Goal: Information Seeking & Learning: Learn about a topic

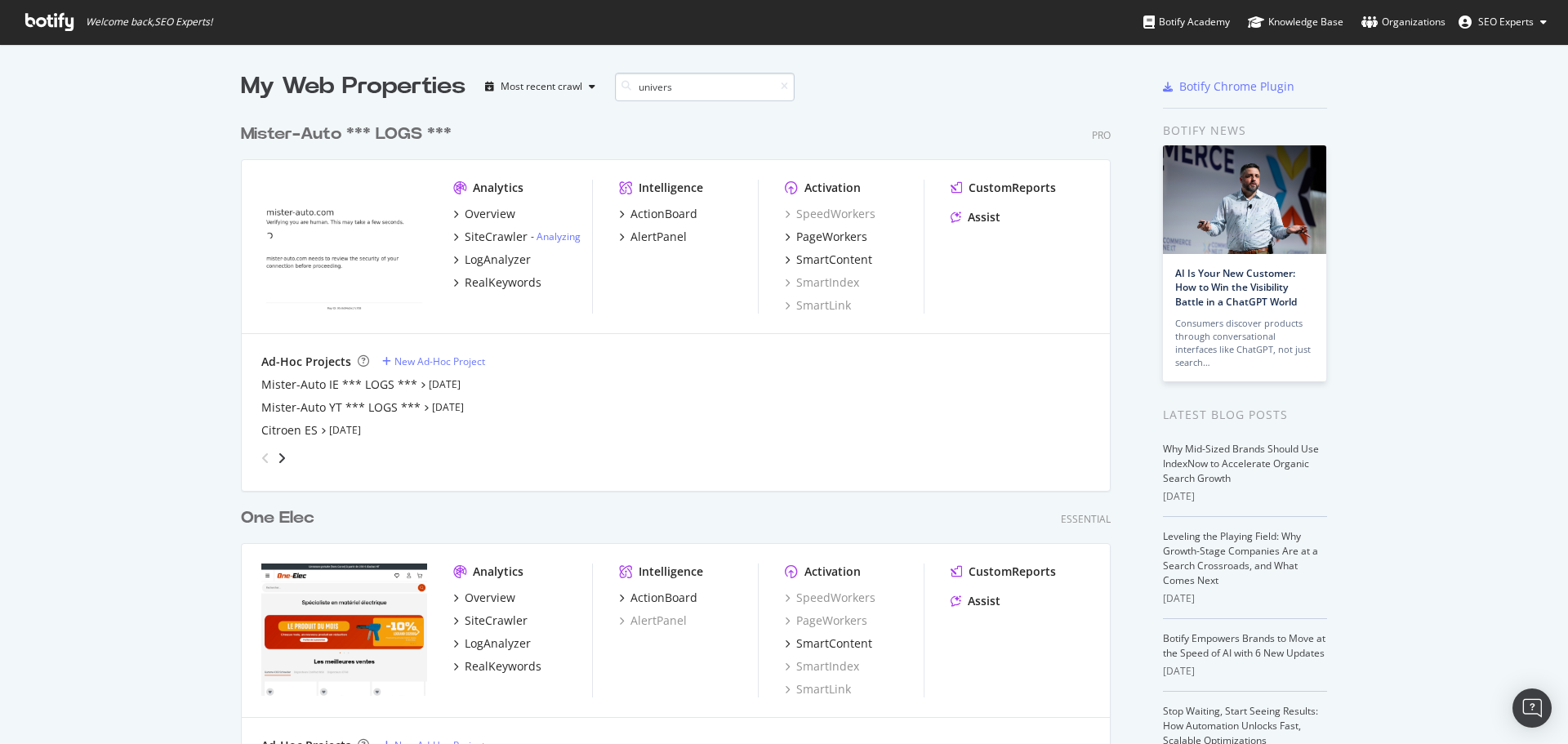
scroll to position [274, 871]
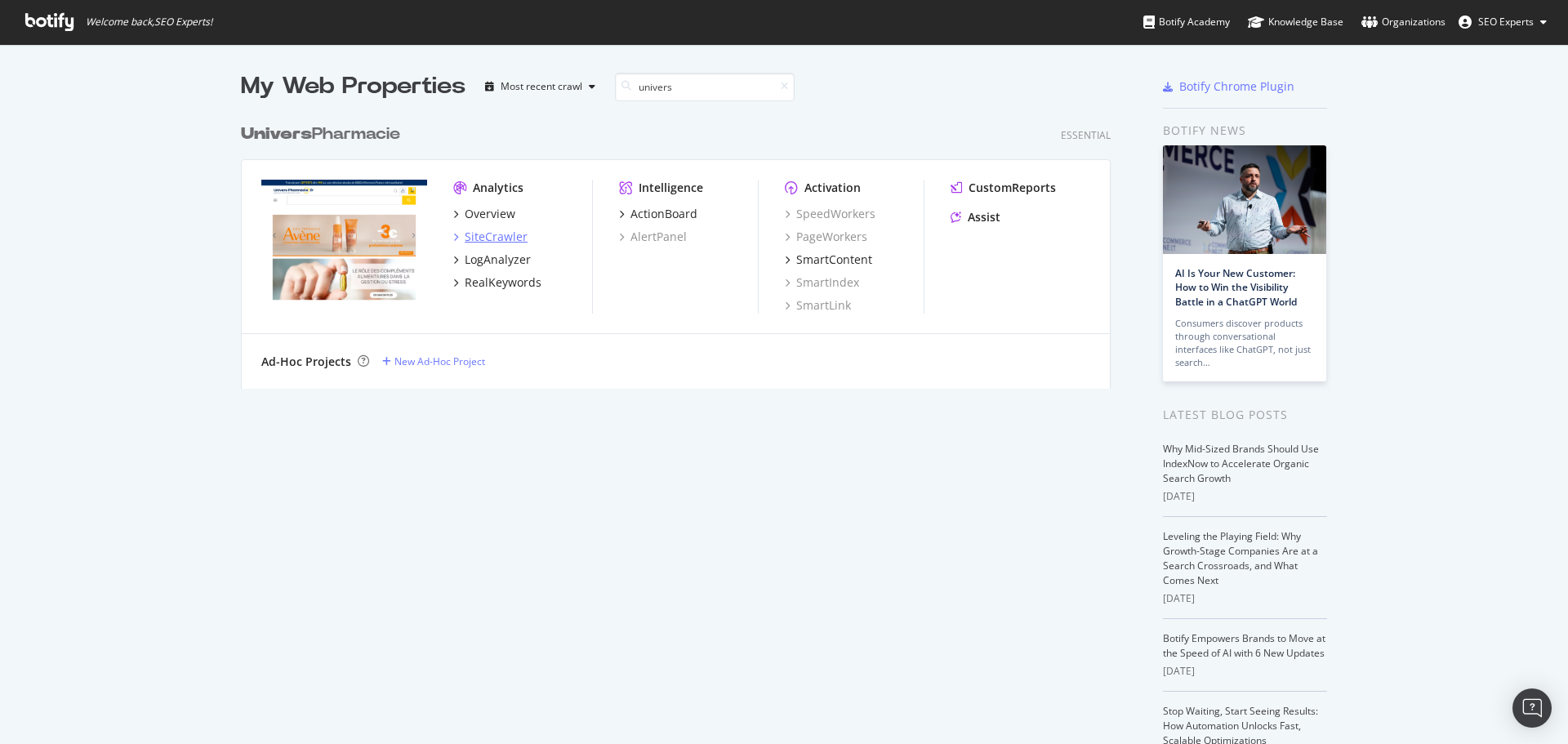
type input "univers"
click at [479, 241] on div "SiteCrawler" at bounding box center [495, 237] width 63 height 16
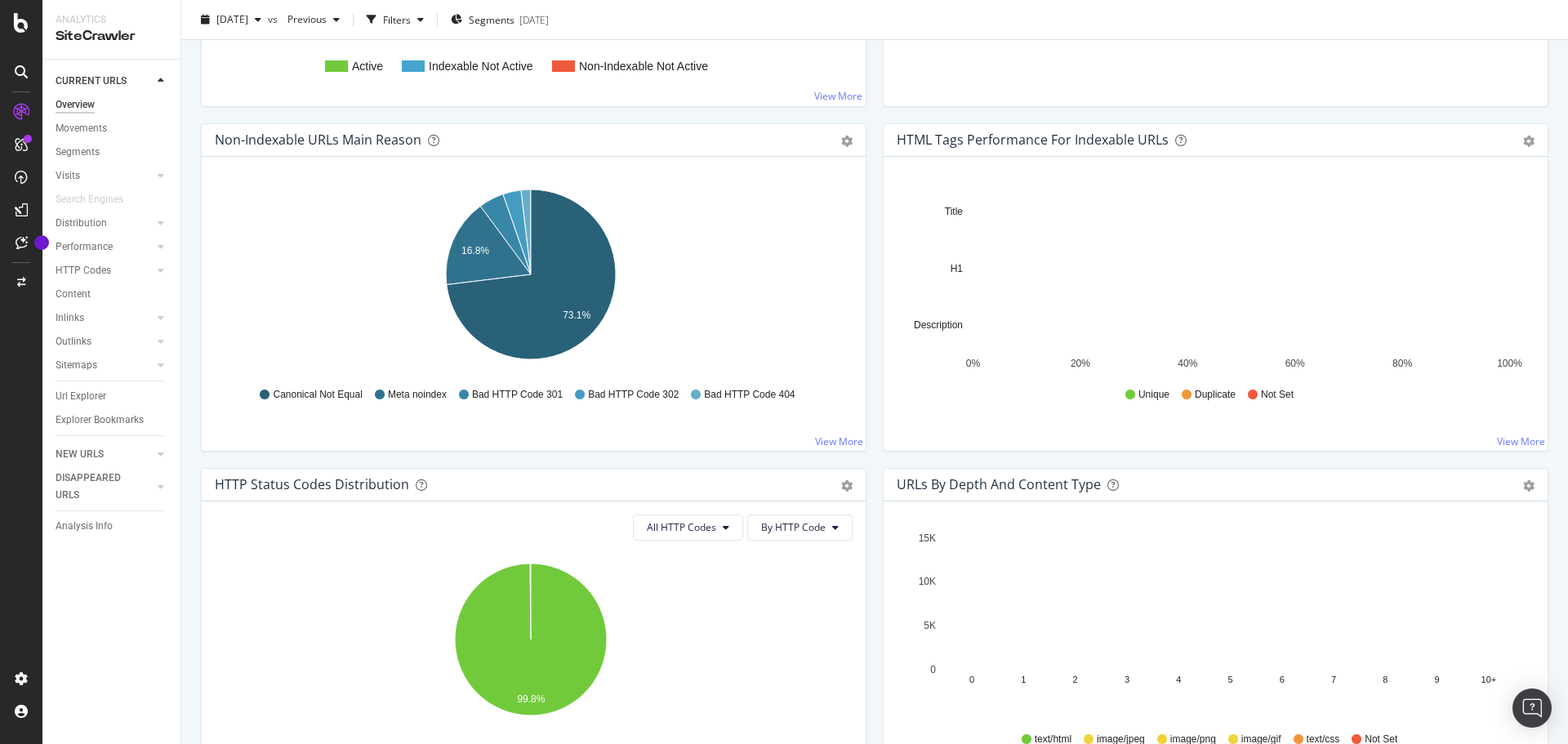
scroll to position [490, 0]
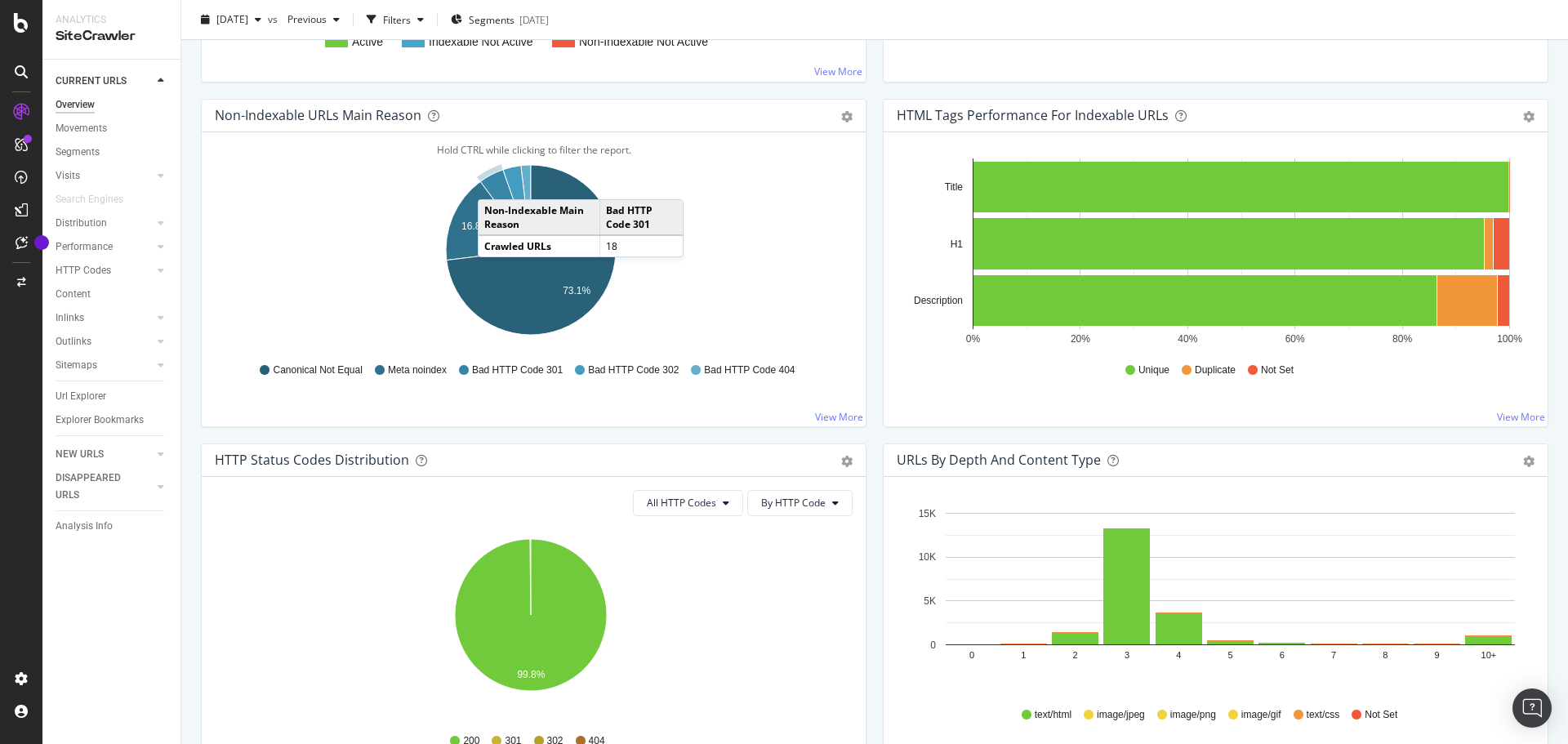
click at [494, 183] on icon "A chart." at bounding box center [505, 210] width 51 height 80
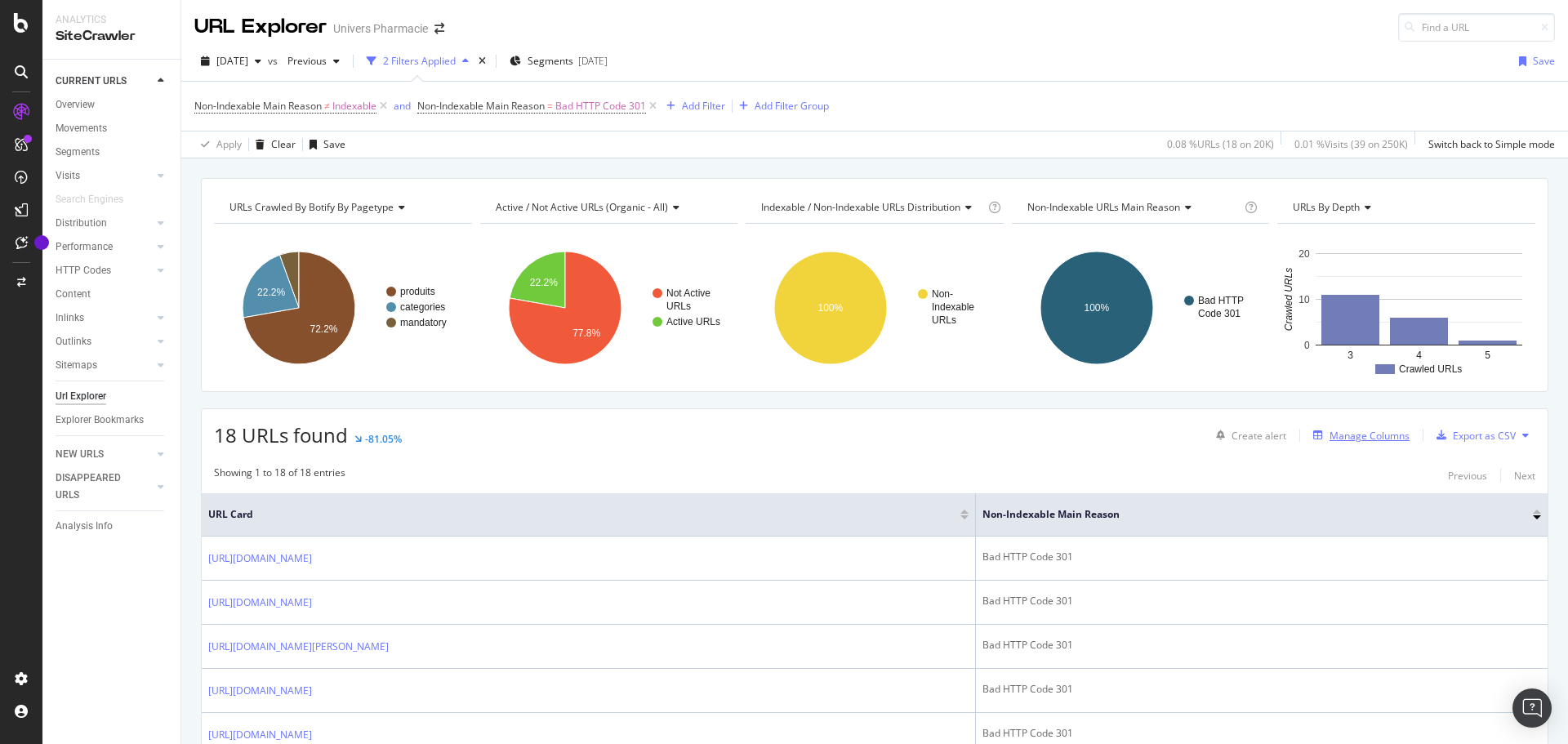
click at [1339, 432] on div "Manage Columns" at bounding box center [1369, 436] width 80 height 14
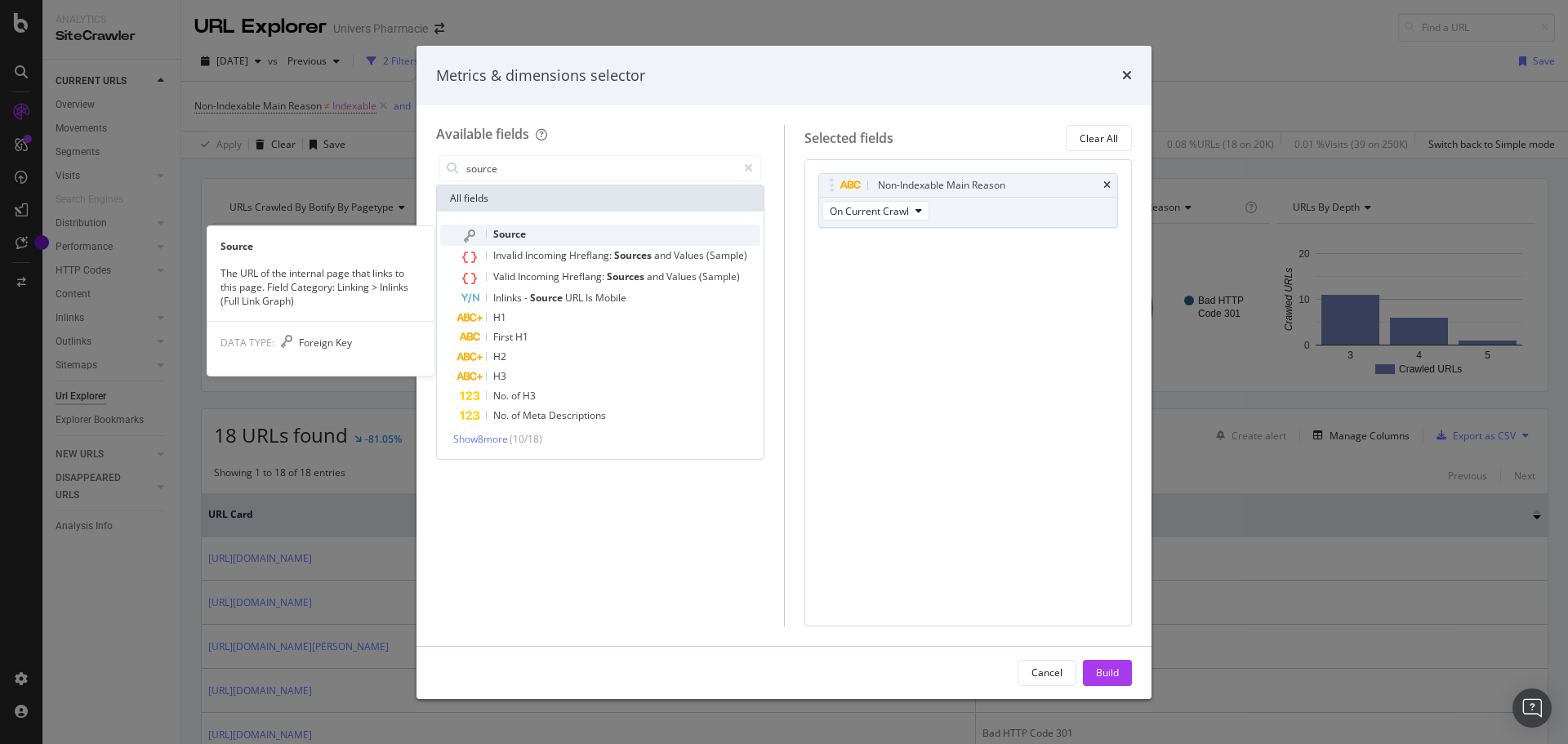
click at [546, 233] on div "Source" at bounding box center [609, 235] width 300 height 21
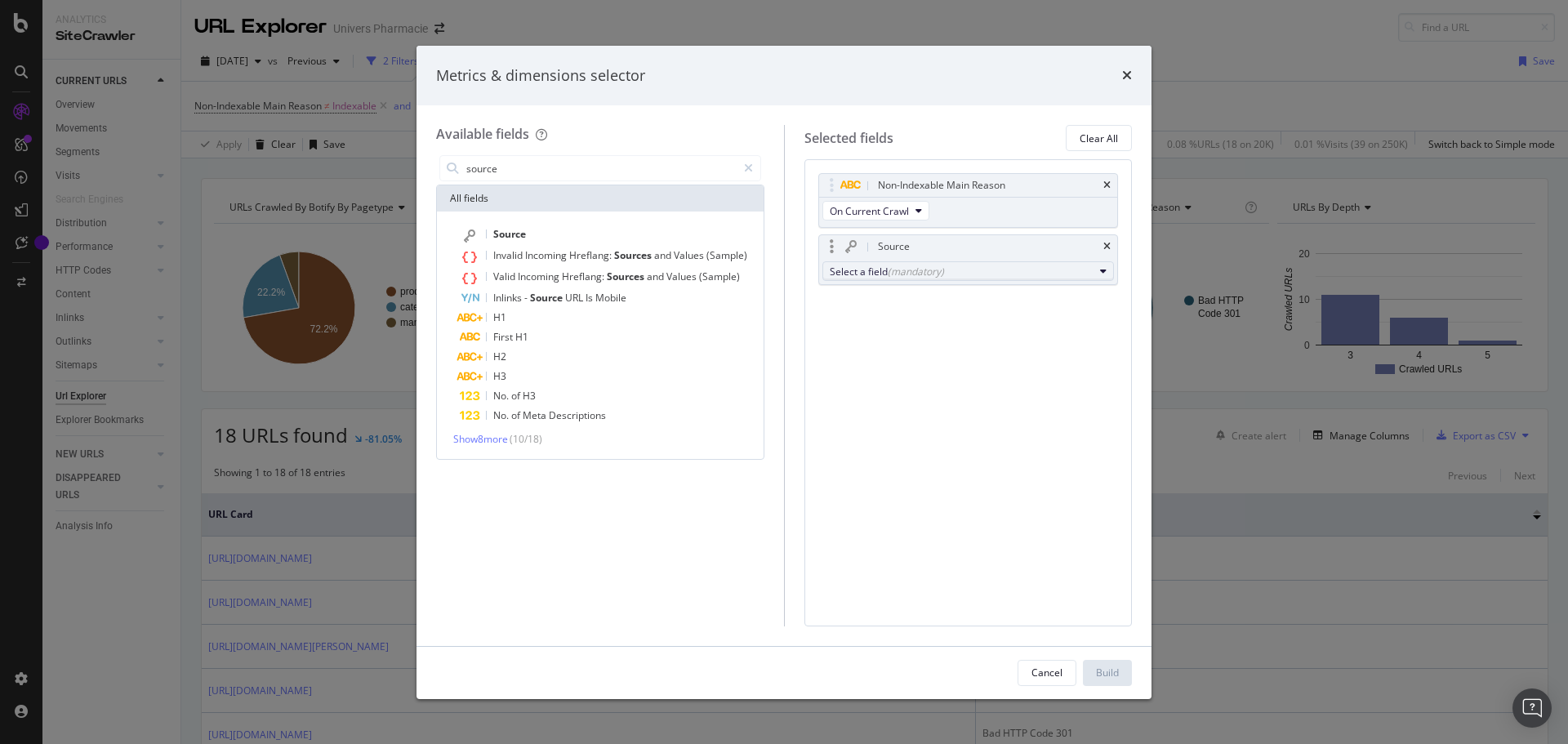
click at [885, 274] on div "Select a field (mandatory)" at bounding box center [962, 271] width 265 height 14
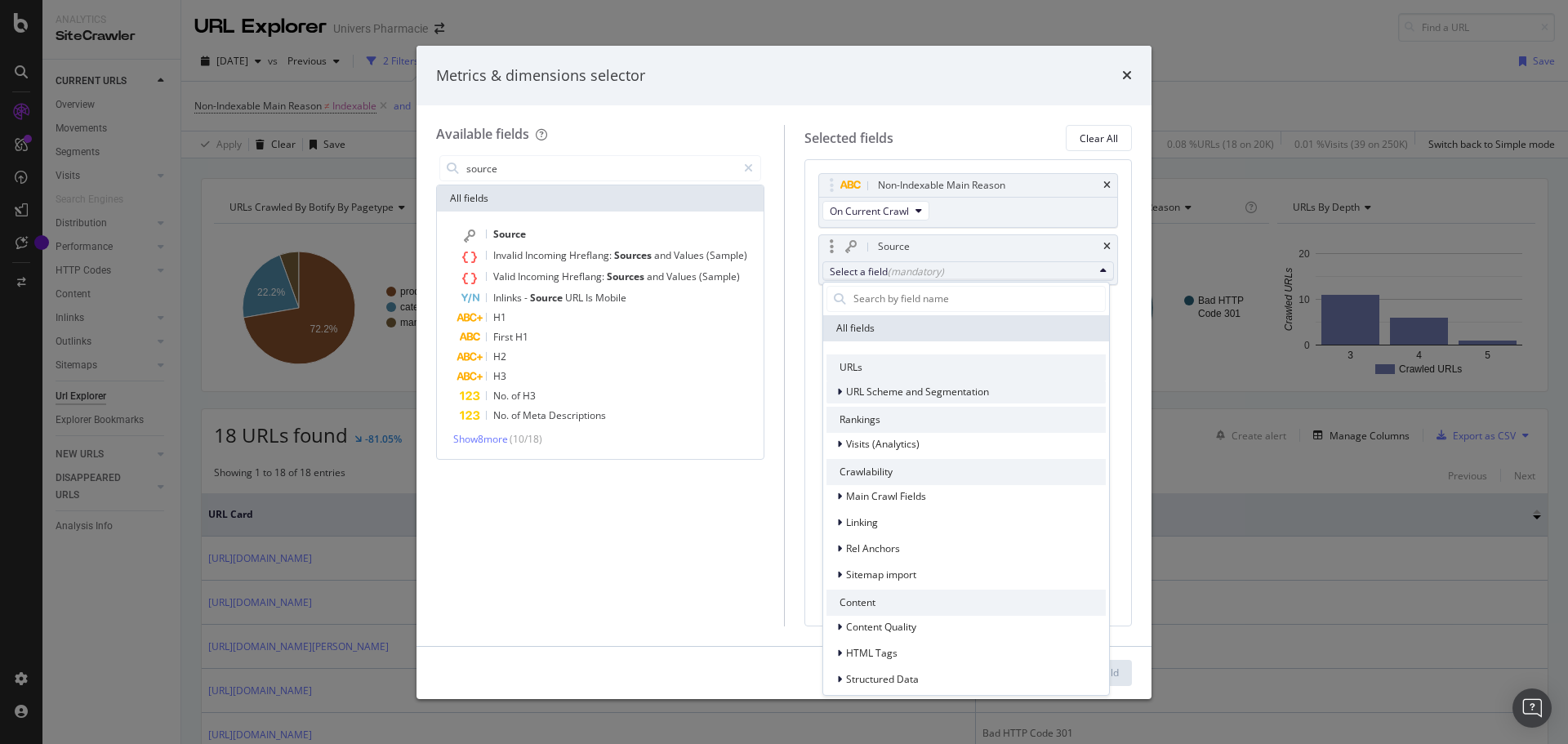
click at [840, 389] on icon "modal" at bounding box center [839, 392] width 5 height 10
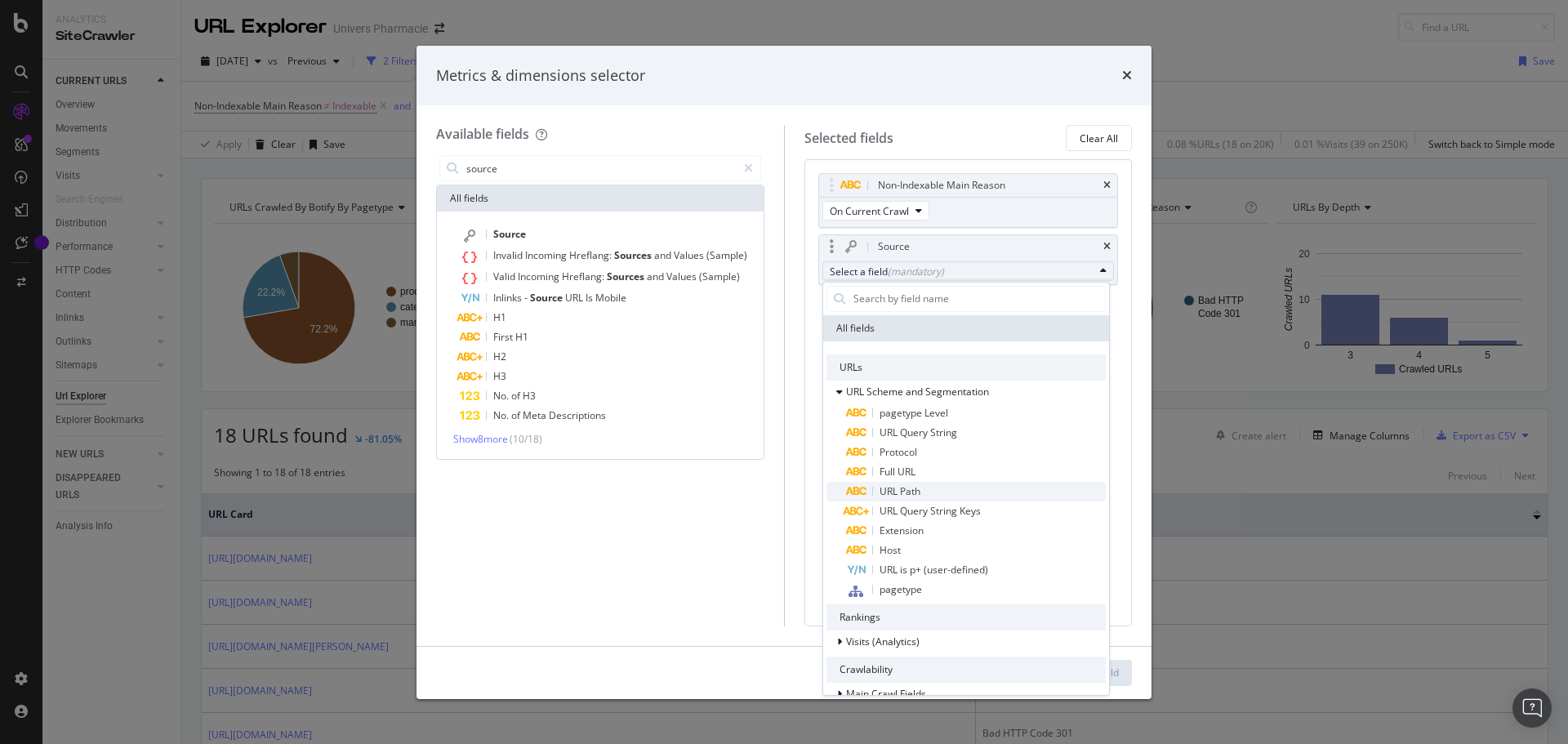
click at [930, 487] on span "URL Path" at bounding box center [976, 492] width 259 height 20
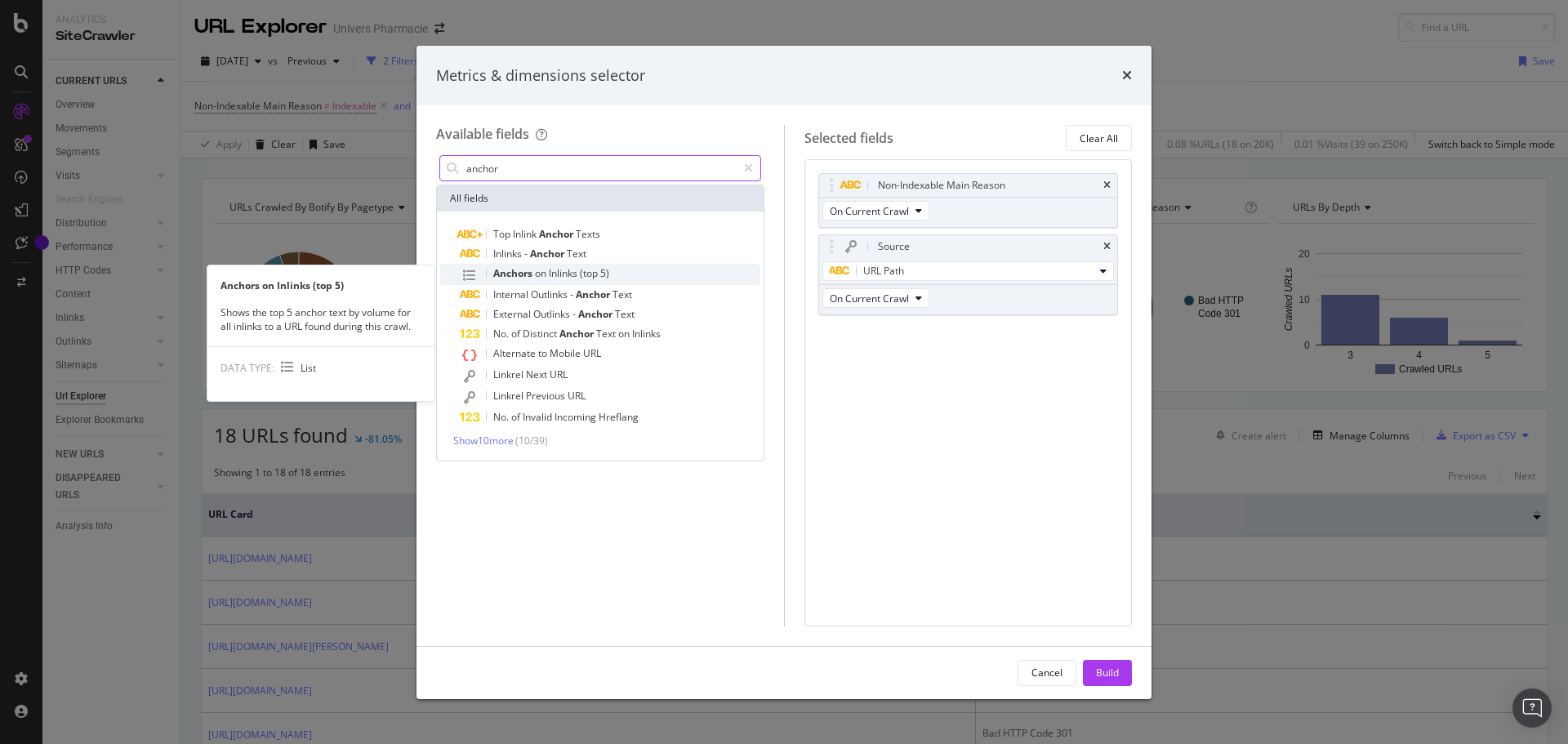
type input "anchor"
click at [537, 278] on span "on" at bounding box center [541, 273] width 14 height 14
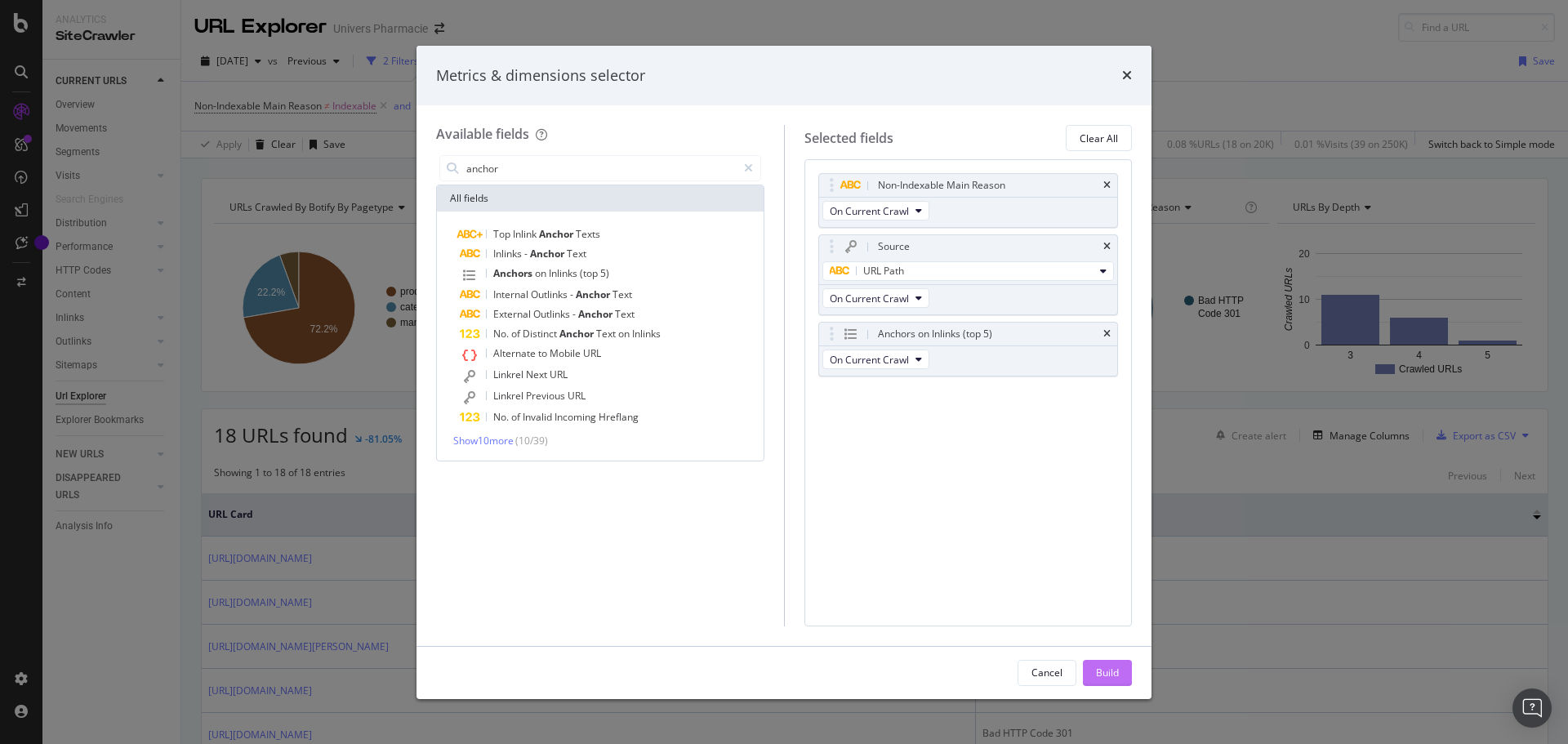
click at [1101, 672] on div "Build" at bounding box center [1106, 672] width 23 height 14
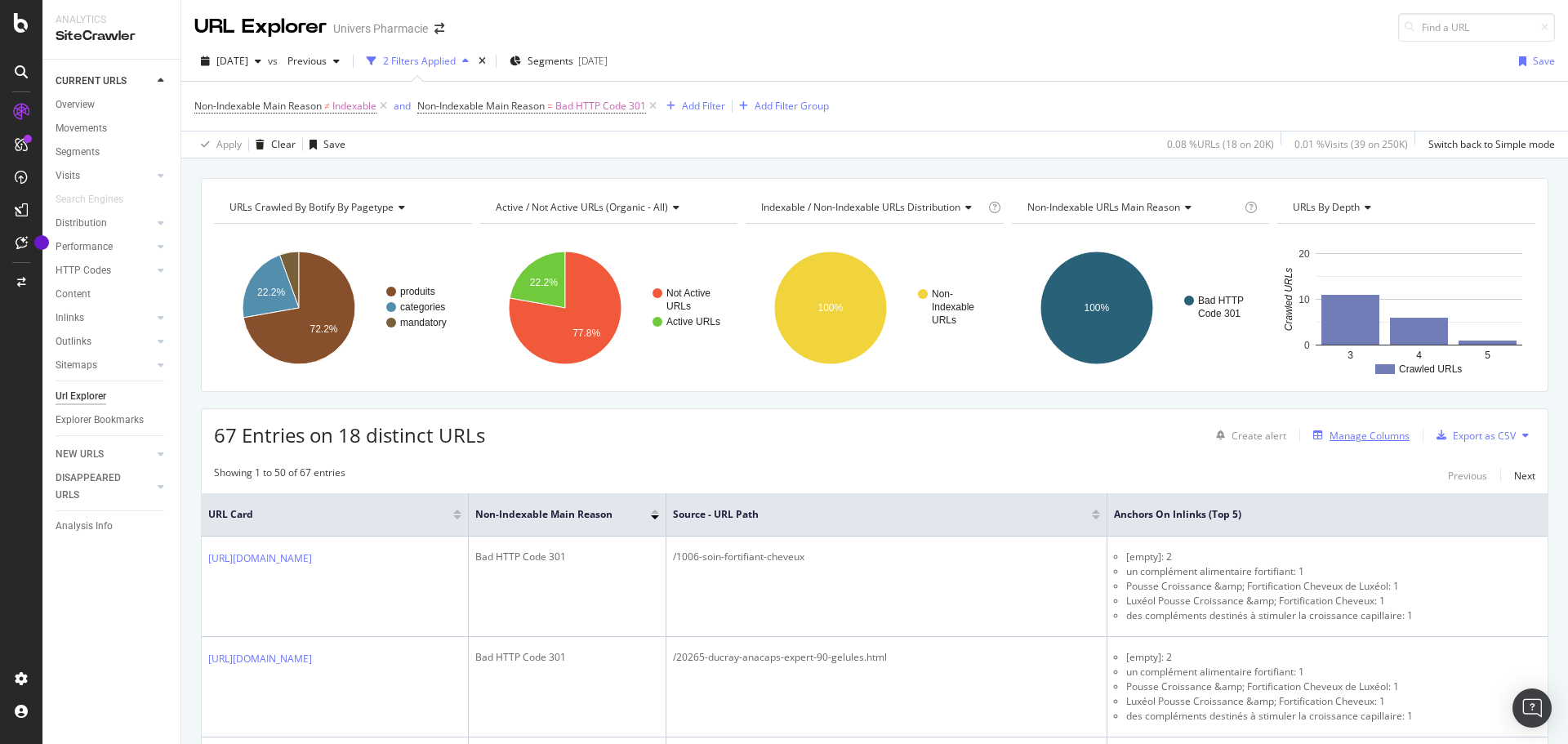
click at [1348, 438] on div "Manage Columns" at bounding box center [1369, 436] width 80 height 14
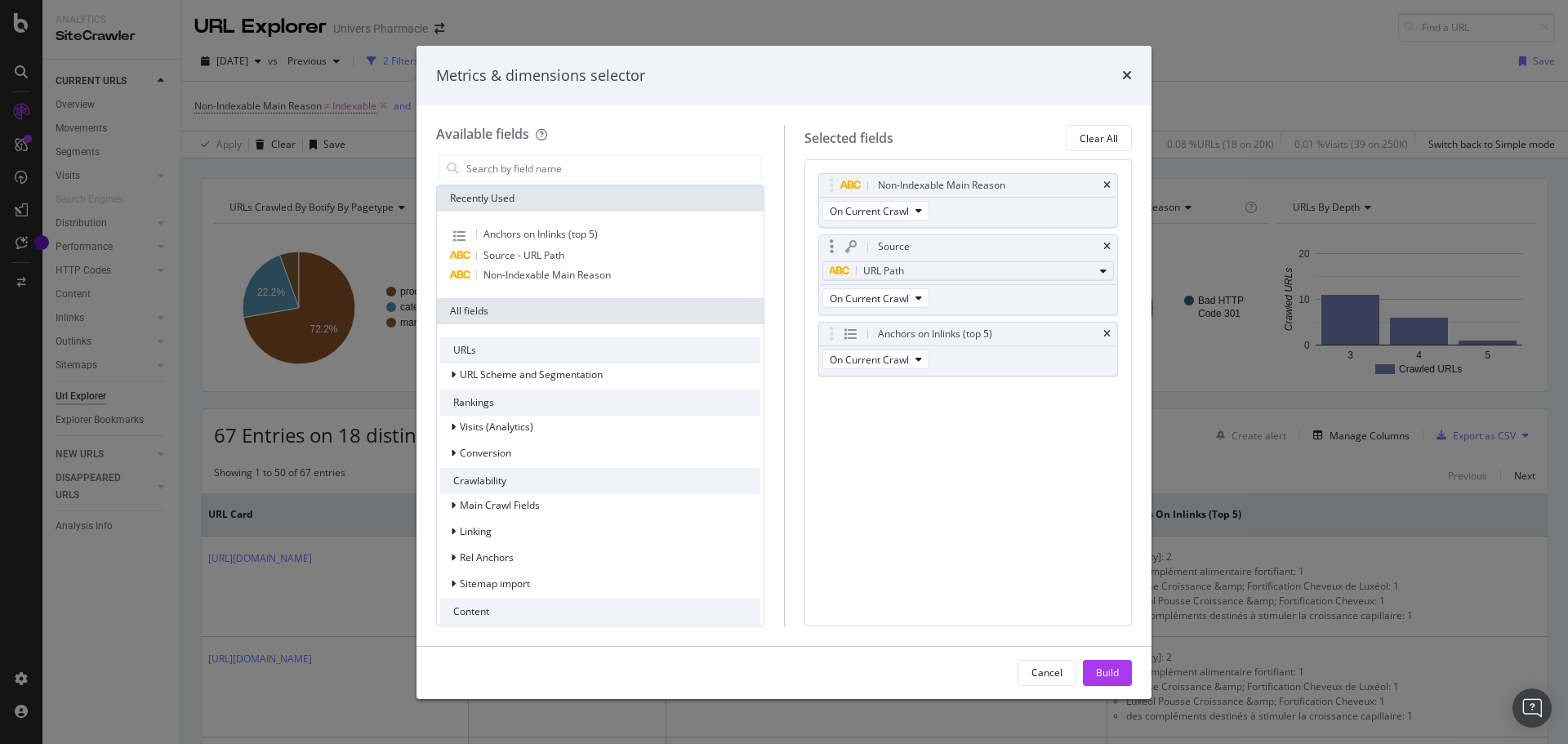
click at [898, 269] on span "URL Path" at bounding box center [883, 270] width 41 height 14
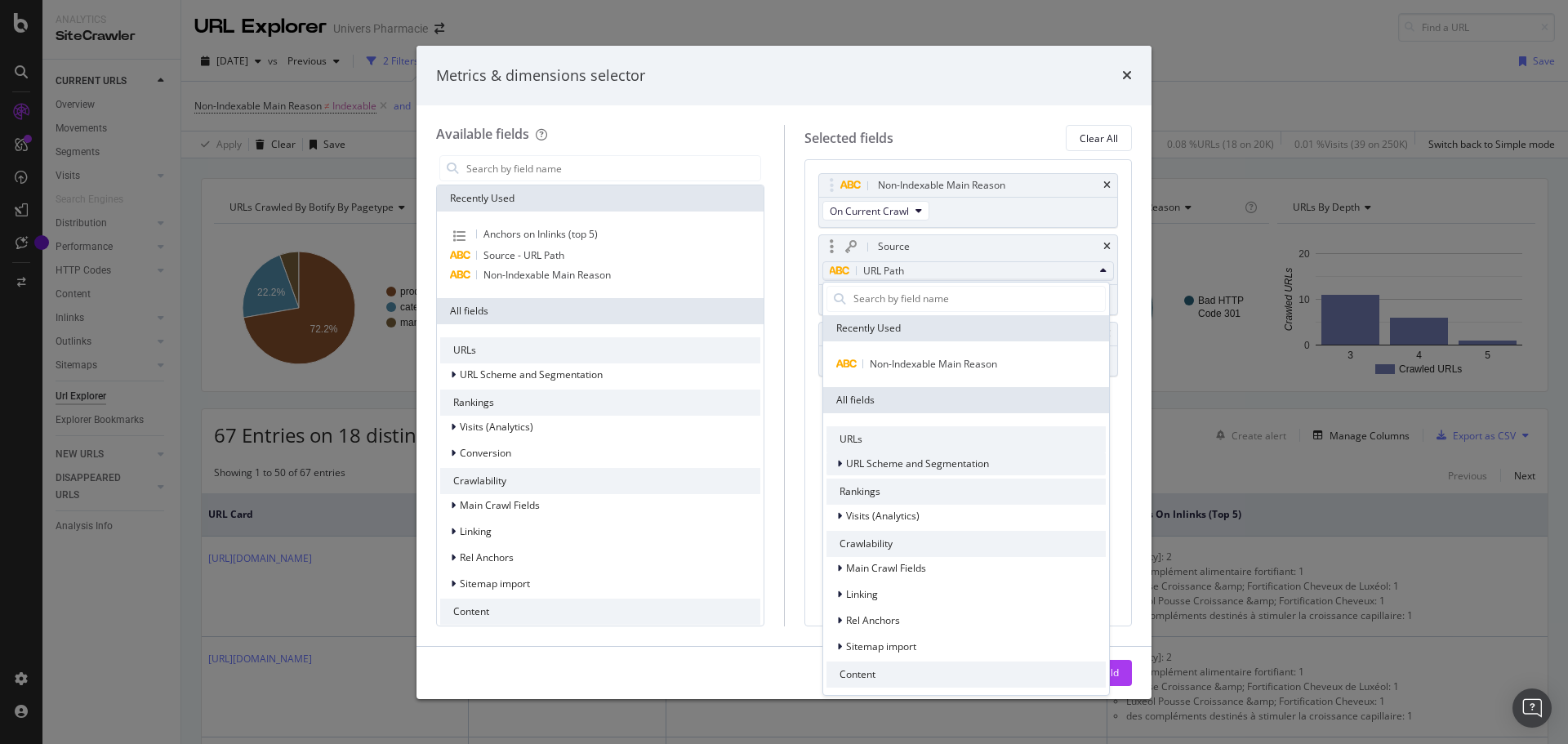
click at [840, 464] on icon "modal" at bounding box center [839, 464] width 5 height 10
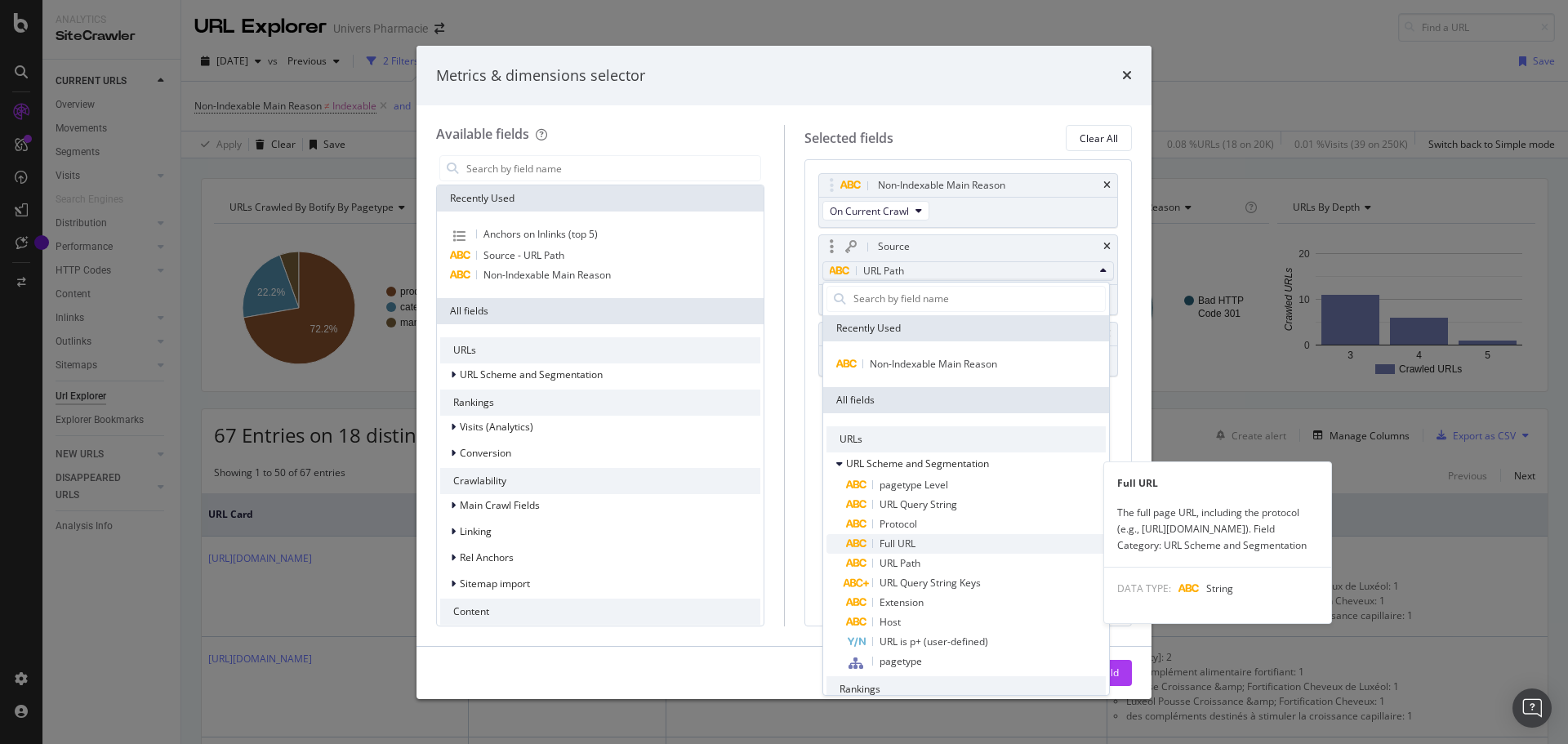
click at [897, 544] on span "Full URL" at bounding box center [898, 543] width 36 height 14
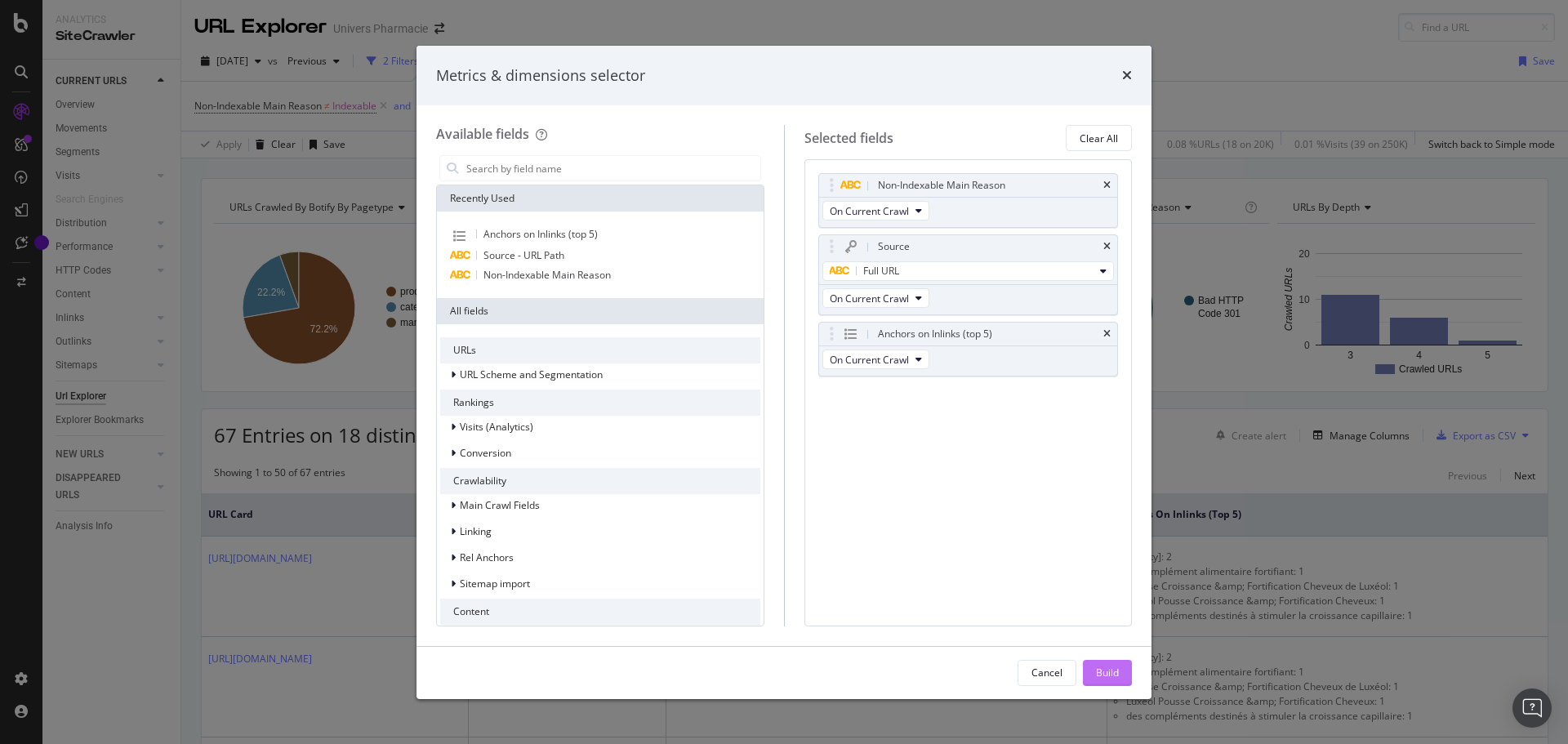
click at [1106, 669] on div "Build" at bounding box center [1106, 672] width 23 height 14
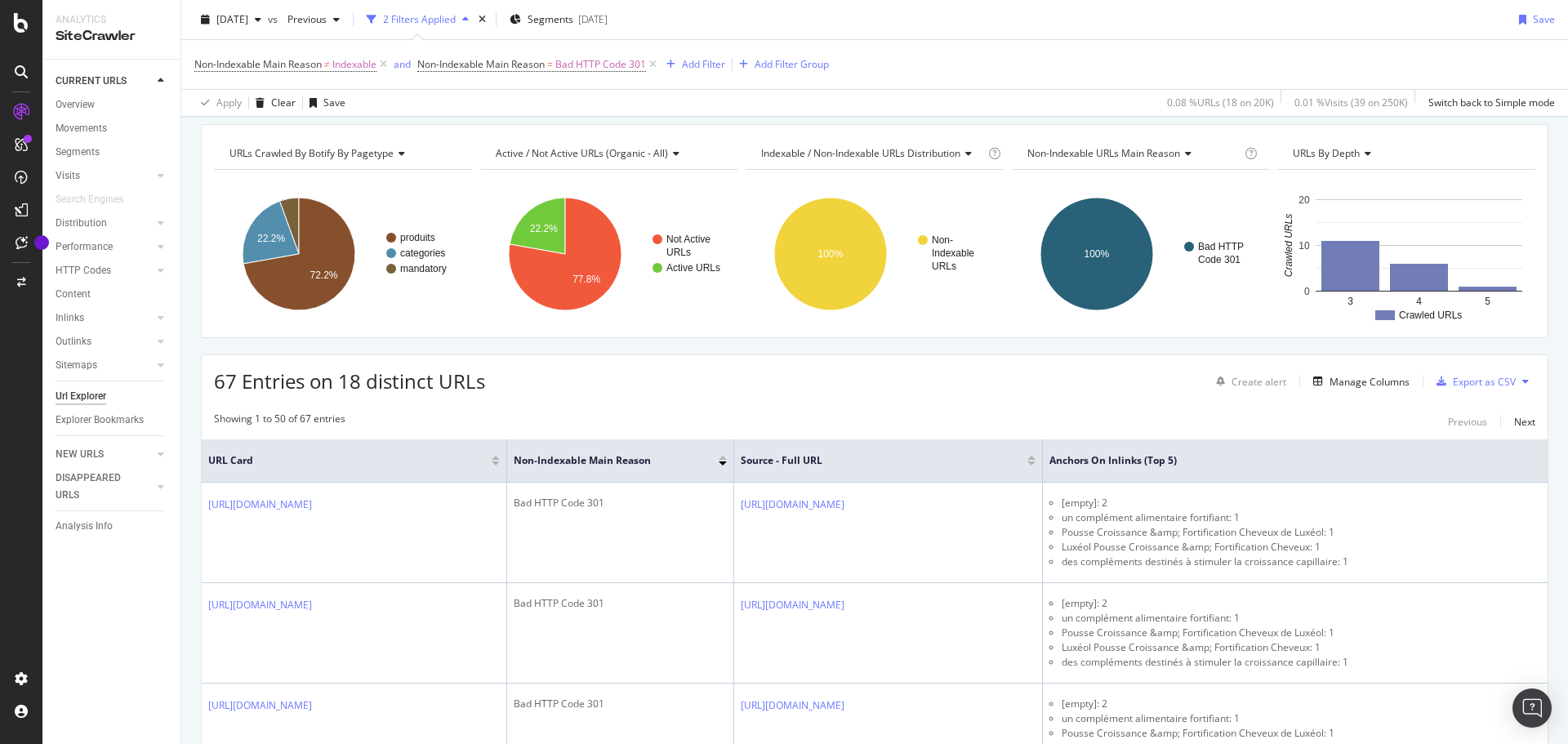
scroll to position [82, 0]
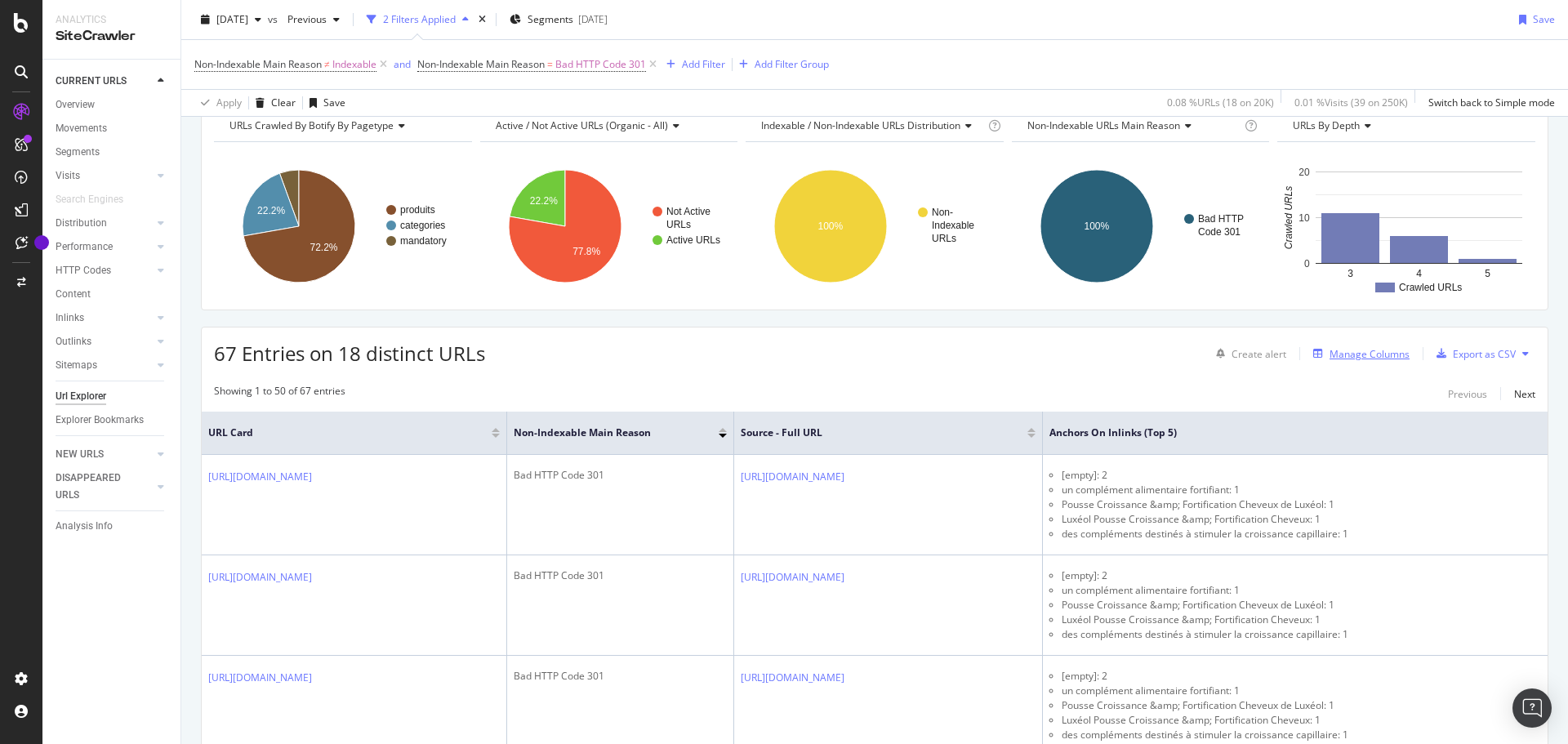
click at [1362, 357] on div "Manage Columns" at bounding box center [1369, 354] width 80 height 14
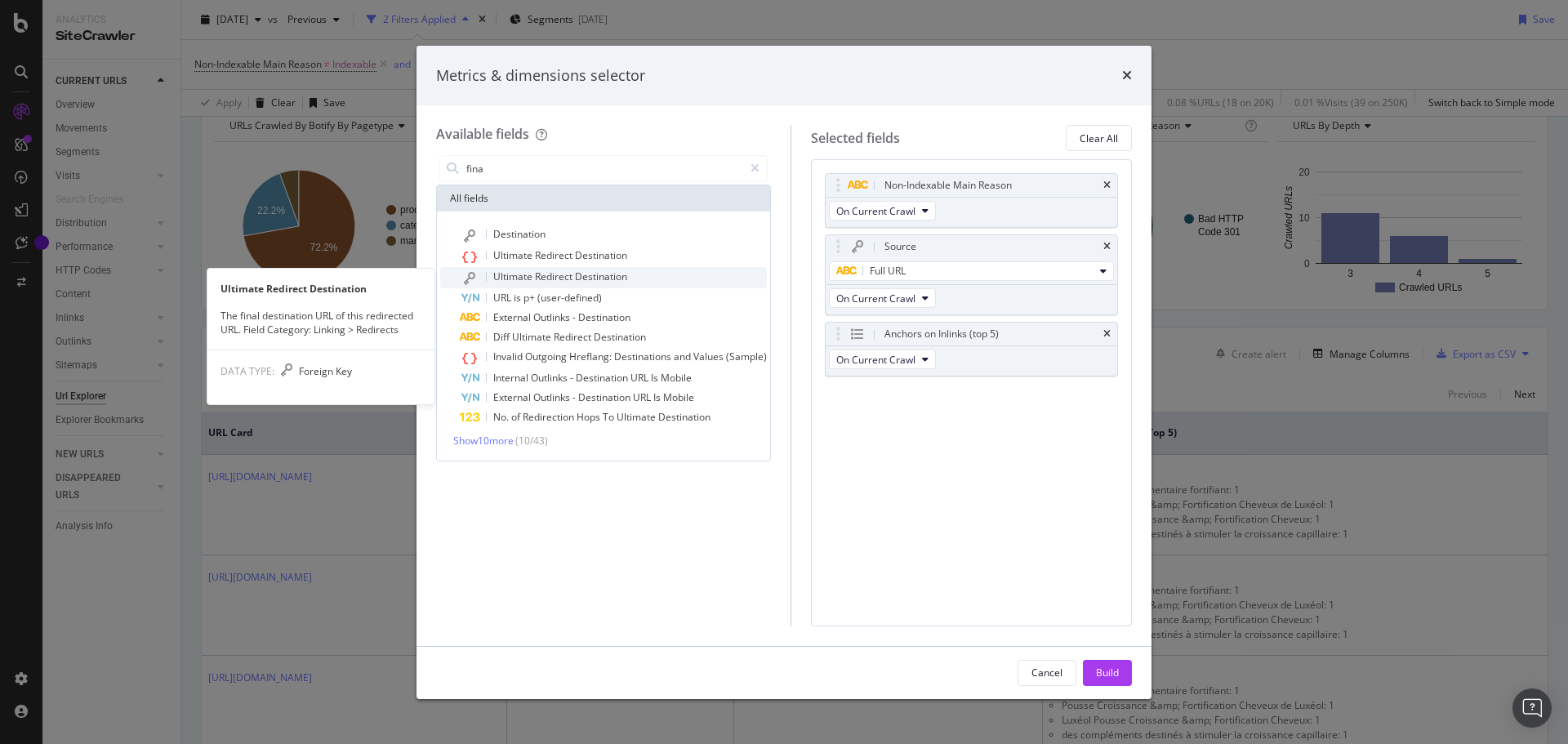
type input "fina"
click at [529, 274] on span "Ultimate" at bounding box center [514, 276] width 42 height 14
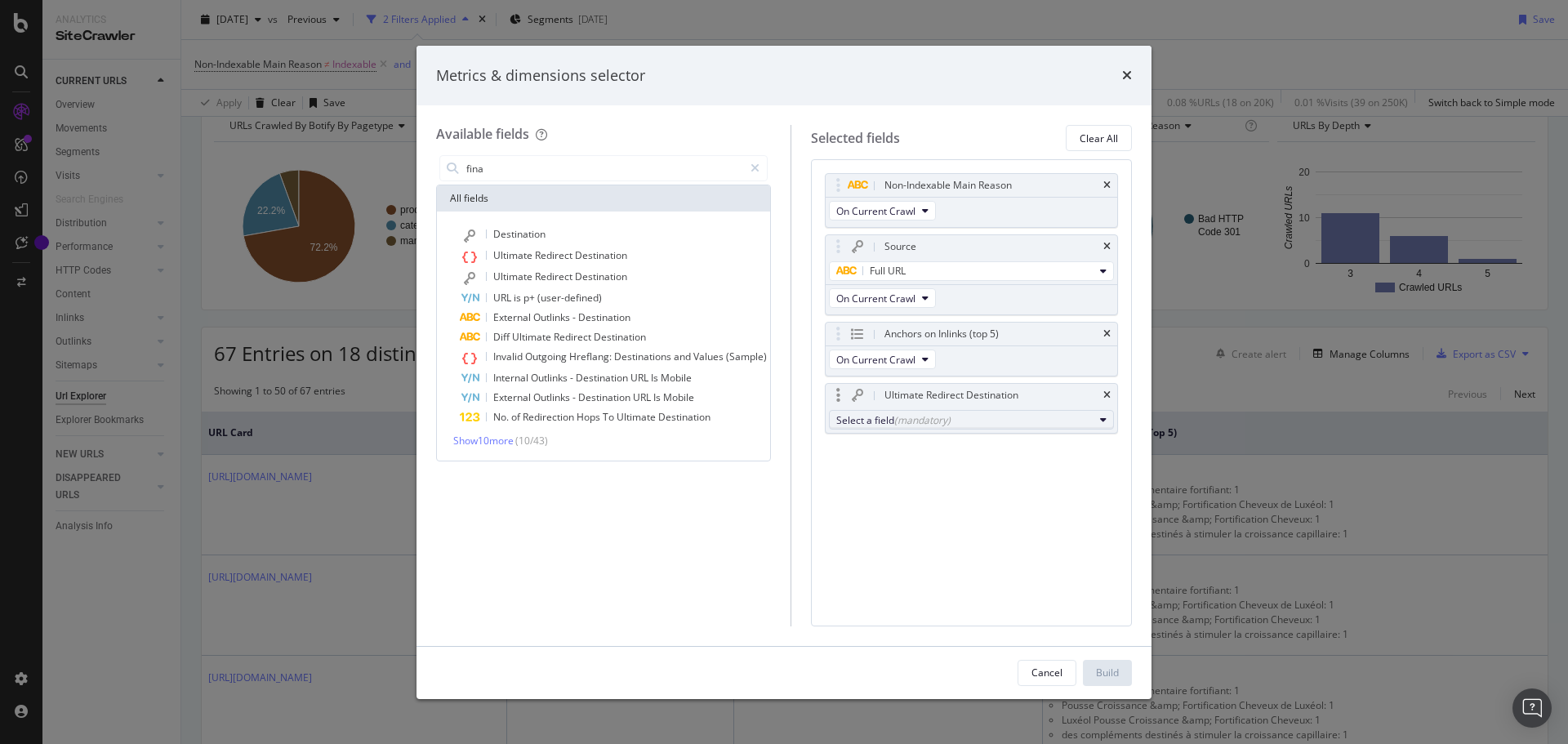
click at [912, 422] on div "(mandatory)" at bounding box center [922, 420] width 56 height 14
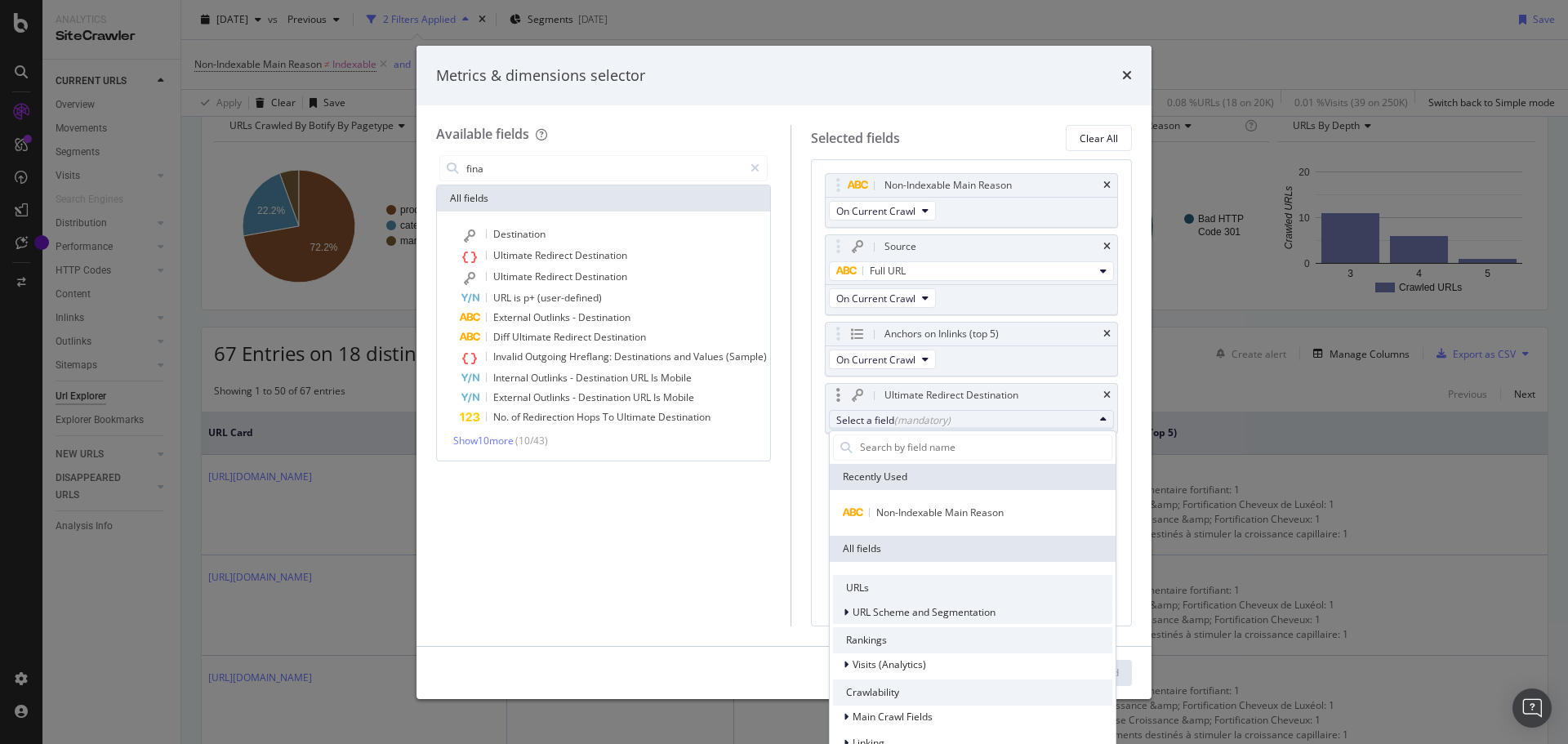
click at [897, 618] on span "URL Scheme and Segmentation" at bounding box center [924, 612] width 143 height 14
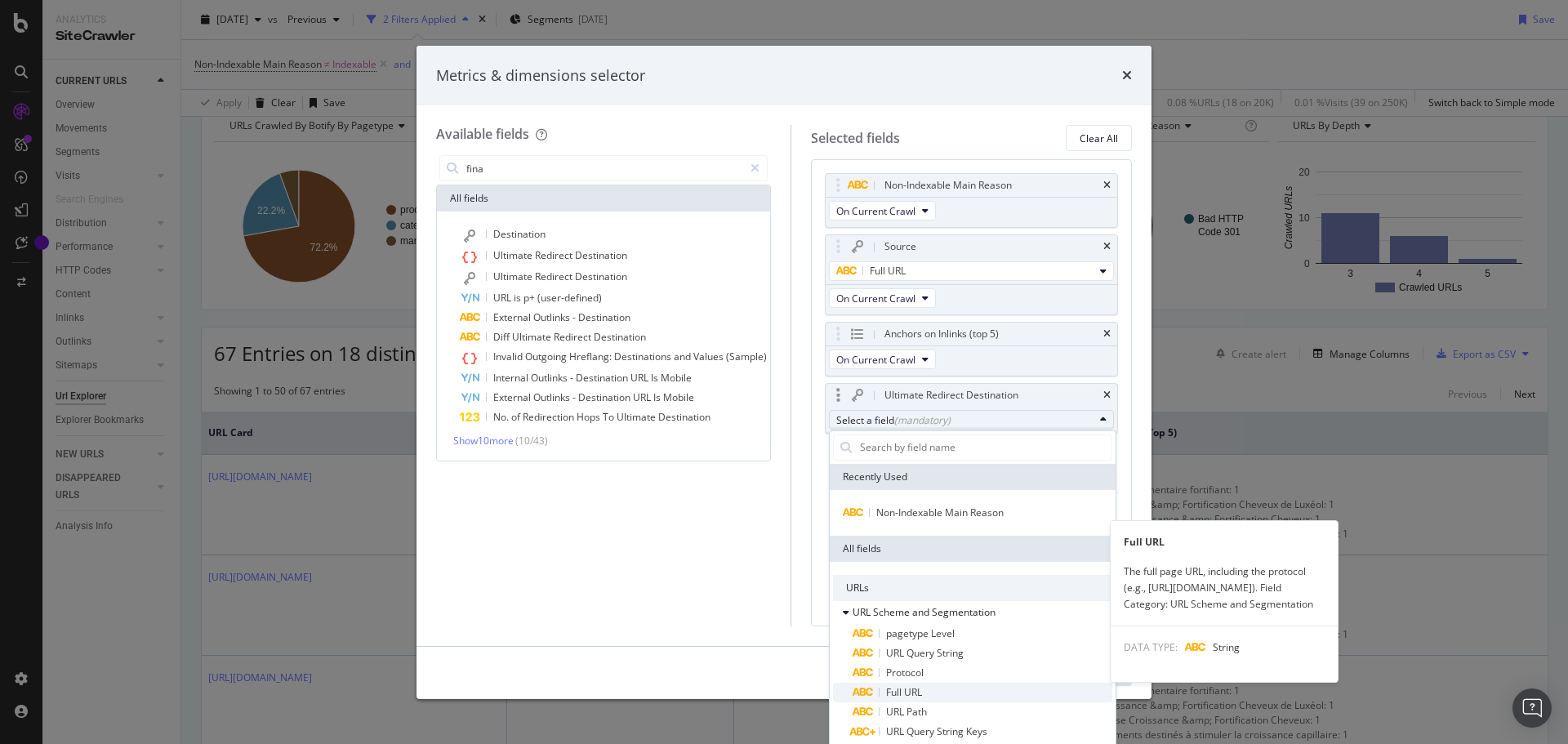
click at [920, 690] on span "Full URL" at bounding box center [904, 691] width 36 height 14
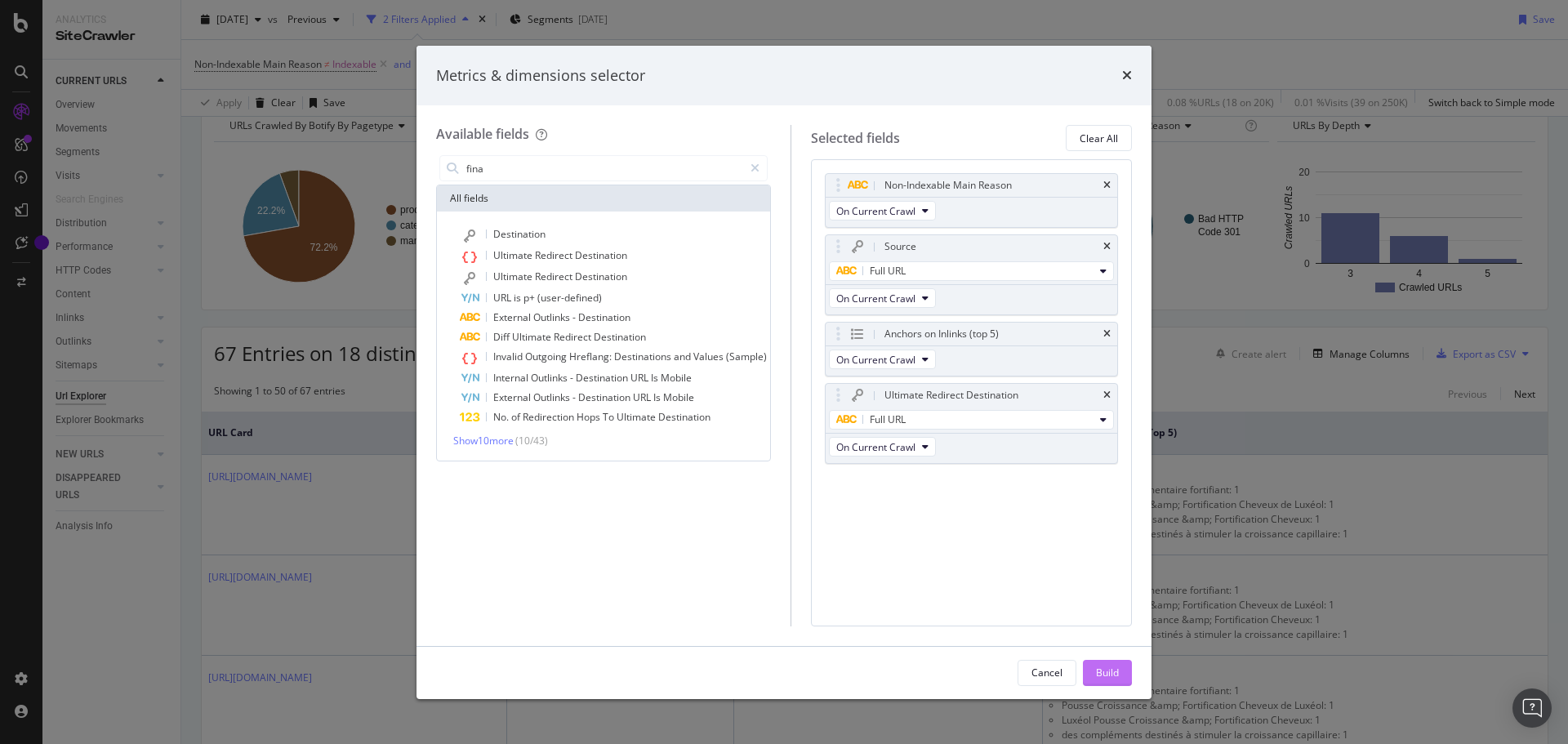
click at [1110, 671] on div "Build" at bounding box center [1106, 672] width 23 height 14
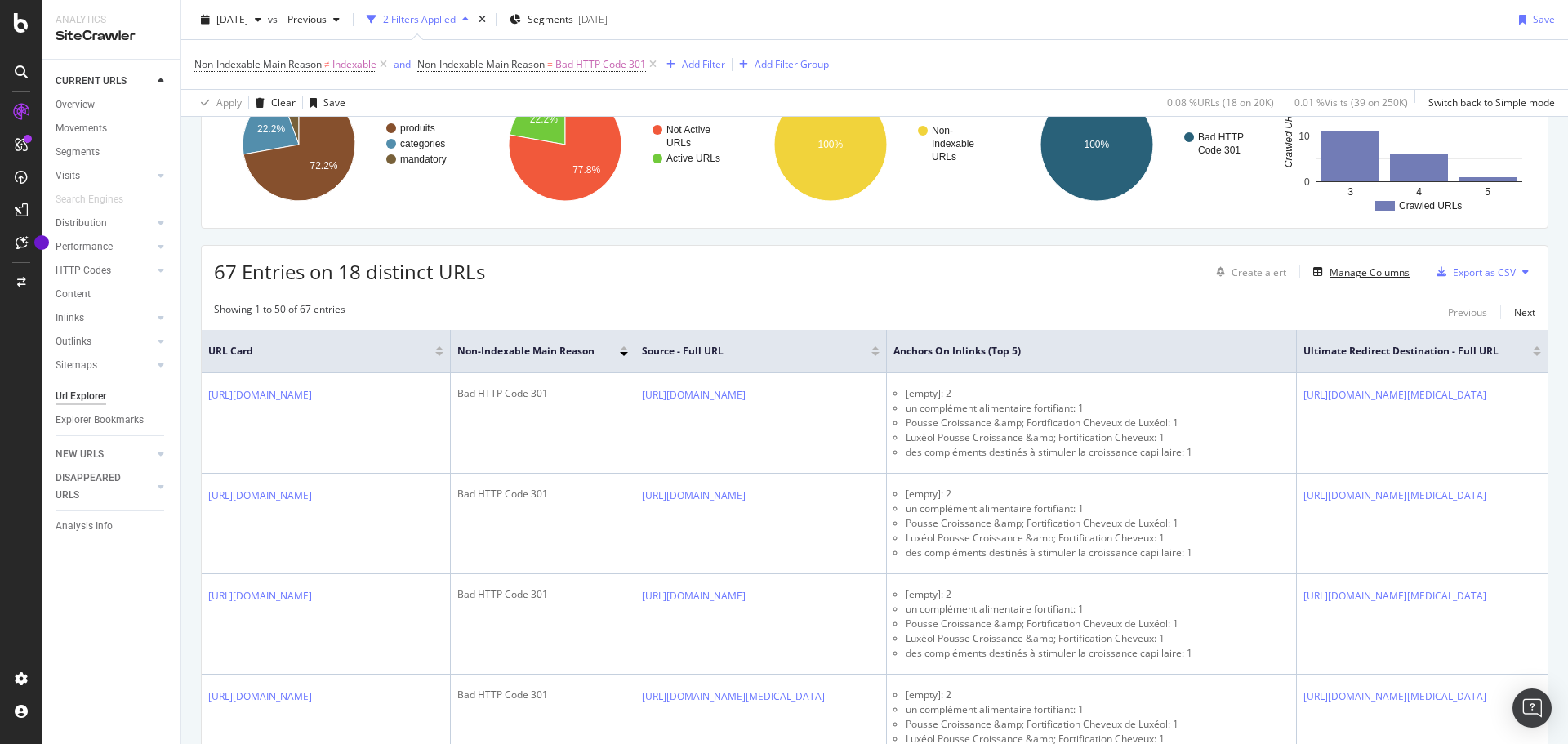
scroll to position [82, 0]
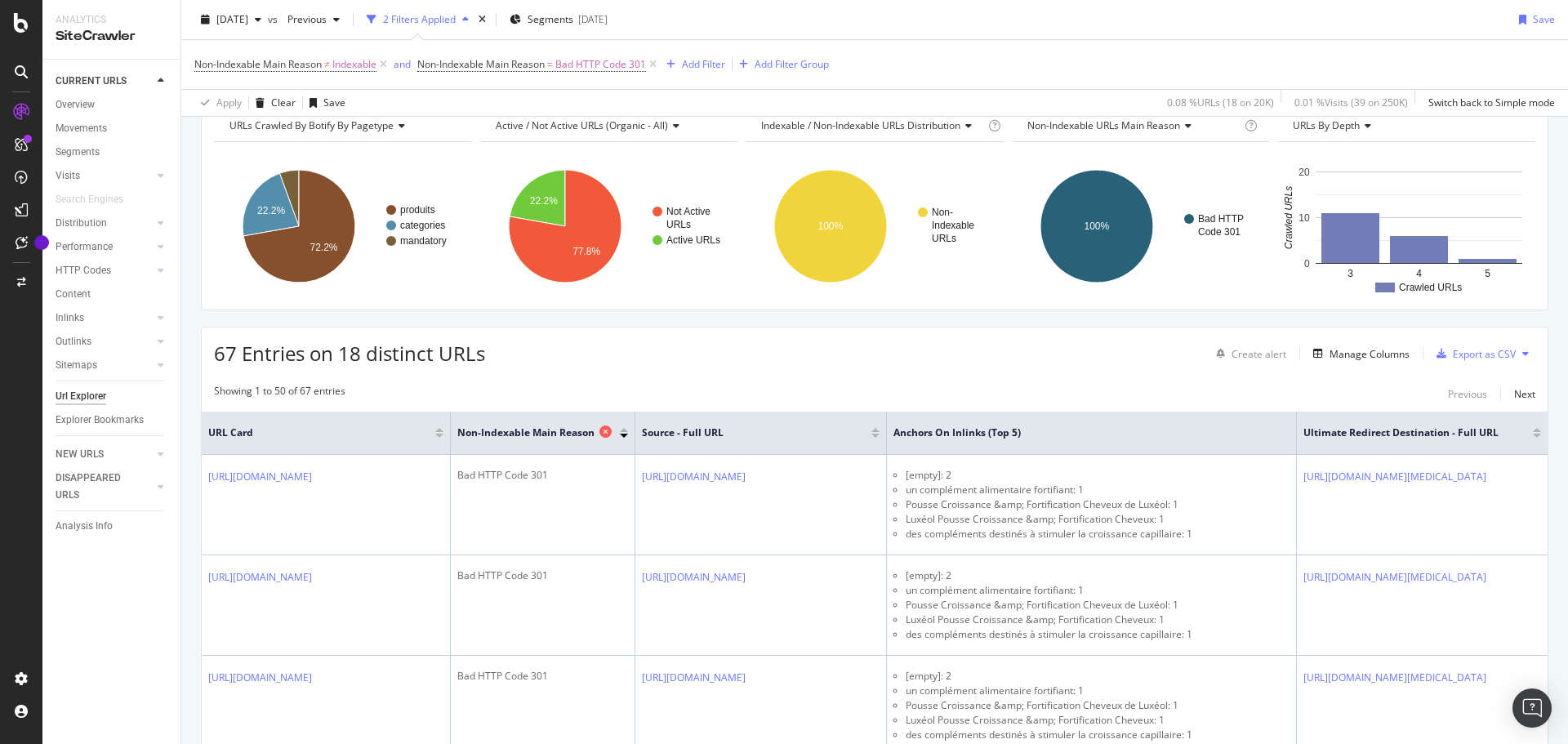
click at [611, 430] on icon at bounding box center [606, 432] width 13 height 13
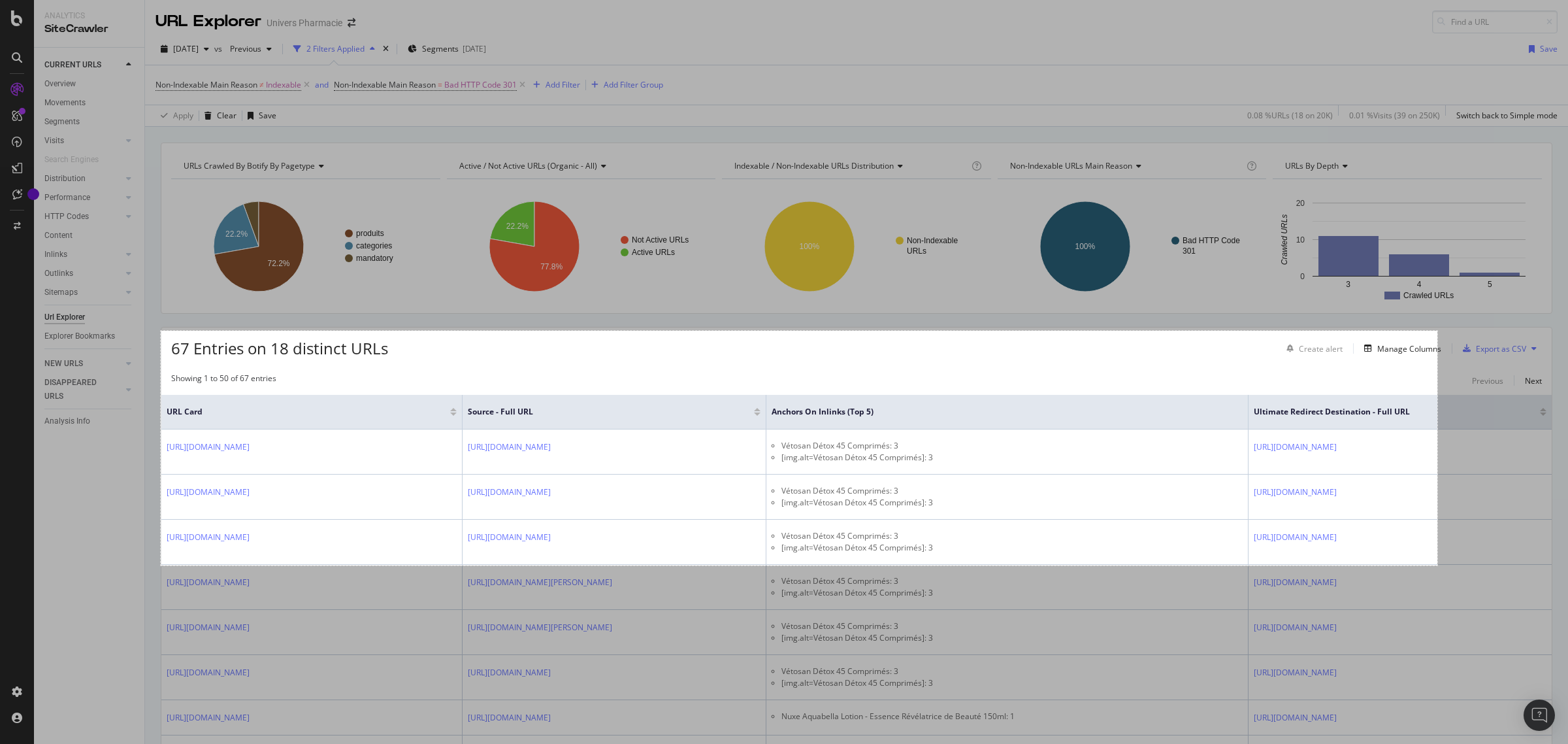
drag, startPoint x: 160, startPoint y: 331, endPoint x: 1437, endPoint y: 565, distance: 1298.3
click at [1254, 565] on div "1954 X 359" at bounding box center [784, 372] width 1568 height 744
click at [1254, 507] on link "Copy" at bounding box center [1467, 507] width 34 height 15
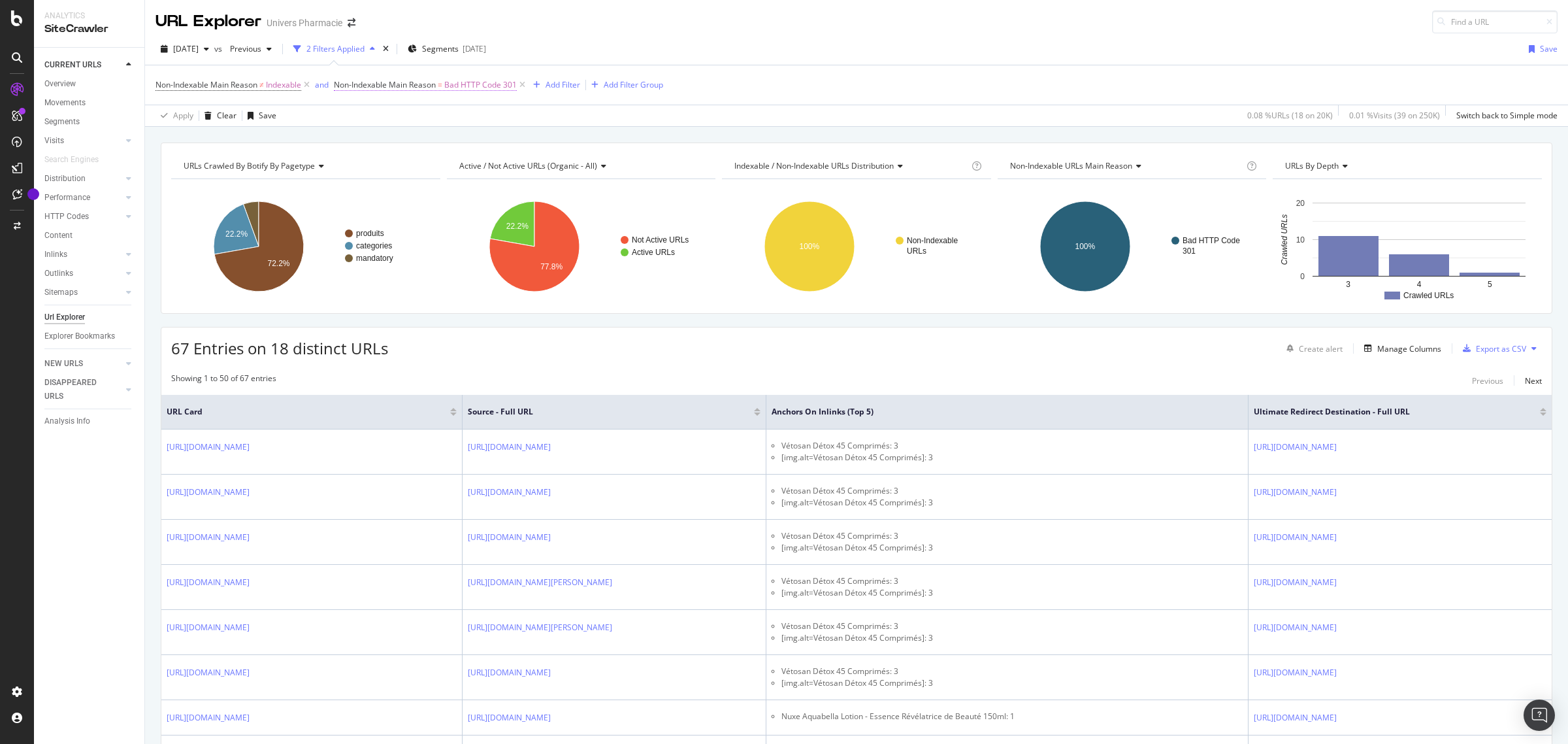
click at [430, 82] on span "Non-Indexable Main Reason" at bounding box center [385, 84] width 102 height 11
click at [442, 158] on input "Bad HTTP Code 301" at bounding box center [409, 160] width 123 height 21
click at [403, 233] on span "Bad HTTP Code 302" at bounding box center [404, 232] width 107 height 11
type input "Bad HTTP Code 302"
click at [477, 185] on div "Apply" at bounding box center [480, 187] width 20 height 11
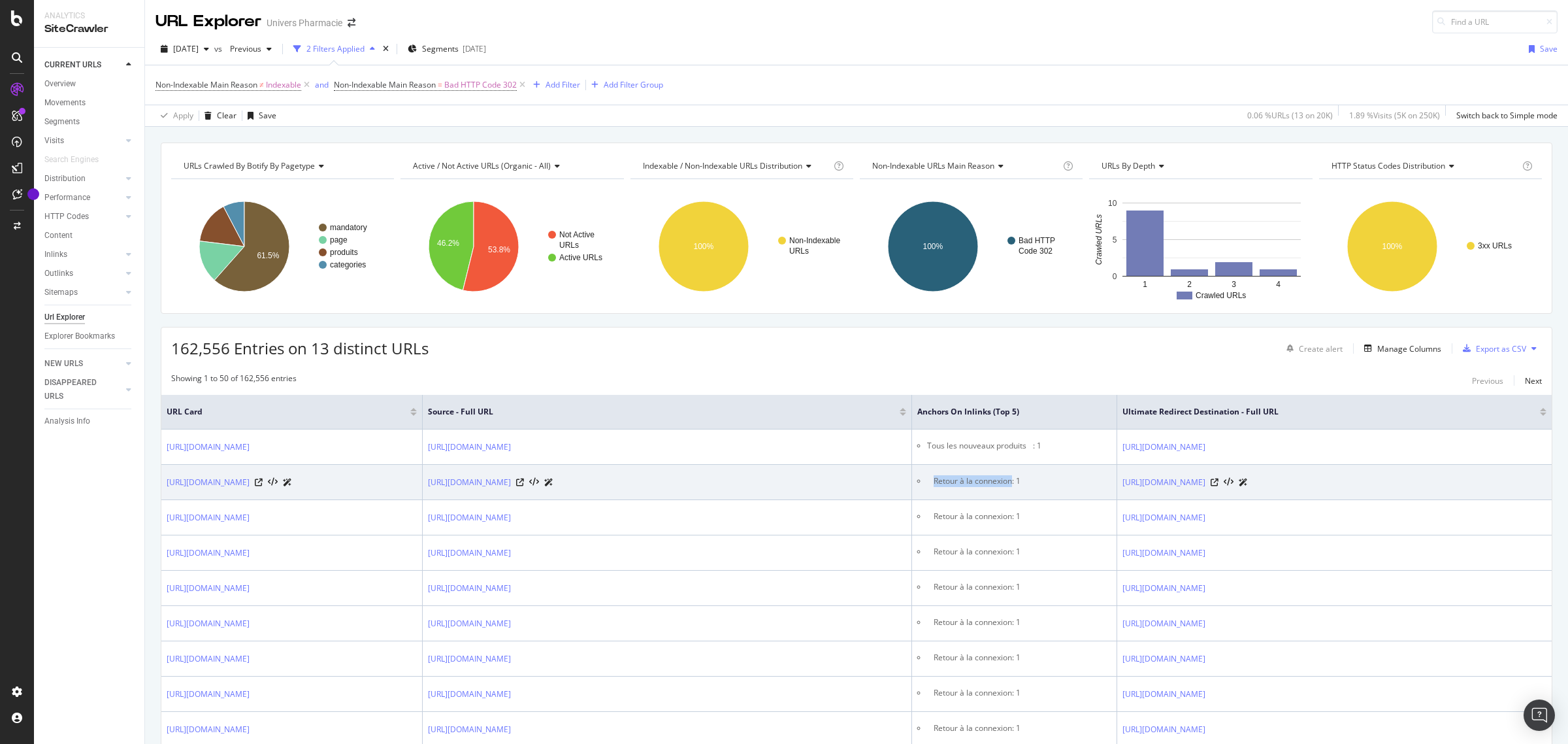
drag, startPoint x: 1011, startPoint y: 482, endPoint x: 933, endPoint y: 483, distance: 78.0
click at [933, 483] on li " Retour à la connexion: 1" at bounding box center [1019, 481] width 184 height 12
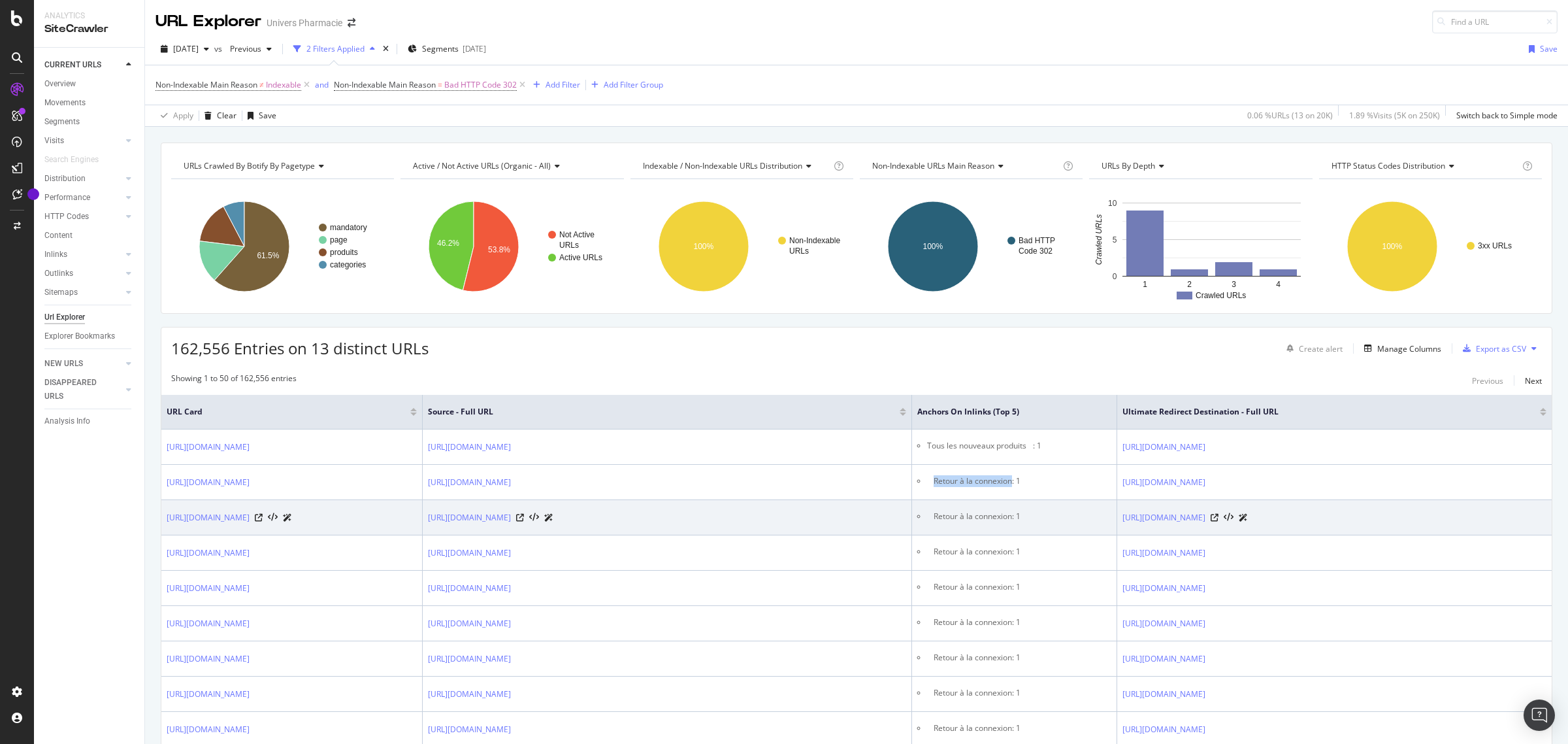
copy li "Retour à la connexion"
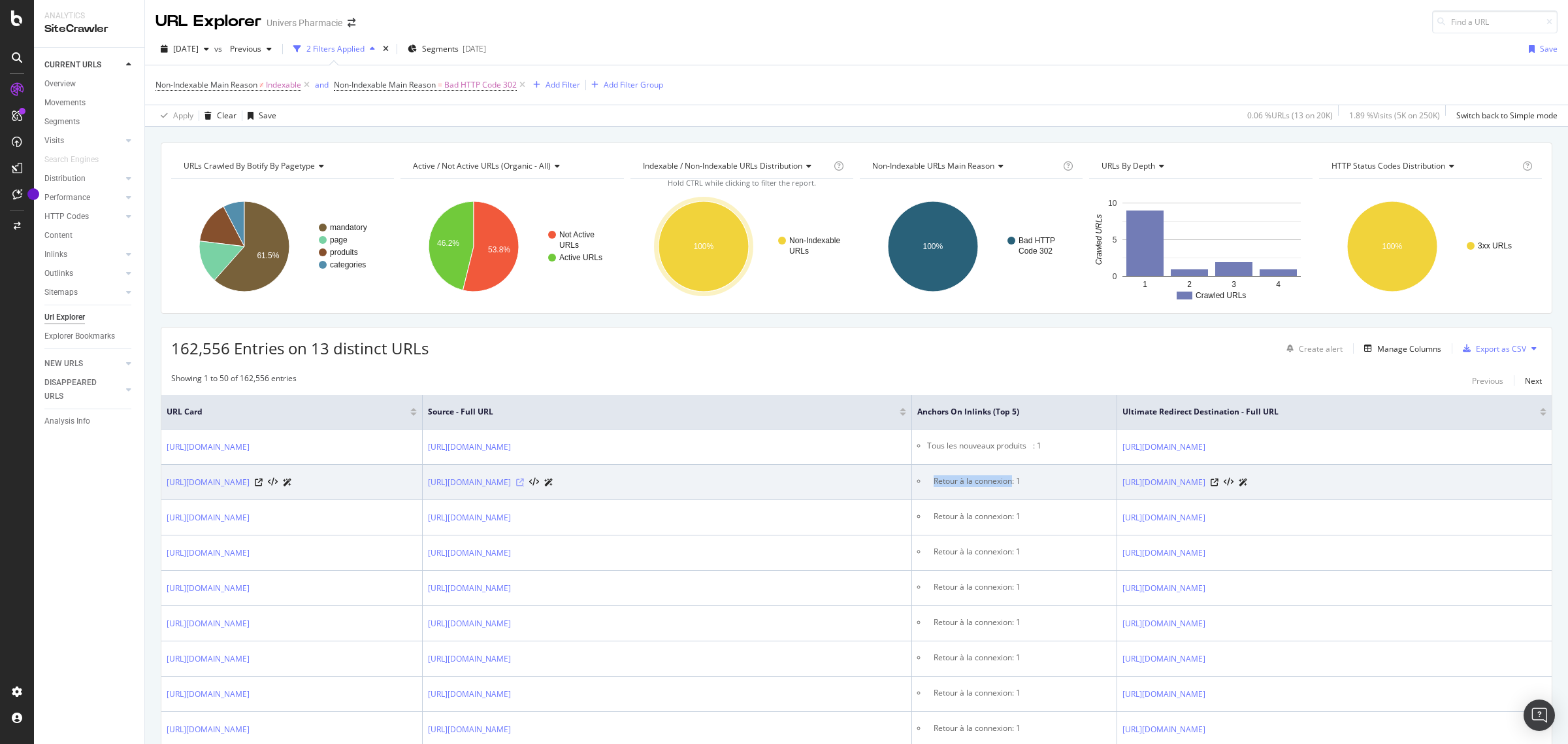
click at [524, 479] on icon at bounding box center [520, 482] width 8 height 8
drag, startPoint x: 163, startPoint y: 482, endPoint x: 317, endPoint y: 491, distance: 154.3
click at [317, 491] on td "[URL][DOMAIN_NAME]" at bounding box center [292, 482] width 261 height 36
copy link "[URL][DOMAIN_NAME]"
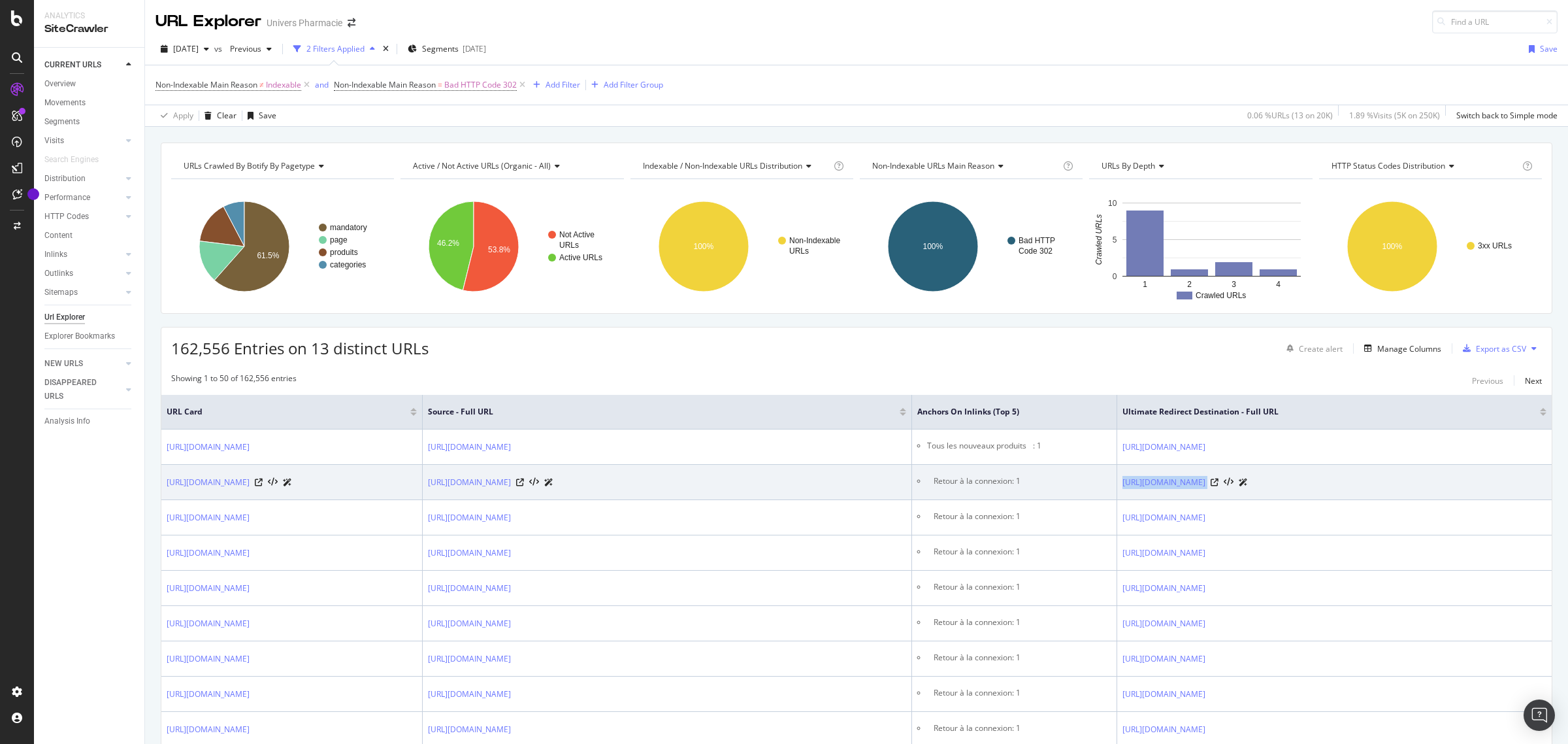
drag, startPoint x: 1119, startPoint y: 486, endPoint x: 1353, endPoint y: 498, distance: 234.3
click at [1254, 498] on td "[URL][DOMAIN_NAME]" at bounding box center [1334, 482] width 435 height 36
copy tbody "[URL][DOMAIN_NAME]"
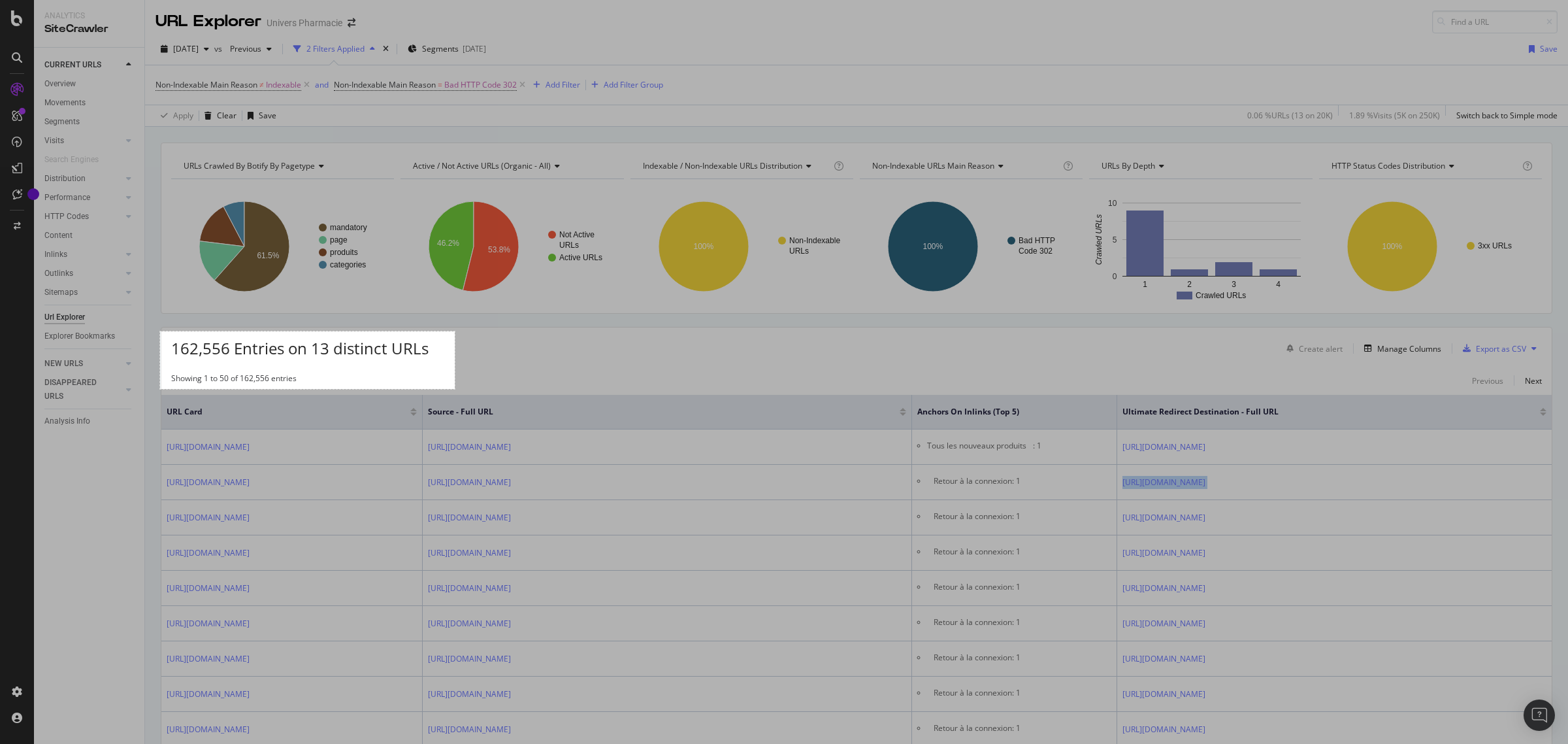
drag, startPoint x: 160, startPoint y: 331, endPoint x: 455, endPoint y: 389, distance: 300.6
click at [455, 389] on div "451 X 88" at bounding box center [784, 372] width 1568 height 744
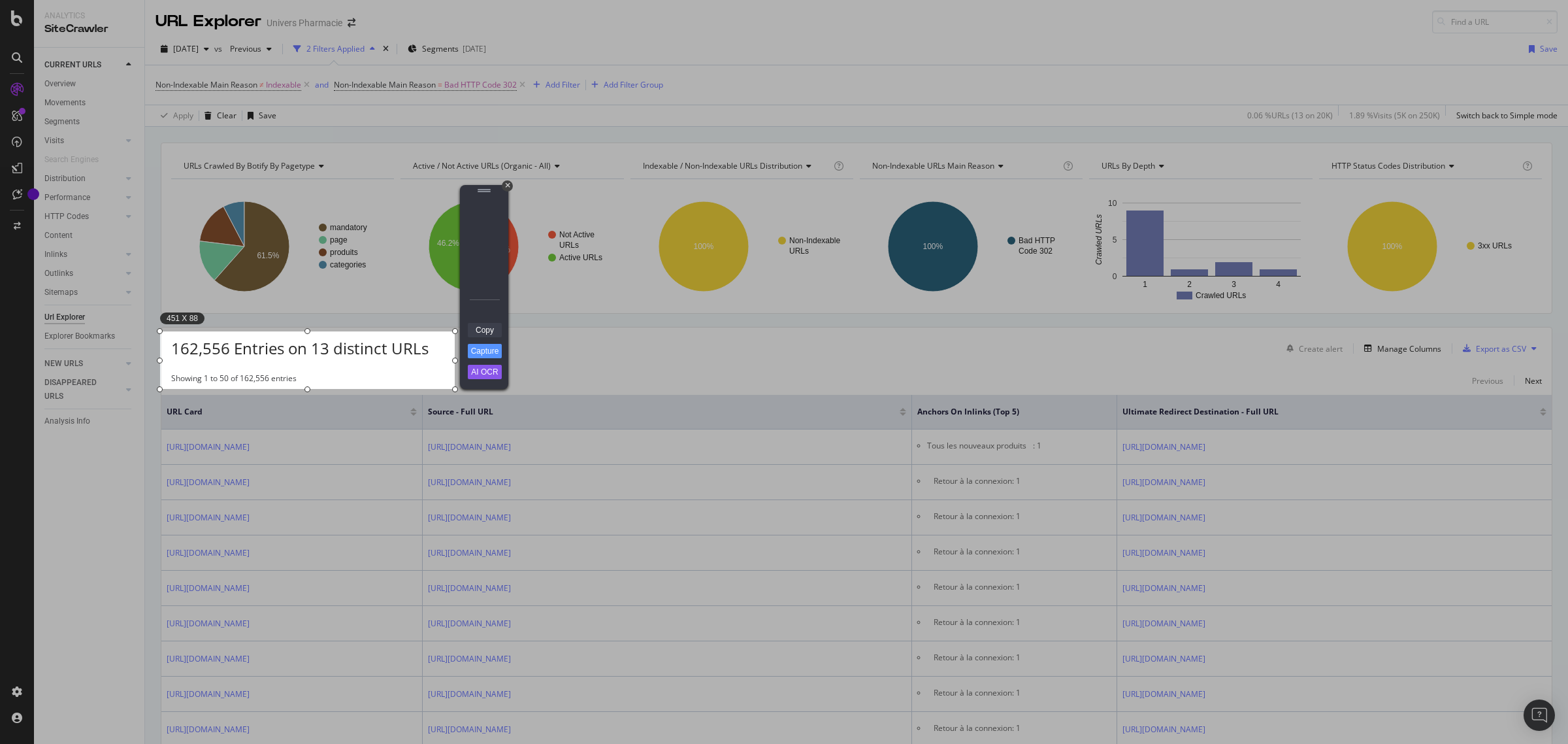
click at [482, 329] on link "Copy" at bounding box center [485, 330] width 34 height 15
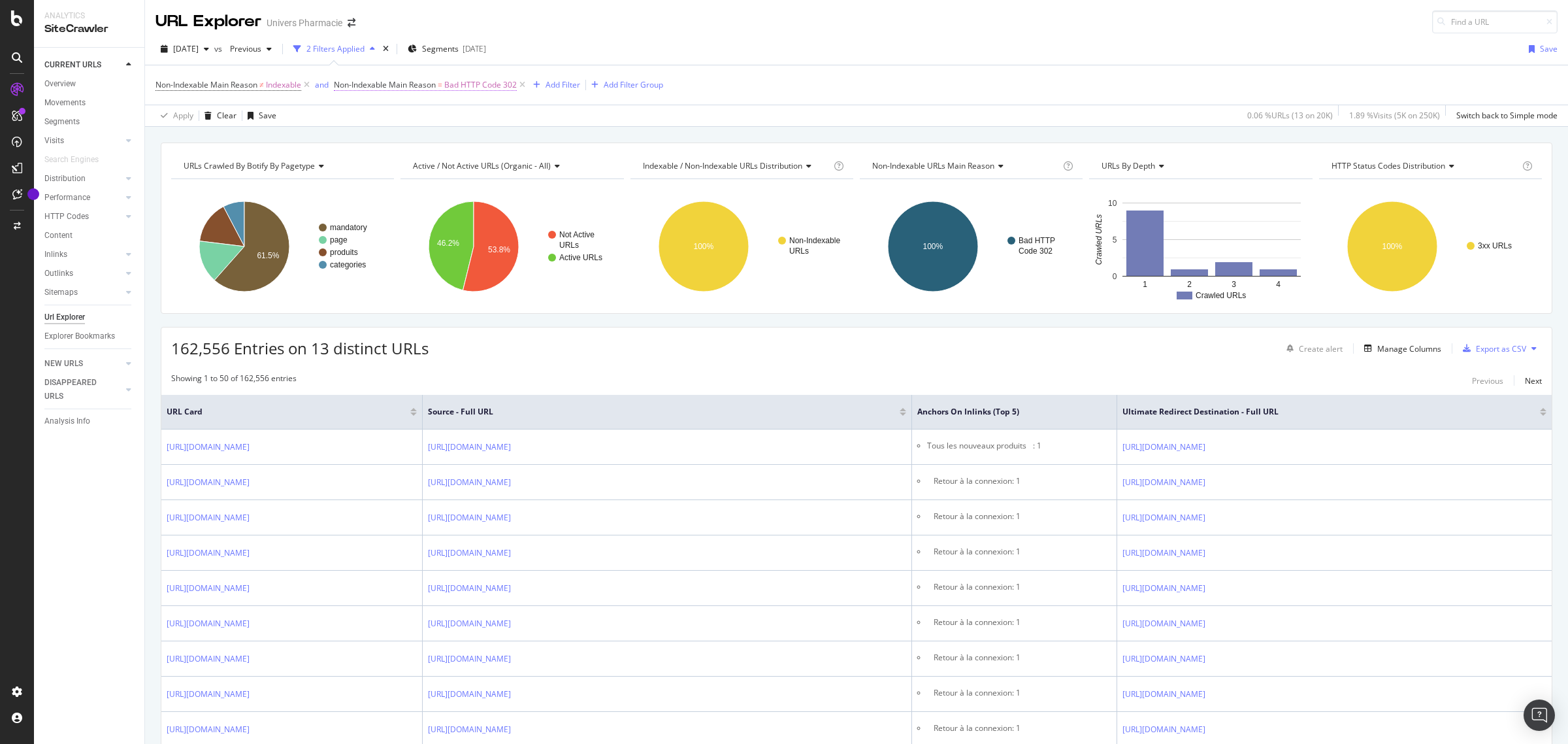
click at [475, 89] on span "Bad HTTP Code 302" at bounding box center [480, 84] width 73 height 18
click at [420, 159] on input "Bad HTTP Code 302" at bounding box center [409, 160] width 123 height 21
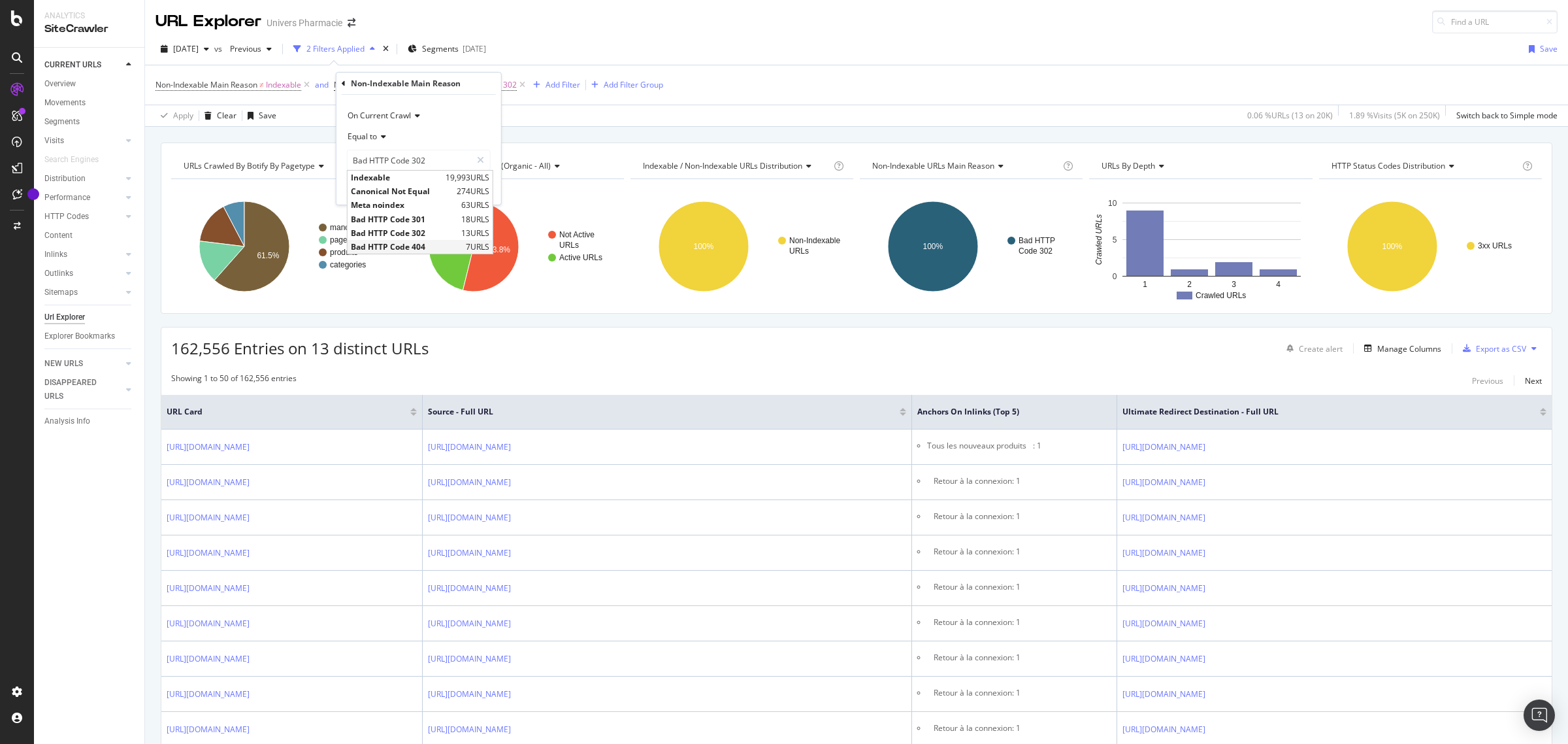
click at [393, 249] on span "Bad HTTP Code 404" at bounding box center [406, 246] width 112 height 11
type input "Bad HTTP Code 404"
click at [475, 185] on div "Apply" at bounding box center [480, 187] width 20 height 11
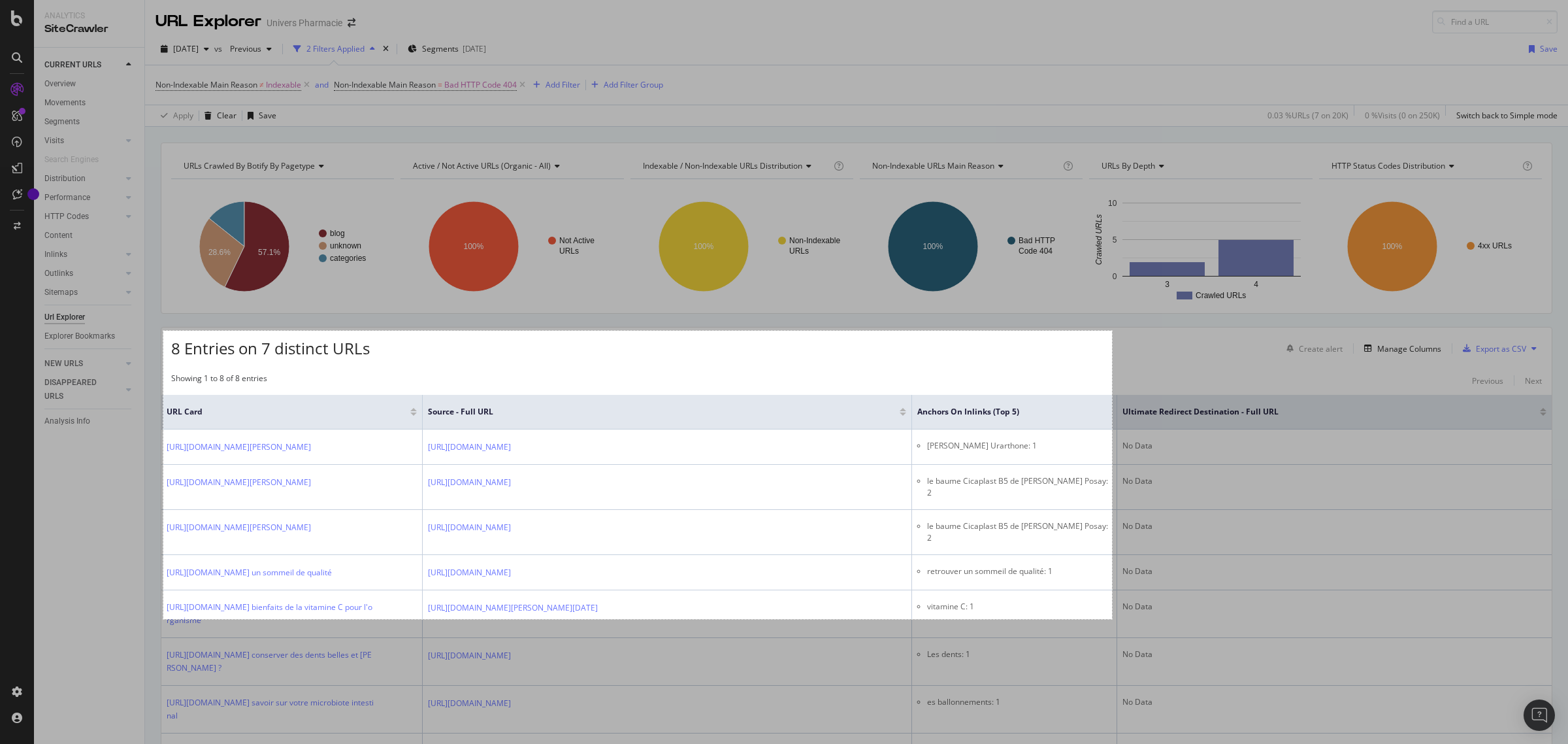
drag, startPoint x: 163, startPoint y: 331, endPoint x: 1112, endPoint y: 619, distance: 991.7
click at [1112, 594] on div "1452 X 441" at bounding box center [784, 372] width 1568 height 744
click at [1141, 560] on link "Copy" at bounding box center [1141, 560] width 34 height 15
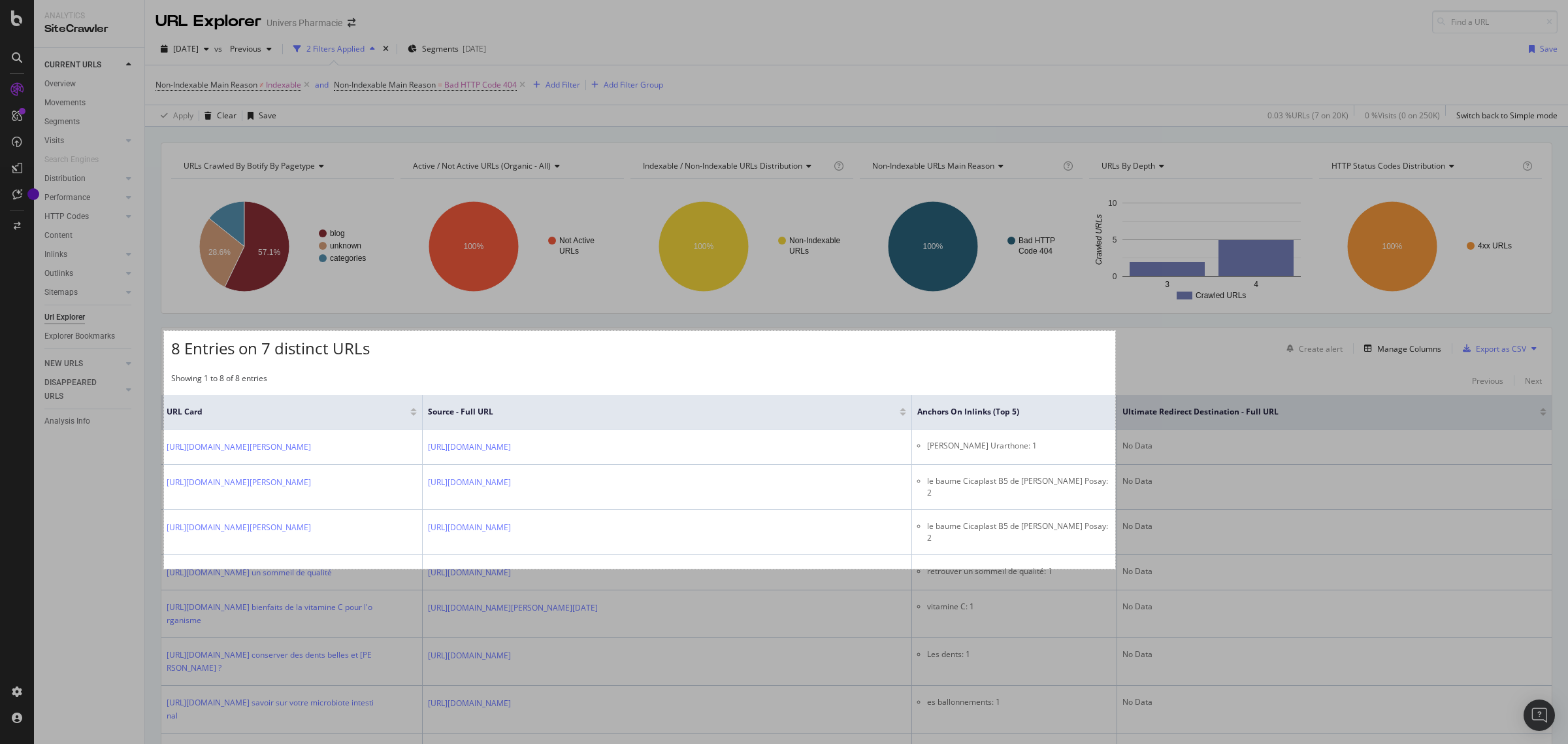
drag, startPoint x: 164, startPoint y: 331, endPoint x: 1115, endPoint y: 568, distance: 980.1
click at [1115, 568] on div "1456 X 364" at bounding box center [784, 372] width 1568 height 744
click at [1153, 504] on link "Copy" at bounding box center [1145, 510] width 34 height 15
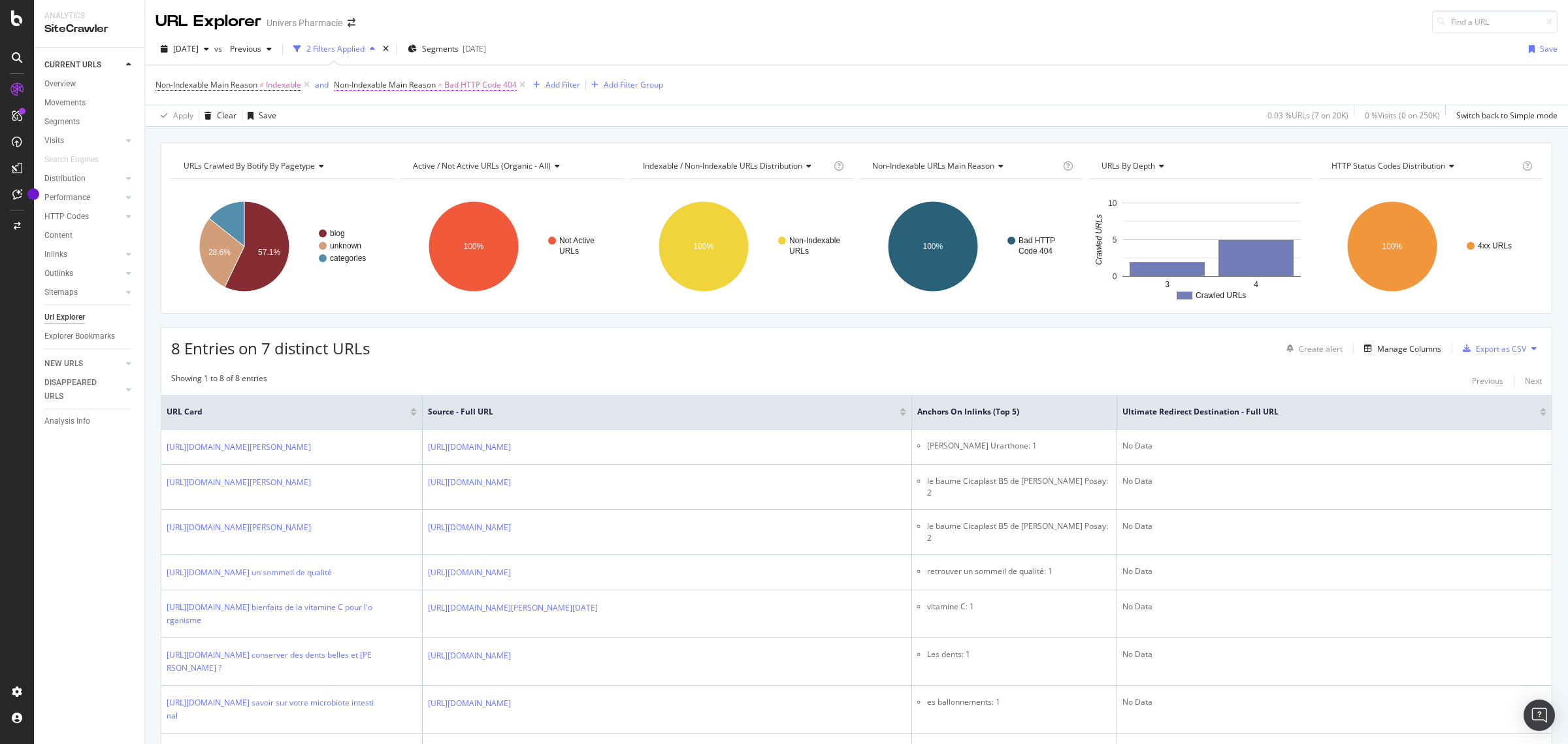
click at [418, 83] on span "Non-Indexable Main Reason" at bounding box center [385, 84] width 102 height 11
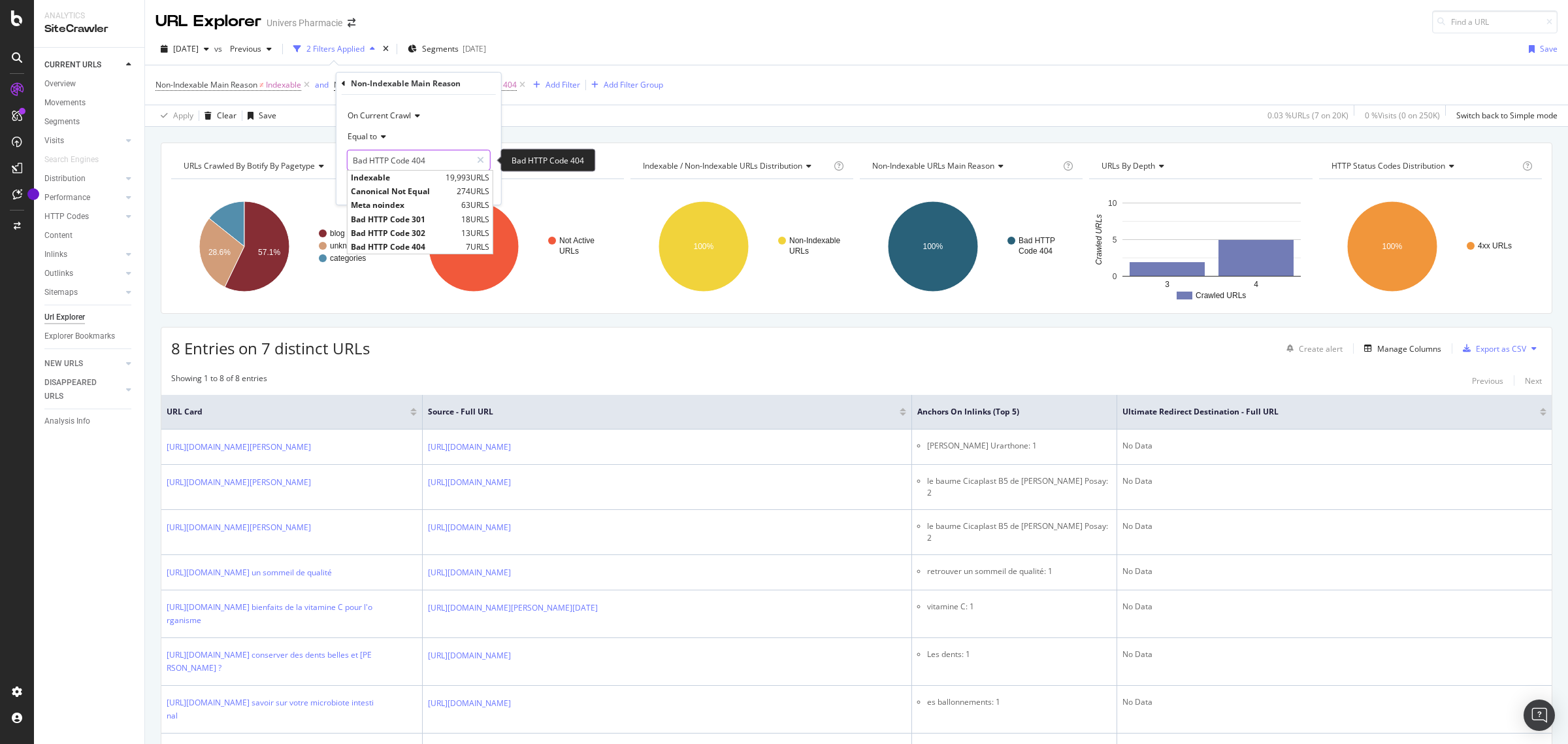
click at [436, 155] on input "Bad HTTP Code 404" at bounding box center [409, 160] width 123 height 21
click at [383, 207] on span "Meta noindex" at bounding box center [404, 205] width 107 height 11
type input "Meta noindex"
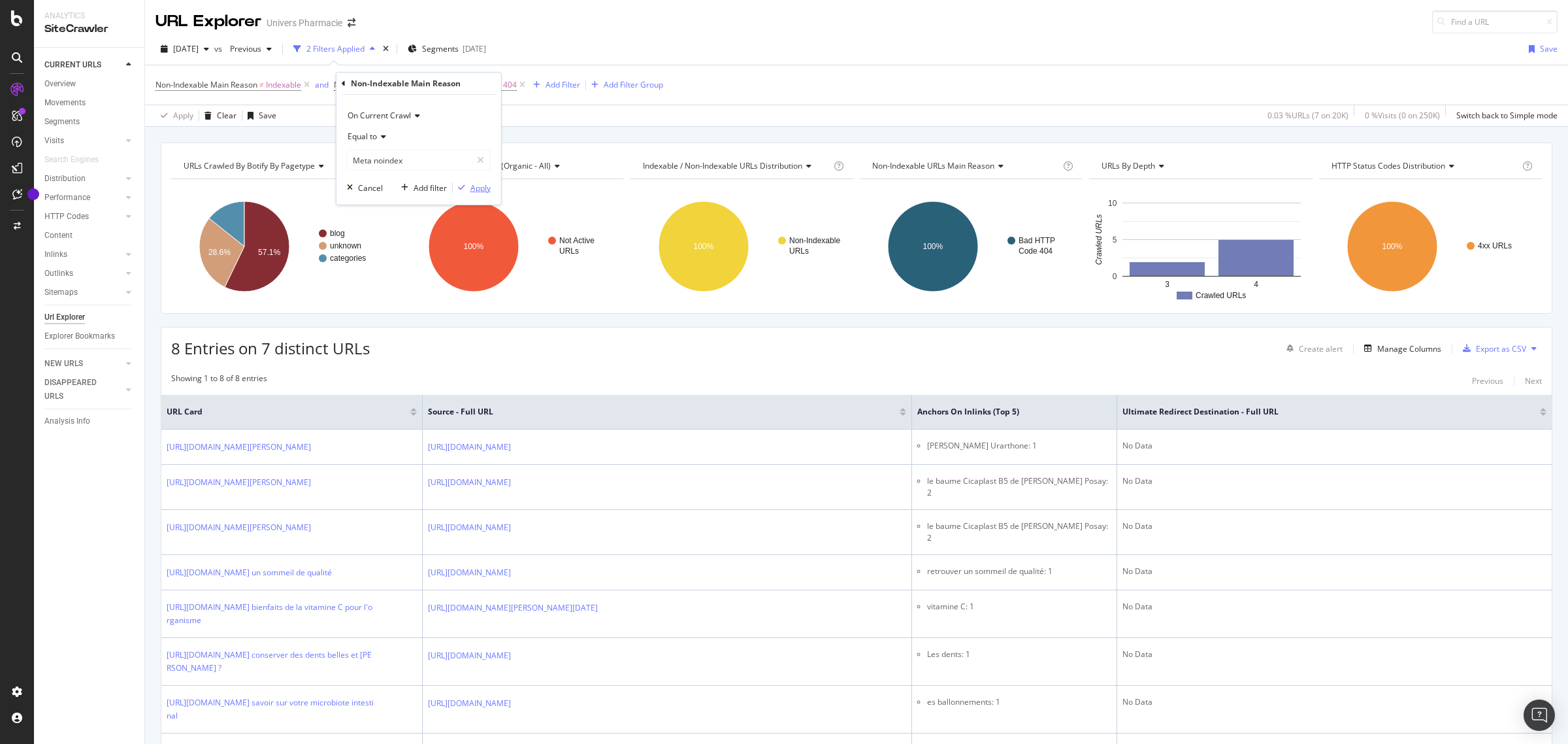
click at [480, 185] on div "Apply" at bounding box center [480, 187] width 20 height 11
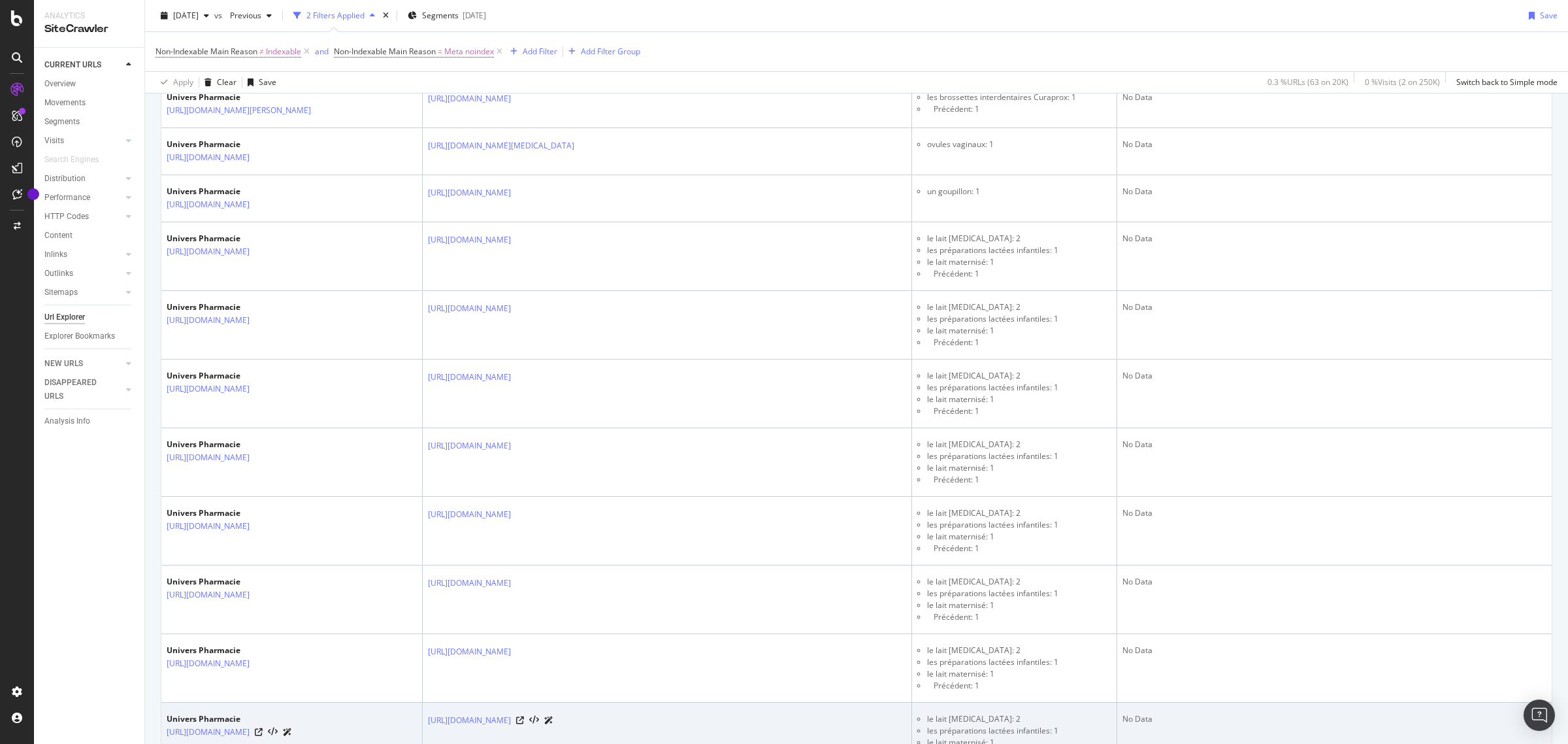
scroll to position [817, 0]
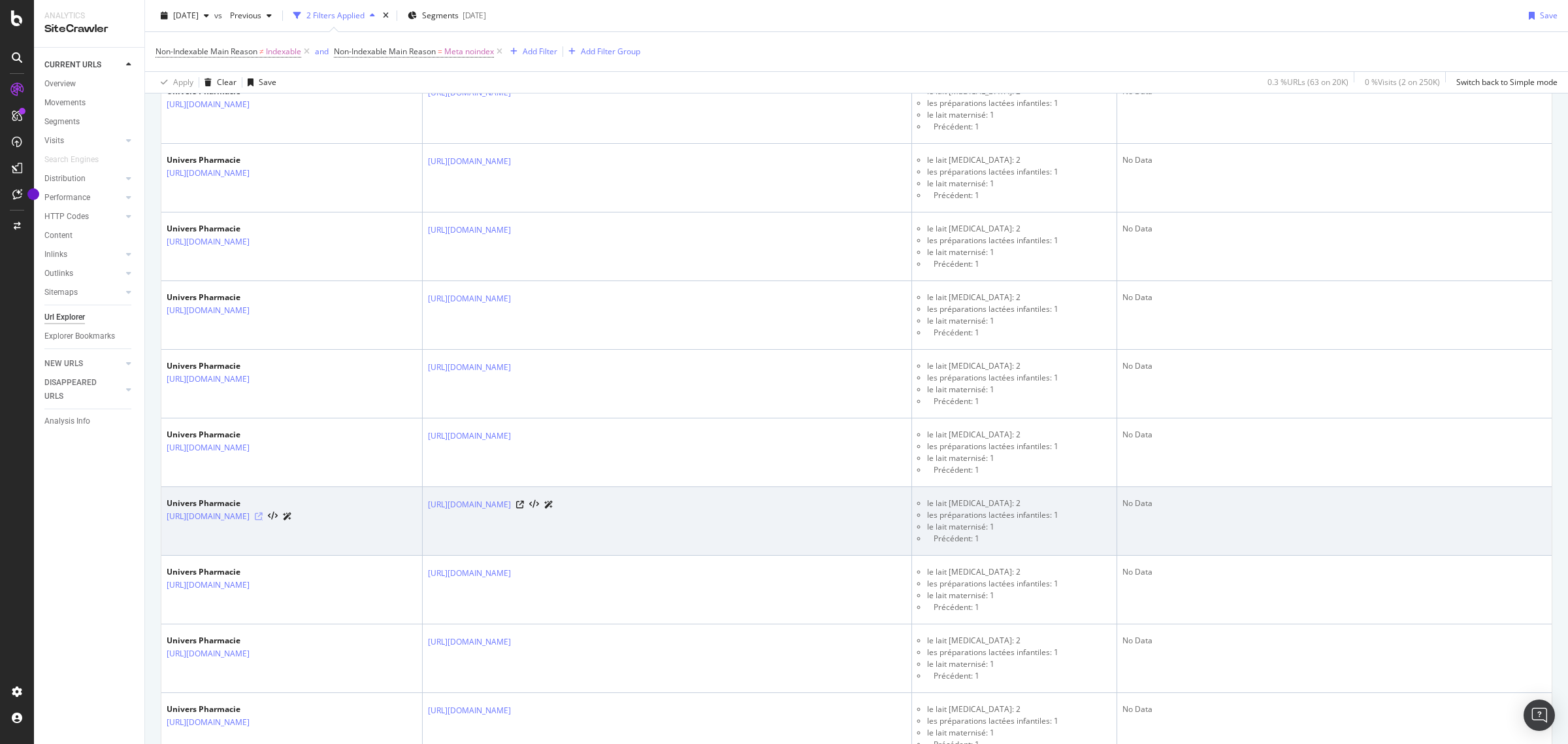
click at [263, 520] on icon at bounding box center [258, 516] width 8 height 8
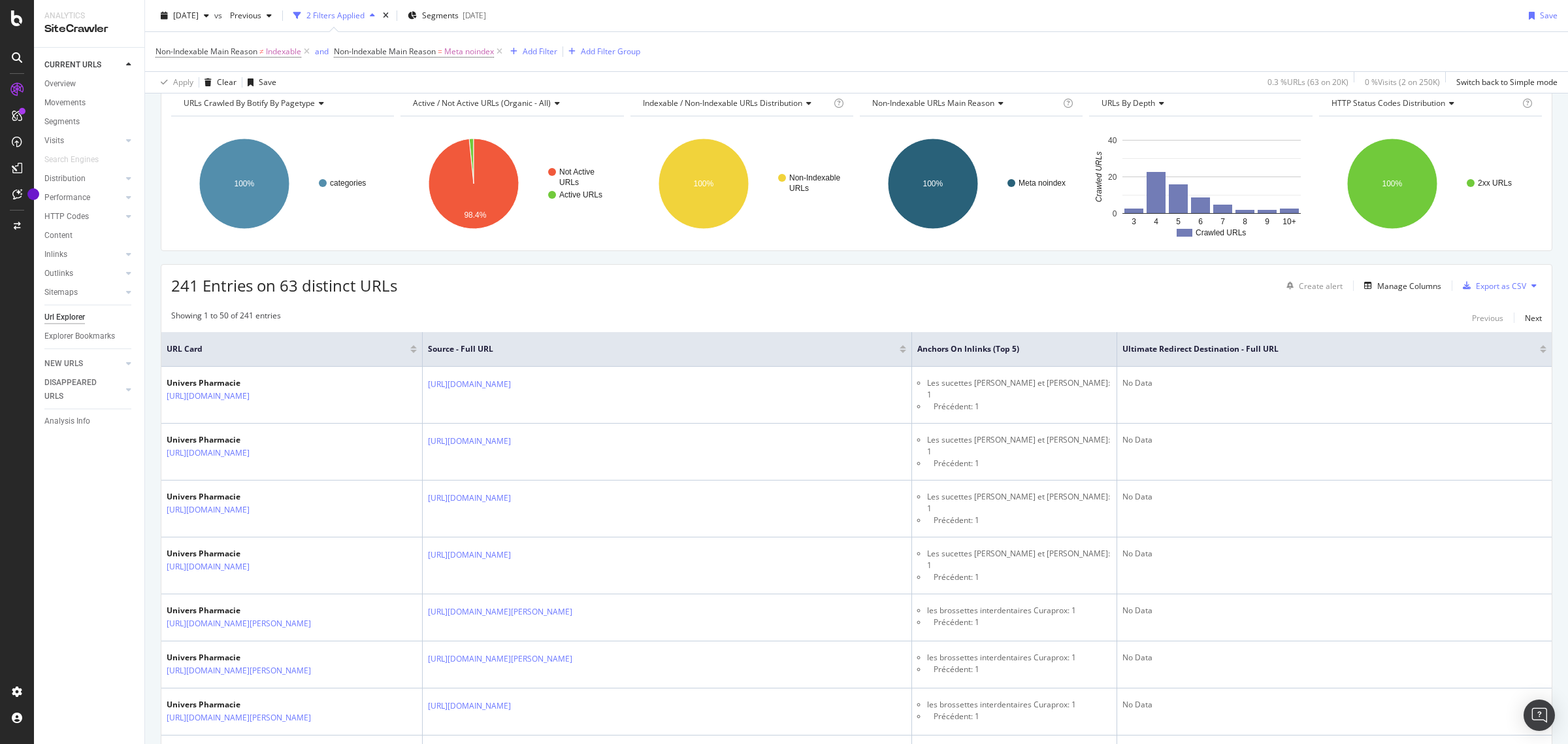
scroll to position [0, 0]
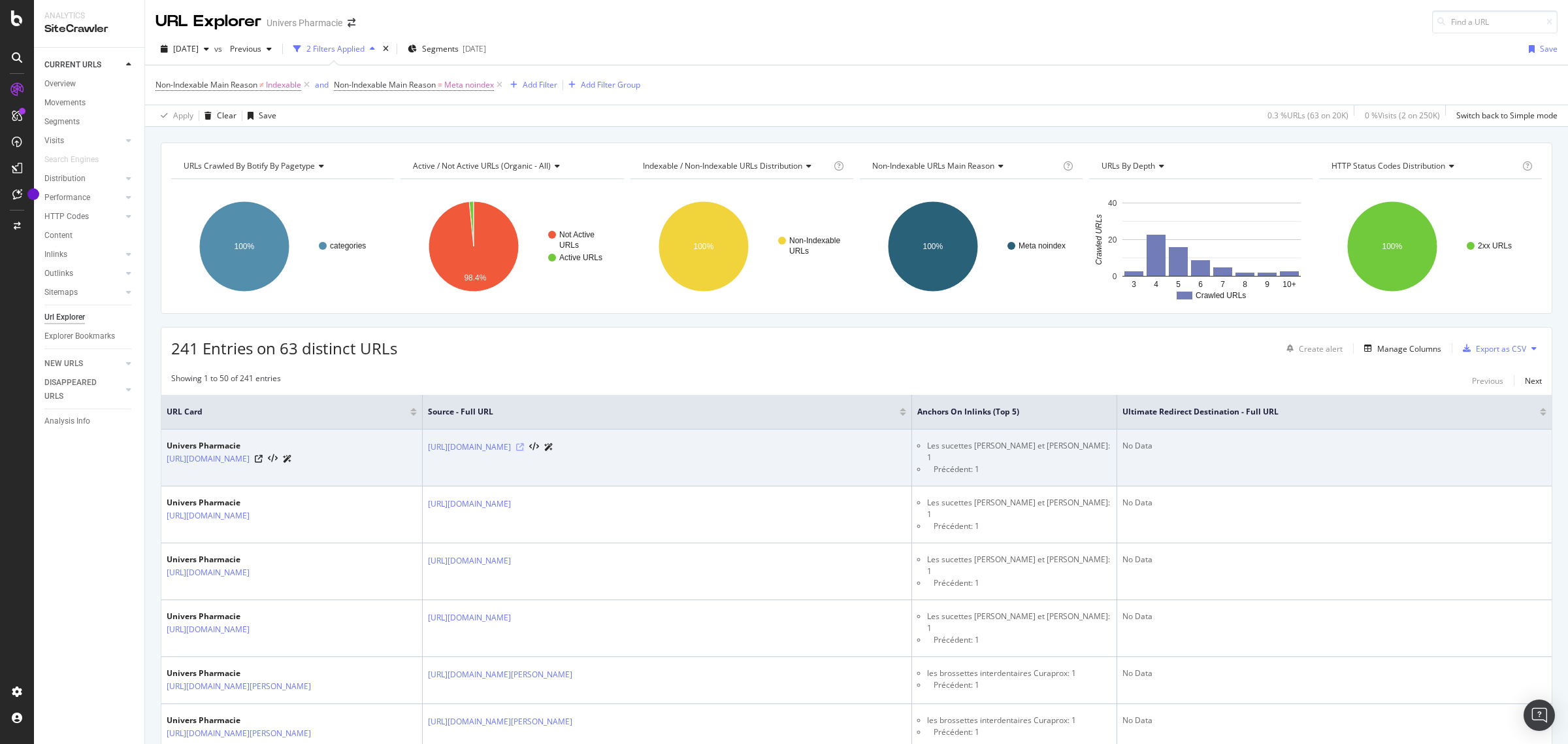
click at [524, 446] on icon at bounding box center [520, 446] width 8 height 8
drag, startPoint x: 1008, startPoint y: 448, endPoint x: 926, endPoint y: 443, distance: 82.2
click at [926, 443] on ul "Les sucettes [PERSON_NAME] et [PERSON_NAME]: 1  Précédent: 1" at bounding box center [1014, 457] width 194 height 36
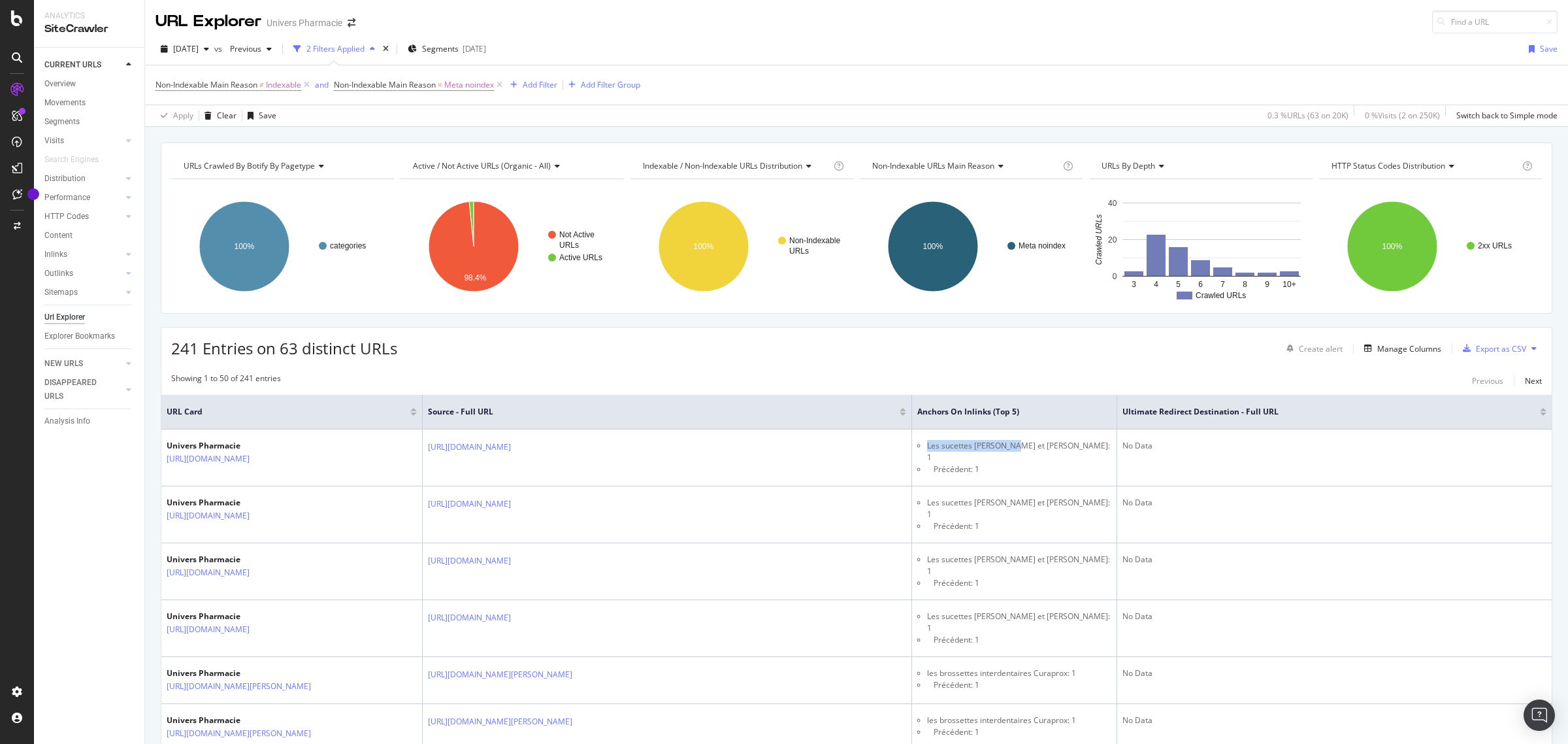
copy li "Les sucettes [PERSON_NAME] et [PERSON_NAME]"
click at [427, 81] on span "Non-Indexable Main Reason" at bounding box center [385, 84] width 102 height 11
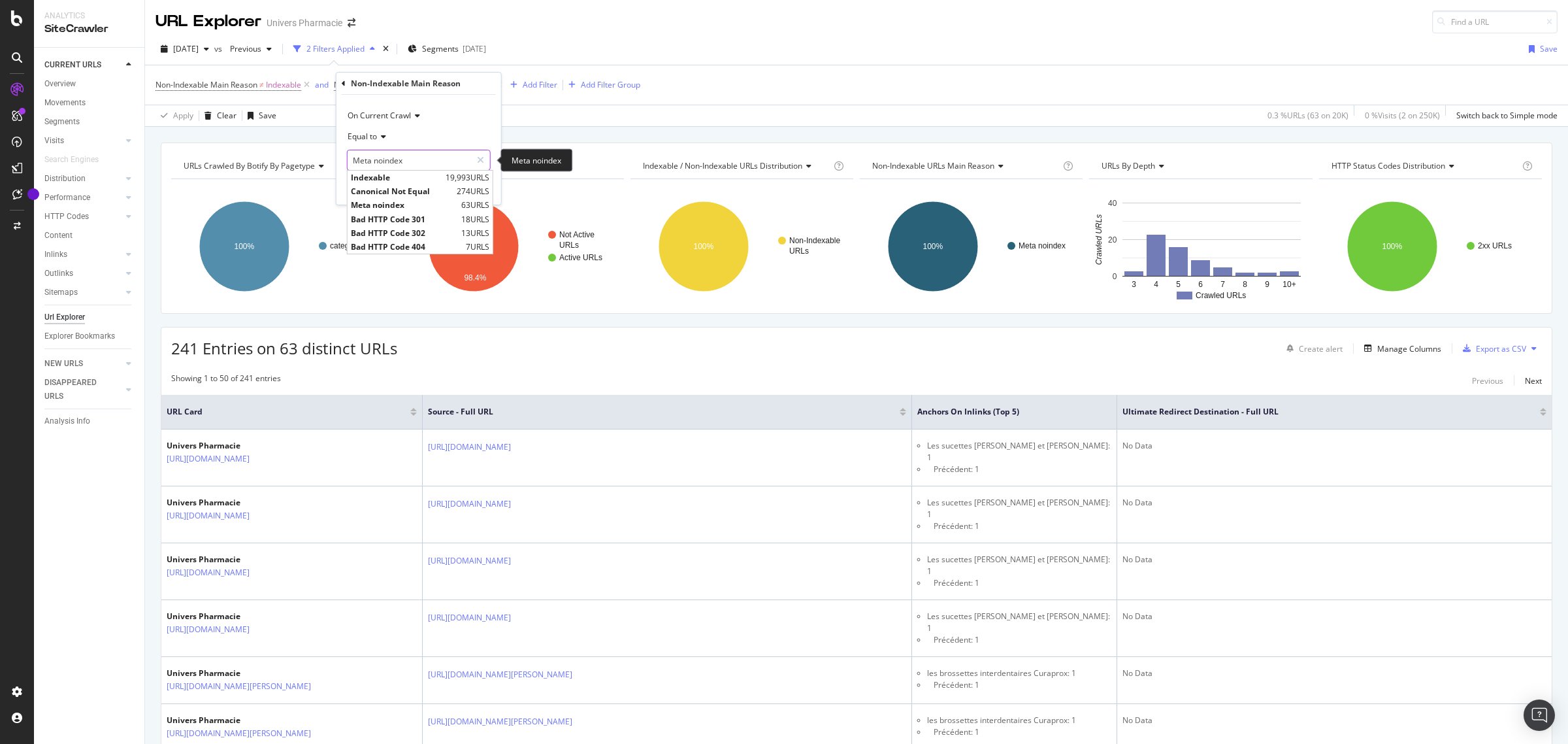
click at [409, 158] on input "Meta noindex" at bounding box center [409, 160] width 123 height 21
click at [396, 189] on span "Canonical Not Equal" at bounding box center [401, 191] width 102 height 11
type input "Canonical Not Equal"
click at [475, 189] on div "Apply" at bounding box center [480, 187] width 20 height 11
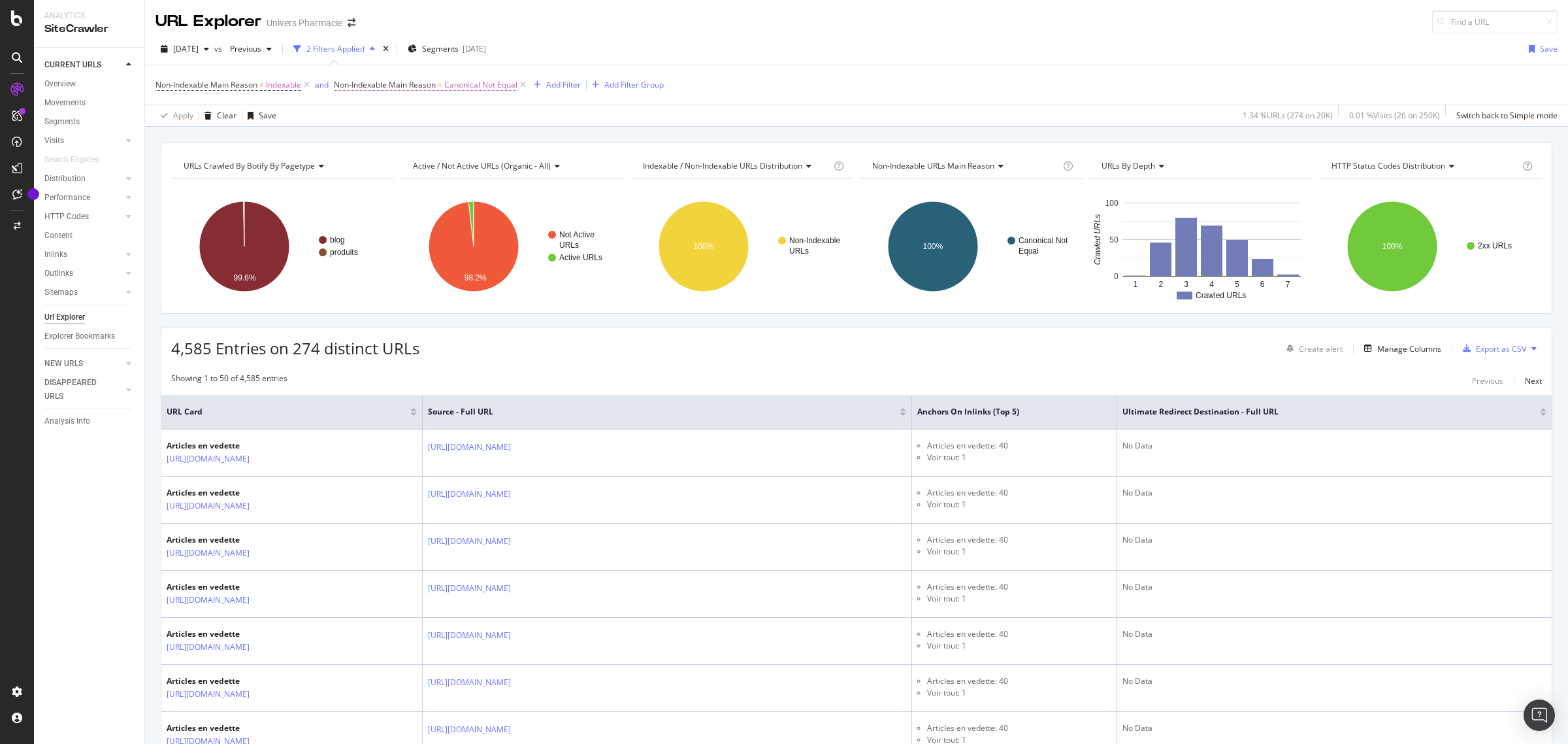
click at [462, 89] on span "Canonical Not Equal" at bounding box center [480, 84] width 73 height 18
click at [418, 160] on input "Canonical Not Equal" at bounding box center [409, 160] width 123 height 21
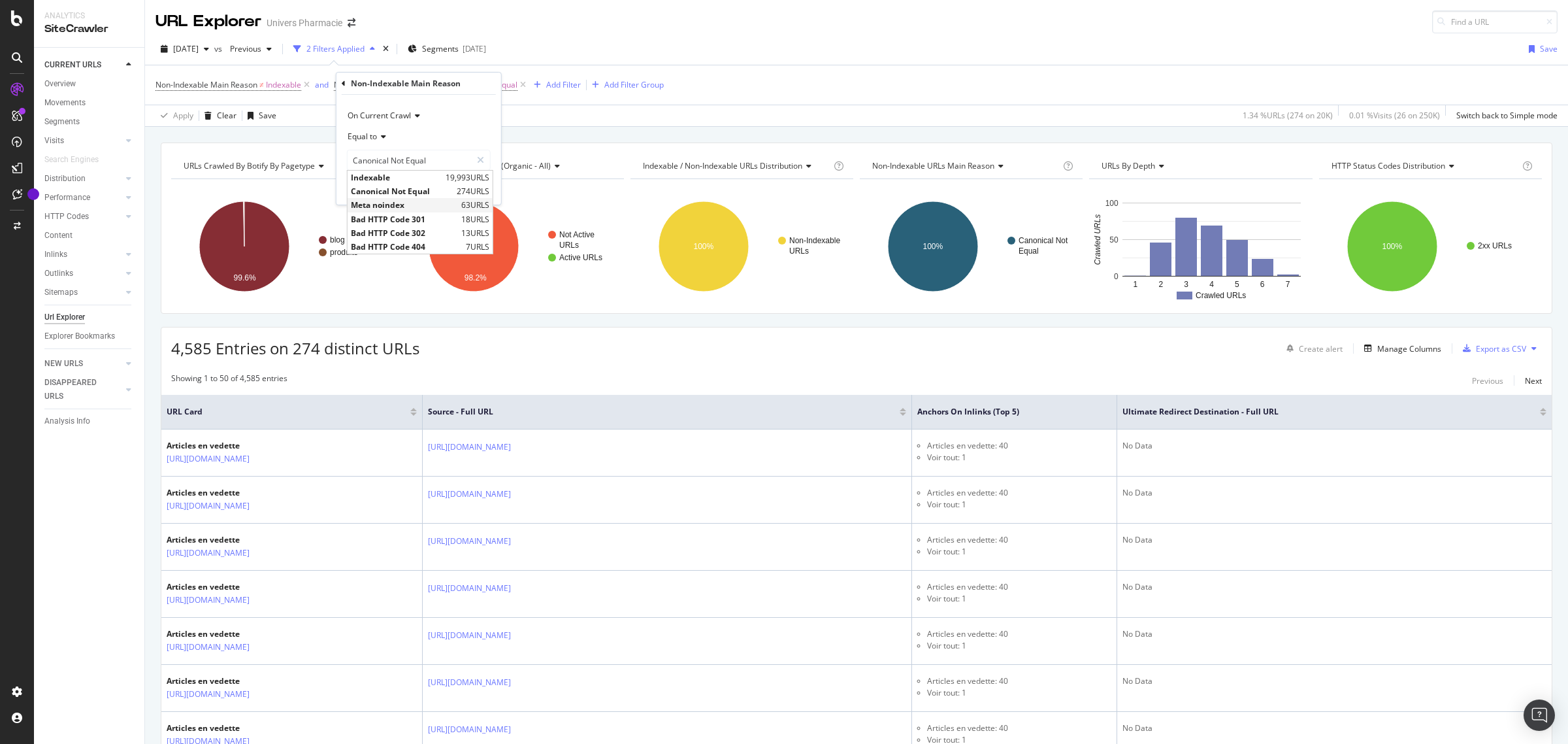
click at [406, 205] on span "Meta noindex" at bounding box center [404, 205] width 107 height 11
type input "Meta noindex"
click at [468, 187] on div "button" at bounding box center [461, 187] width 17 height 8
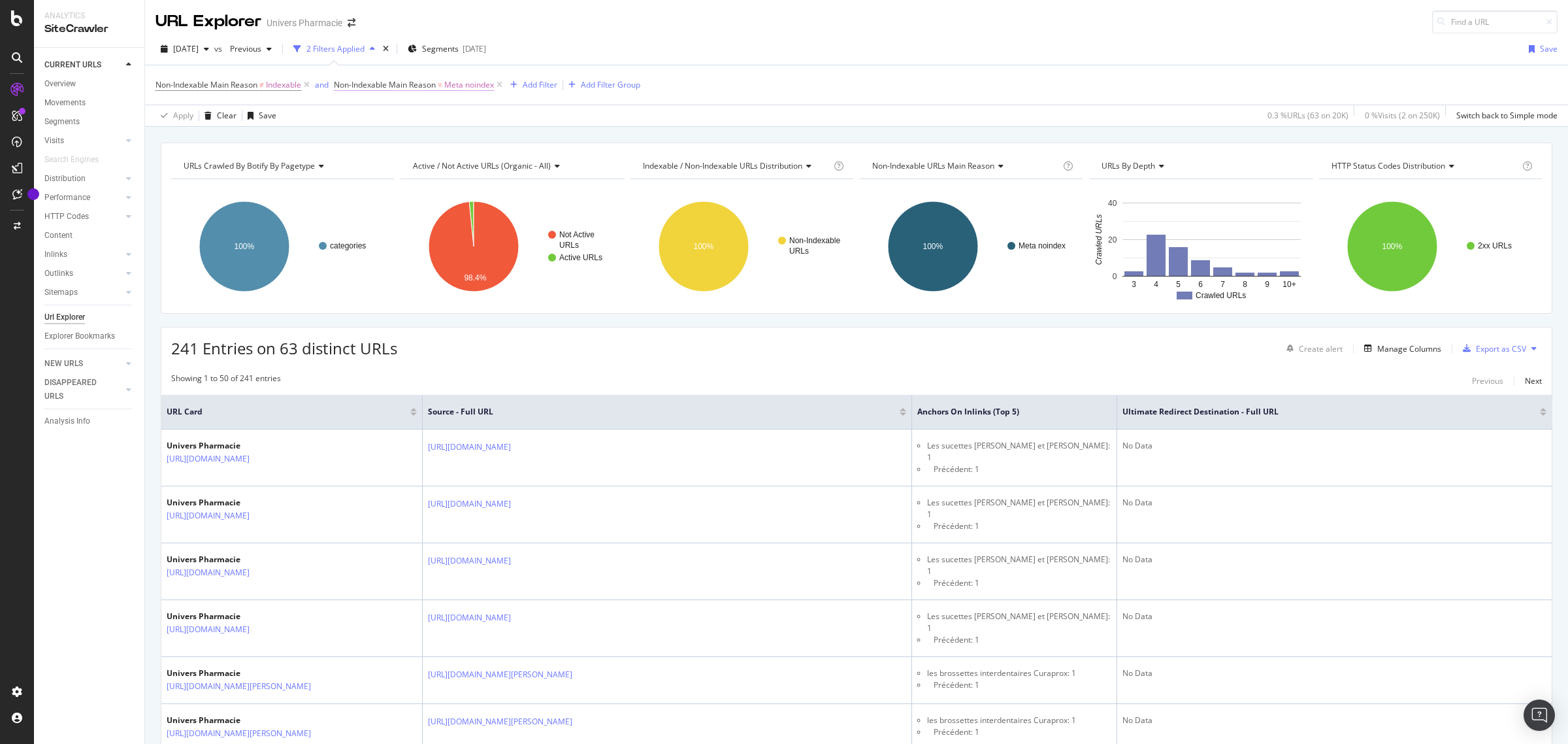
click at [402, 81] on span "Non-Indexable Main Reason" at bounding box center [385, 84] width 102 height 11
click at [406, 158] on input "Meta noindex" at bounding box center [409, 160] width 123 height 21
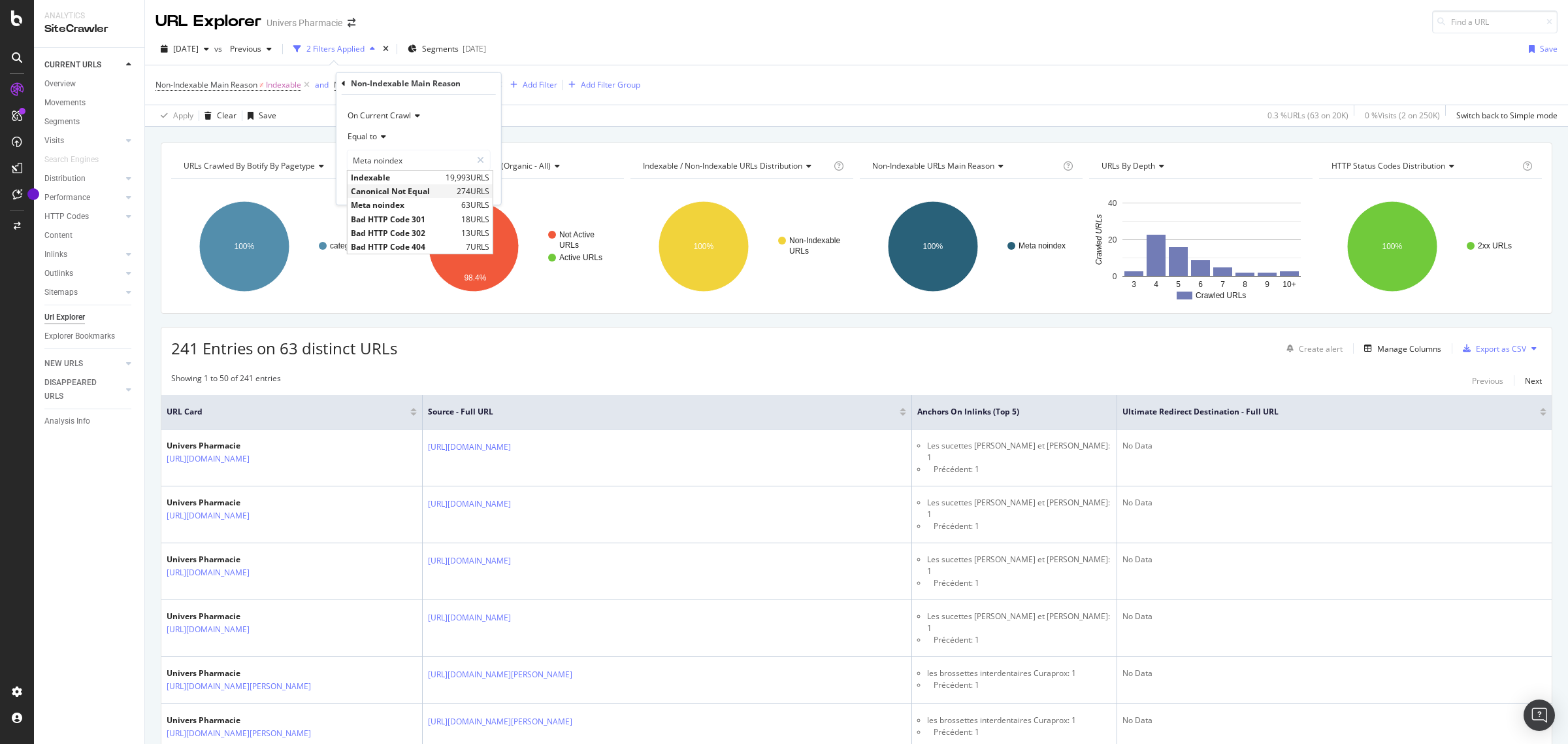
click at [389, 189] on span "Canonical Not Equal" at bounding box center [401, 191] width 102 height 11
type input "Canonical Not Equal"
click at [483, 184] on div "Apply" at bounding box center [480, 187] width 20 height 11
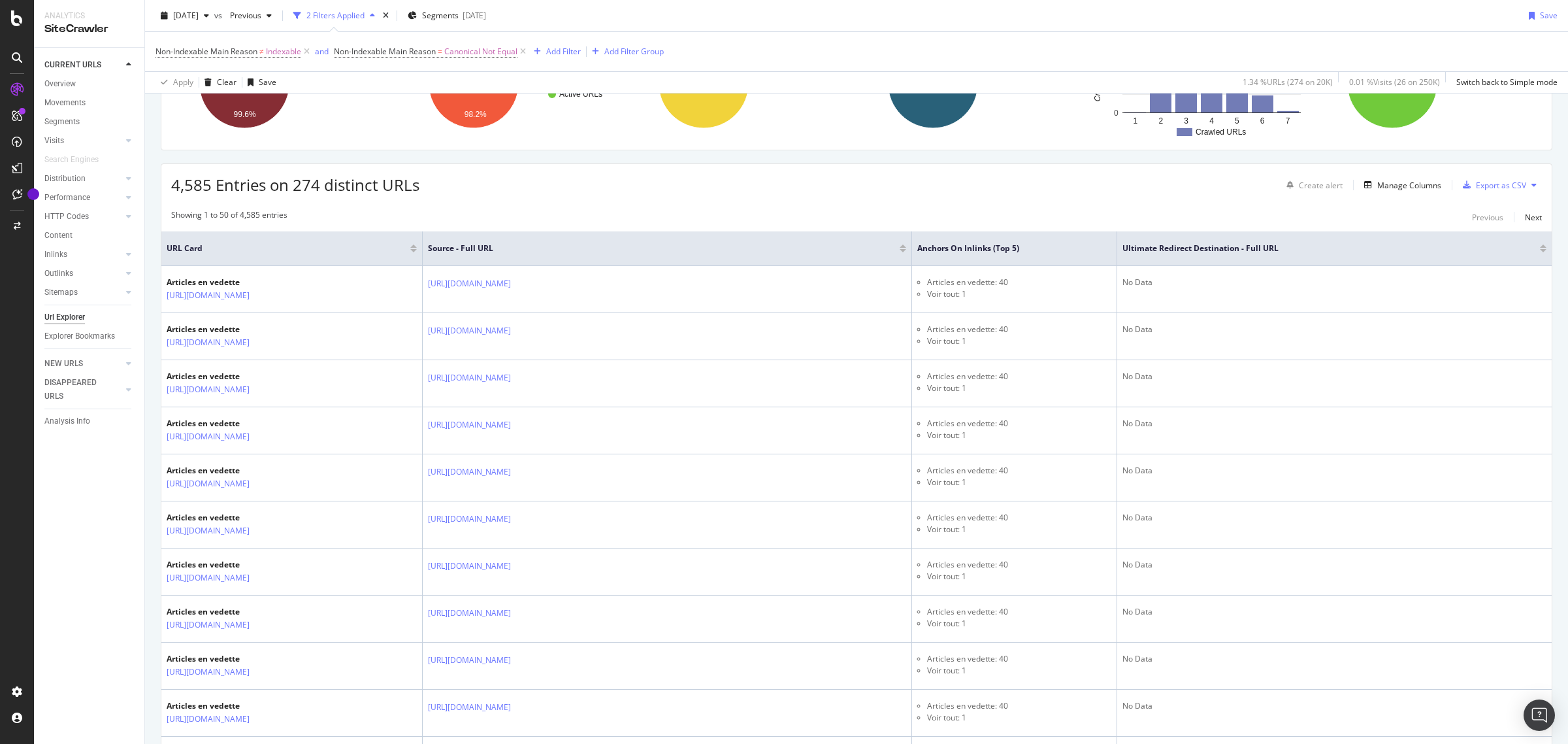
scroll to position [82, 0]
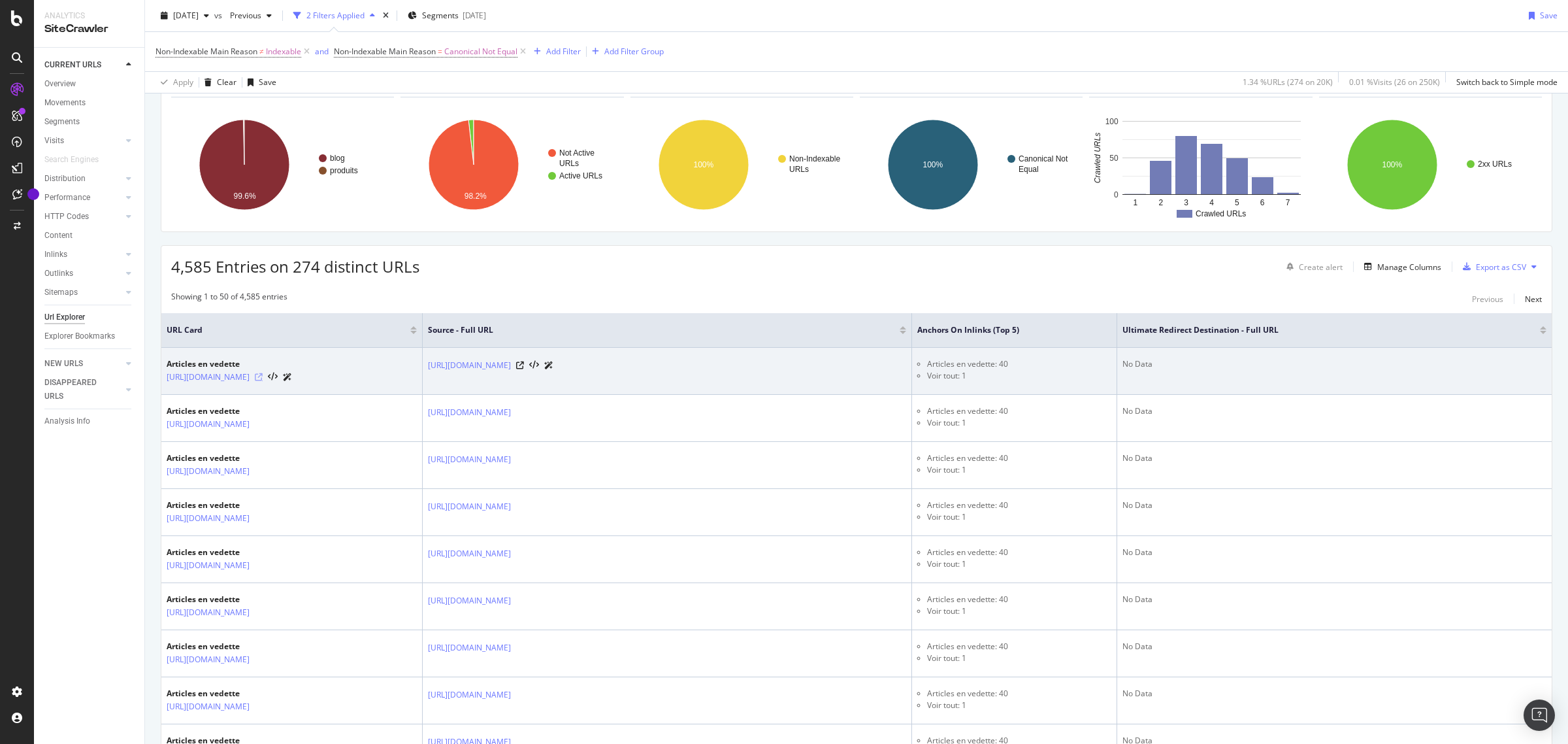
click at [263, 377] on icon at bounding box center [258, 377] width 8 height 8
click at [524, 364] on icon at bounding box center [520, 365] width 8 height 8
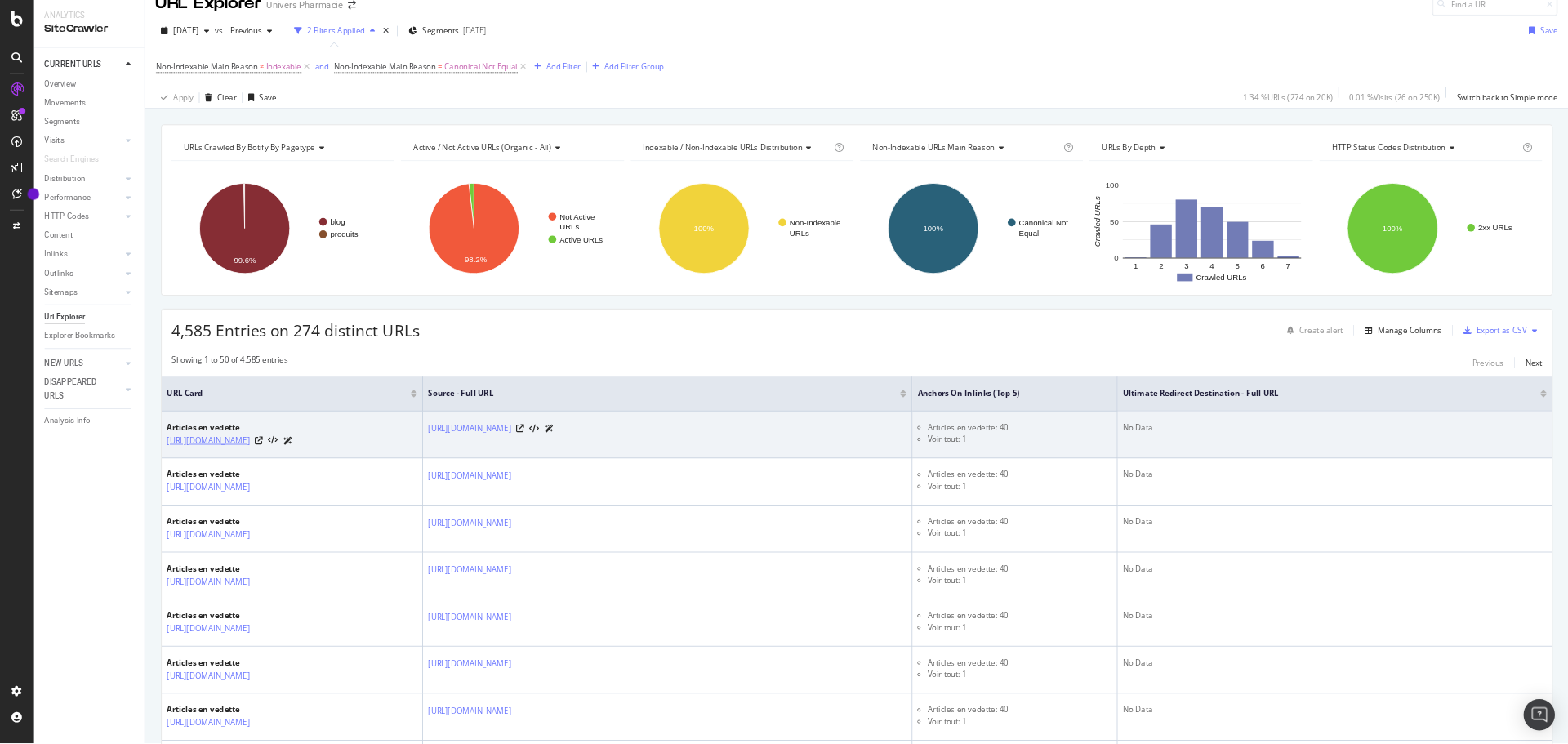
scroll to position [0, 0]
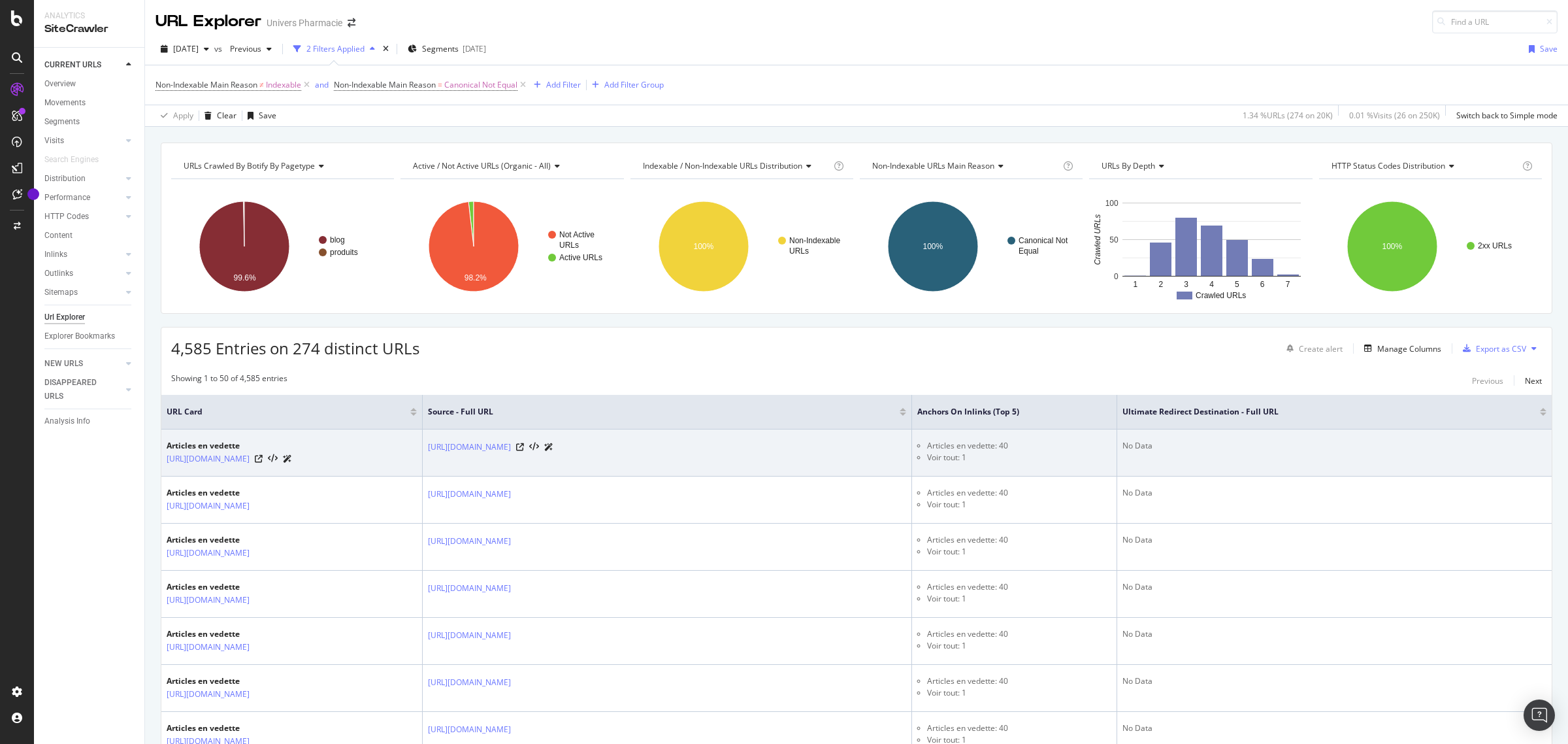
drag, startPoint x: 165, startPoint y: 462, endPoint x: 342, endPoint y: 475, distance: 177.5
click at [342, 475] on td "Articles en vedette [URL][DOMAIN_NAME]" at bounding box center [292, 453] width 261 height 47
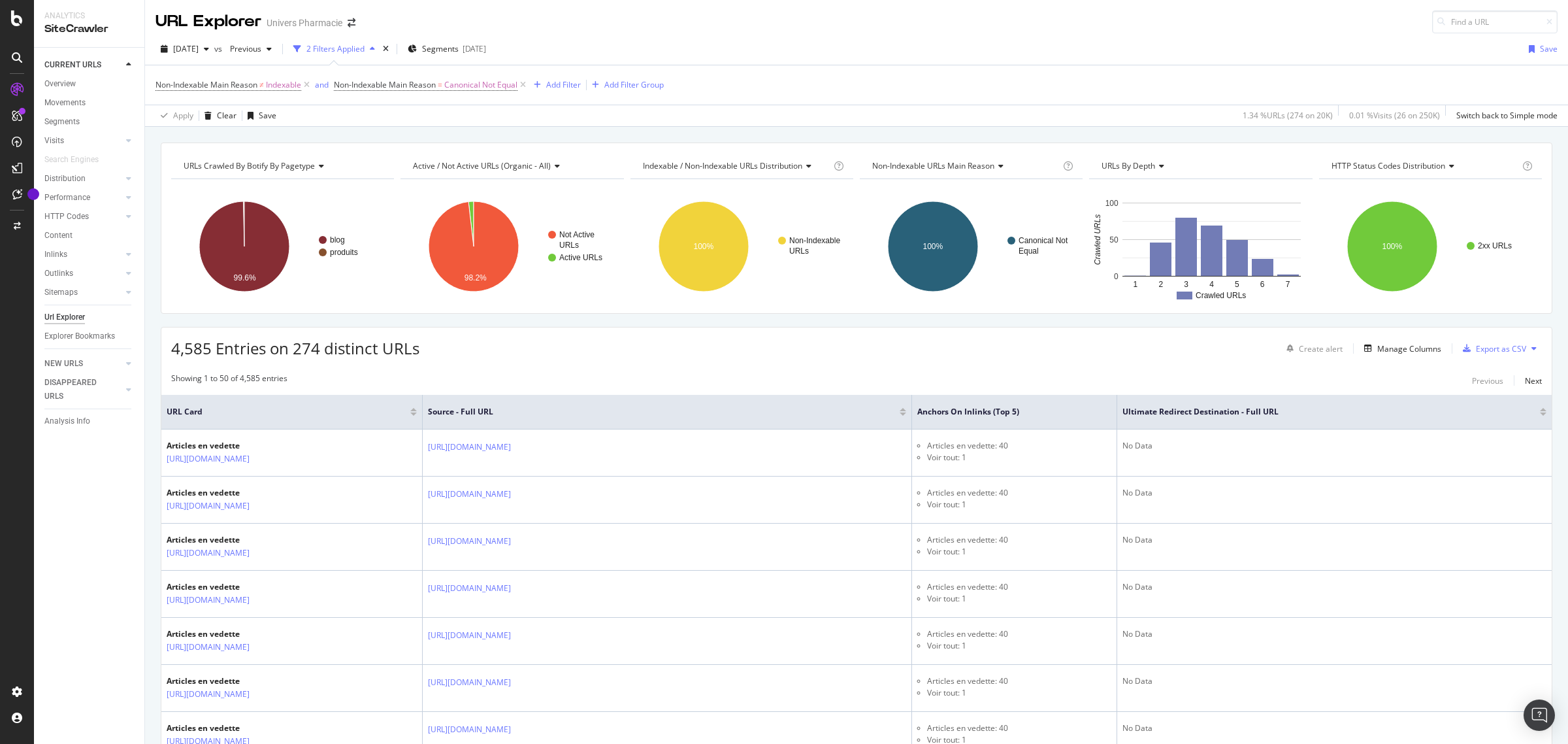
copy link "[URL][DOMAIN_NAME]"
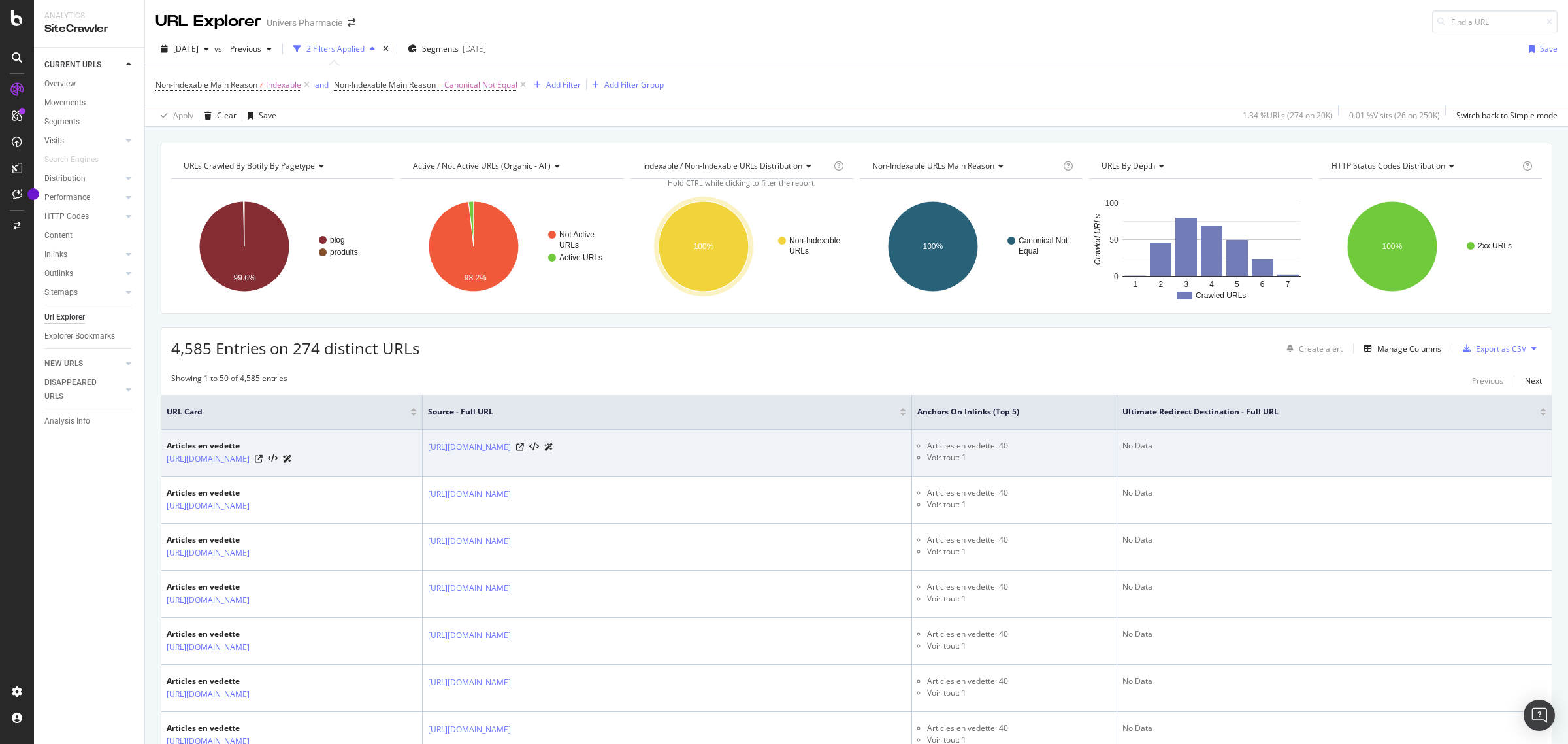
drag, startPoint x: 424, startPoint y: 449, endPoint x: 618, endPoint y: 453, distance: 194.0
click at [618, 453] on td "[URL][DOMAIN_NAME]" at bounding box center [668, 453] width 489 height 47
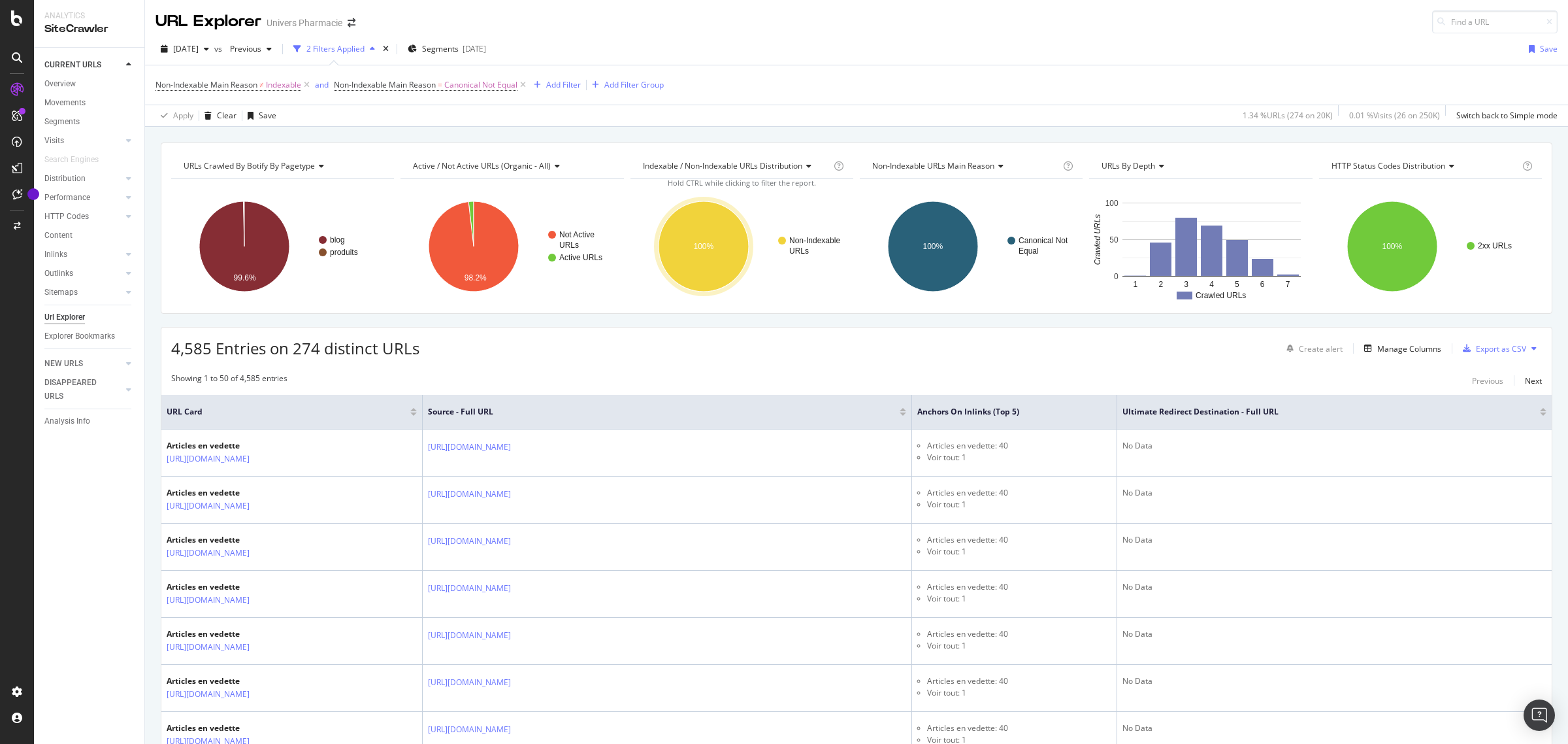
copy link "[URL][DOMAIN_NAME]"
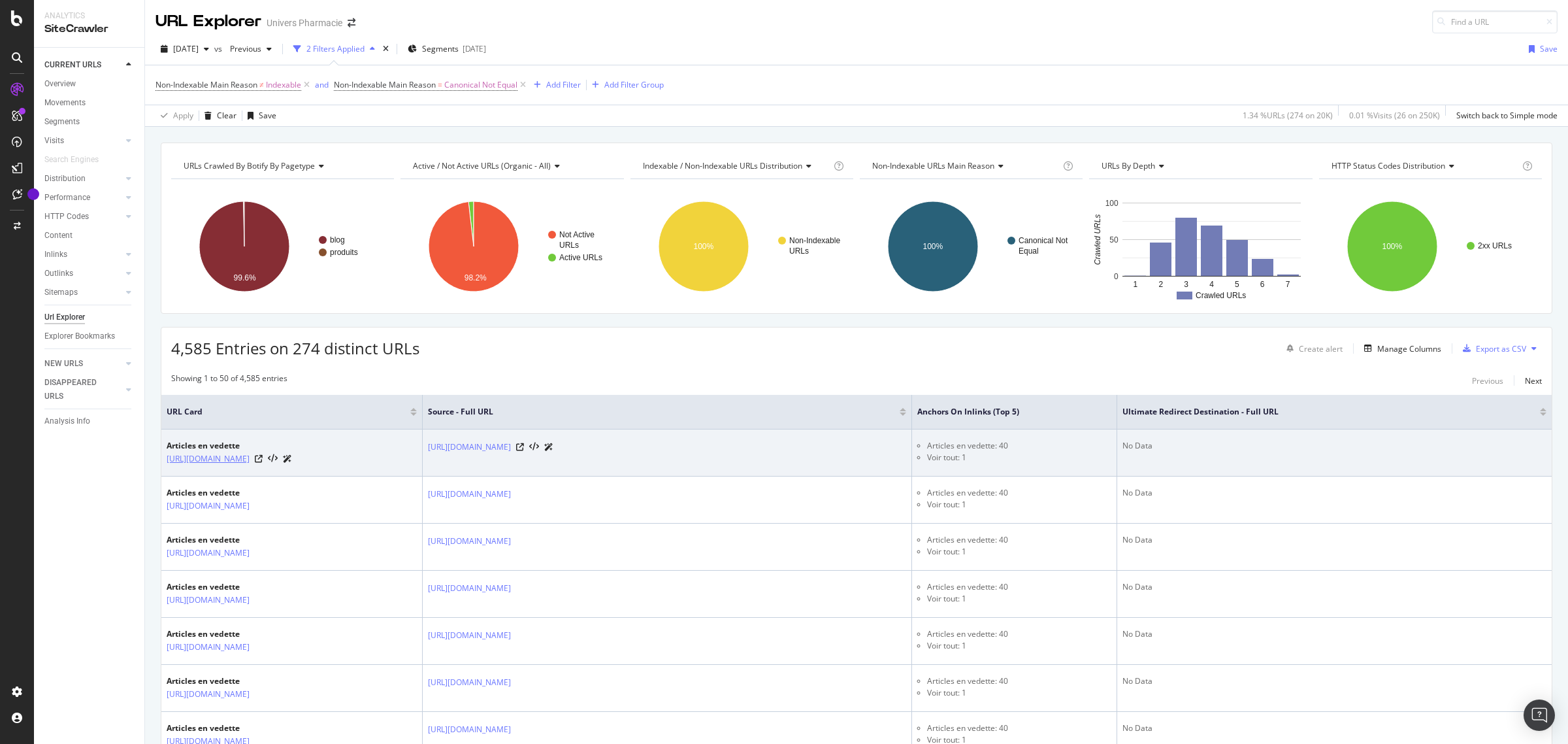
click at [250, 461] on link "[URL][DOMAIN_NAME]" at bounding box center [208, 459] width 83 height 13
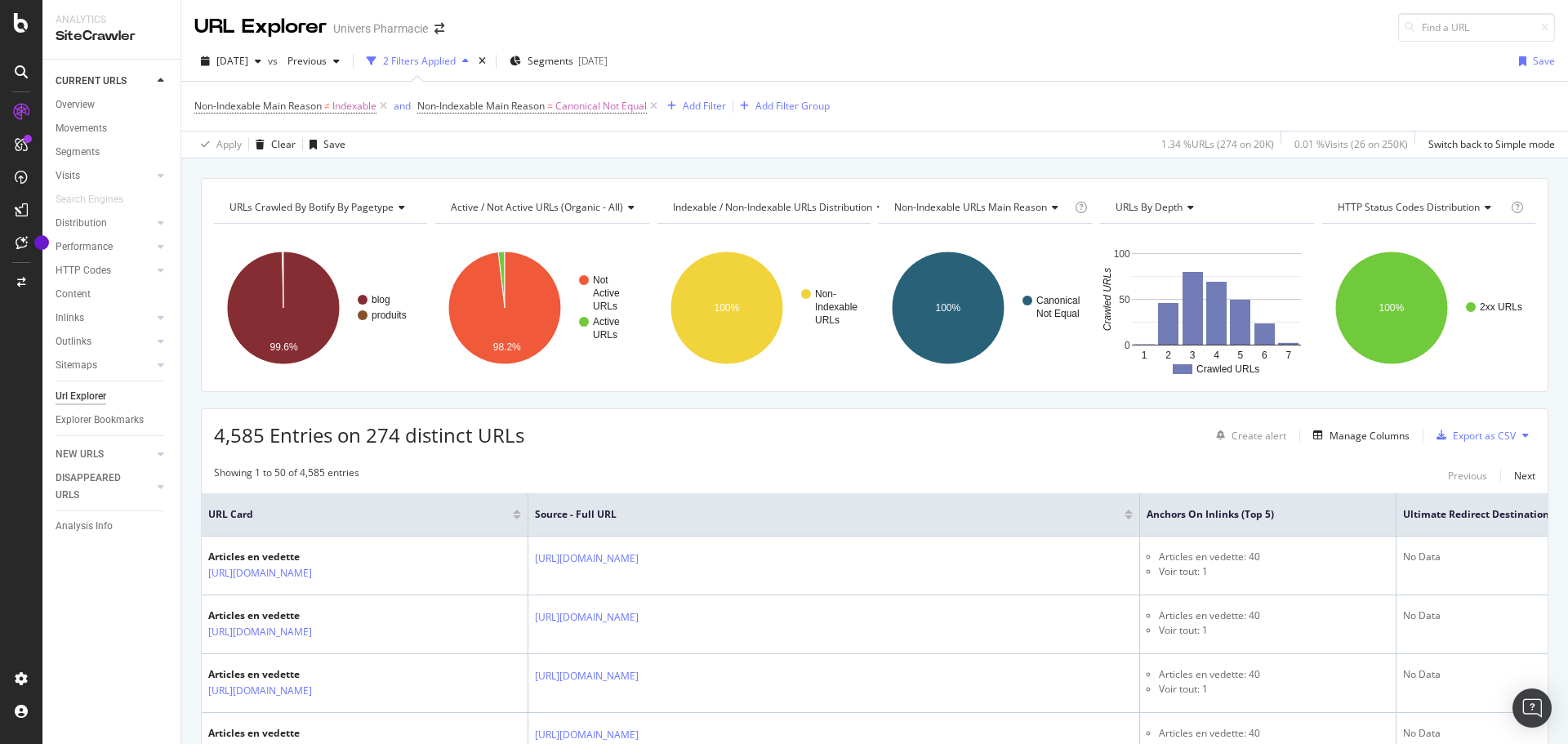
click at [1337, 15] on div "URL Explorer Univers Pharmacie" at bounding box center [874, 21] width 1387 height 42
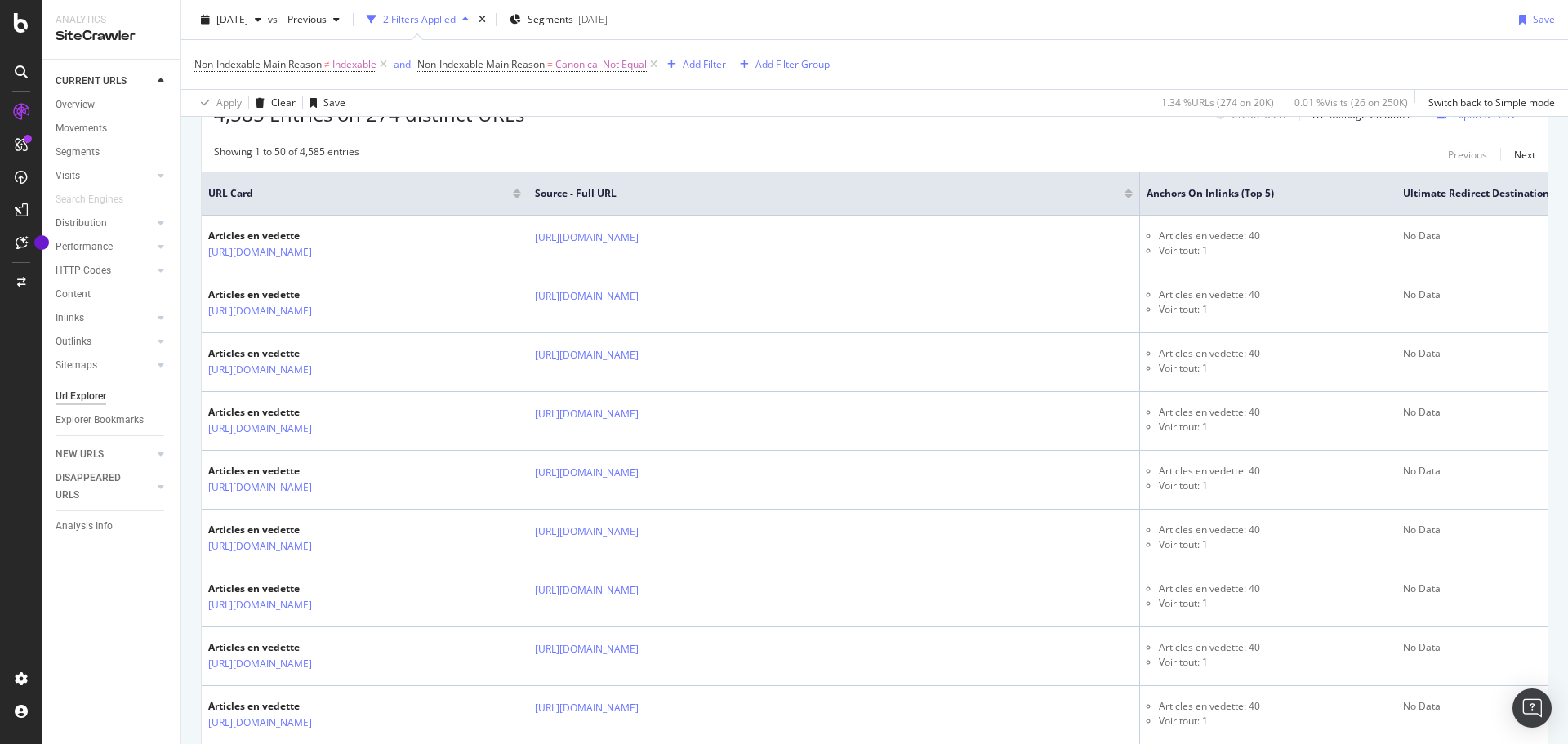
scroll to position [327, 0]
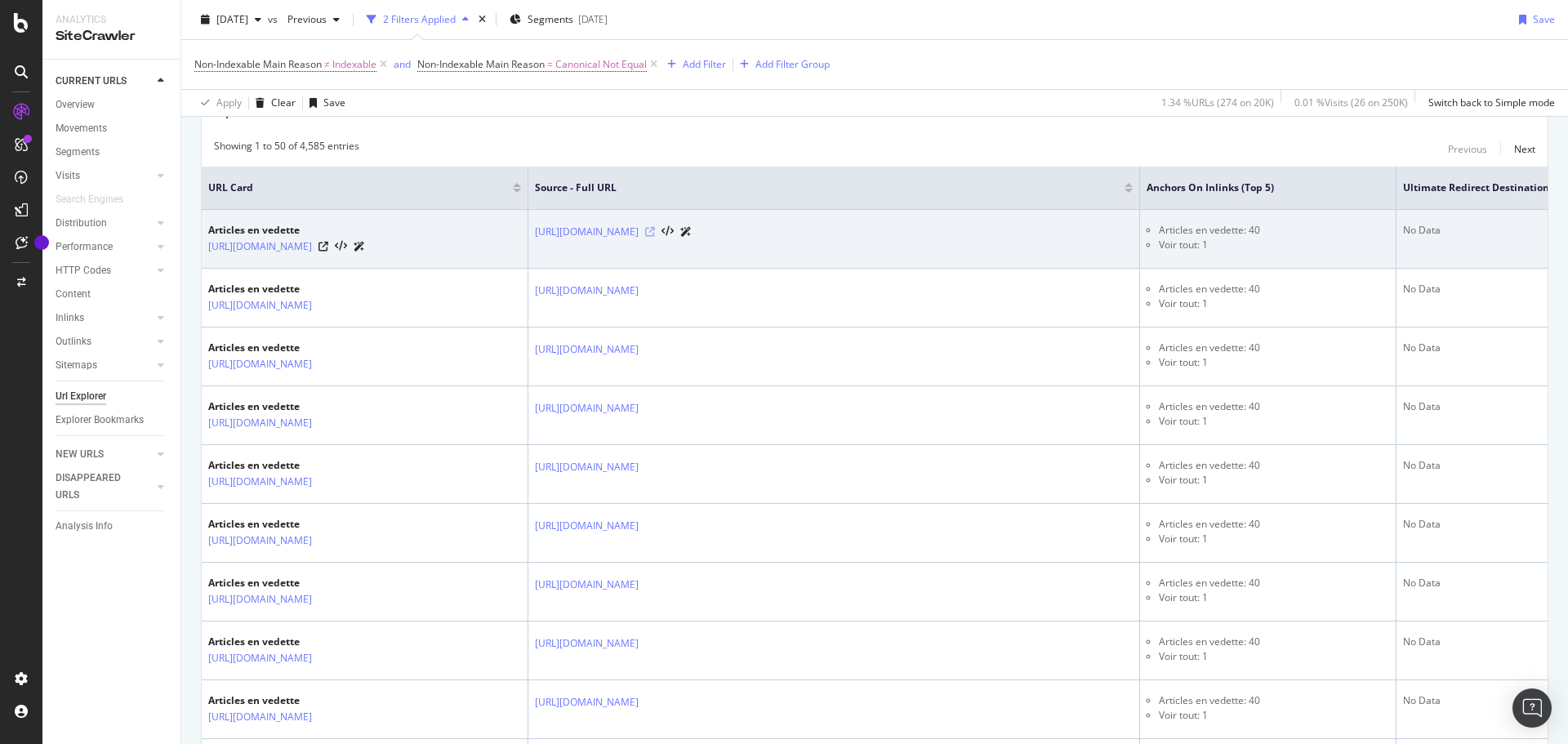
click at [655, 233] on icon at bounding box center [649, 231] width 10 height 10
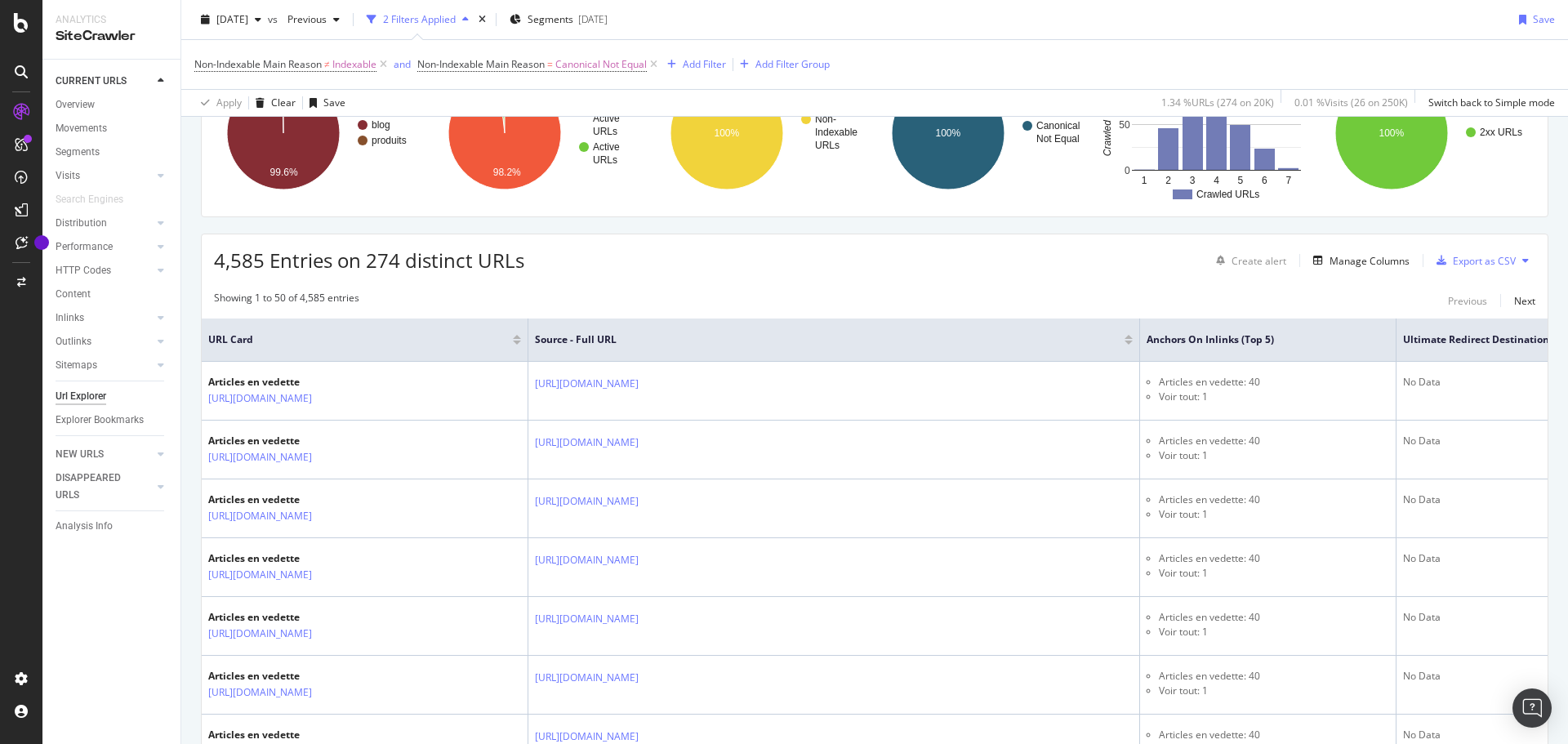
scroll to position [0, 0]
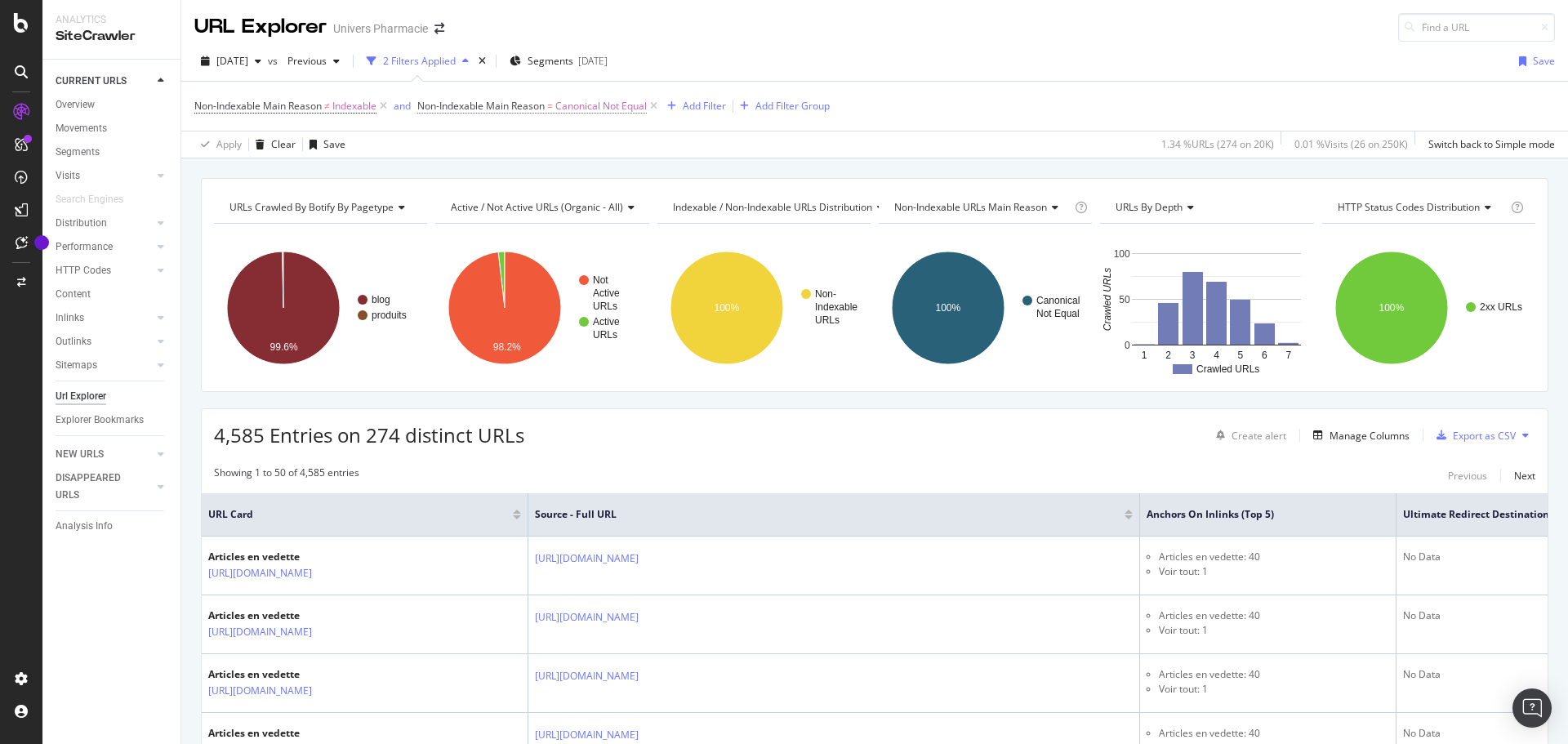
click at [586, 107] on span "Canonical Not Equal" at bounding box center [600, 105] width 92 height 23
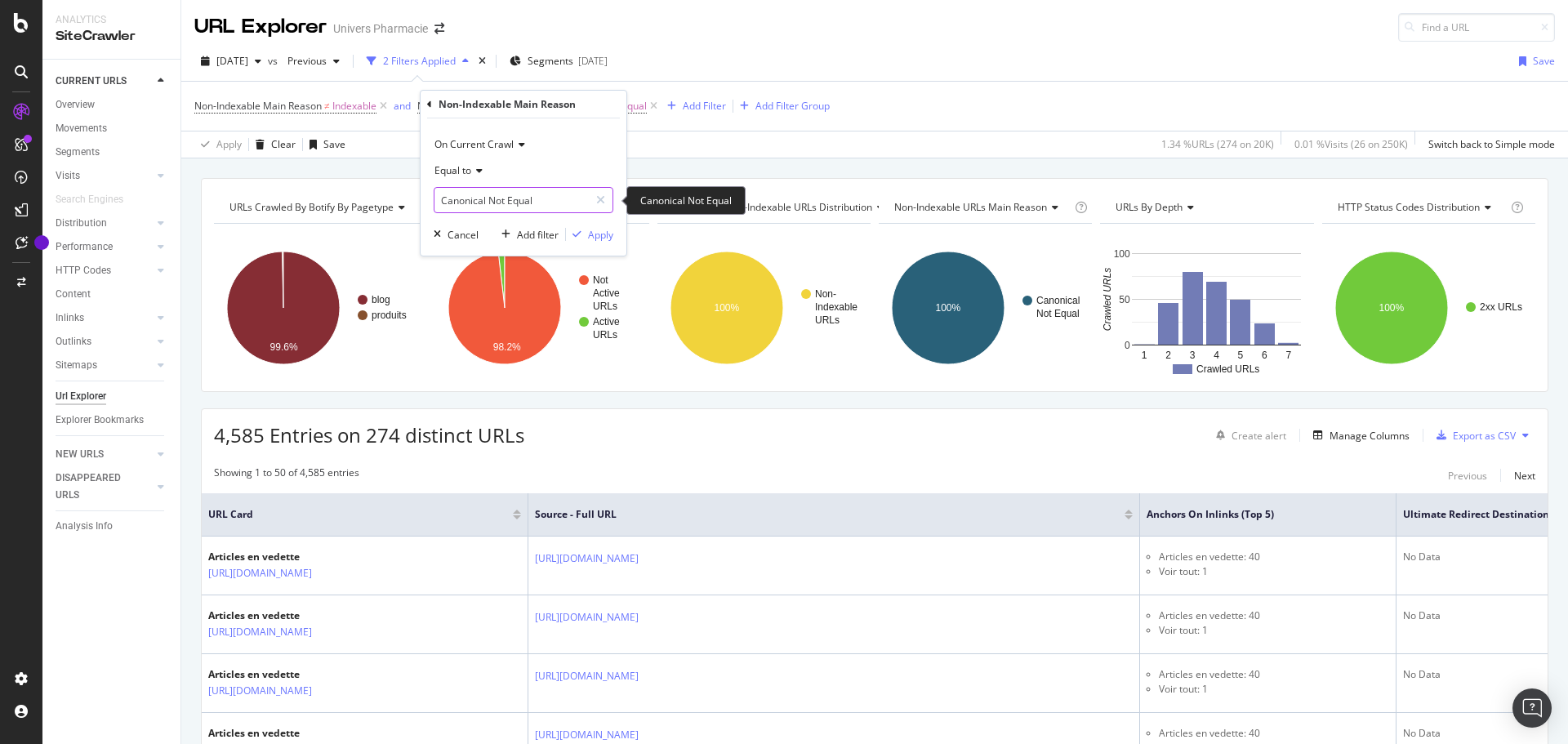
click at [541, 199] on input "Canonical Not Equal" at bounding box center [511, 200] width 154 height 26
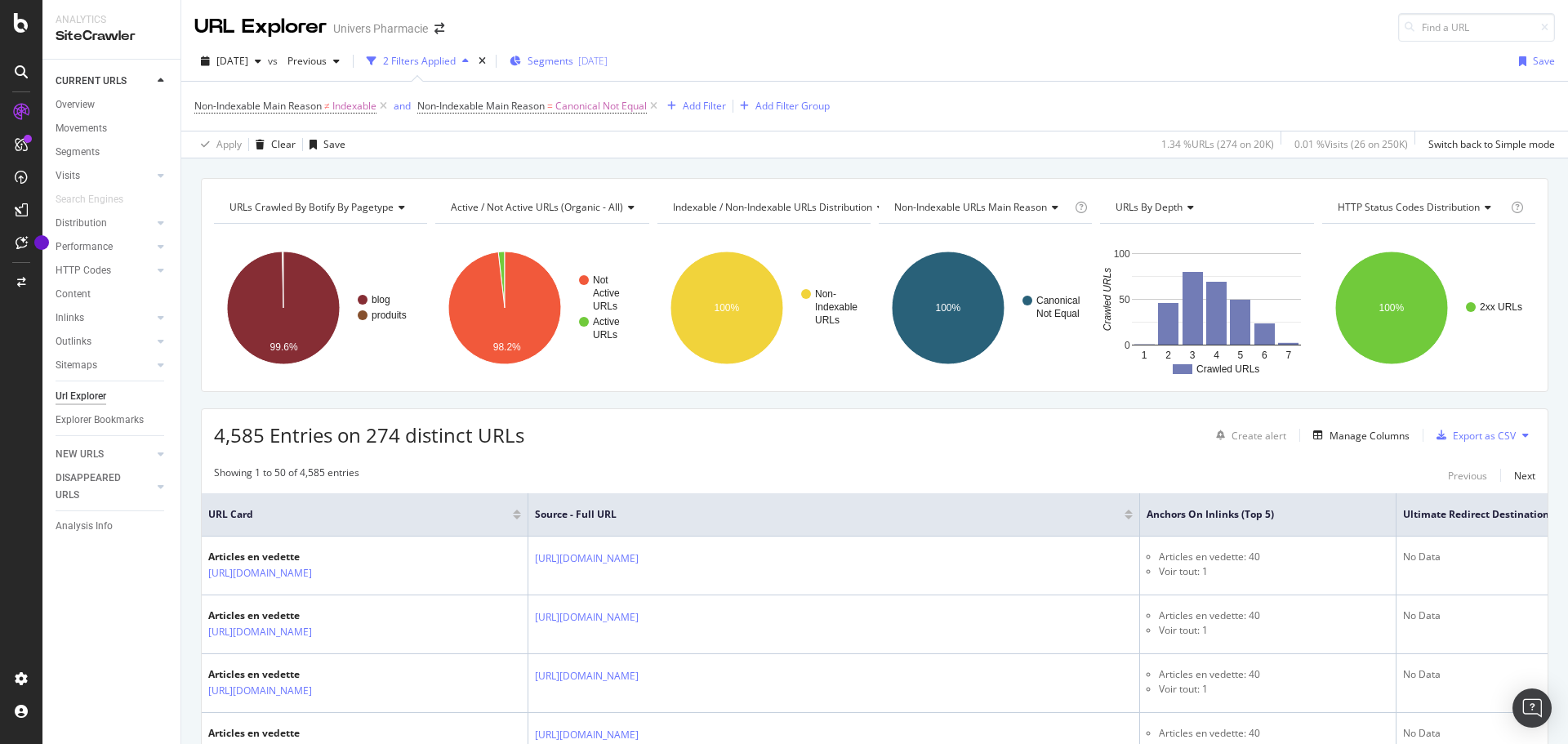
click at [608, 60] on div "[DATE]" at bounding box center [592, 60] width 29 height 14
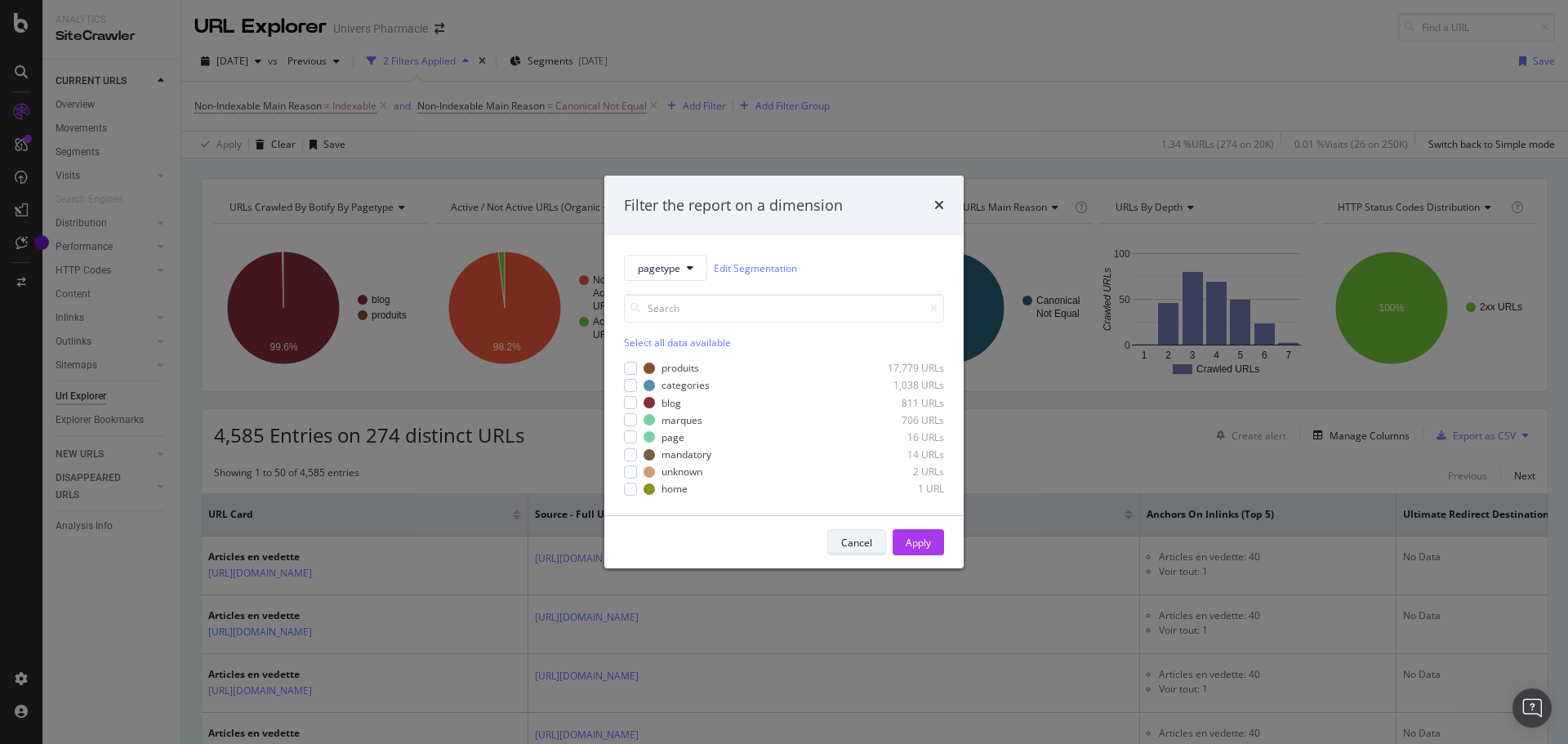
click at [862, 545] on div "Cancel" at bounding box center [856, 543] width 31 height 14
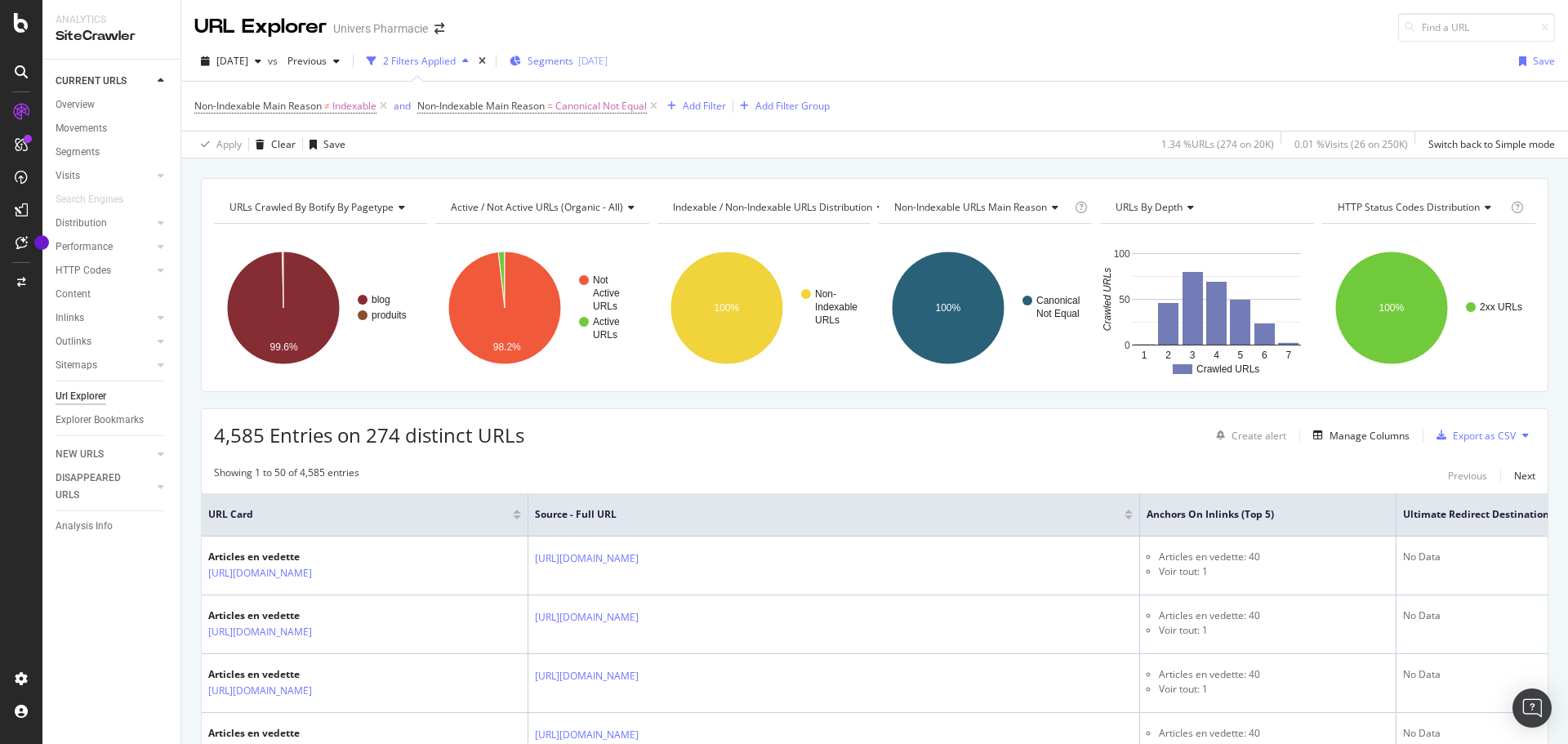
click at [608, 55] on div "[DATE]" at bounding box center [592, 60] width 29 height 14
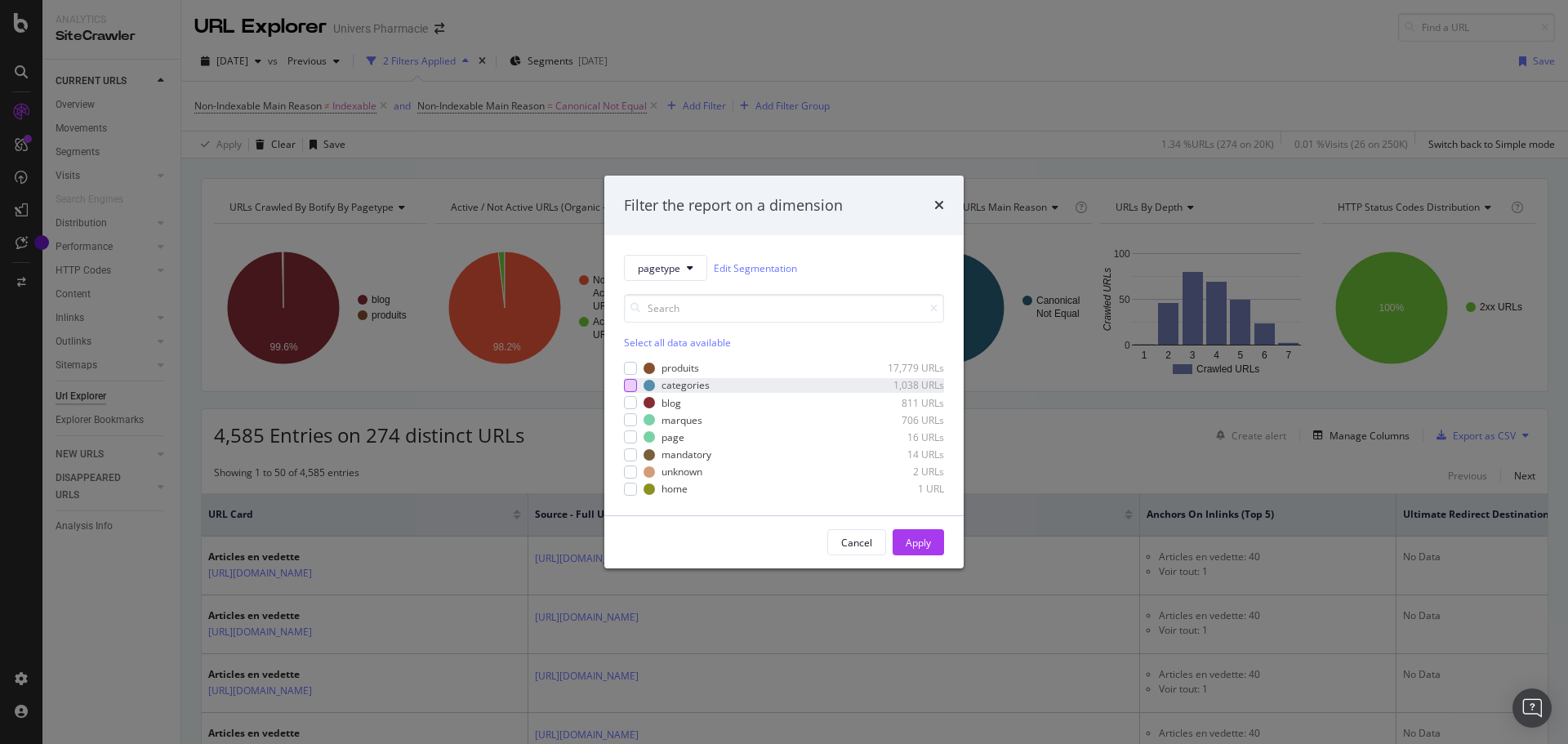
click at [628, 385] on div "modal" at bounding box center [630, 386] width 13 height 13
click at [925, 542] on div "Apply" at bounding box center [918, 543] width 25 height 14
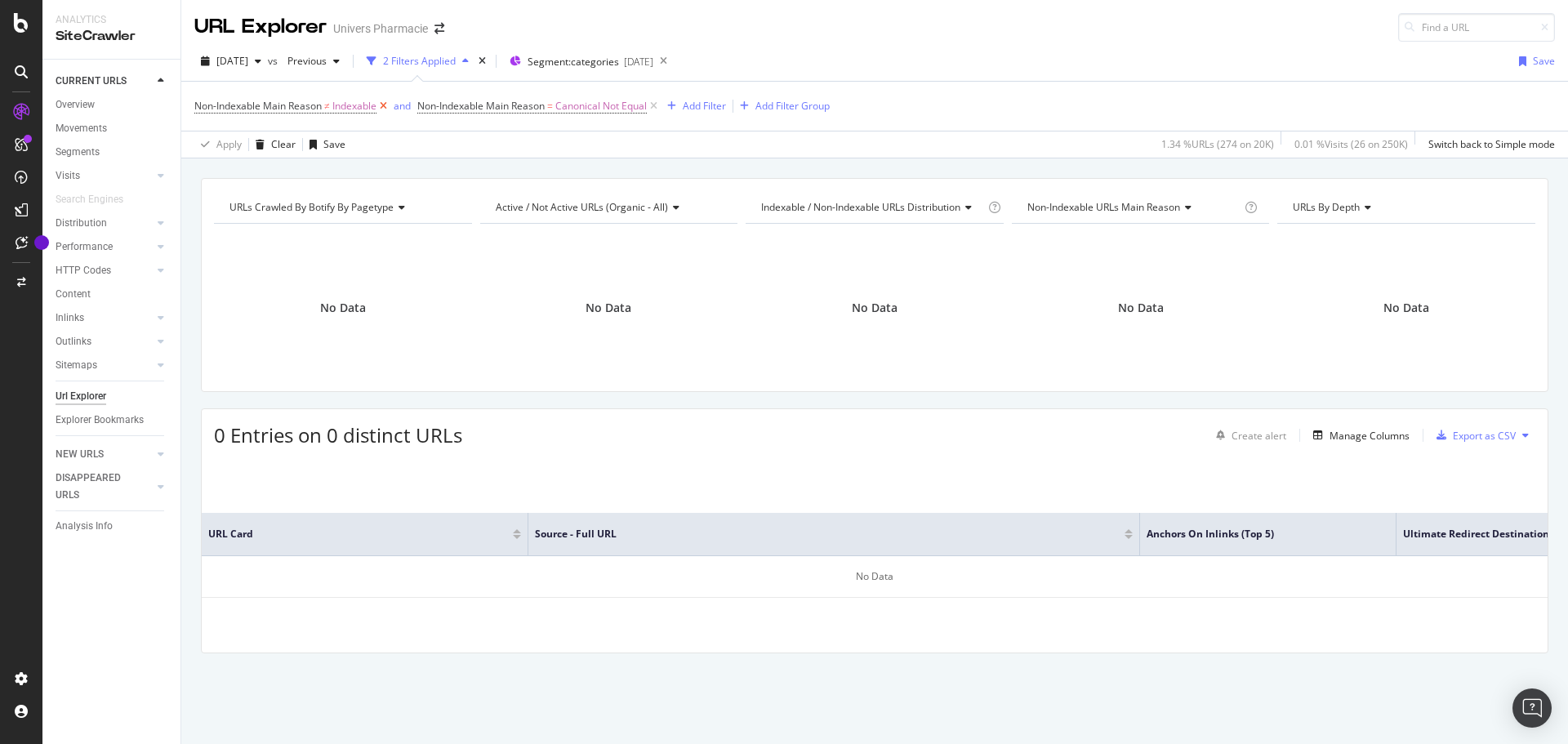
click at [385, 103] on icon at bounding box center [383, 106] width 14 height 16
click at [431, 104] on icon at bounding box center [430, 106] width 14 height 16
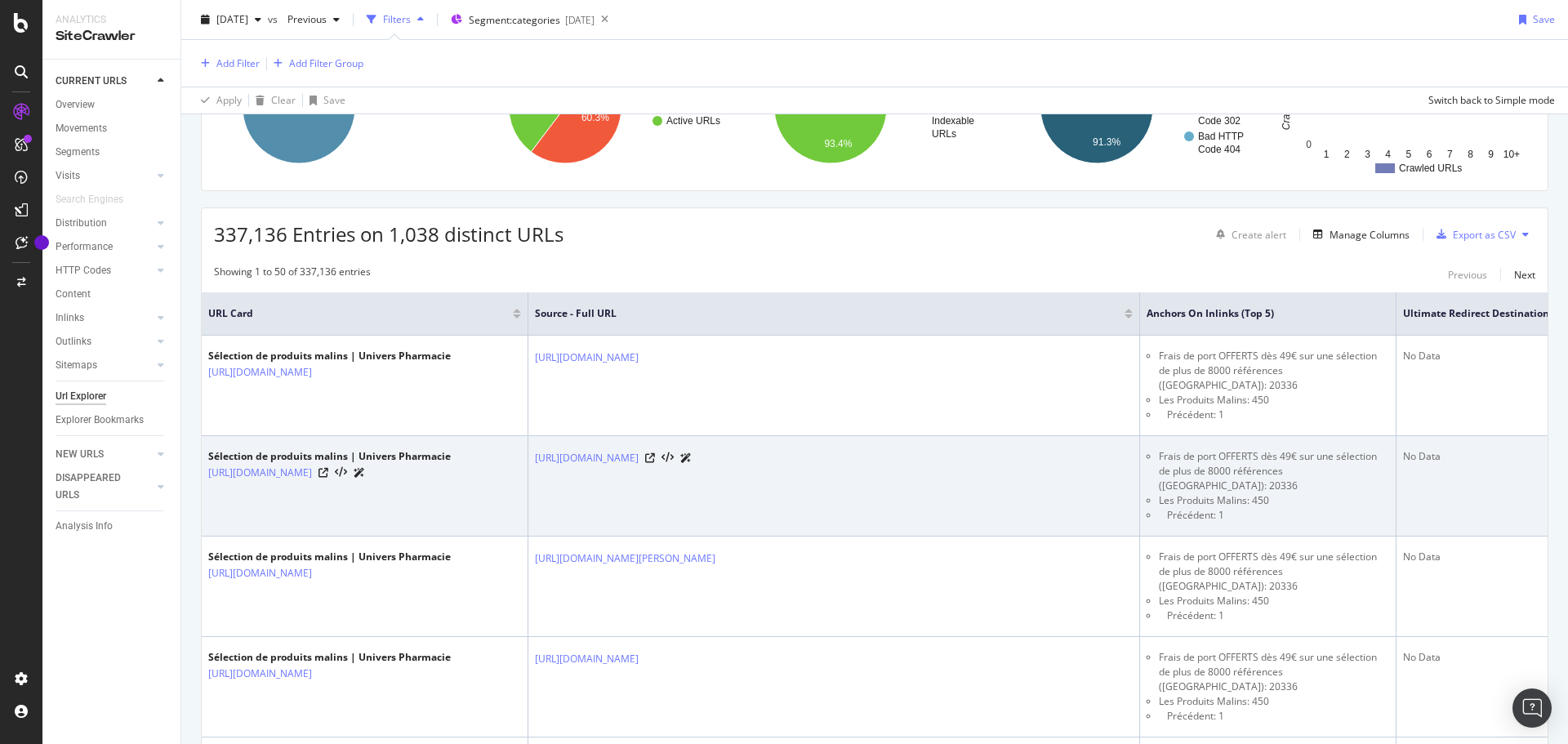
scroll to position [245, 0]
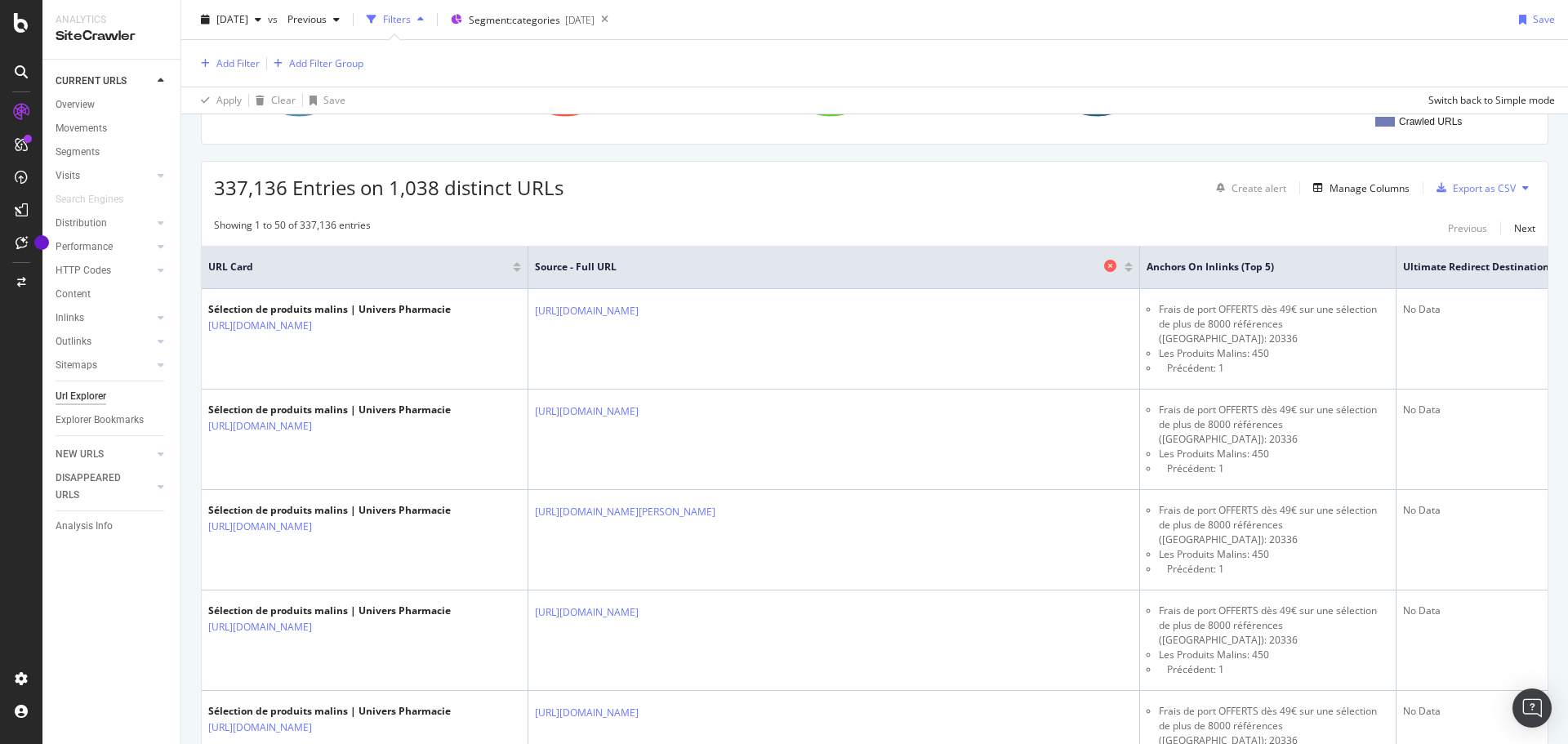
click at [1110, 266] on icon at bounding box center [1110, 266] width 13 height 13
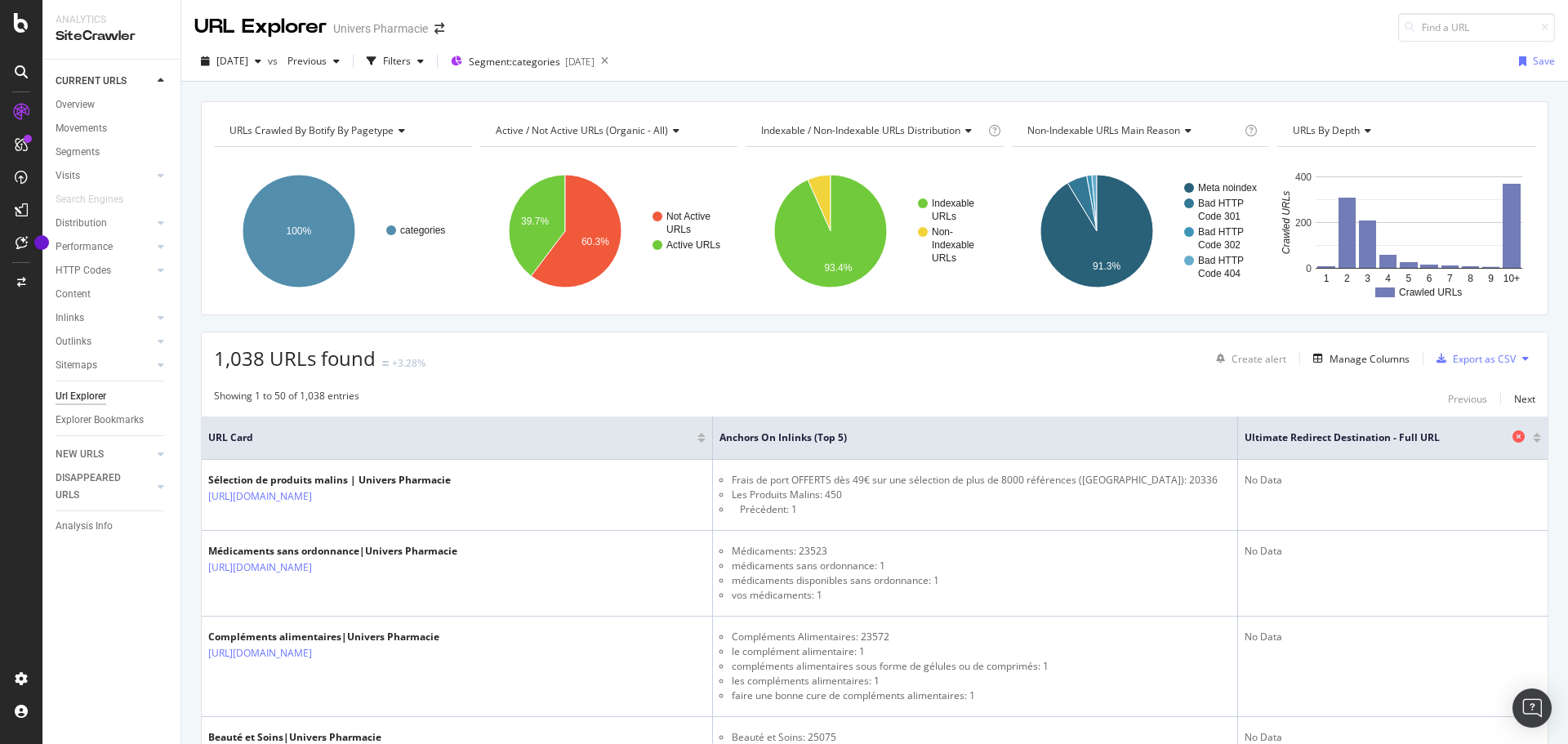
click at [1512, 436] on icon at bounding box center [1518, 436] width 13 height 13
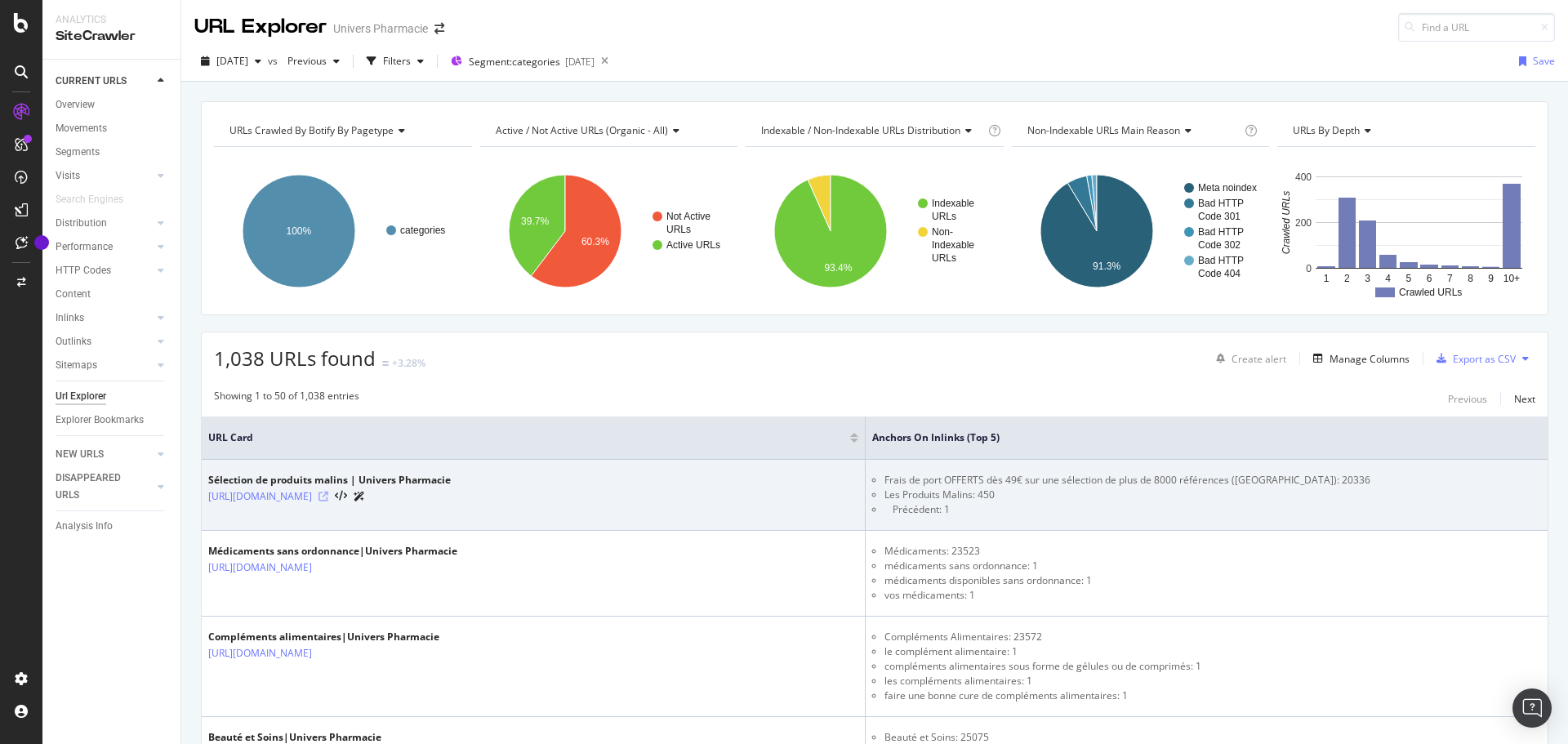
click at [328, 498] on icon at bounding box center [323, 496] width 10 height 10
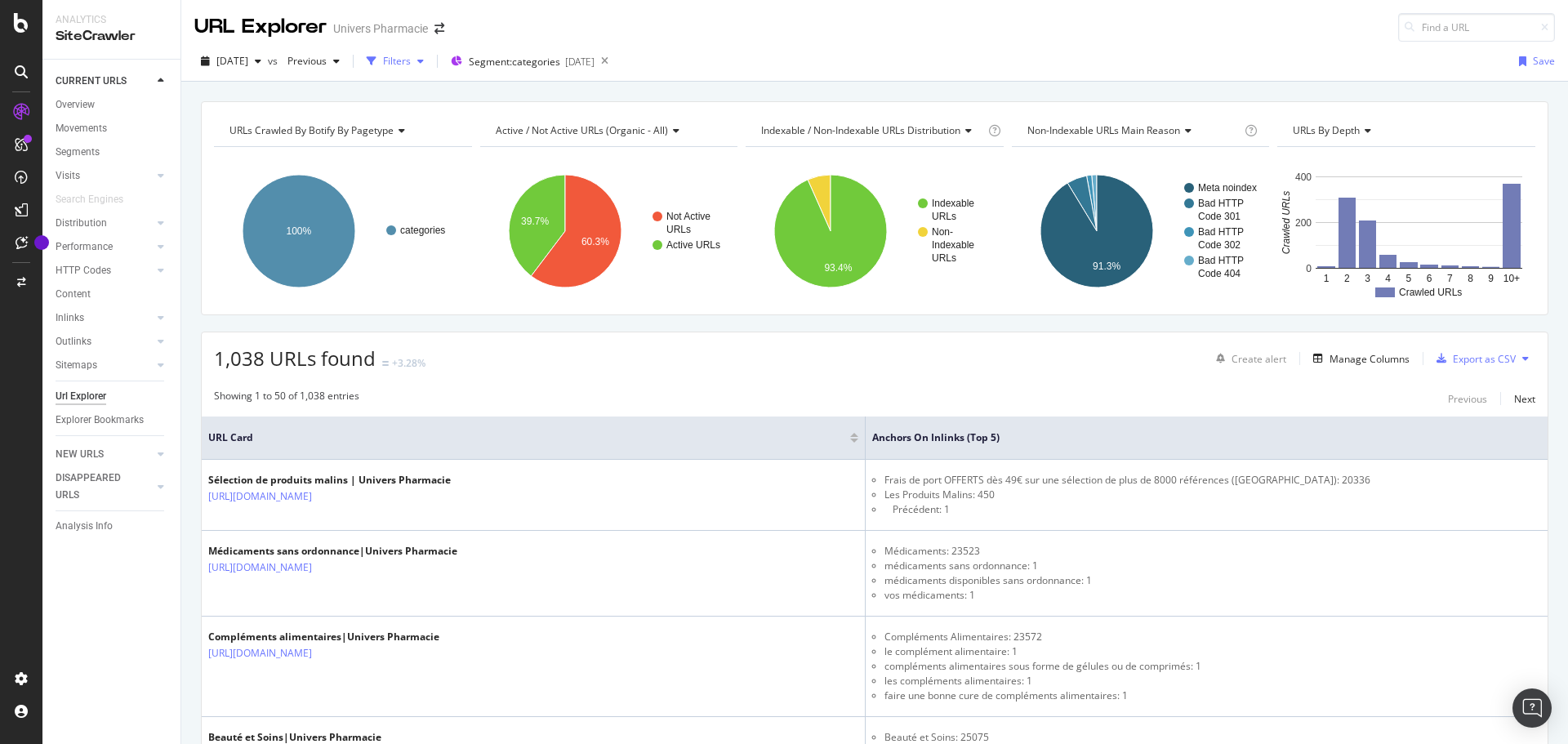
click at [411, 64] on div "Filters" at bounding box center [396, 60] width 28 height 14
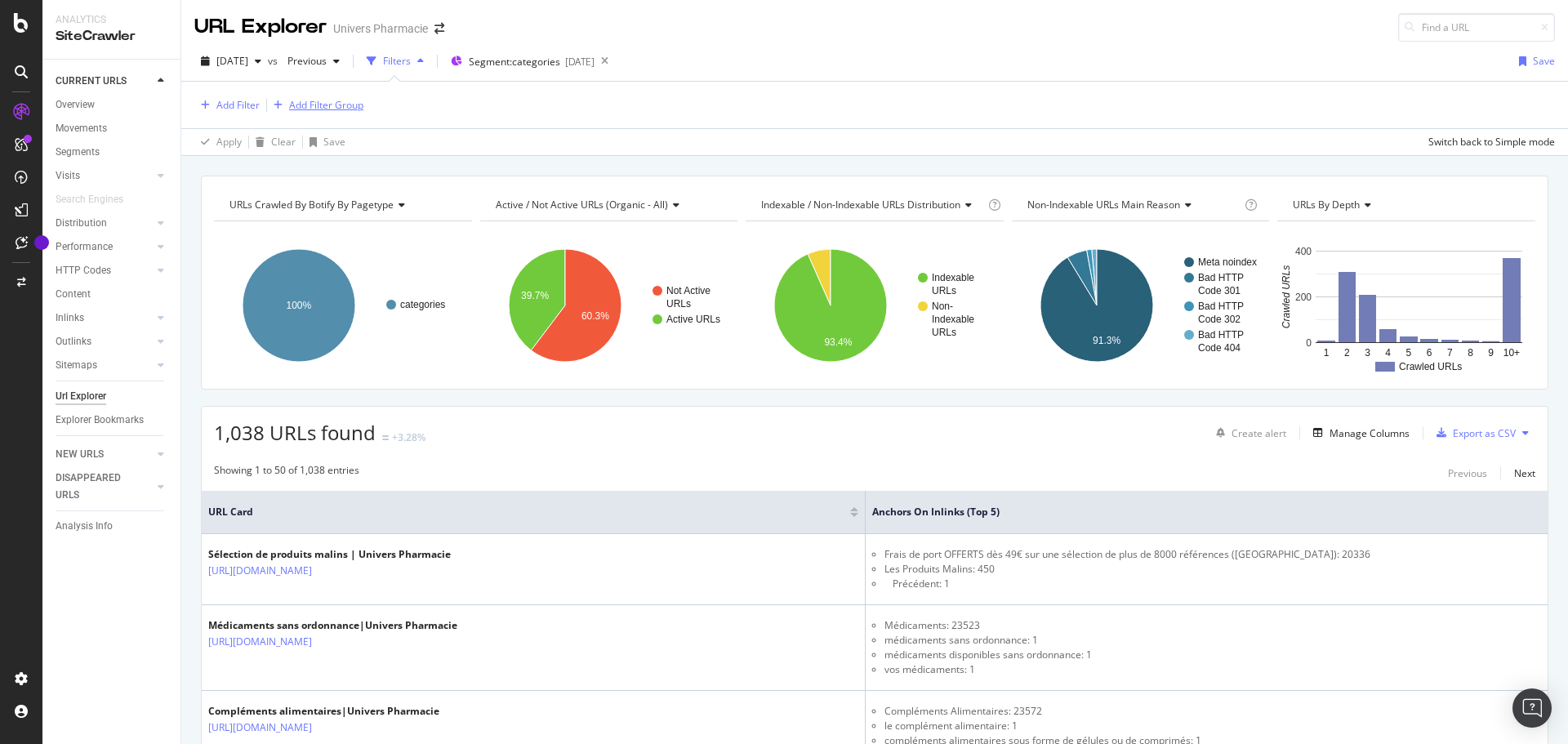
click at [334, 113] on div "Add Filter Group" at bounding box center [315, 105] width 96 height 18
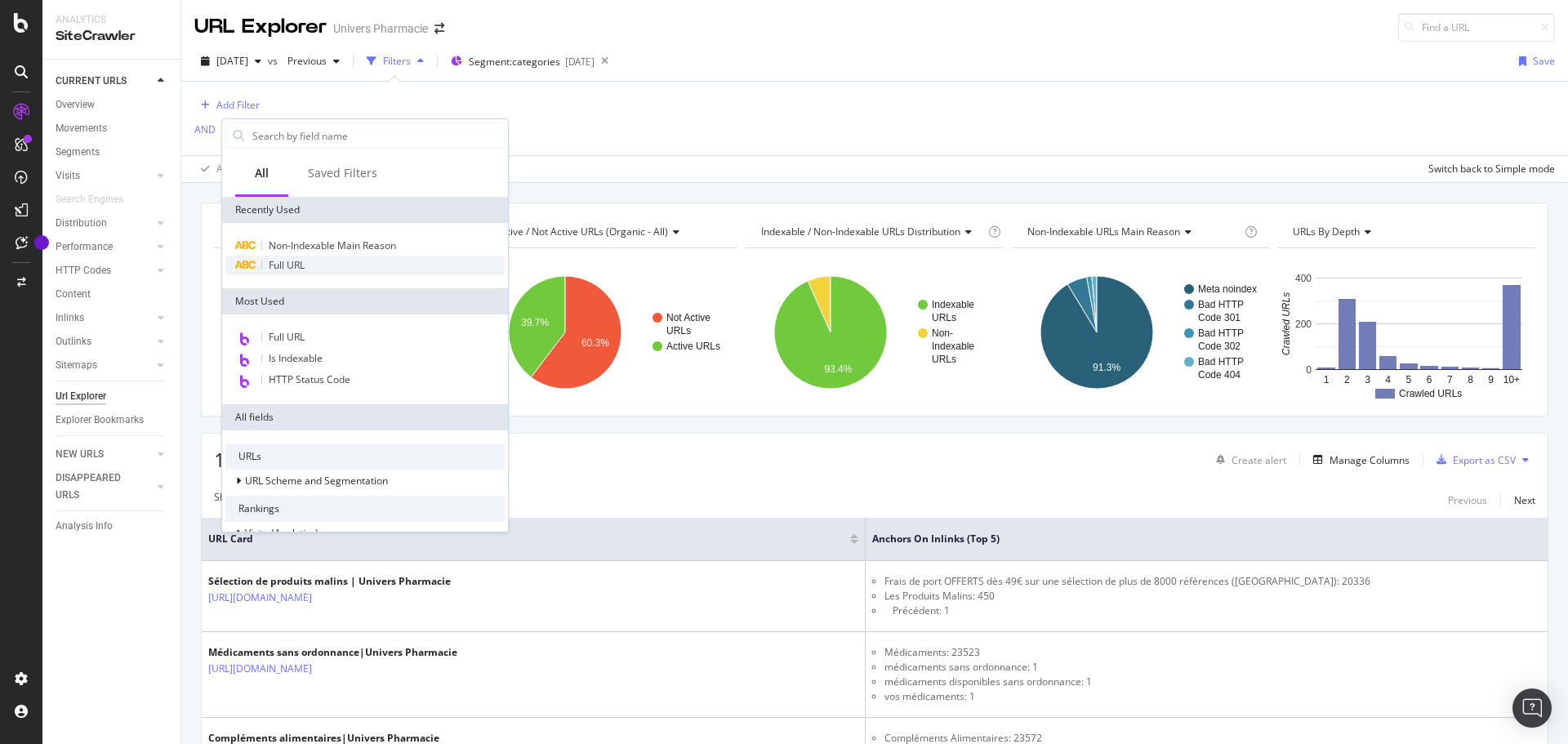
click at [286, 267] on span "Full URL" at bounding box center [287, 264] width 36 height 14
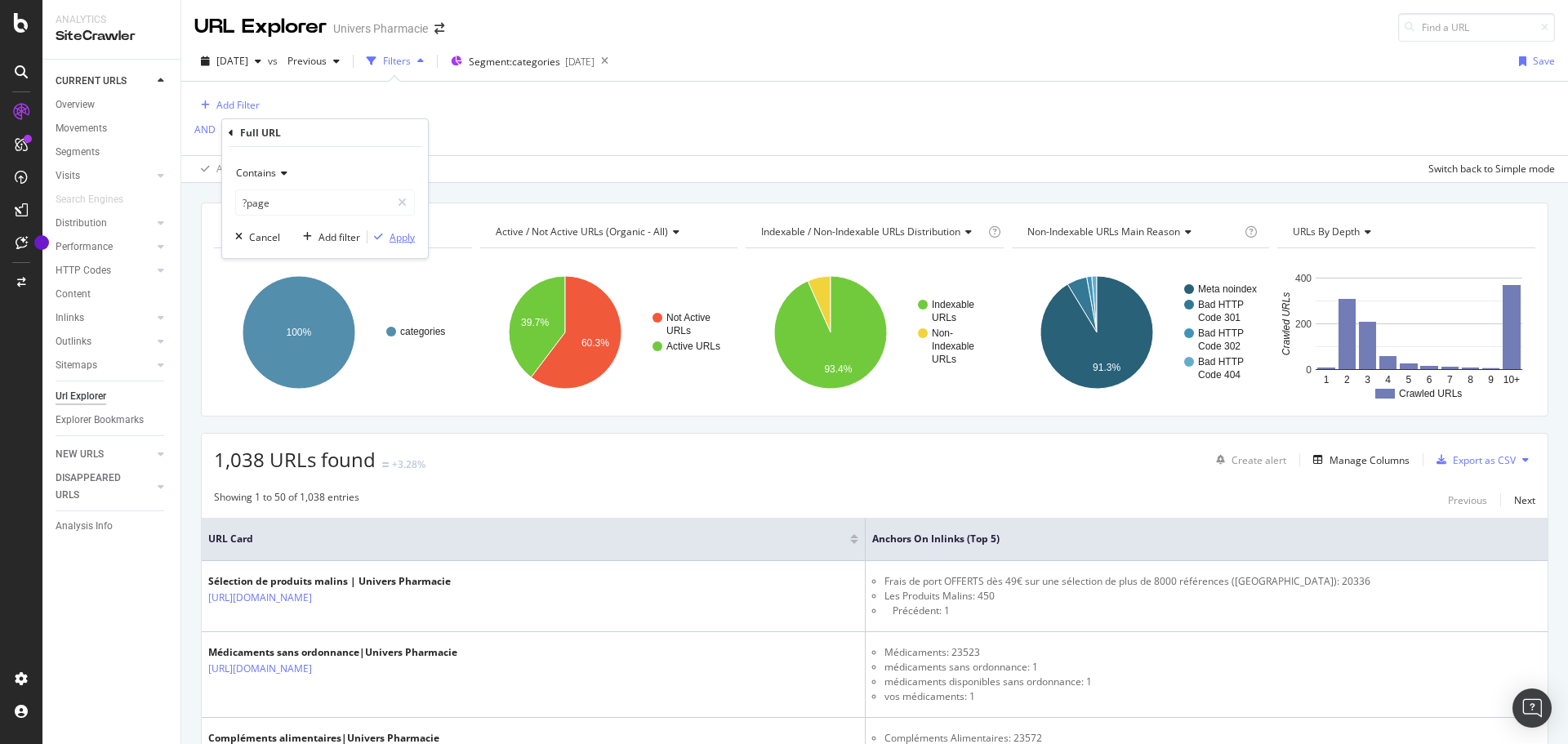
click at [409, 238] on div "Apply" at bounding box center [402, 237] width 25 height 14
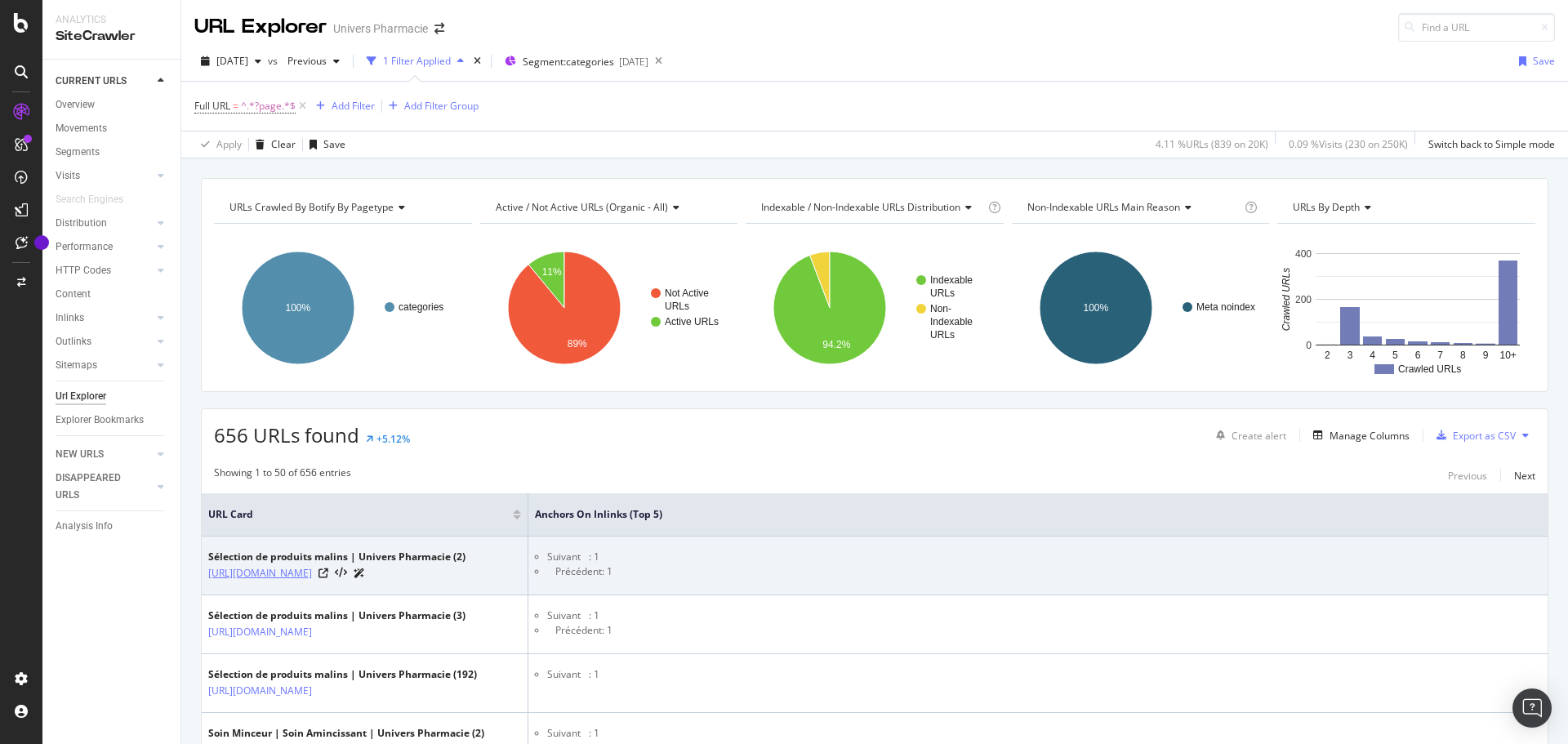
drag, startPoint x: 200, startPoint y: 572, endPoint x: 293, endPoint y: 595, distance: 95.8
click at [240, 595] on td "Sélection de produits malins | Univers Pharmacie (2) [URL][DOMAIN_NAME]" at bounding box center [365, 566] width 326 height 59
drag, startPoint x: 203, startPoint y: 573, endPoint x: 226, endPoint y: 592, distance: 29.8
click at [226, 592] on td "Sélection de produits malins | Univers Pharmacie (2) [URL][DOMAIN_NAME]" at bounding box center [365, 566] width 326 height 59
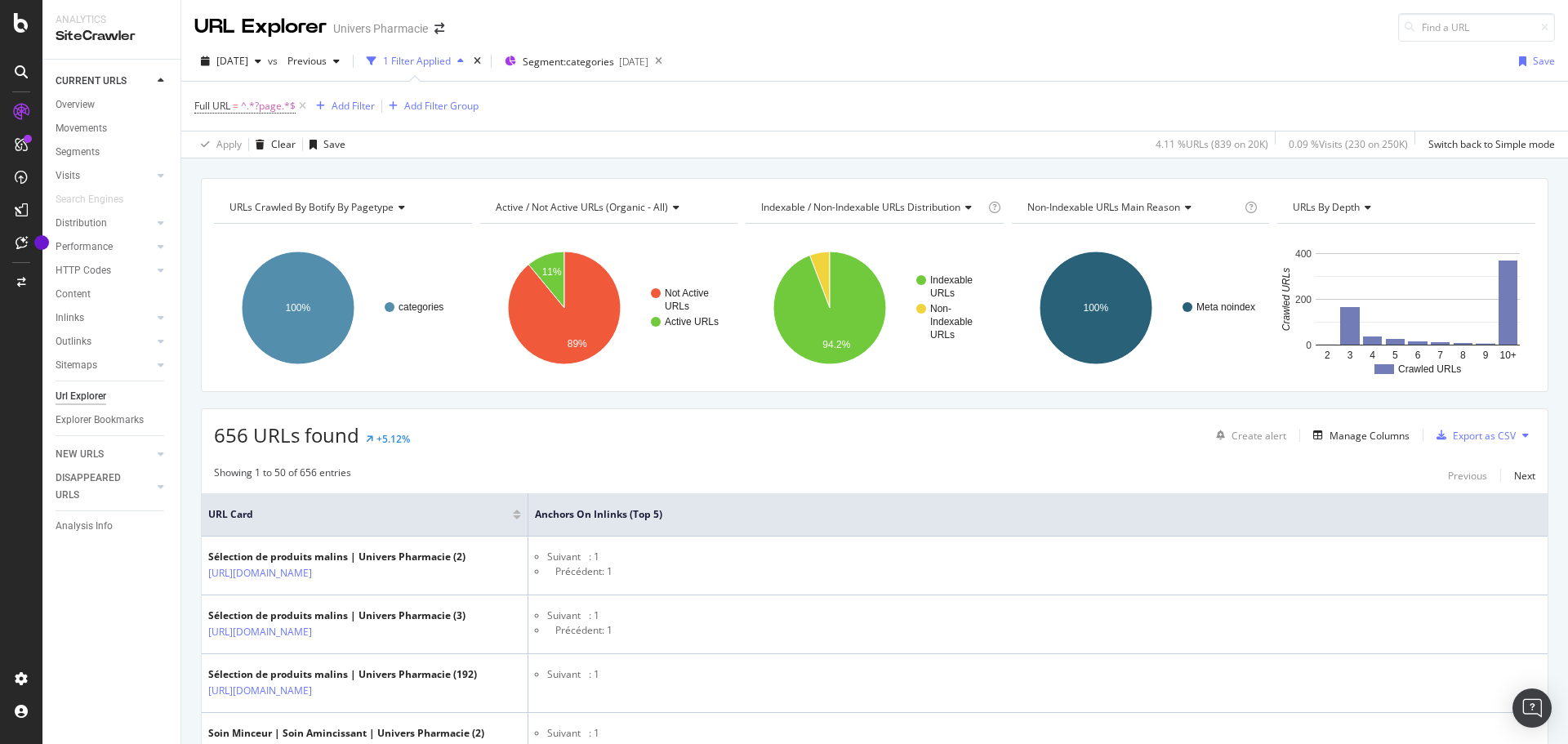
copy link "[URL][DOMAIN_NAME]"
click at [248, 106] on span "^.*?page.*$" at bounding box center [268, 105] width 54 height 23
paste input "[URL][DOMAIN_NAME]"
type input "[URL][DOMAIN_NAME]"
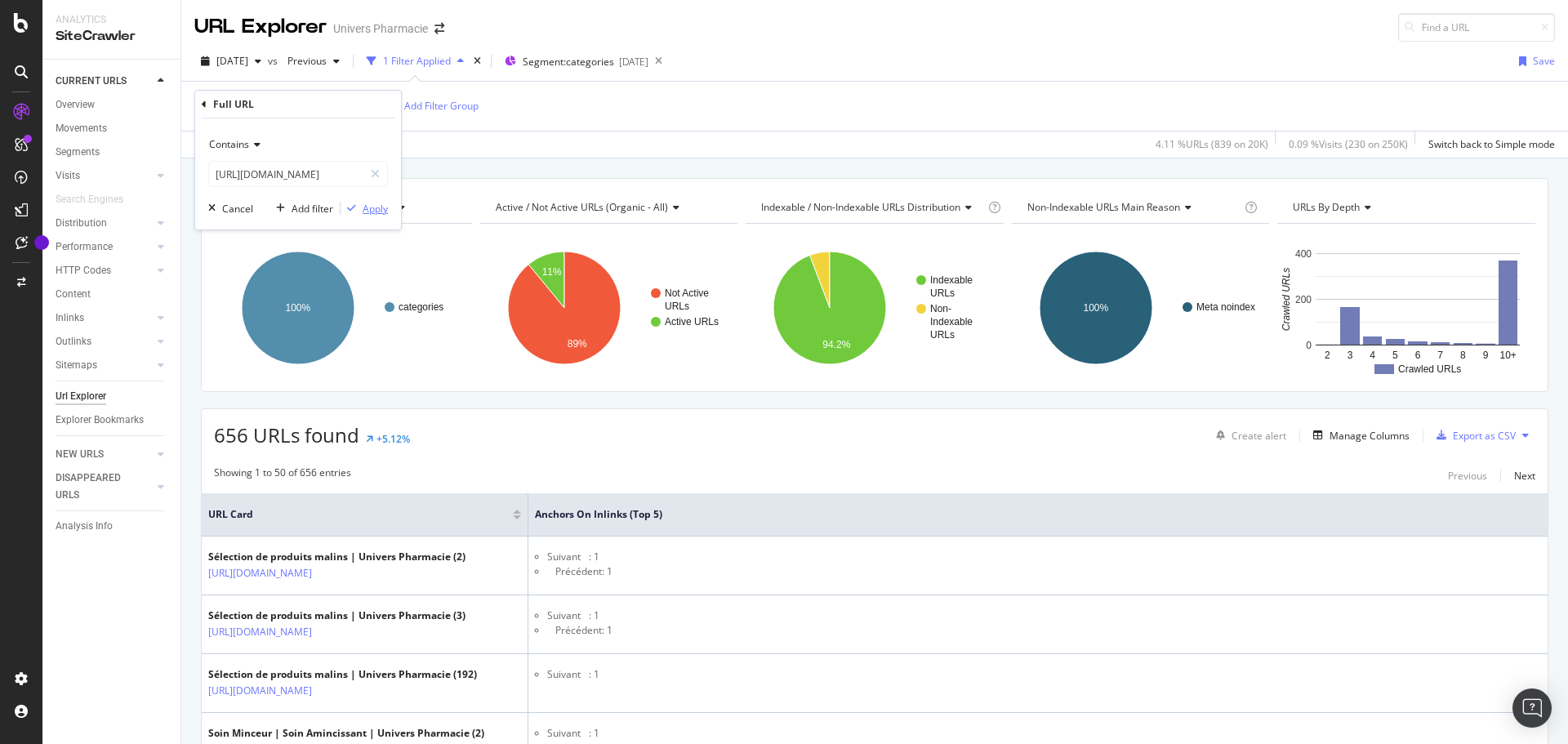
click at [368, 209] on div "Apply" at bounding box center [375, 208] width 25 height 14
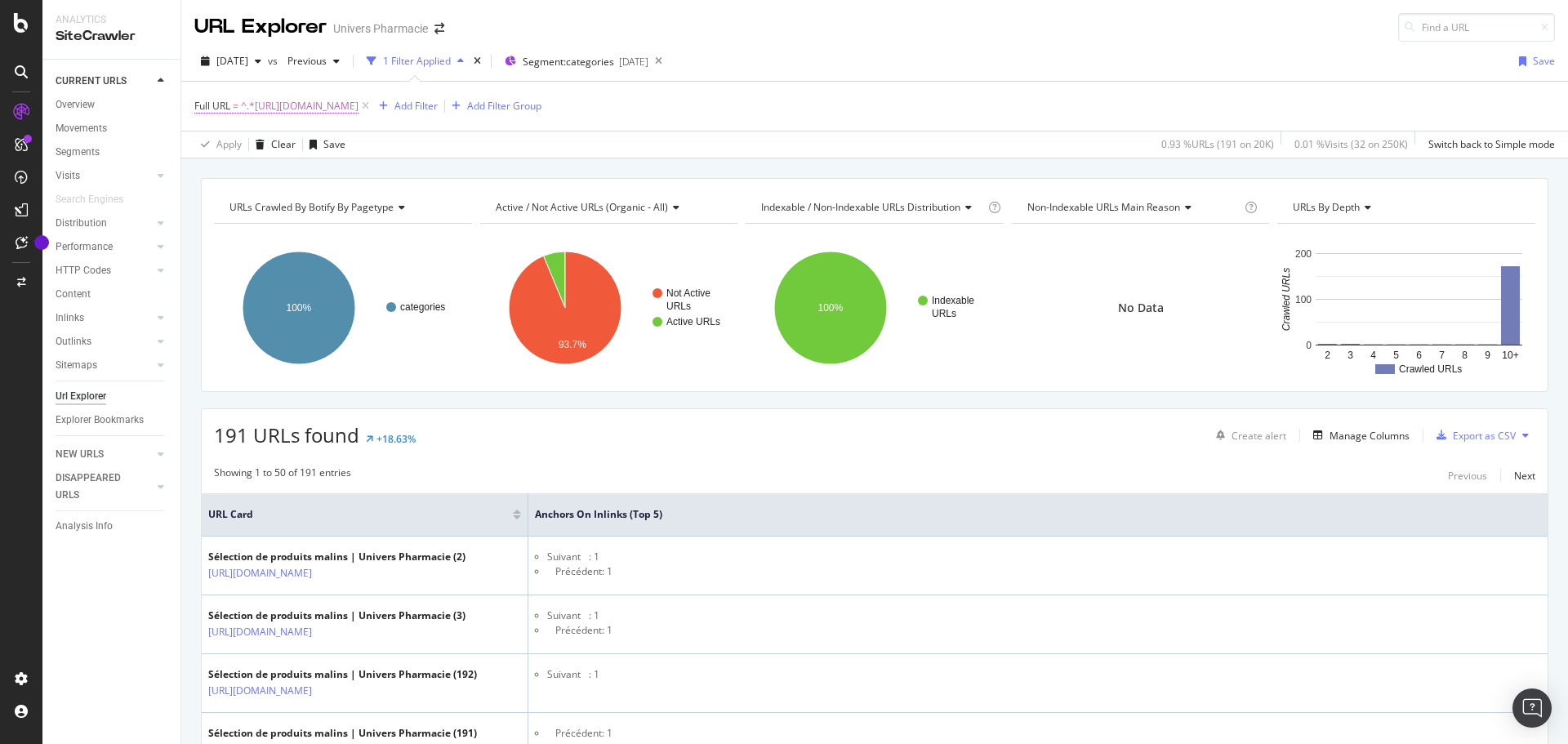
click at [354, 105] on span "^.*[URL][DOMAIN_NAME]" at bounding box center [300, 105] width 118 height 23
click at [253, 144] on icon at bounding box center [255, 144] width 12 height 10
click at [373, 106] on icon at bounding box center [365, 106] width 14 height 16
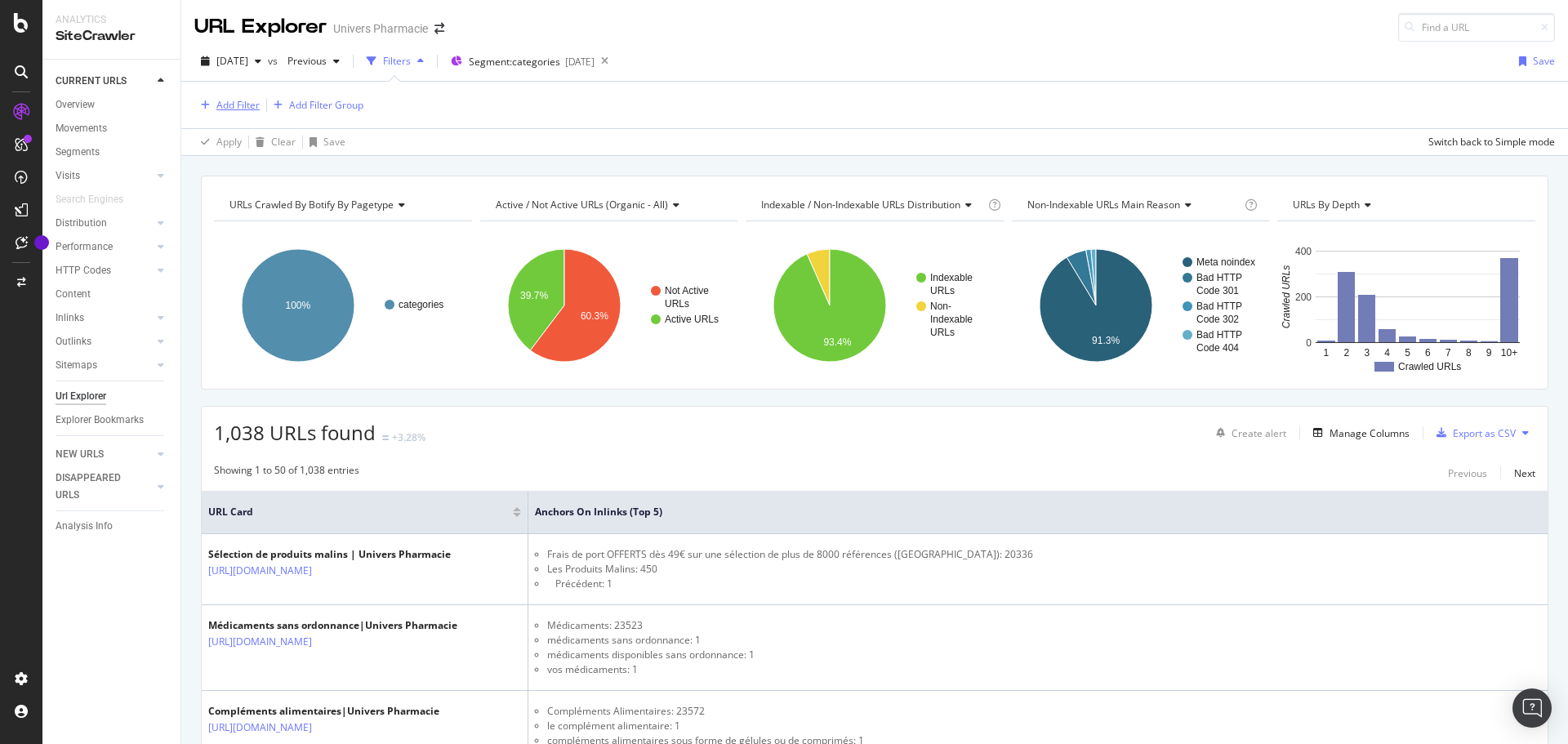
click at [238, 103] on div "Add Filter" at bounding box center [239, 104] width 44 height 14
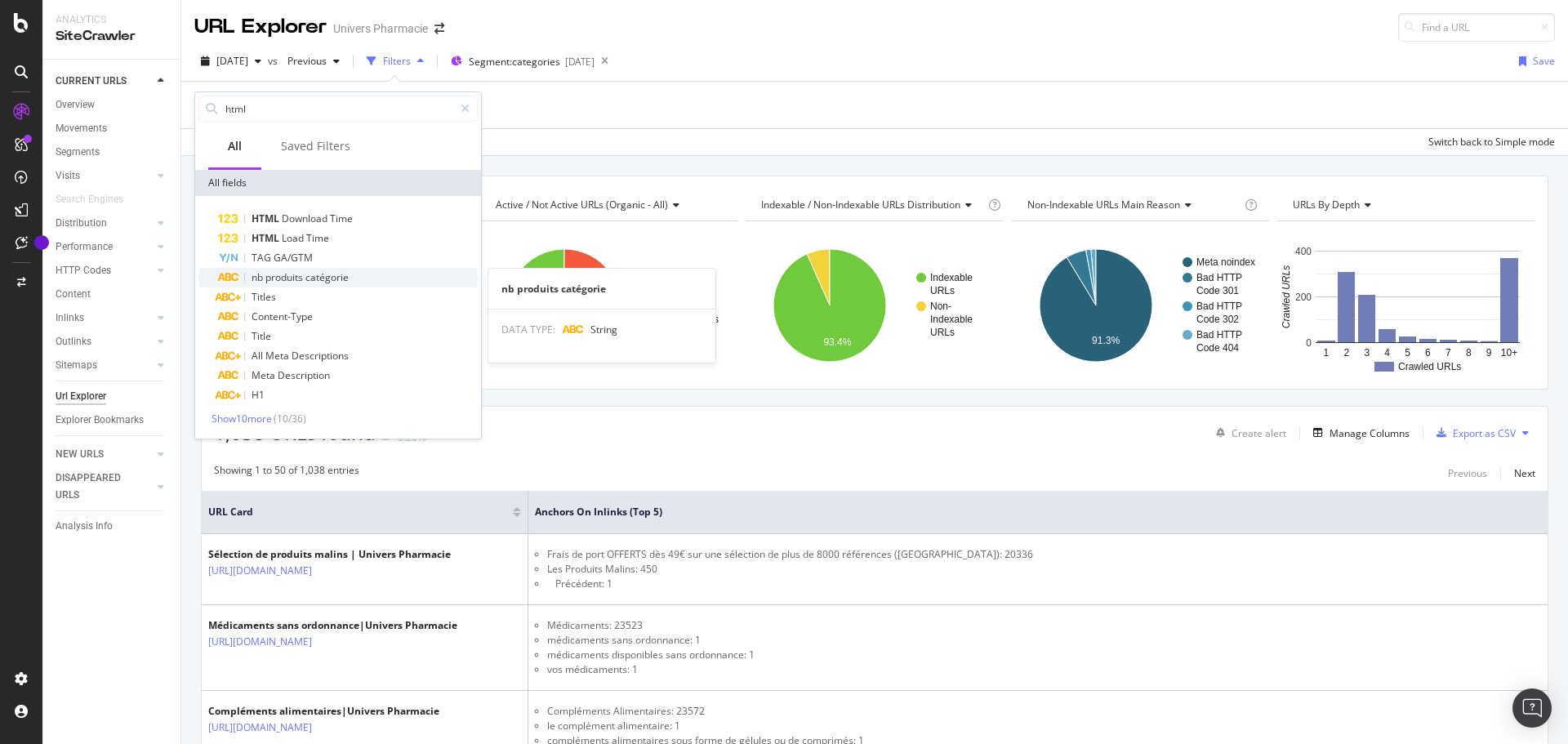
type input "html"
click at [335, 278] on span "catégorie" at bounding box center [327, 277] width 44 height 14
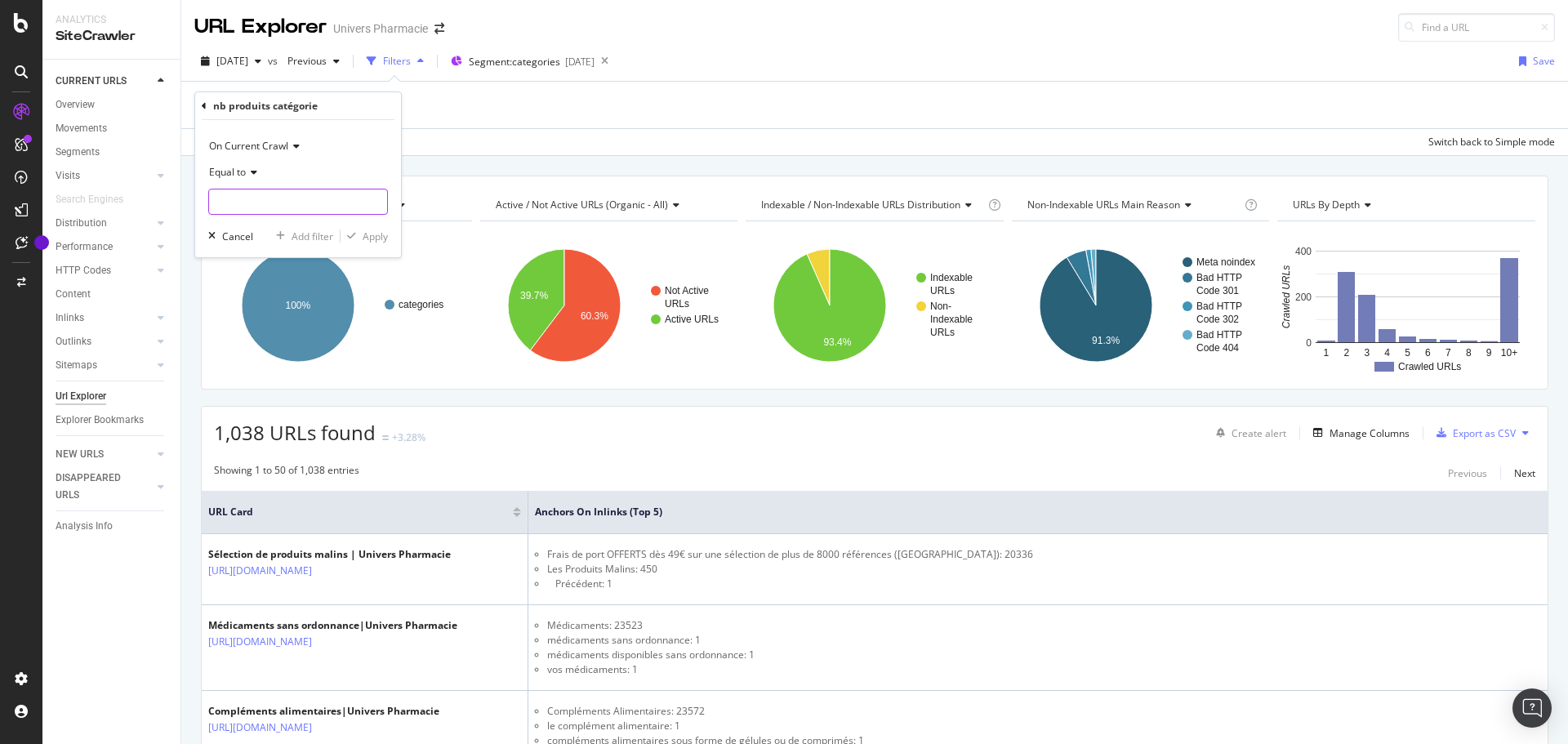
click at [273, 204] on input "text" at bounding box center [297, 201] width 178 height 26
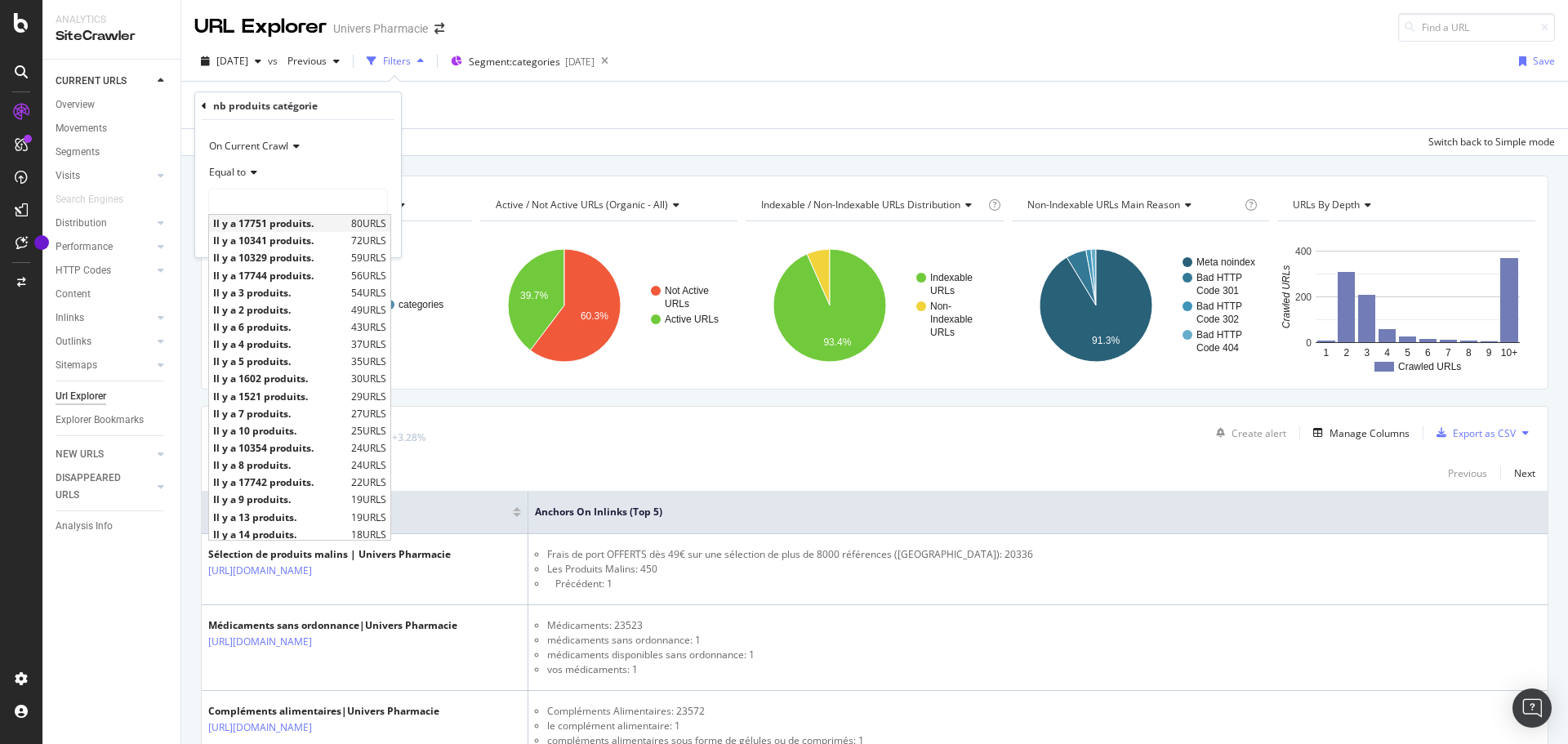
click at [291, 222] on span "Il y a 17751 produits." at bounding box center [280, 223] width 134 height 14
type input "Il y a 17751 produits."
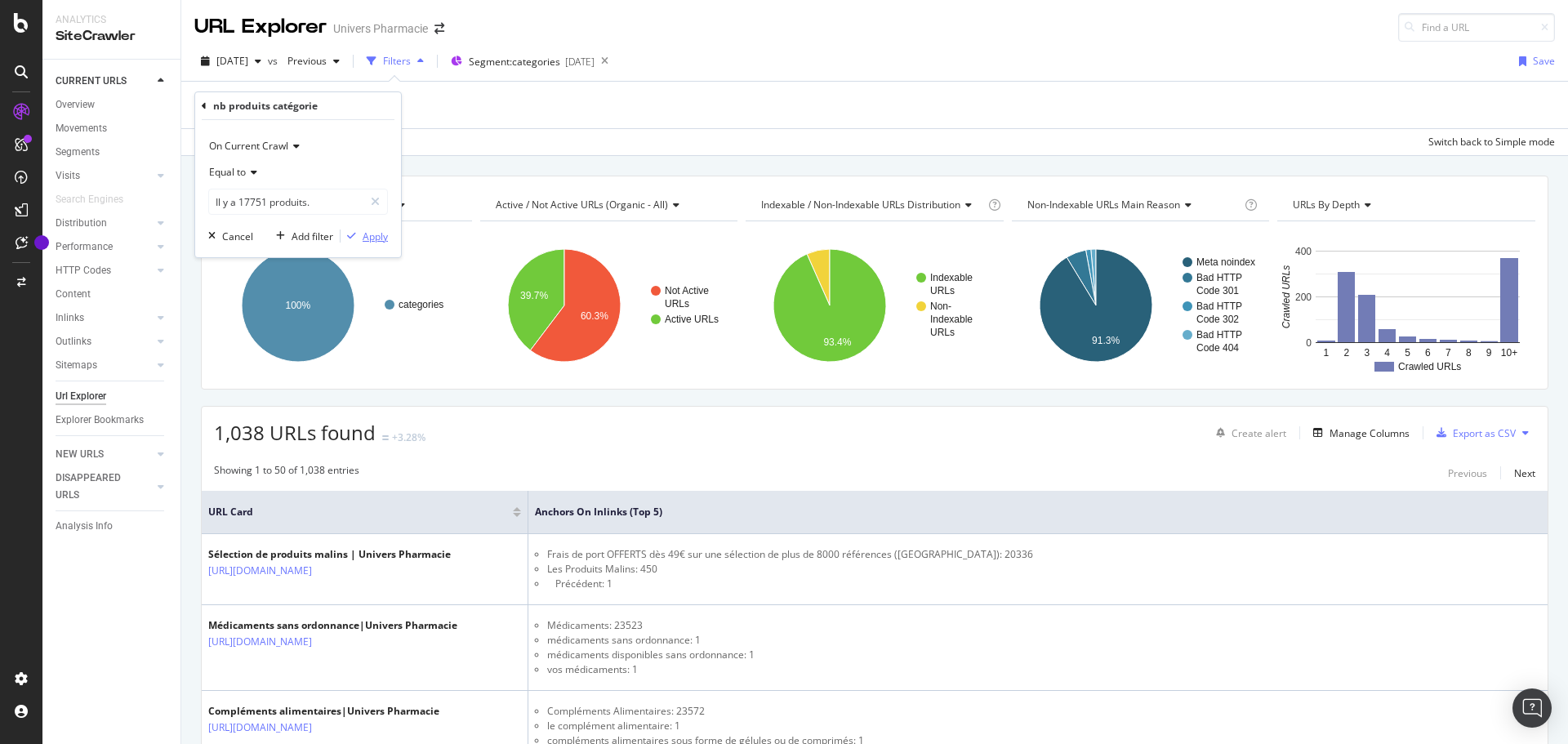
click at [382, 240] on div "Apply" at bounding box center [375, 236] width 25 height 14
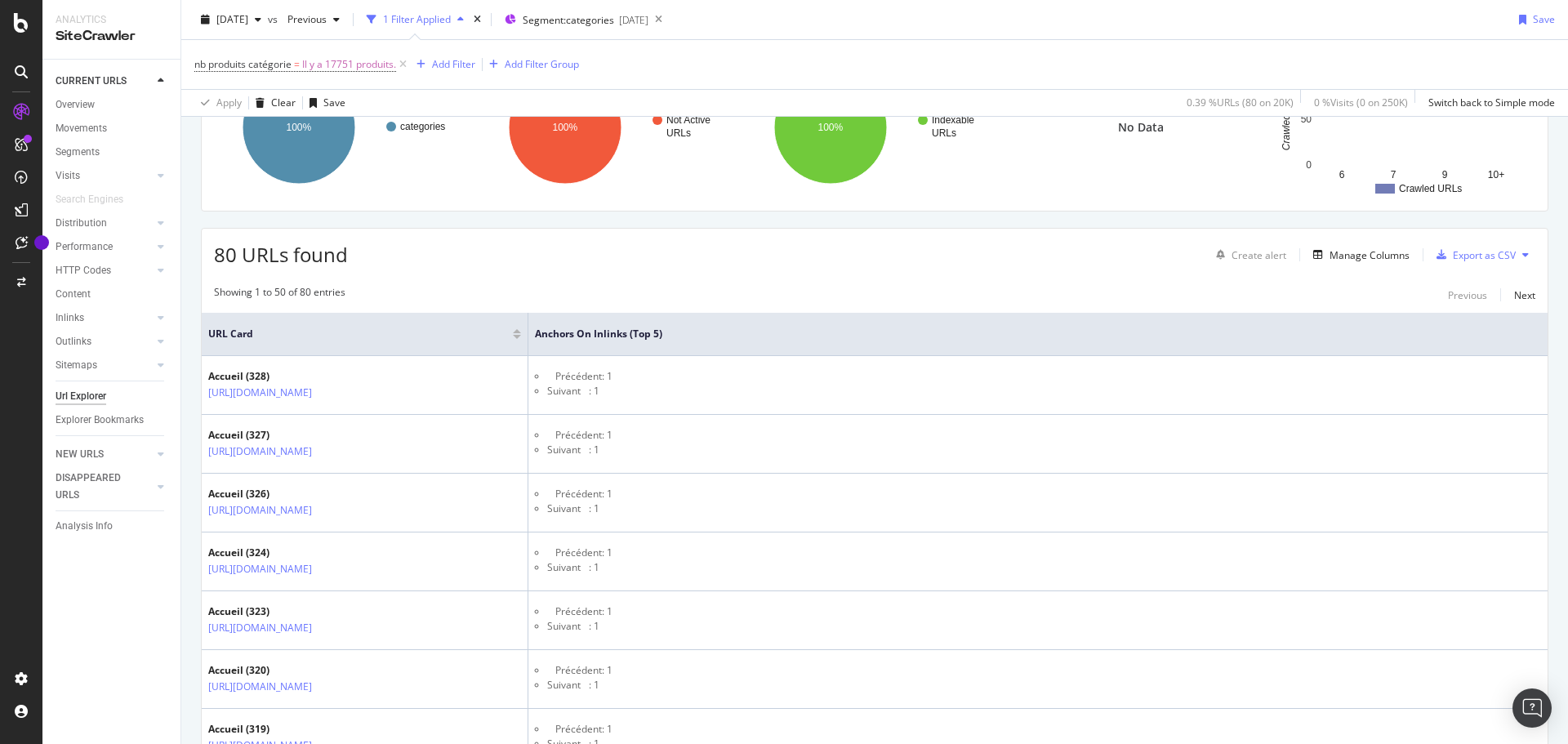
scroll to position [245, 0]
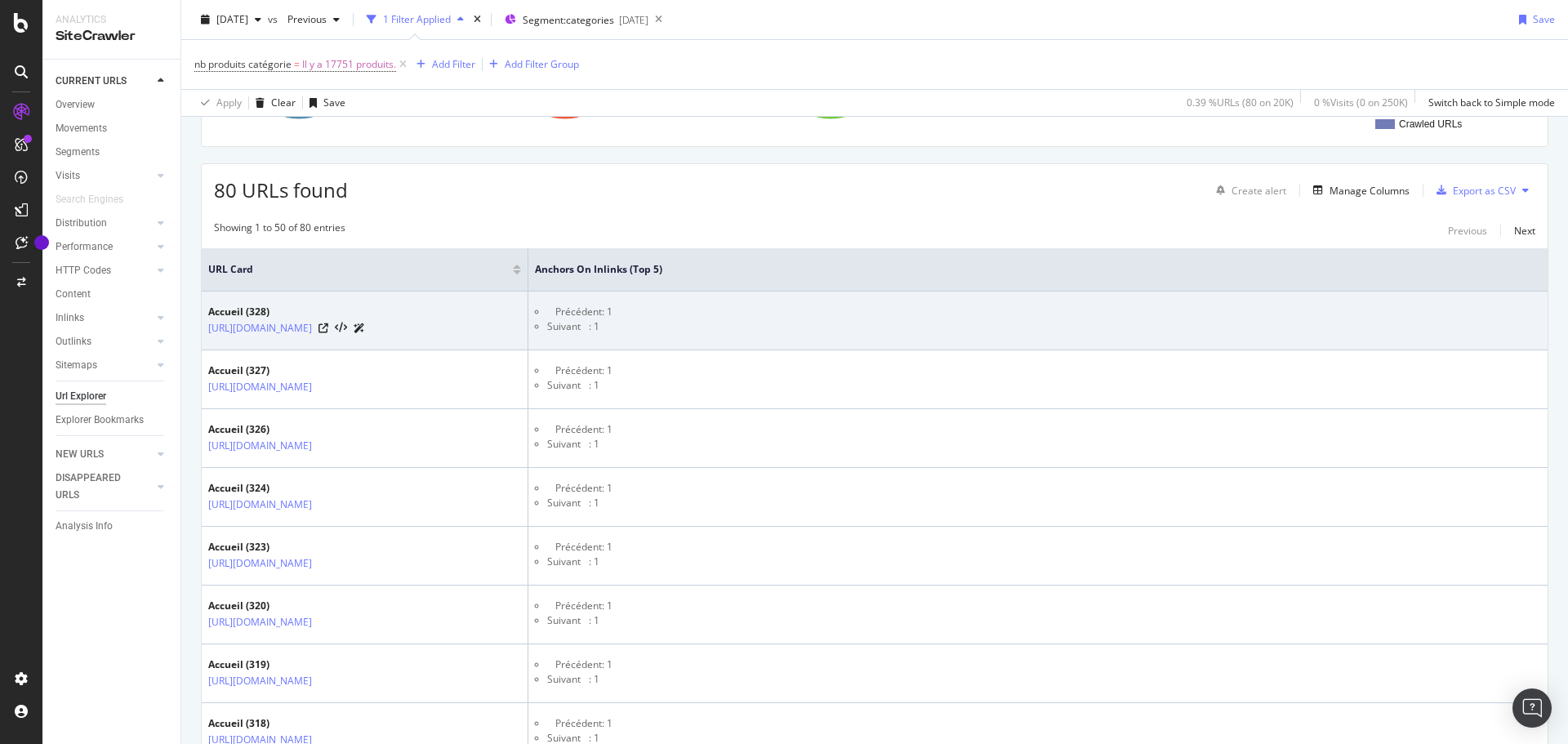
drag, startPoint x: 201, startPoint y: 332, endPoint x: 427, endPoint y: 341, distance: 226.2
click at [427, 341] on td "Accueil (328) [URL][DOMAIN_NAME]" at bounding box center [365, 320] width 326 height 59
copy link "[URL][DOMAIN_NAME]"
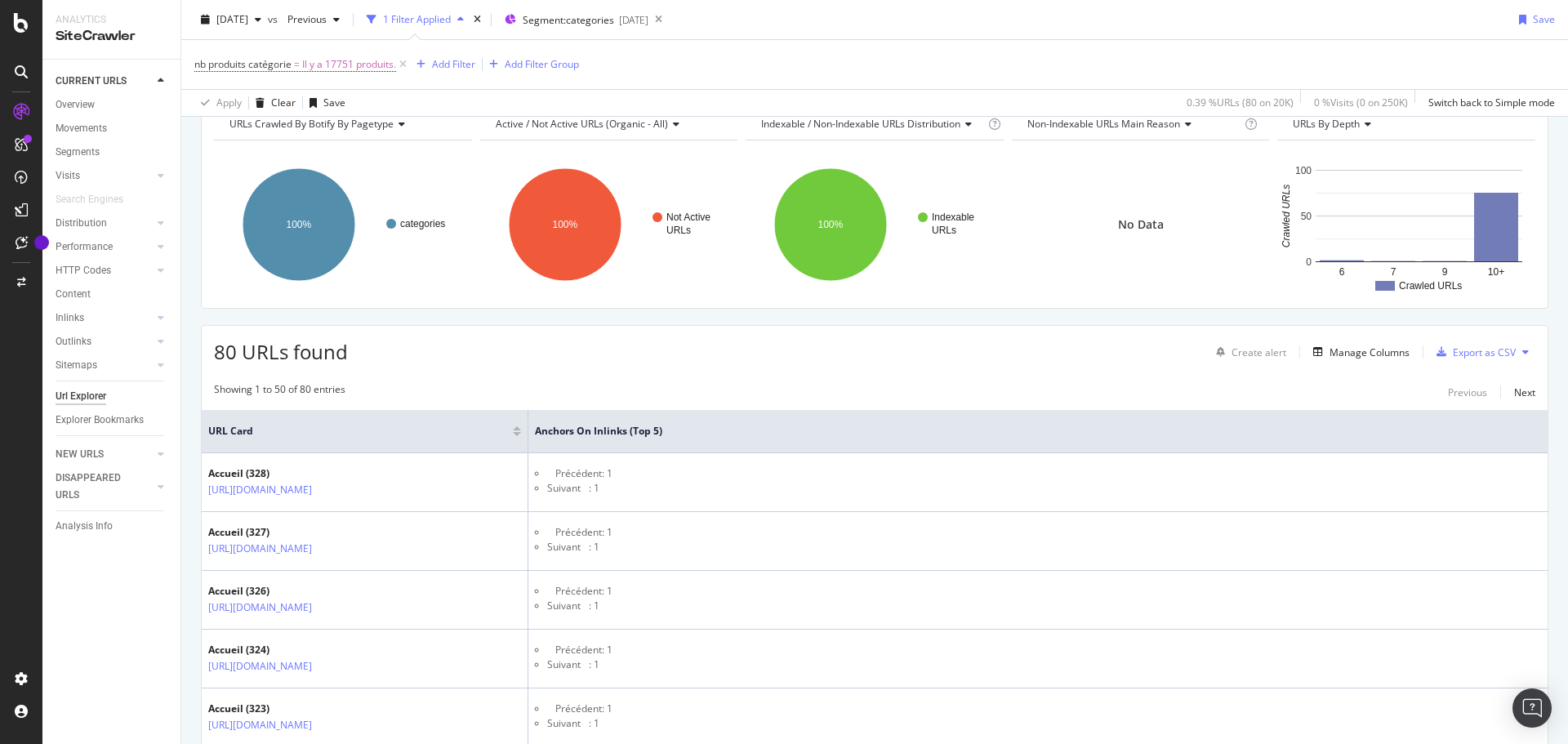
scroll to position [0, 0]
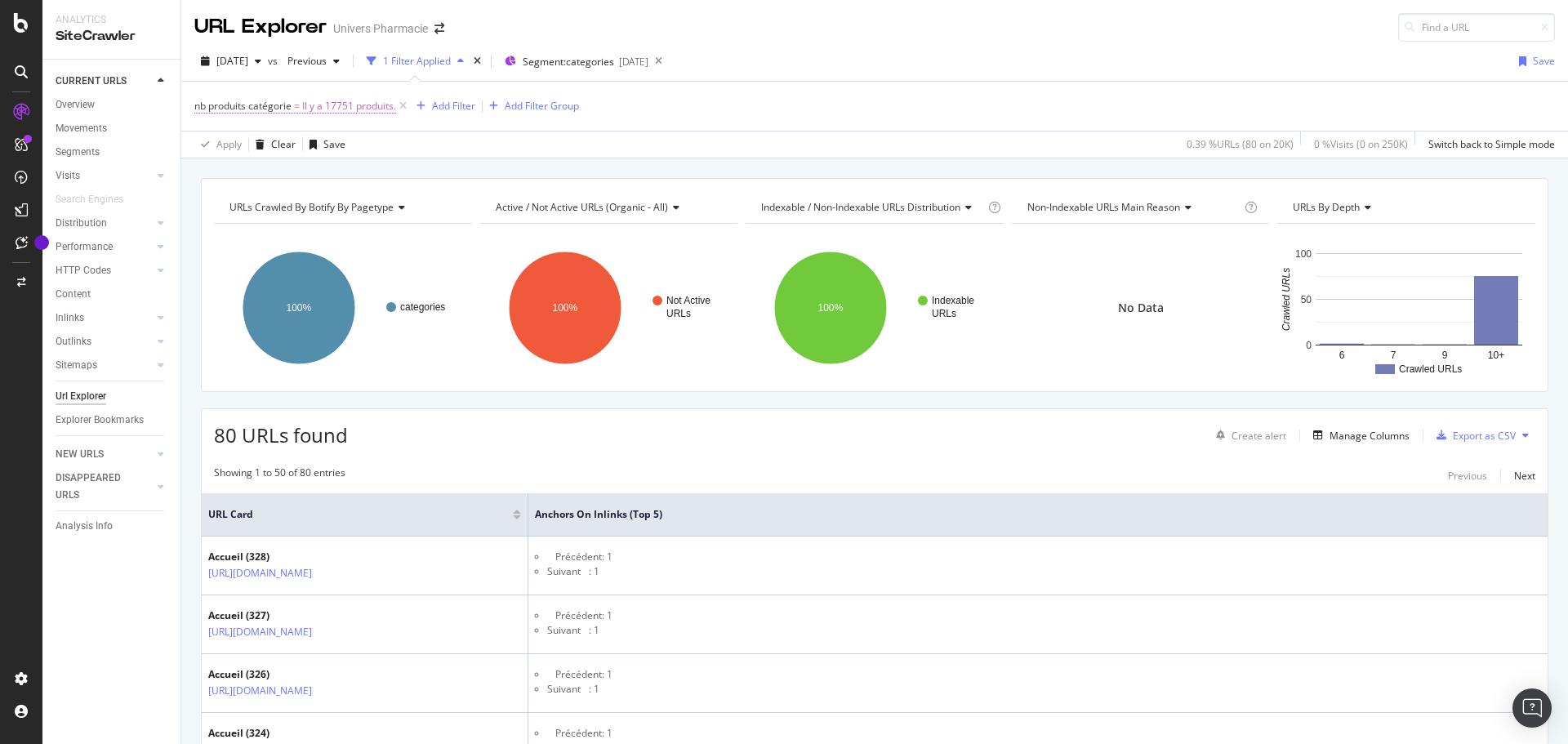
click at [357, 103] on span "Il y a 17751 produits." at bounding box center [349, 105] width 94 height 23
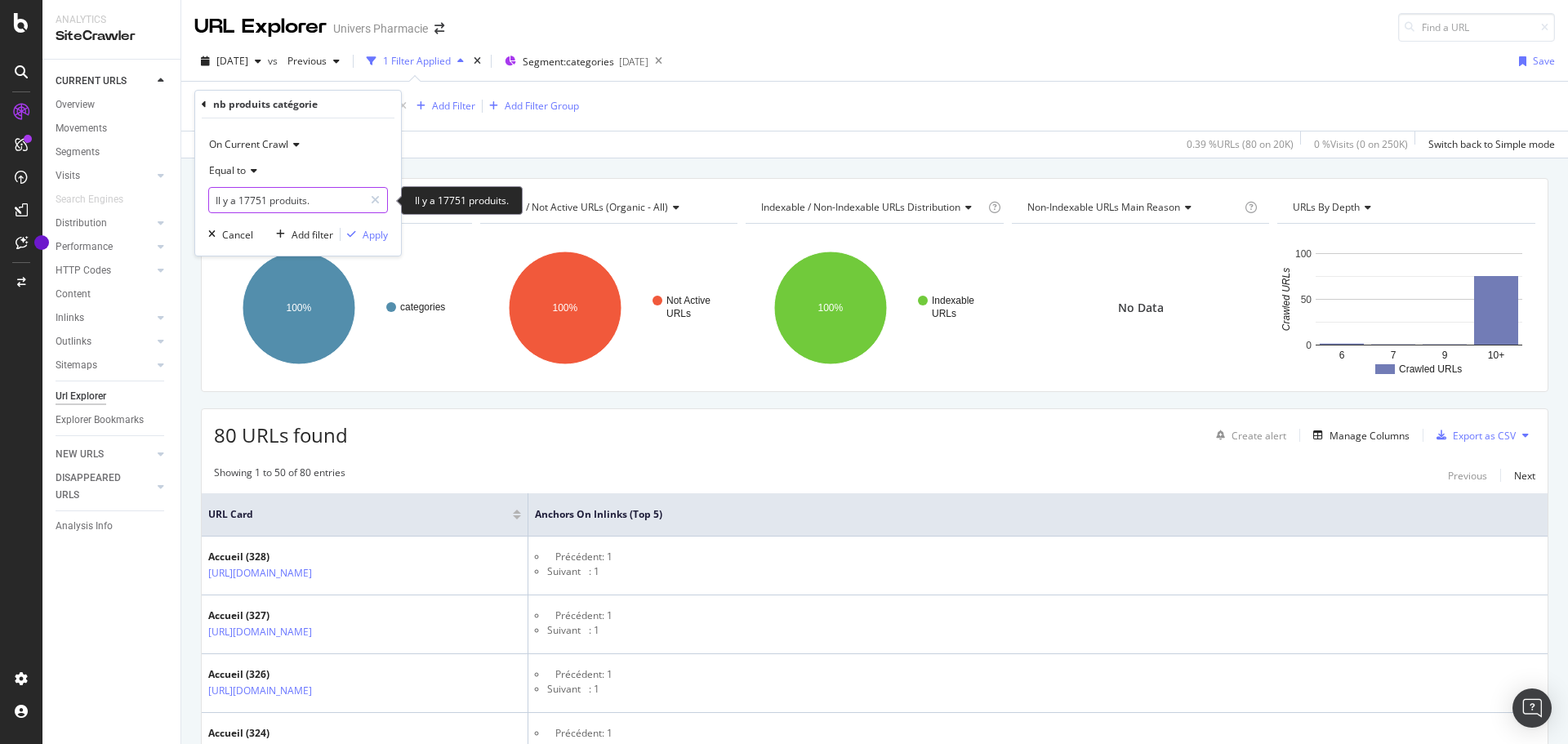
click at [333, 201] on input "Il y a 17751 produits." at bounding box center [286, 200] width 154 height 26
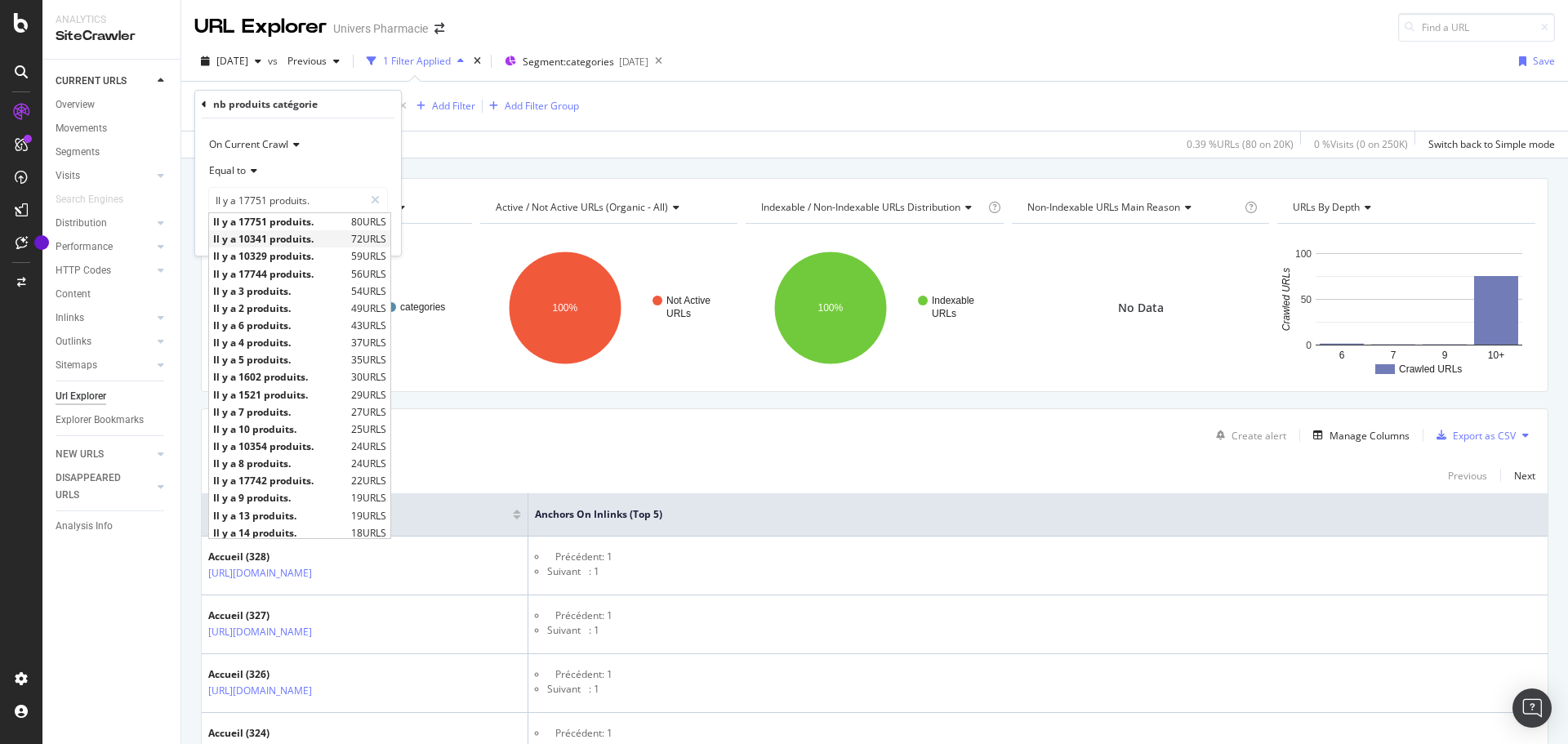
click at [282, 240] on span "Il y a 10341 produits." at bounding box center [280, 239] width 134 height 14
type input "Il y a 10341 produits."
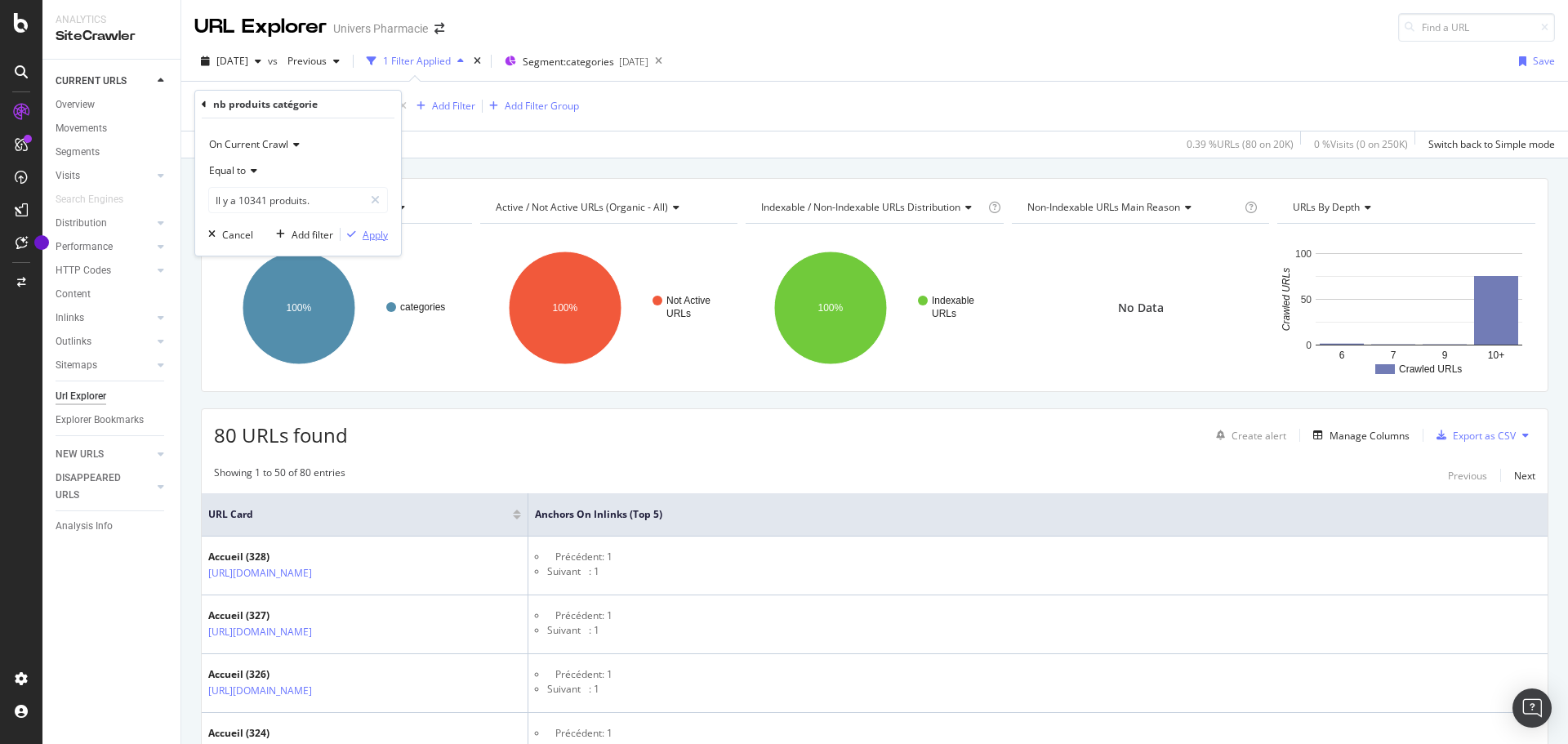
click at [378, 232] on div "Apply" at bounding box center [375, 234] width 25 height 14
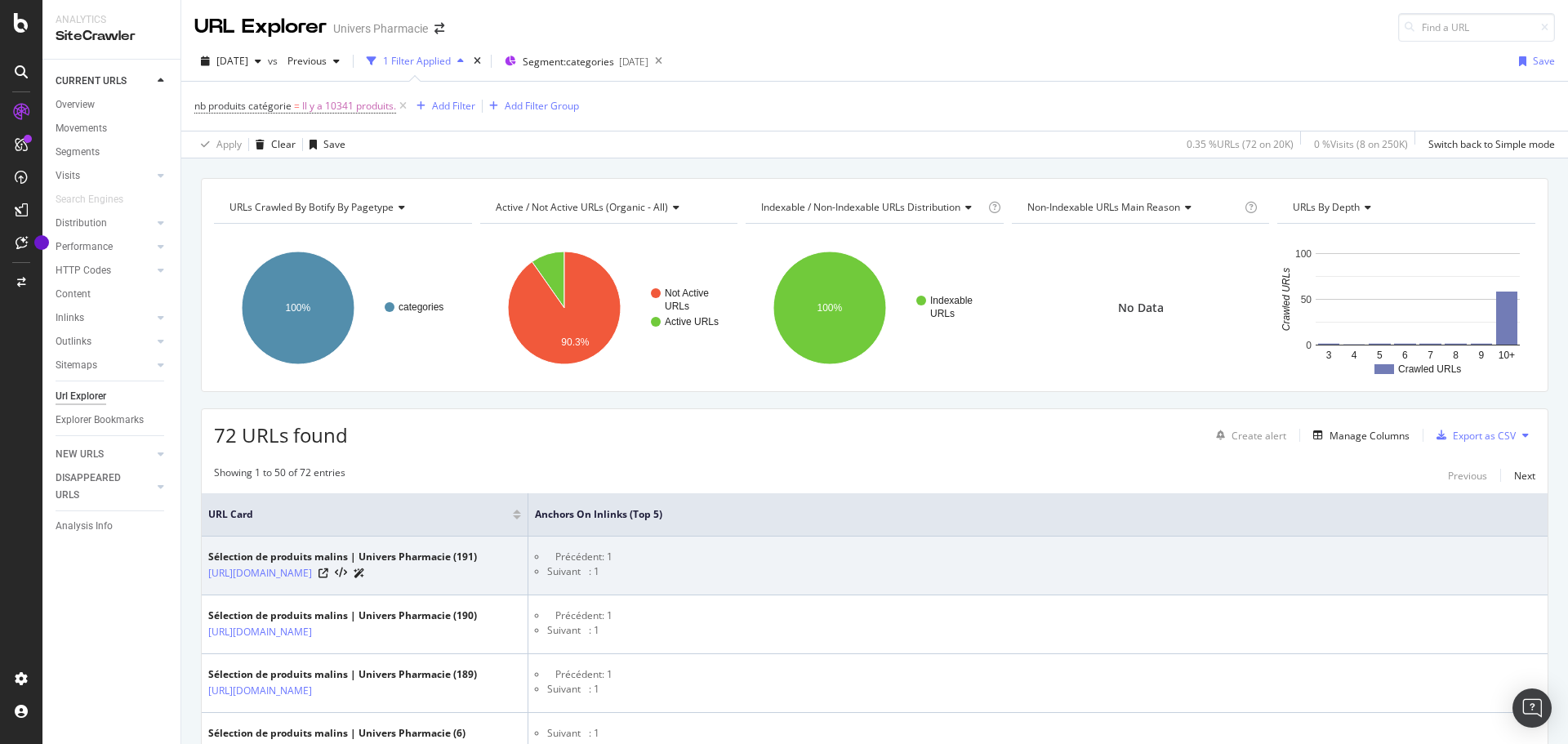
drag, startPoint x: 202, startPoint y: 575, endPoint x: 340, endPoint y: 602, distance: 140.6
click at [340, 595] on td "Sélection de produits malins | Univers Pharmacie (191) [URL][DOMAIN_NAME]" at bounding box center [365, 566] width 326 height 59
copy link "[URL][DOMAIN_NAME]"
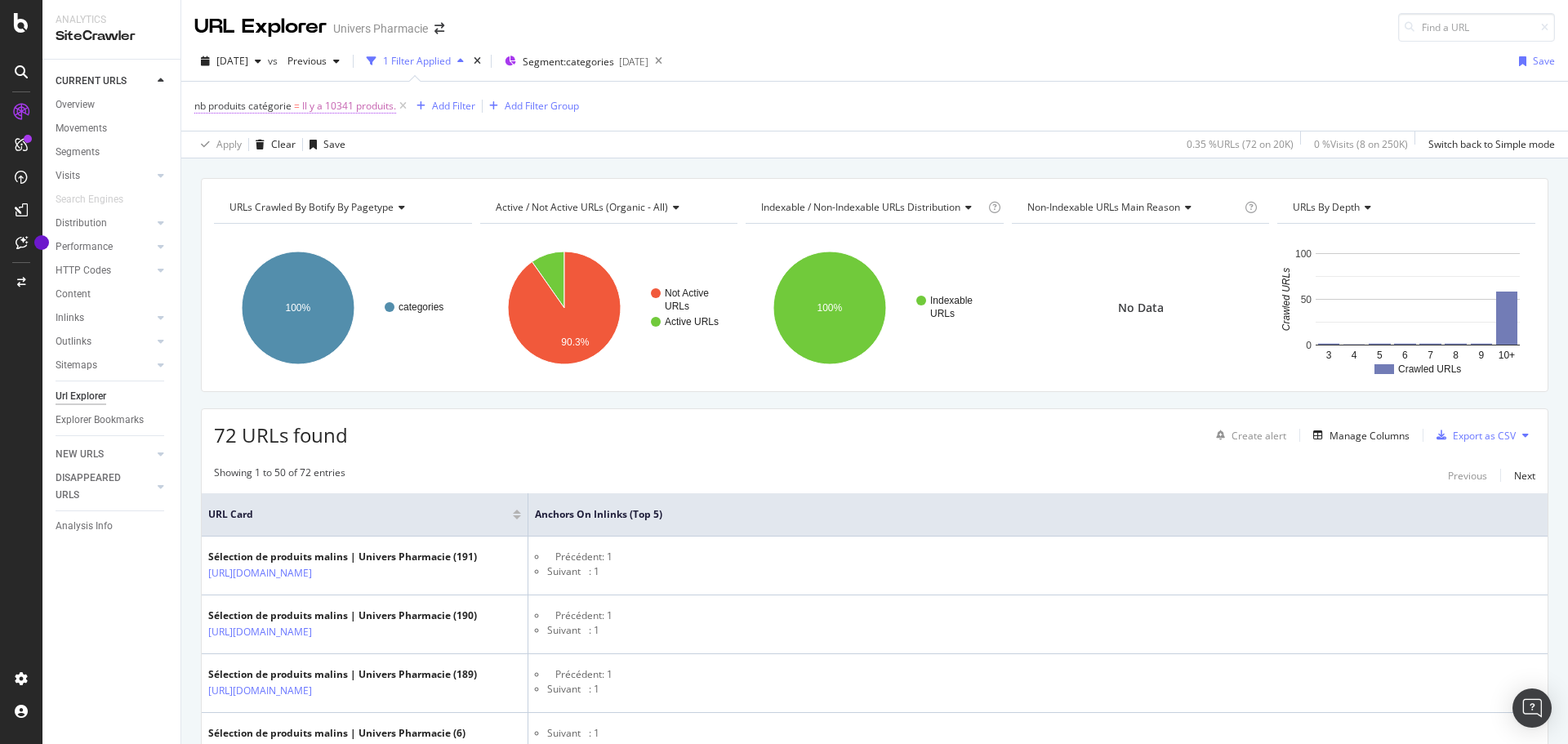
click at [303, 105] on span "Il y a 10341 produits." at bounding box center [349, 105] width 94 height 23
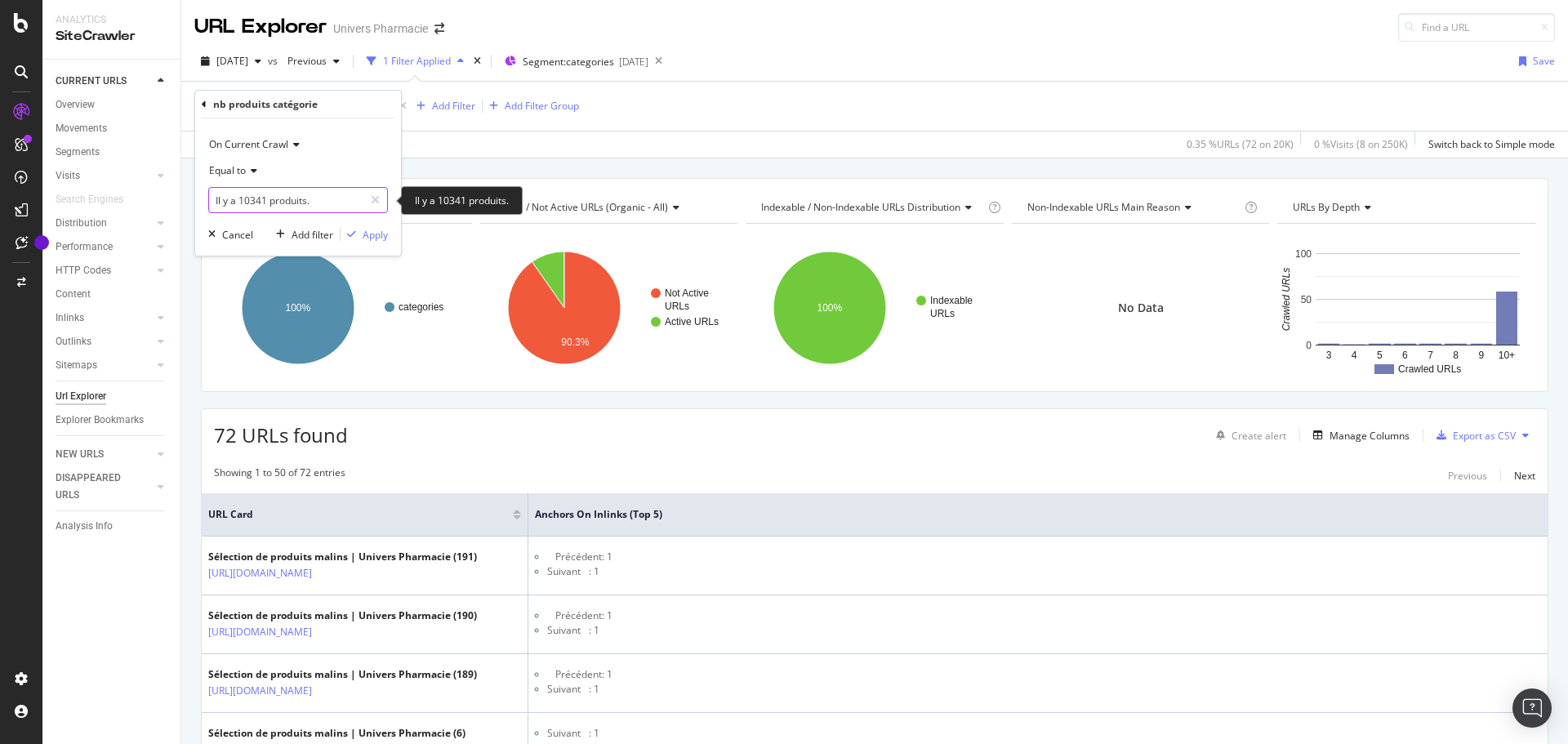
click at [287, 205] on input "Il y a 10341 produits." at bounding box center [286, 200] width 154 height 26
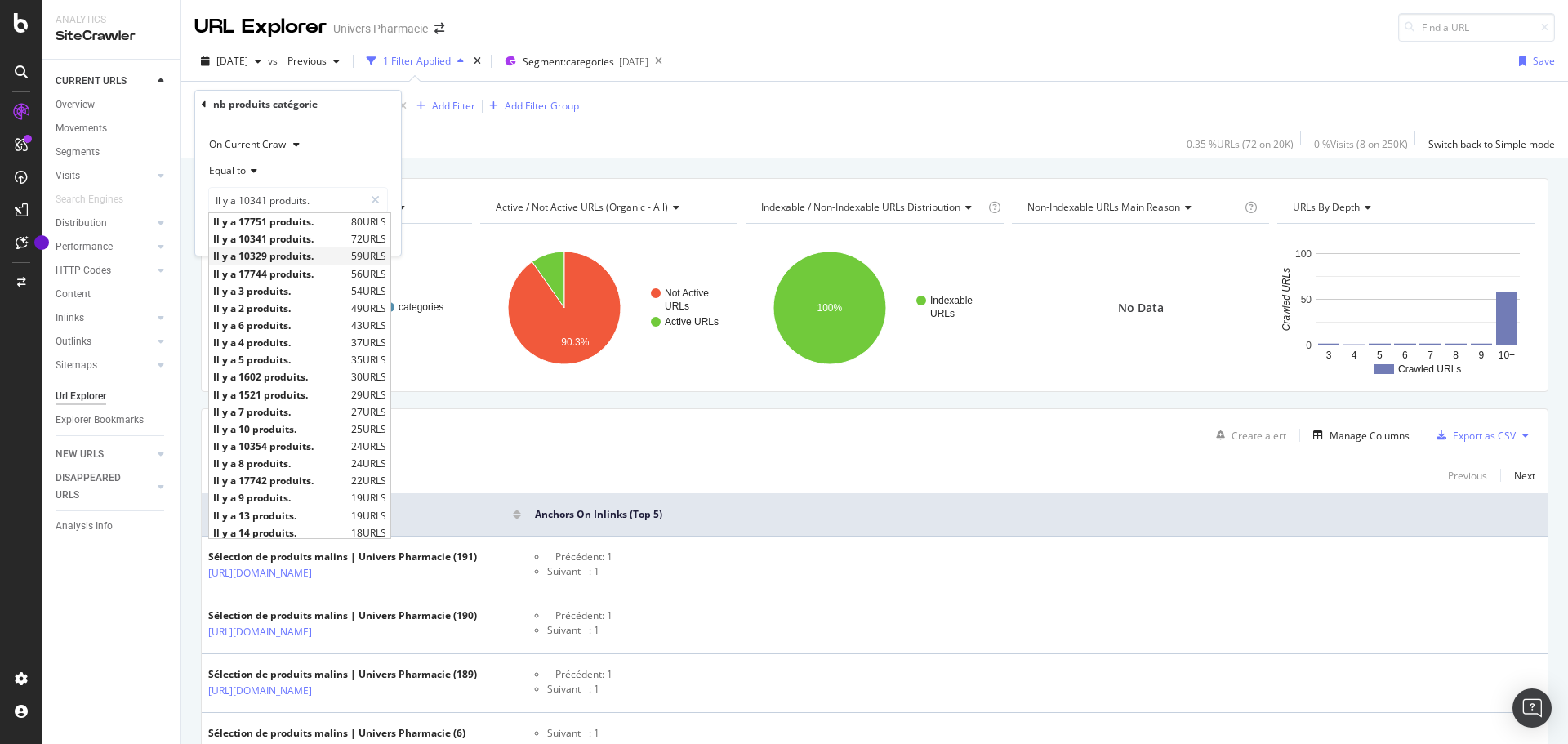
click at [254, 253] on span "Il y a 10329 produits." at bounding box center [280, 256] width 134 height 14
type input "Il y a 10329 produits."
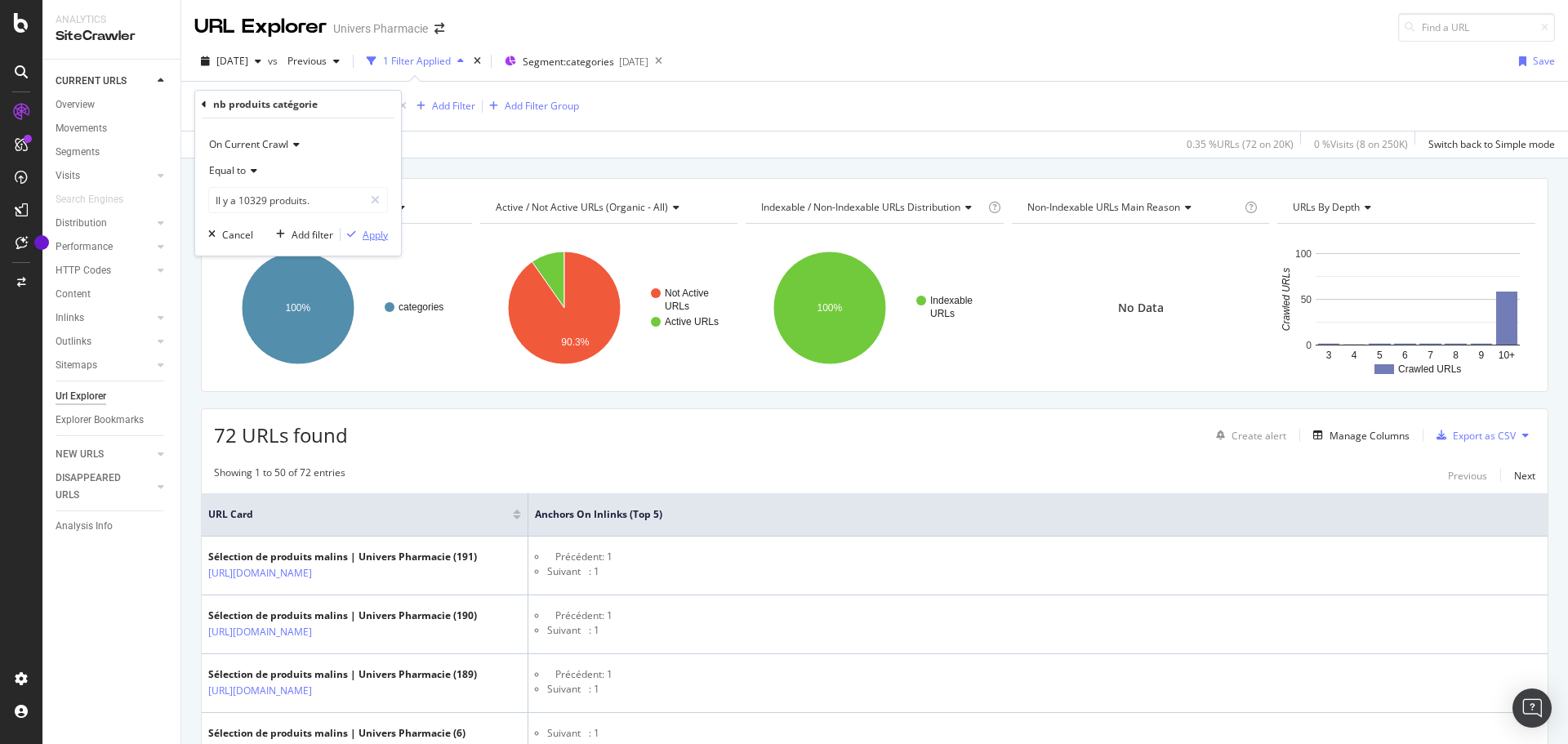
click at [371, 233] on div "Apply" at bounding box center [375, 234] width 25 height 14
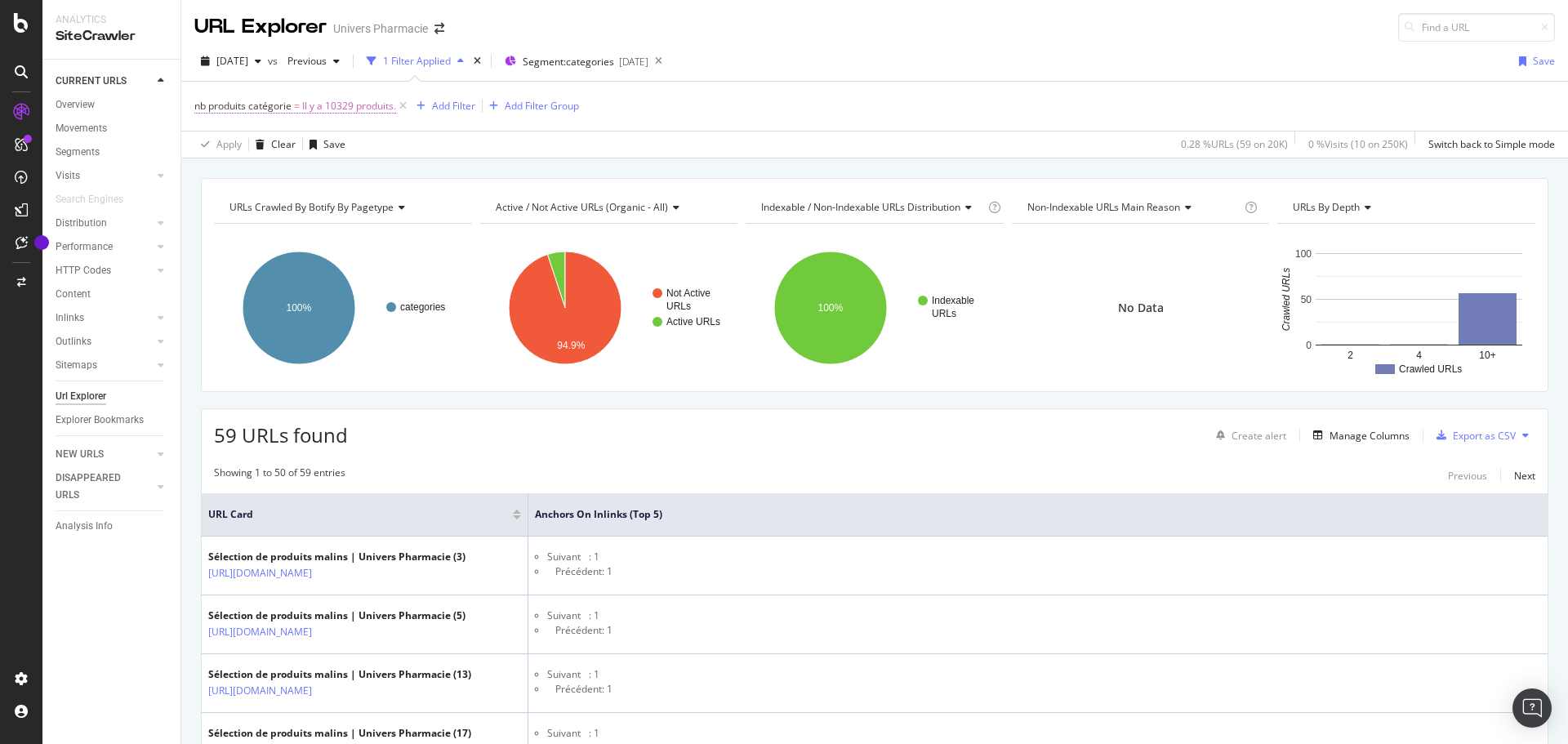
click at [339, 103] on span "Il y a 10329 produits." at bounding box center [349, 105] width 94 height 23
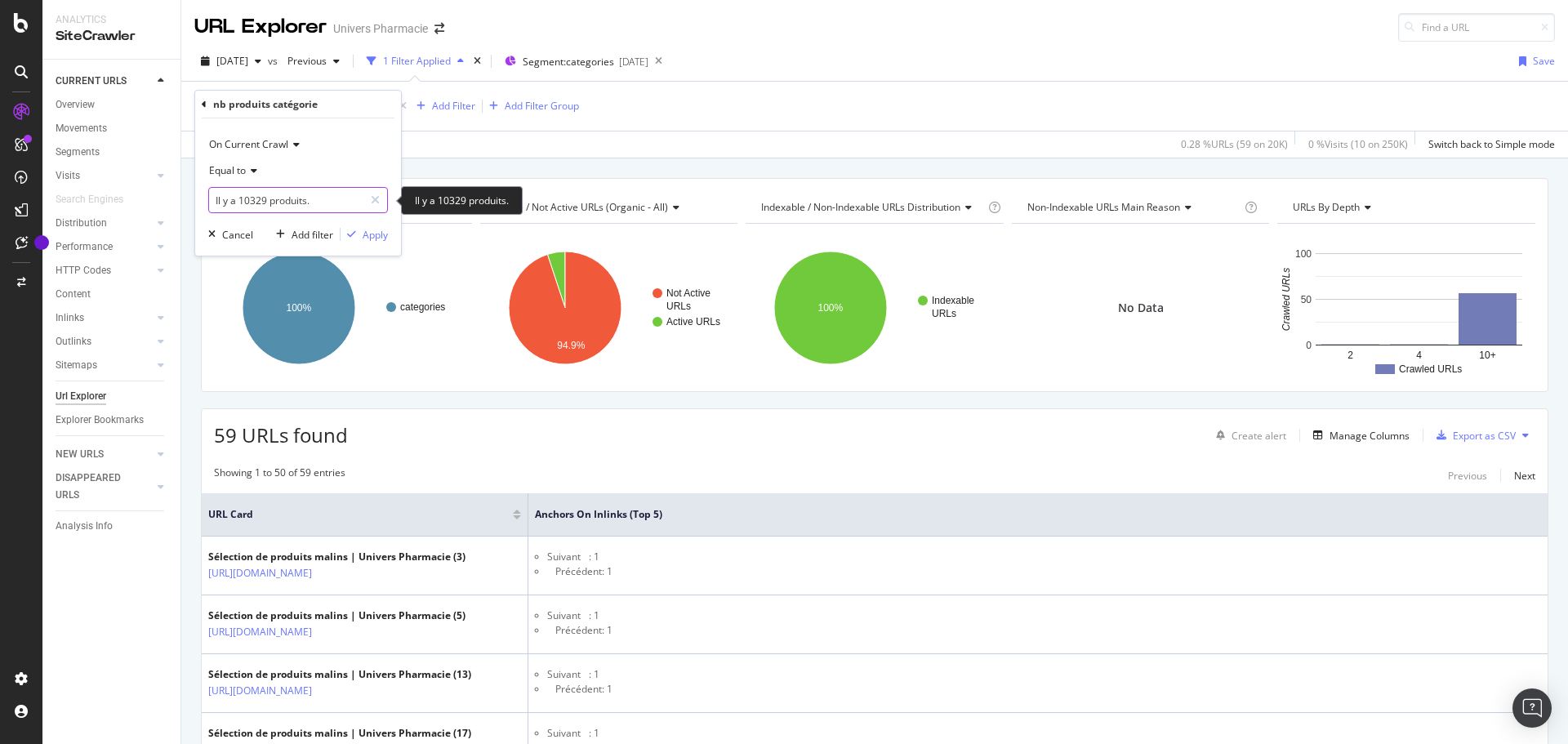
click at [303, 201] on input "Il y a 10329 produits." at bounding box center [286, 200] width 154 height 26
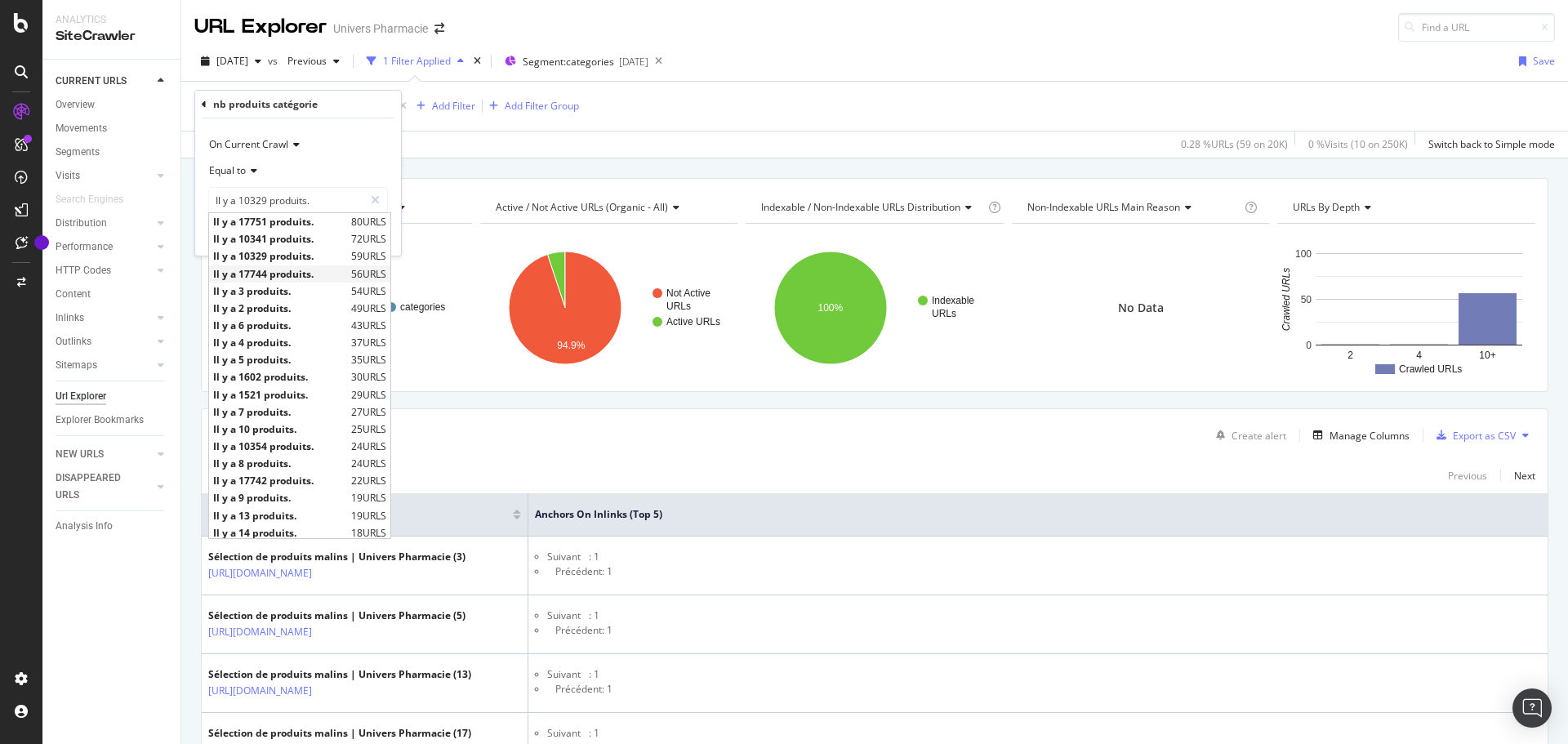
click at [283, 274] on span "Il y a 17744 produits." at bounding box center [280, 273] width 134 height 14
type input "Il y a 17744 produits."
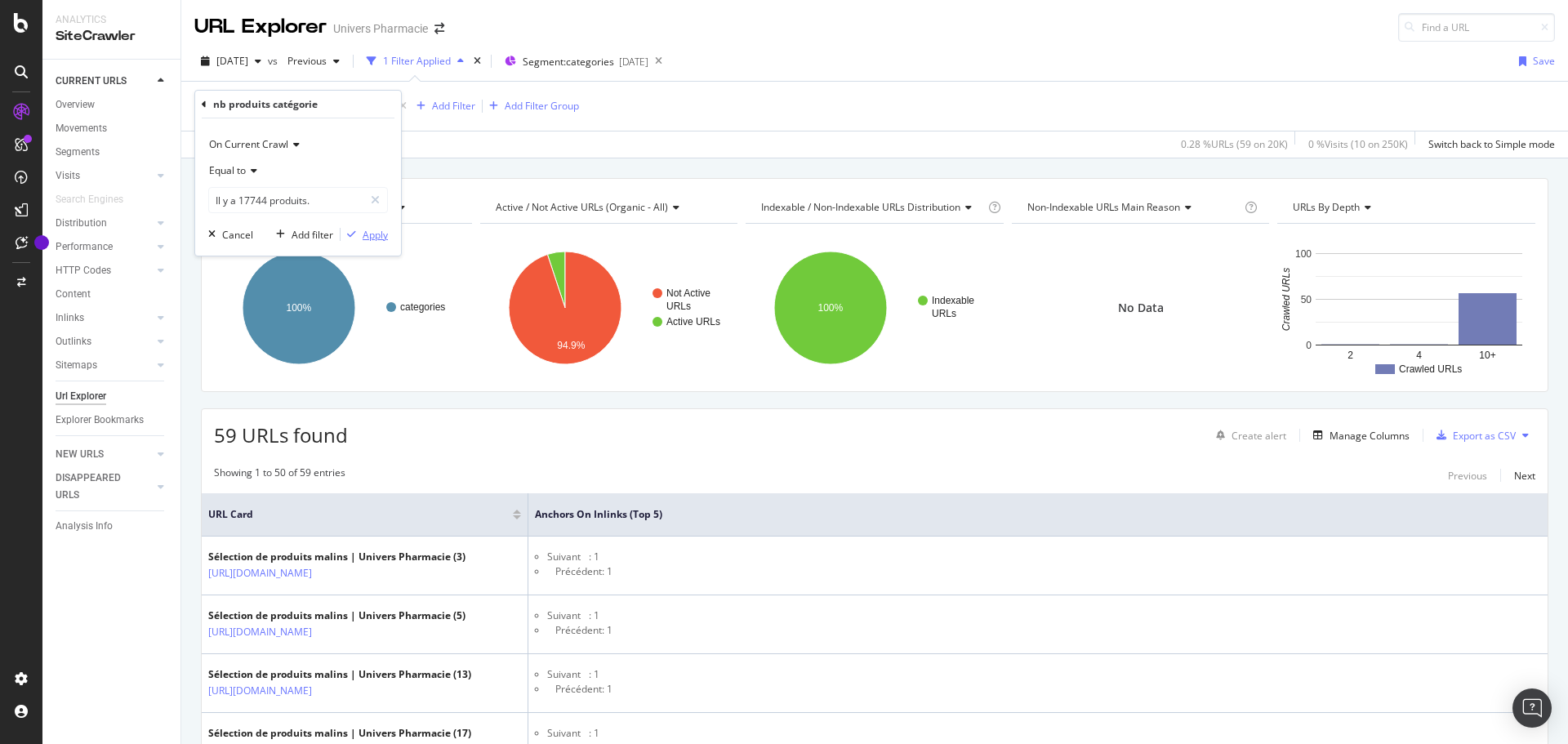
click at [363, 229] on div "Apply" at bounding box center [375, 234] width 25 height 14
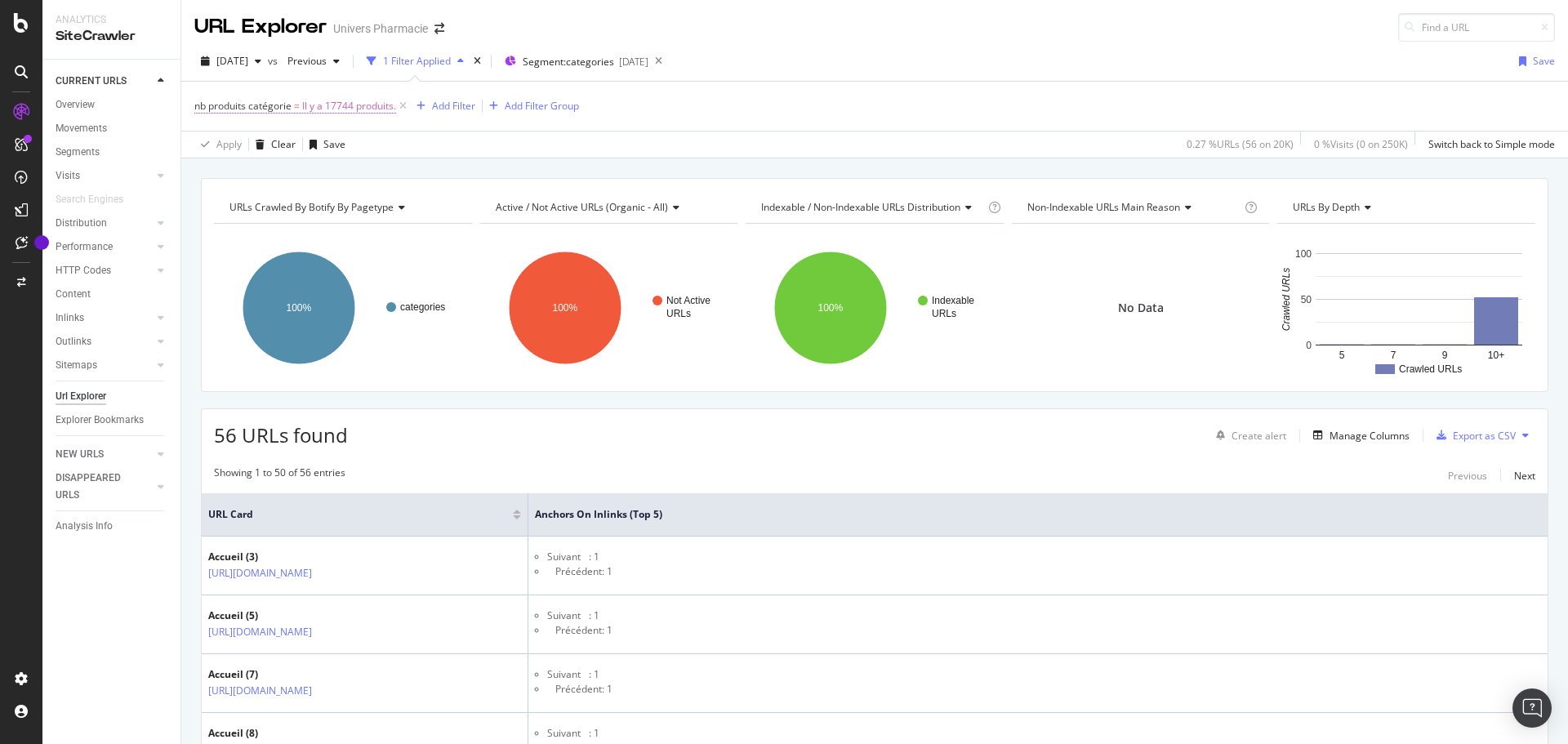
click at [336, 103] on span "Il y a 17744 produits." at bounding box center [349, 105] width 94 height 23
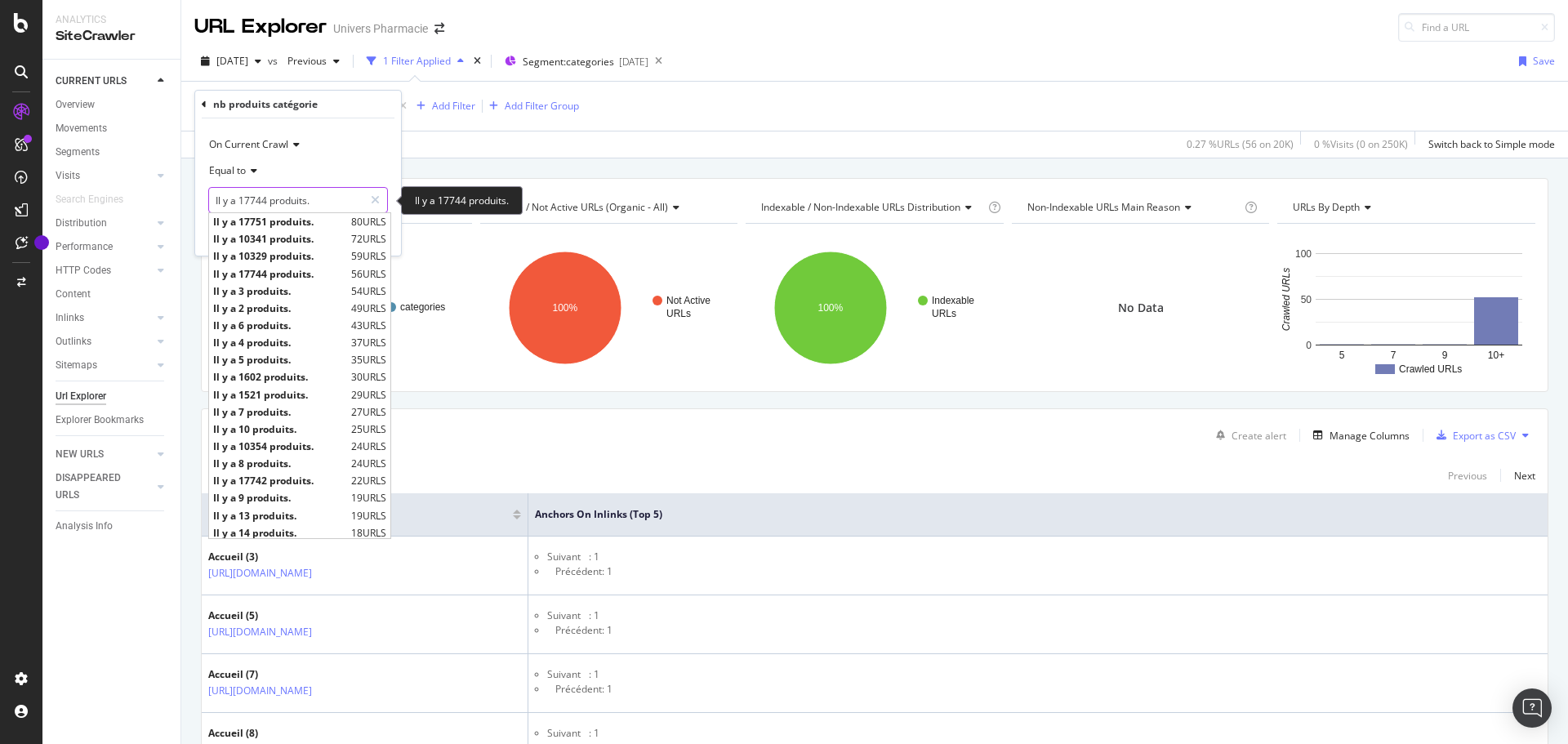
click at [266, 202] on input "Il y a 17744 produits." at bounding box center [286, 200] width 154 height 26
click at [267, 476] on span "Il y a 17742 produits." at bounding box center [280, 480] width 134 height 14
type input "Il y a 17742 produits."
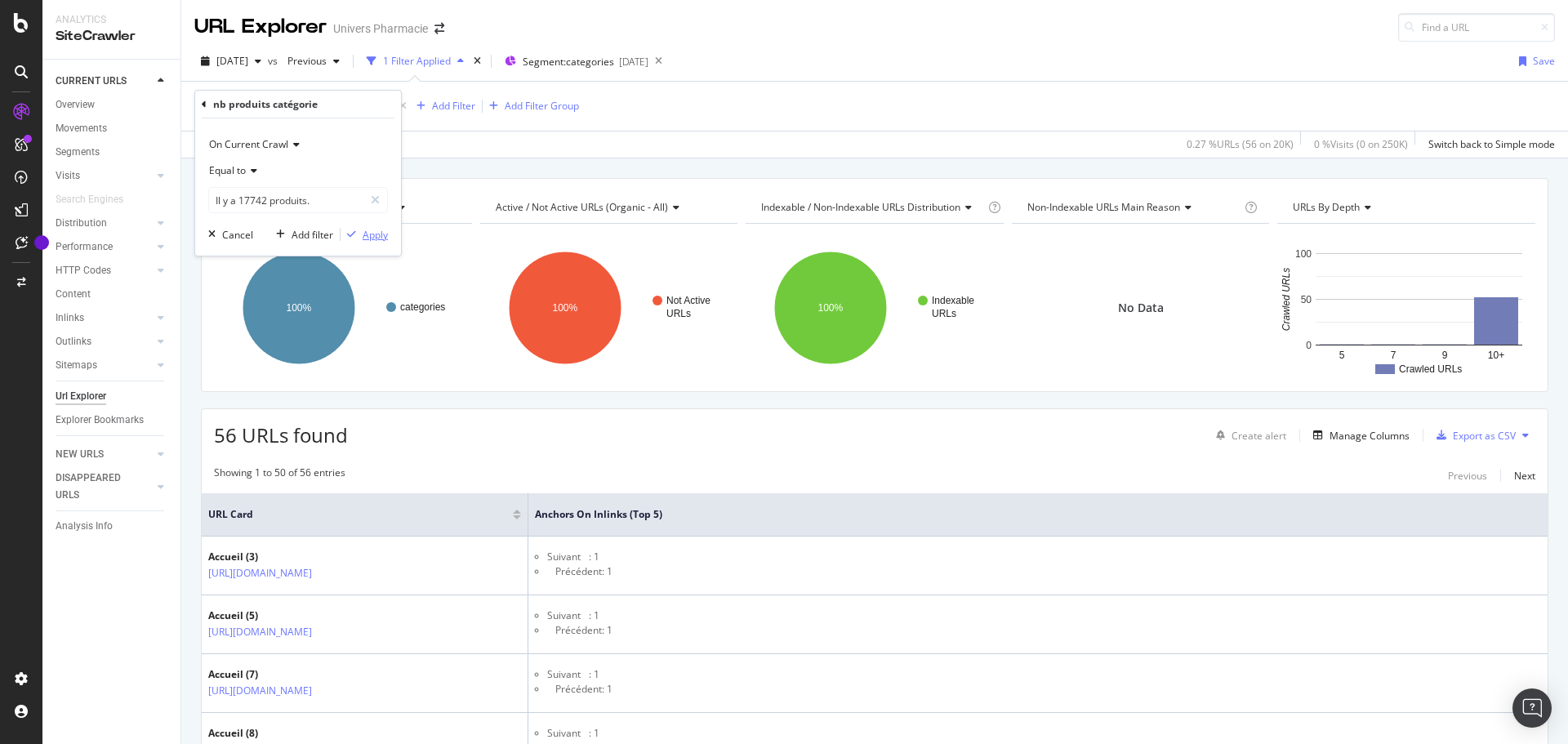
click at [371, 230] on div "Apply" at bounding box center [375, 234] width 25 height 14
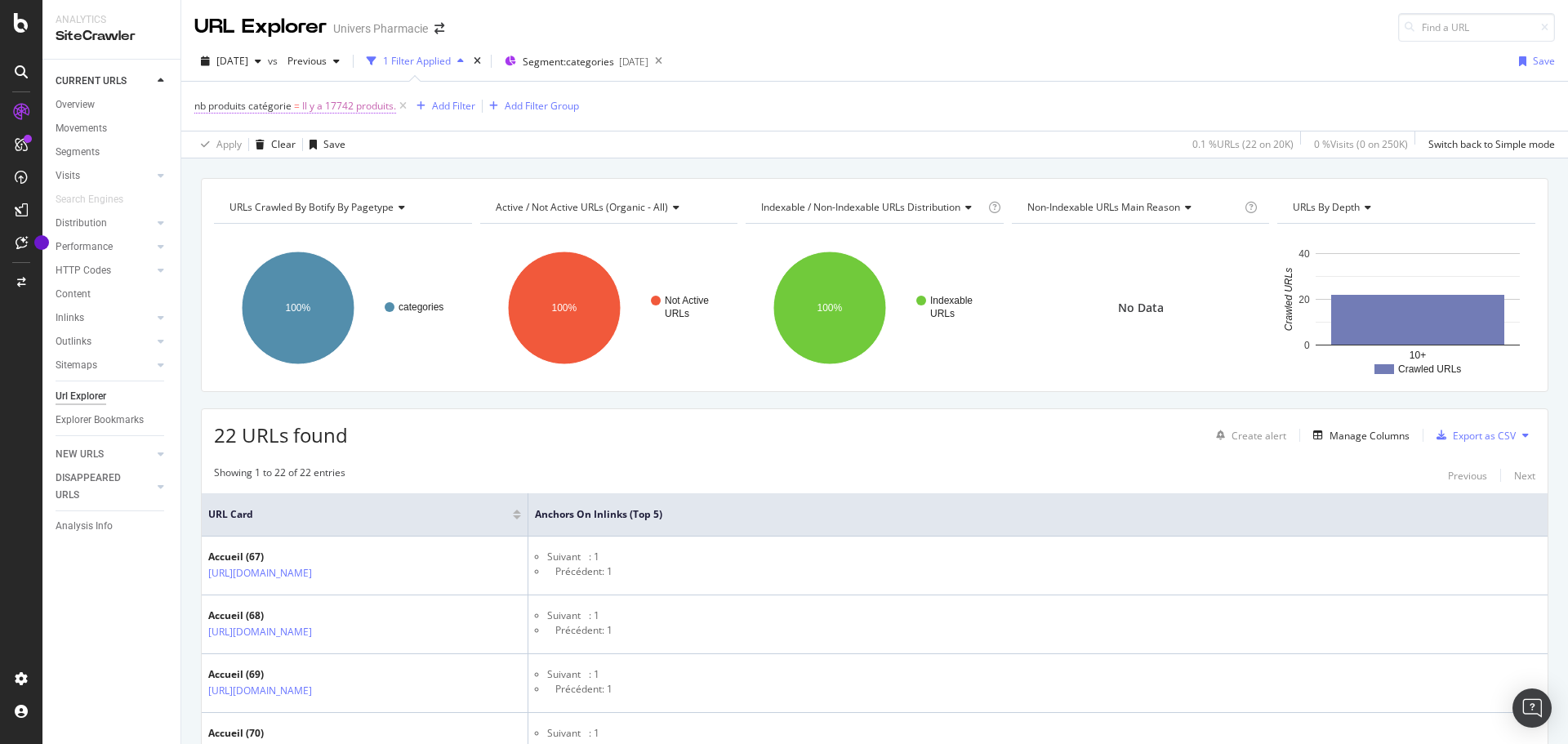
click at [327, 103] on span "Il y a 17742 produits." at bounding box center [349, 105] width 94 height 23
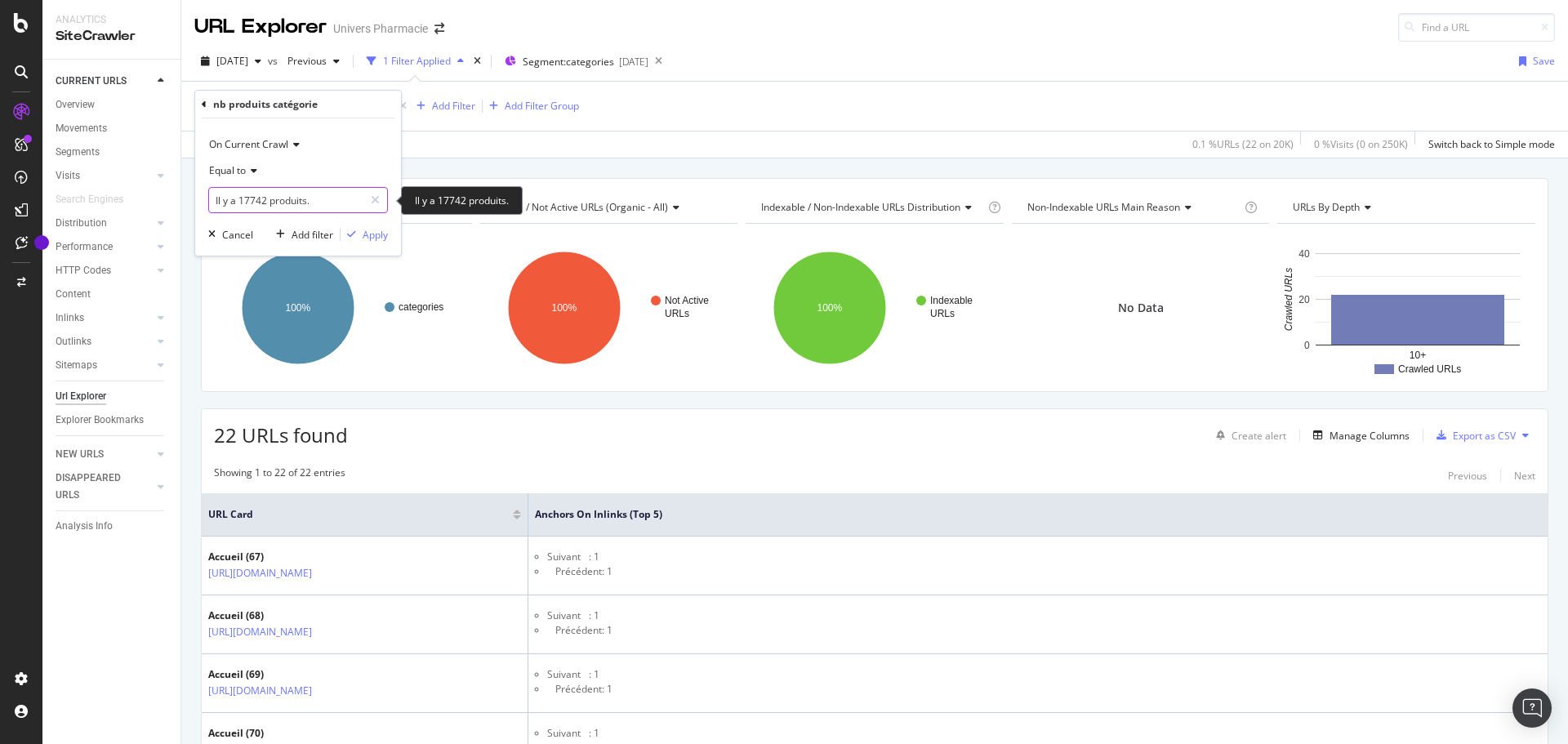
click at [300, 198] on input "Il y a 17742 produits." at bounding box center [286, 200] width 154 height 26
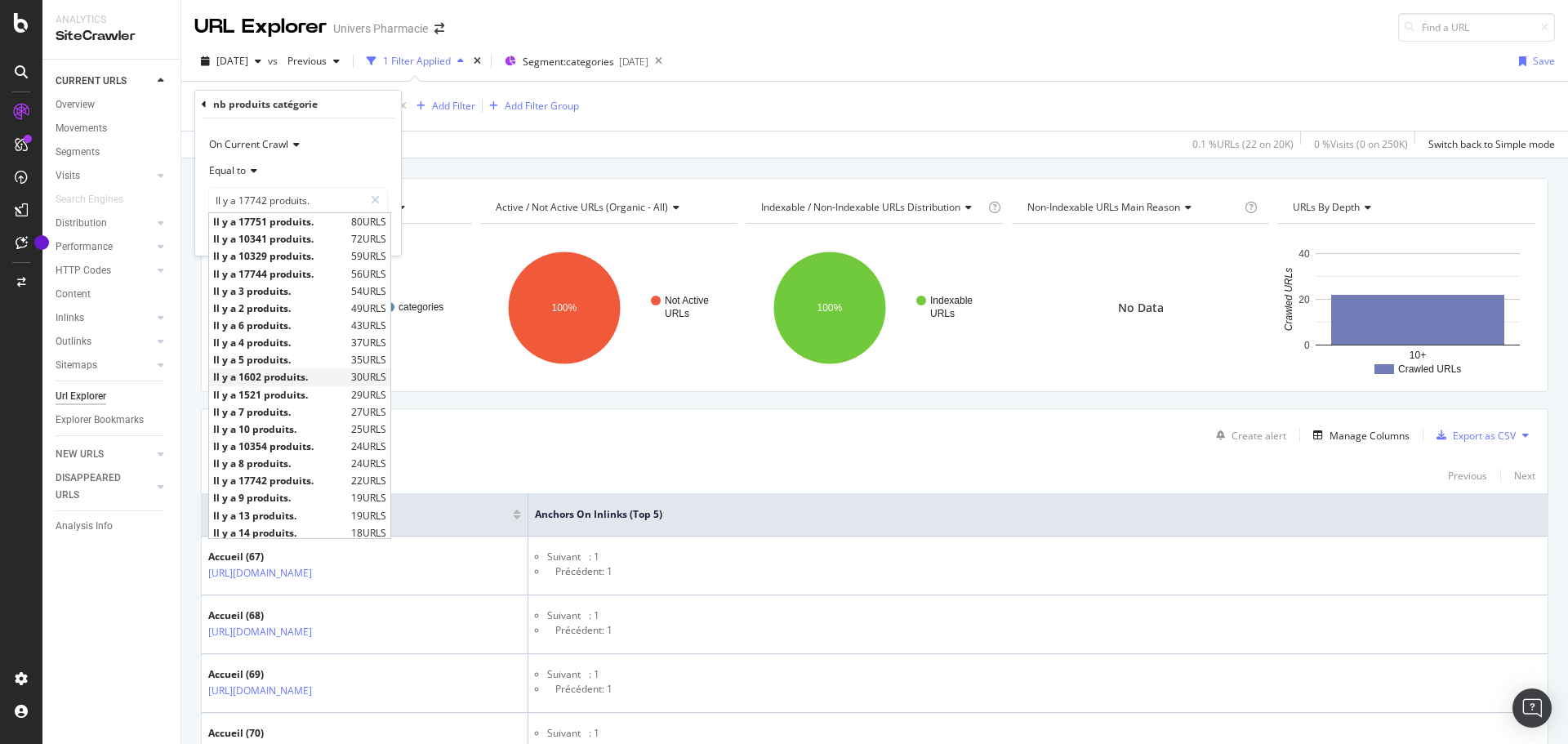
click at [255, 375] on span "Il y a 1602 produits." at bounding box center [280, 377] width 134 height 14
type input "Il y a 1602 produits."
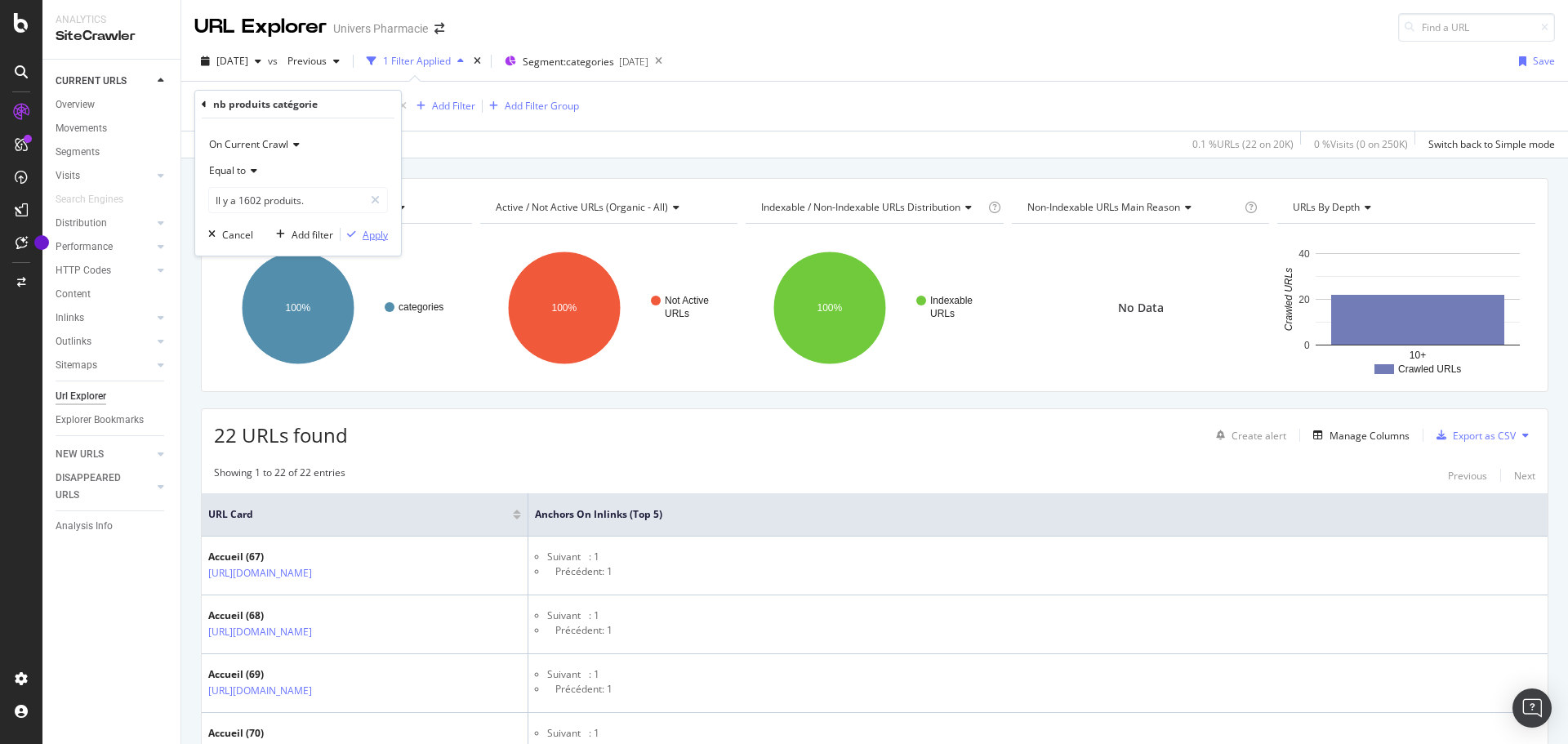
click at [366, 232] on div "Apply" at bounding box center [375, 234] width 25 height 14
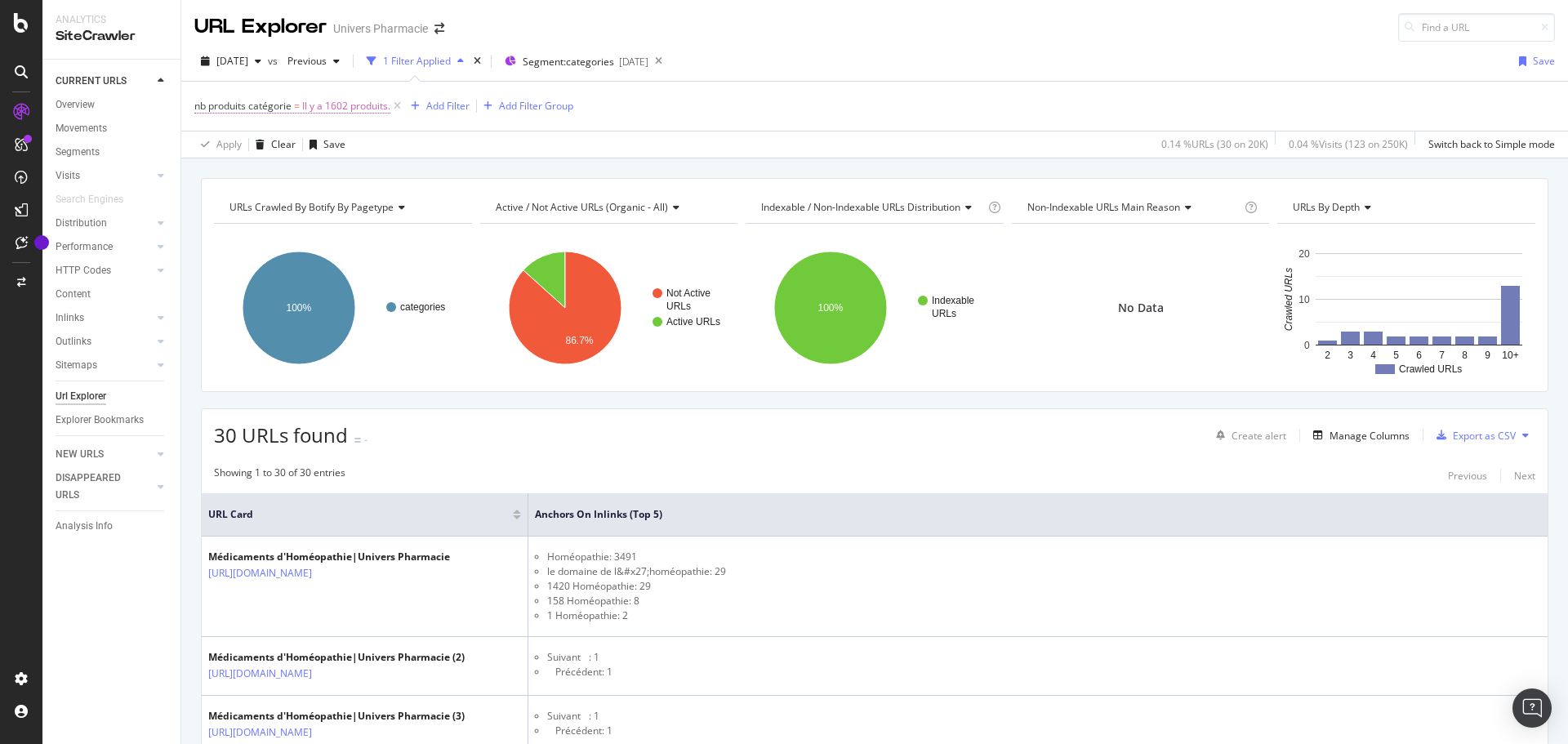
click at [293, 108] on span "nb produits catégorie = Il y a 1602 produits." at bounding box center [292, 106] width 196 height 15
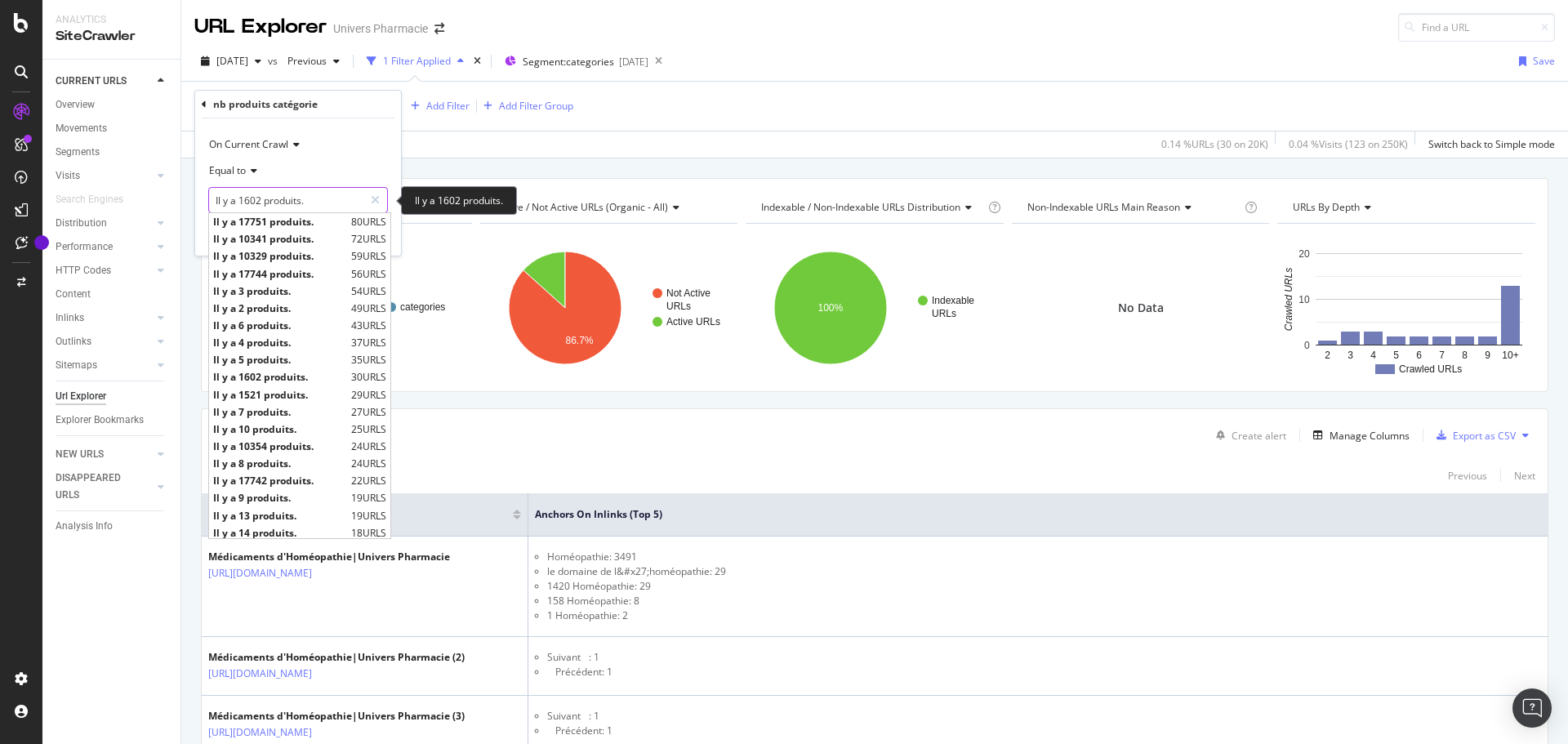
click at [332, 202] on input "Il y a 1602 produits." at bounding box center [286, 200] width 154 height 26
click at [279, 375] on span "Il y a 10340 produits." at bounding box center [280, 378] width 134 height 14
type input "Il y a 10340 produits."
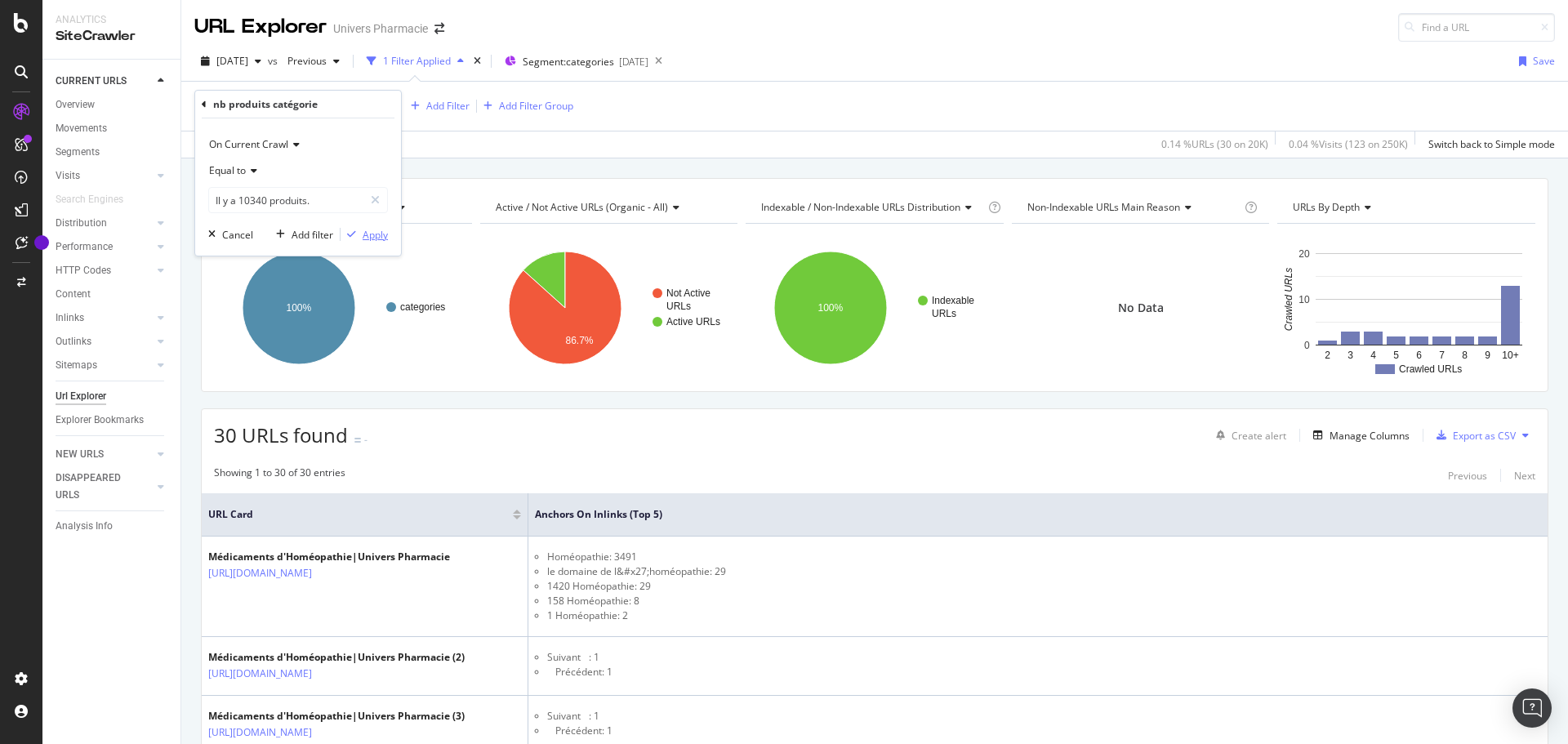
click at [369, 230] on div "Apply" at bounding box center [375, 234] width 25 height 14
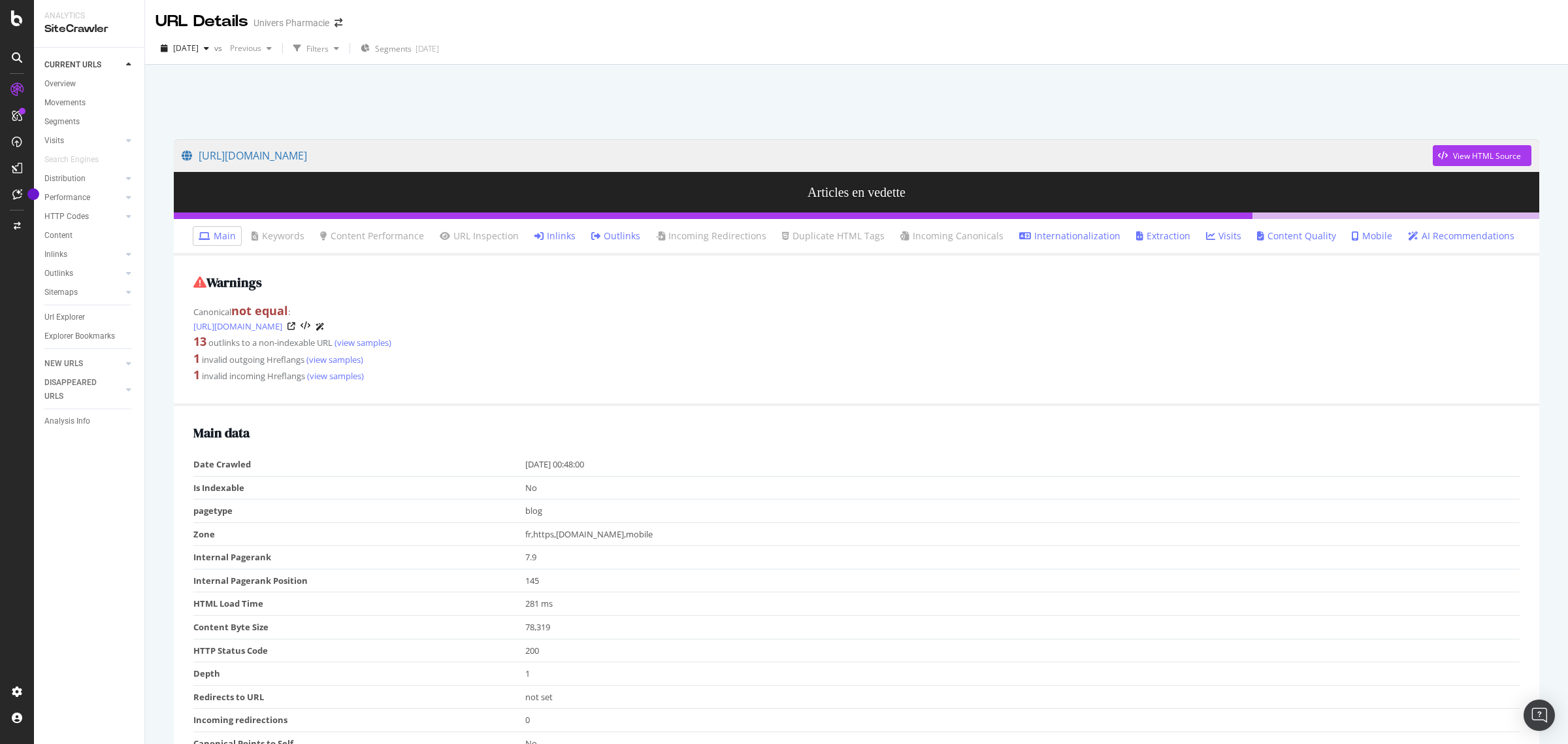
click at [554, 234] on link "Inlinks" at bounding box center [554, 236] width 41 height 13
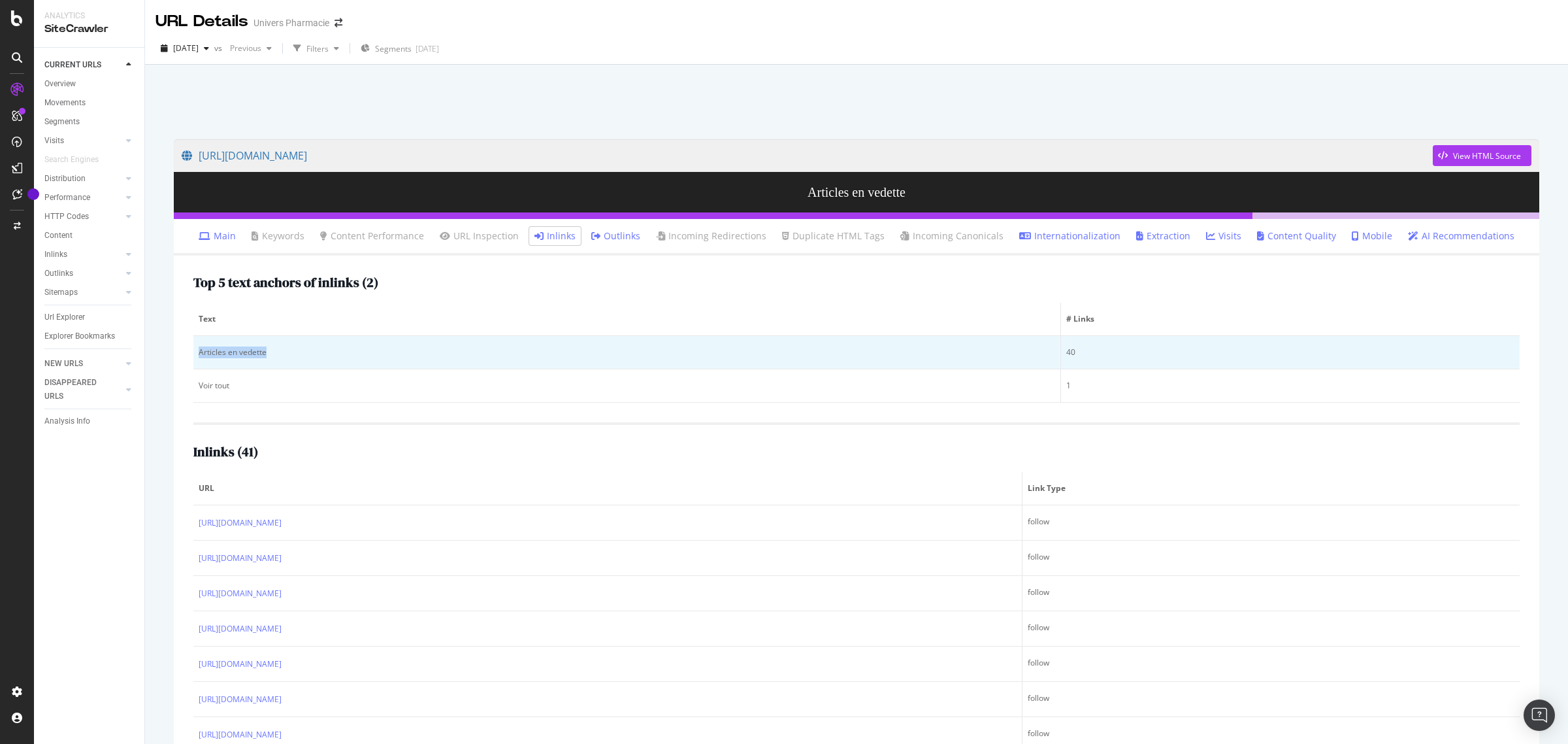
drag, startPoint x: 275, startPoint y: 353, endPoint x: 197, endPoint y: 357, distance: 78.1
click at [197, 357] on td "Articles en vedette" at bounding box center [627, 353] width 868 height 33
copy div "Articles en vedette"
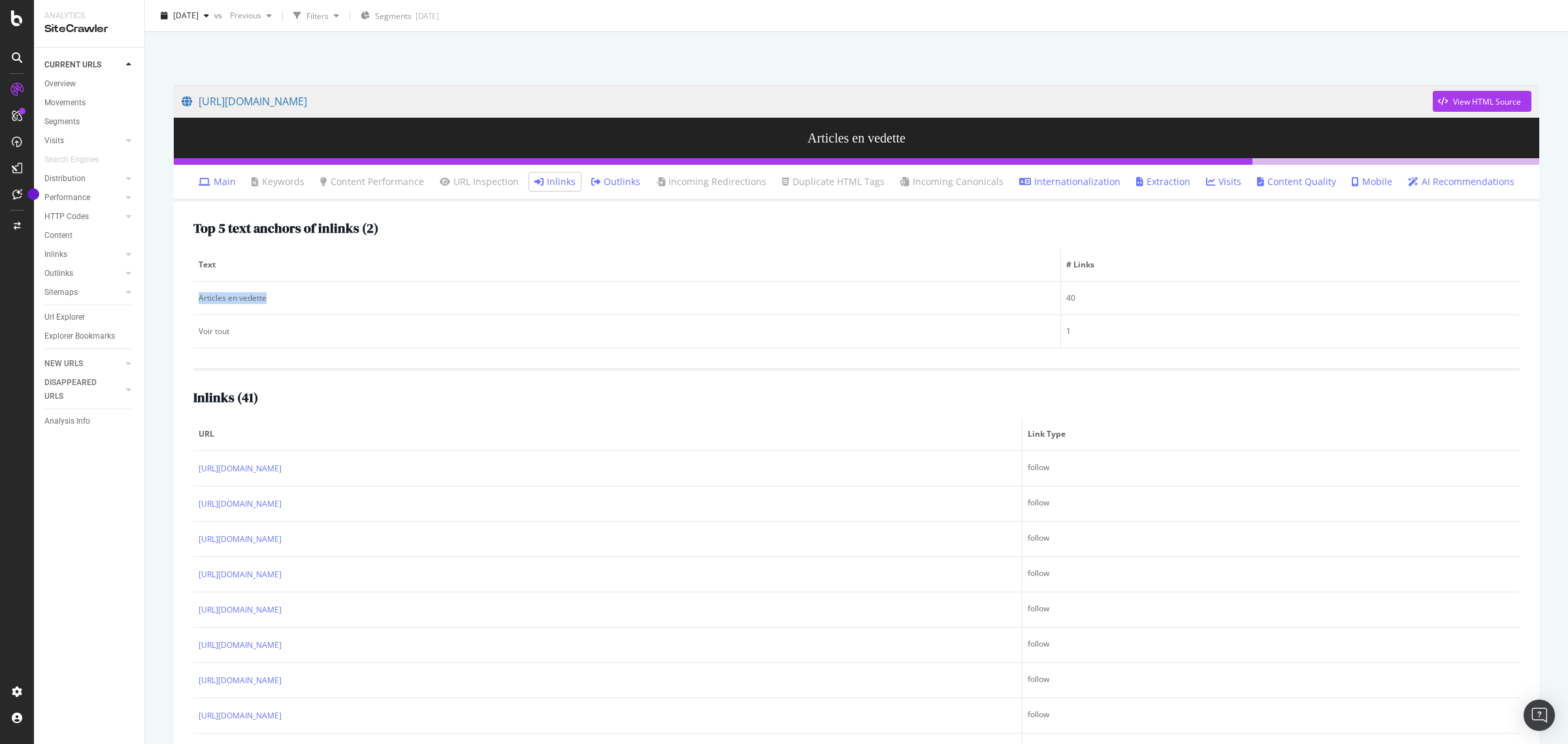
scroll to position [89, 0]
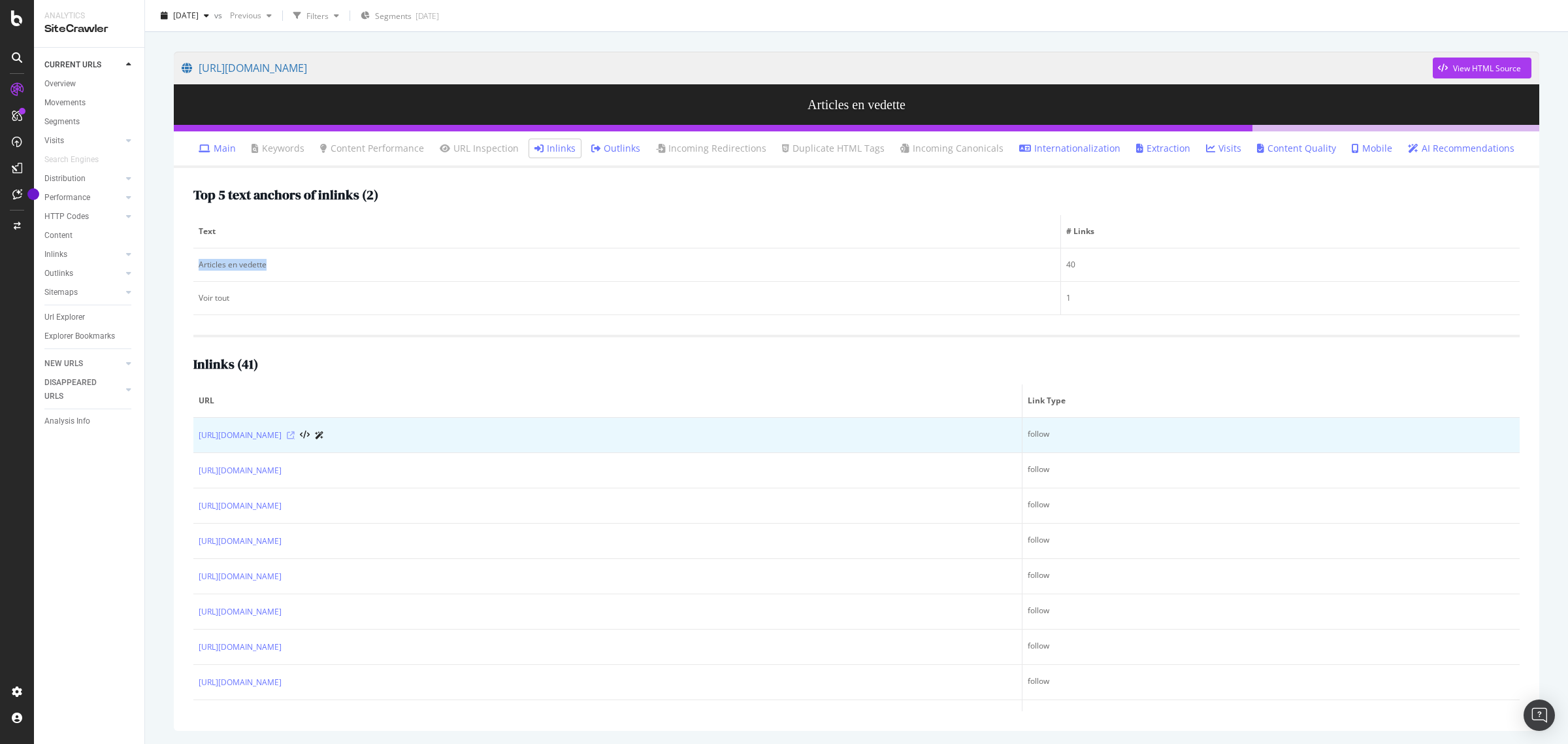
click at [295, 435] on icon at bounding box center [290, 435] width 8 height 8
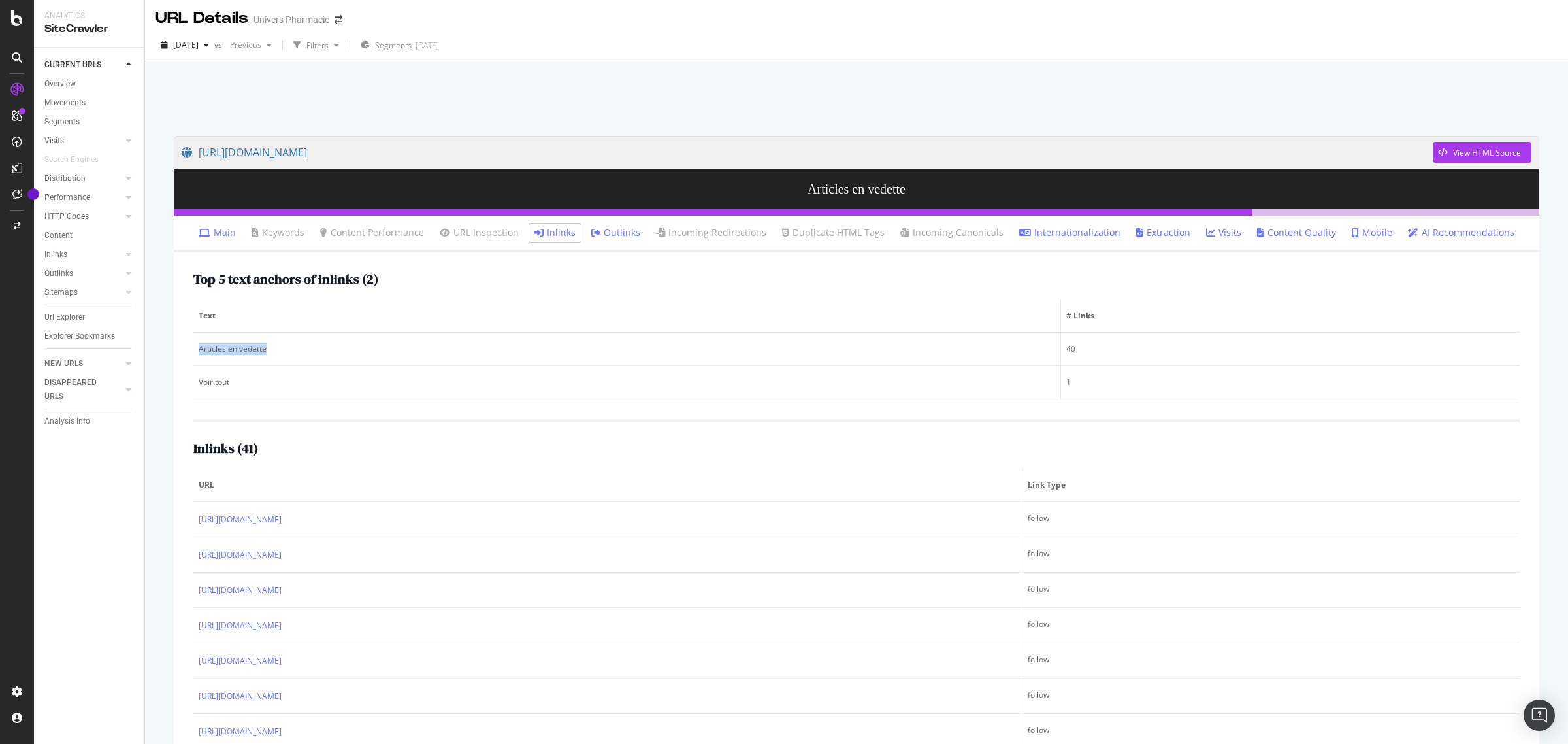
scroll to position [0, 0]
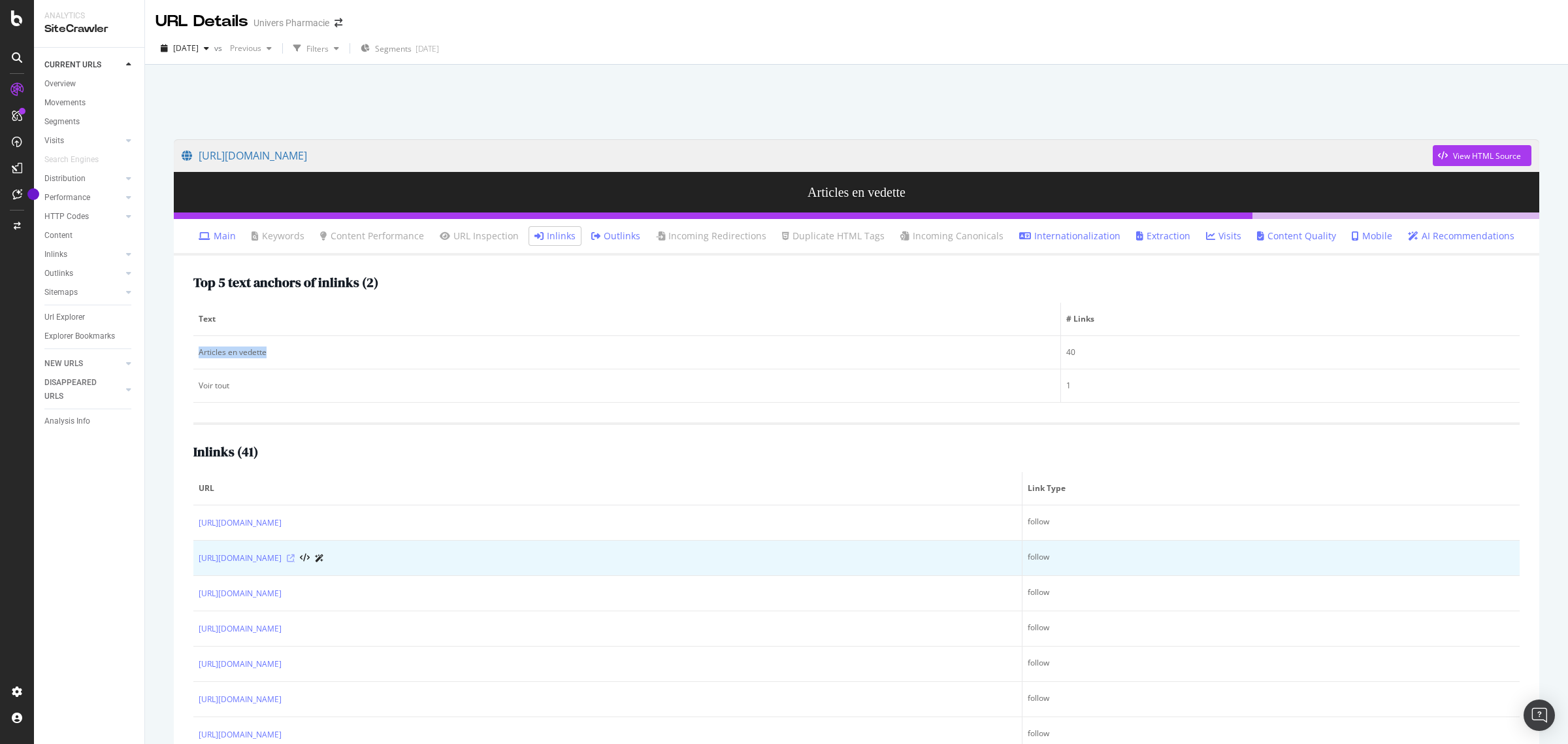
click at [295, 557] on icon at bounding box center [290, 557] width 8 height 8
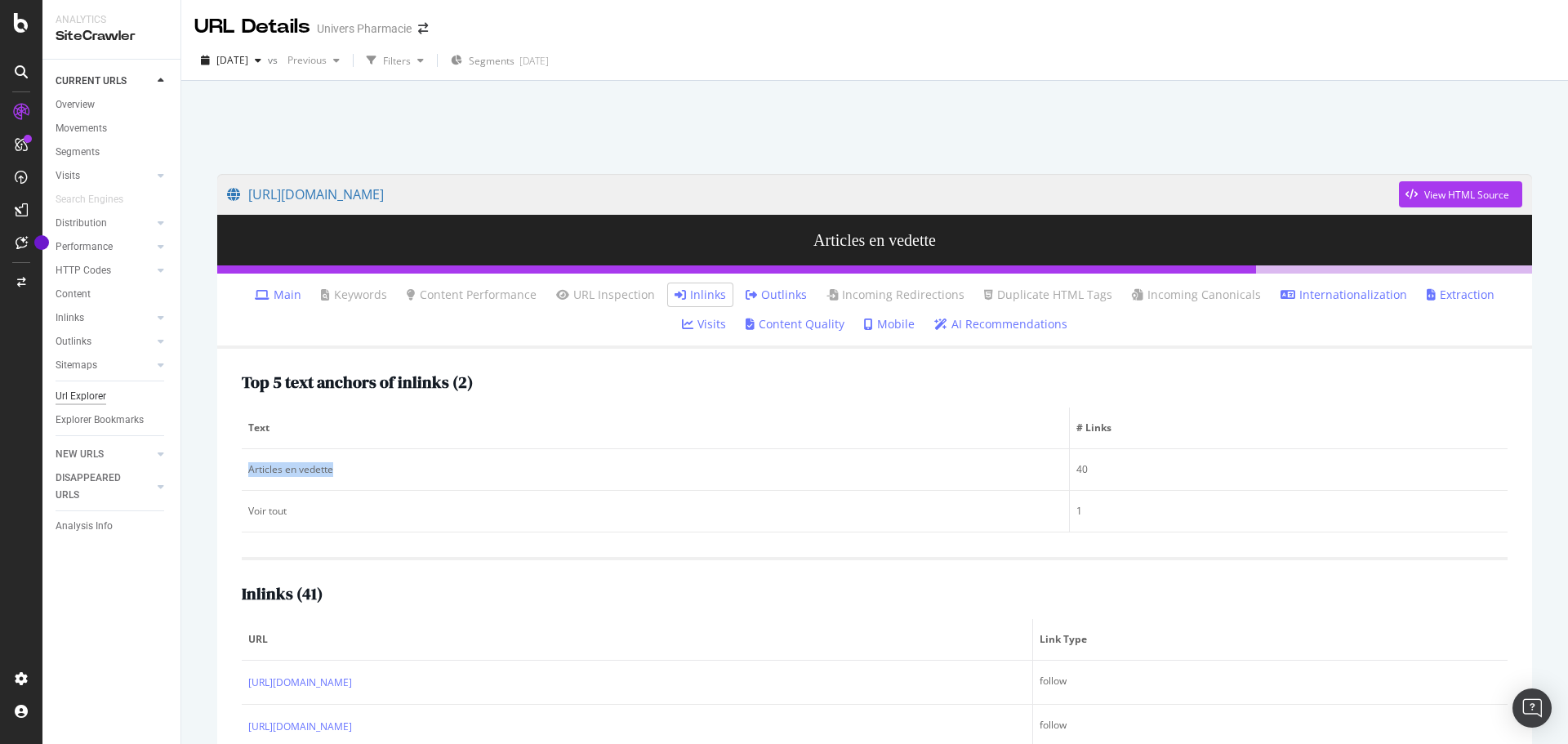
click at [86, 393] on div "Url Explorer" at bounding box center [81, 396] width 51 height 17
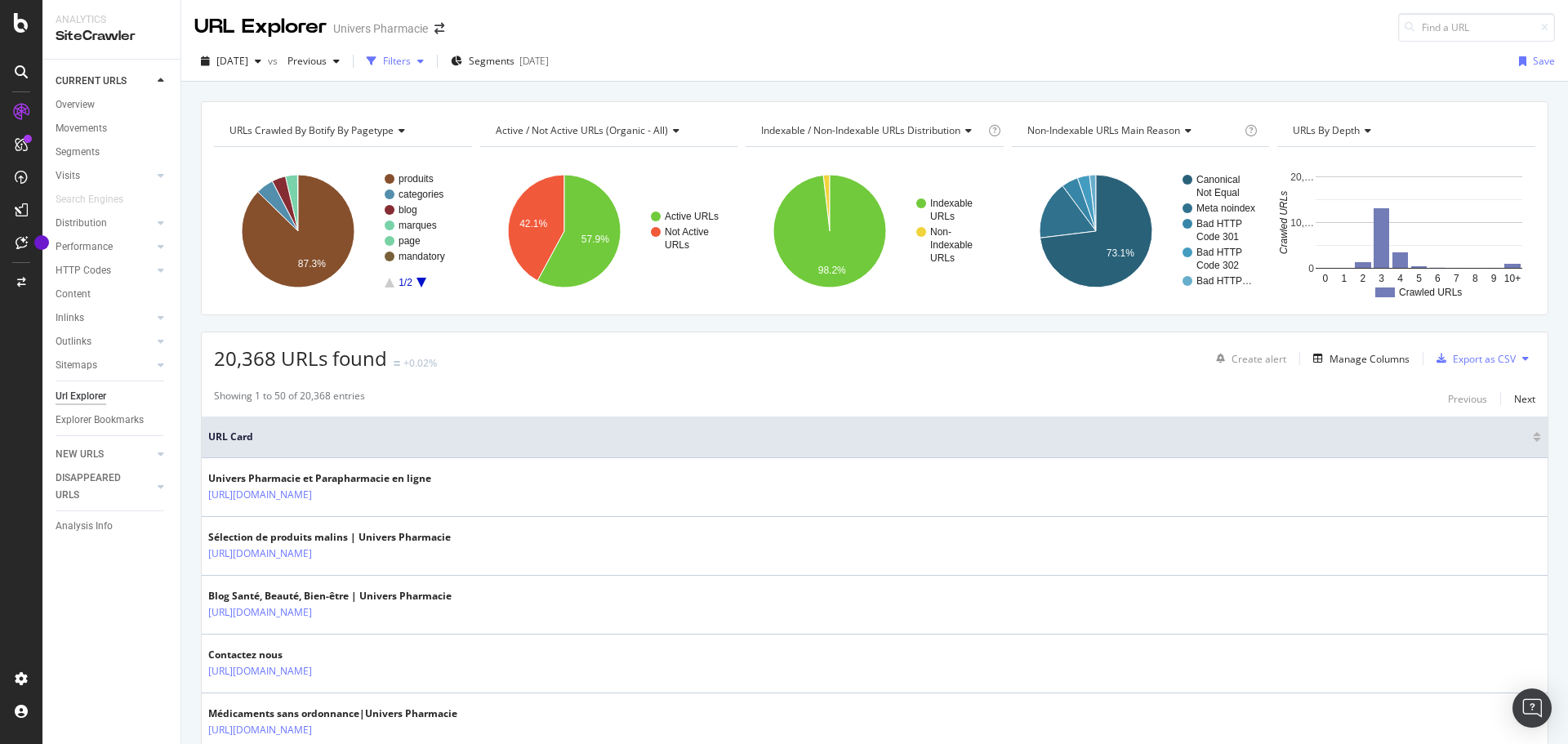
click at [411, 58] on div "Filters" at bounding box center [396, 60] width 28 height 14
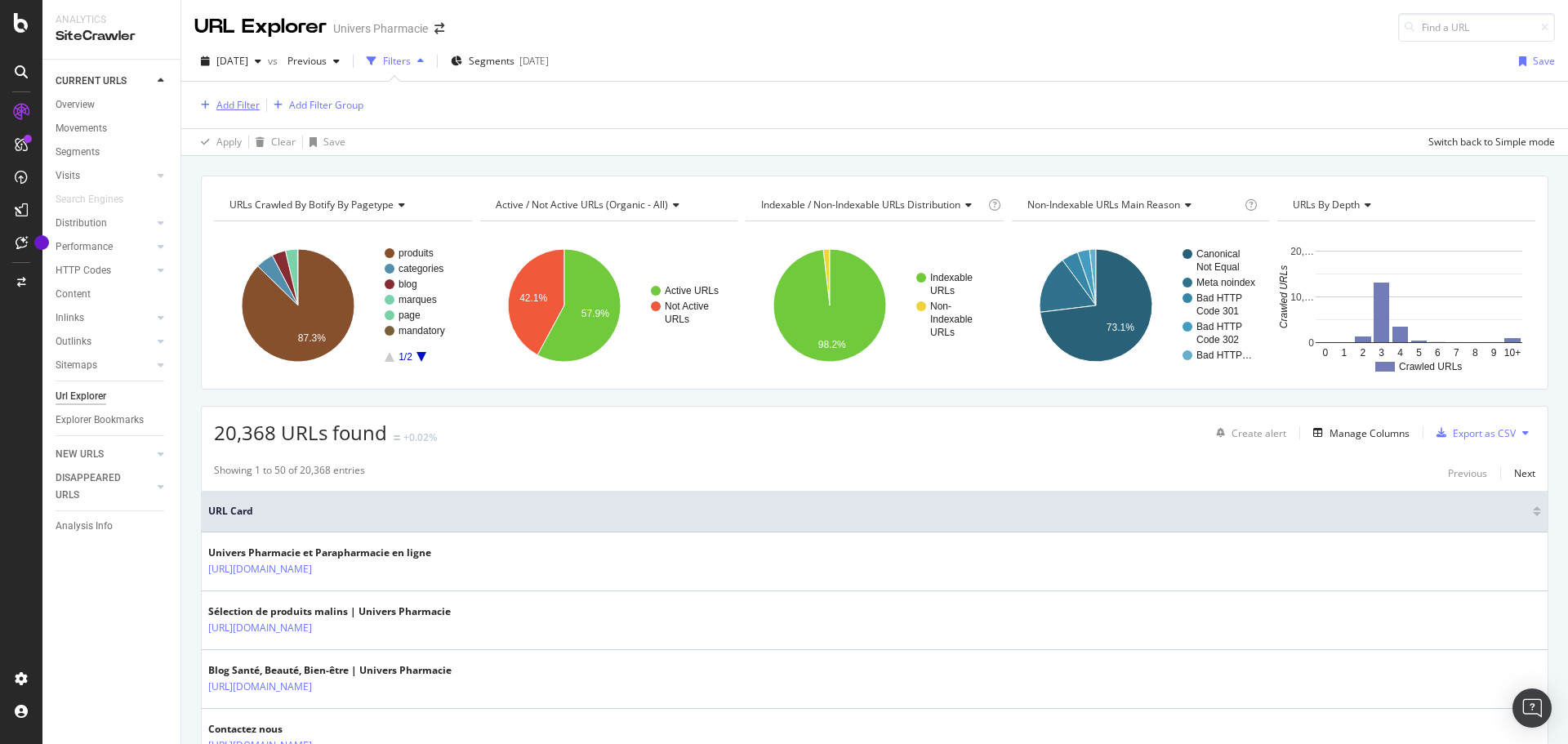
click at [226, 100] on div "Add Filter" at bounding box center [239, 104] width 44 height 14
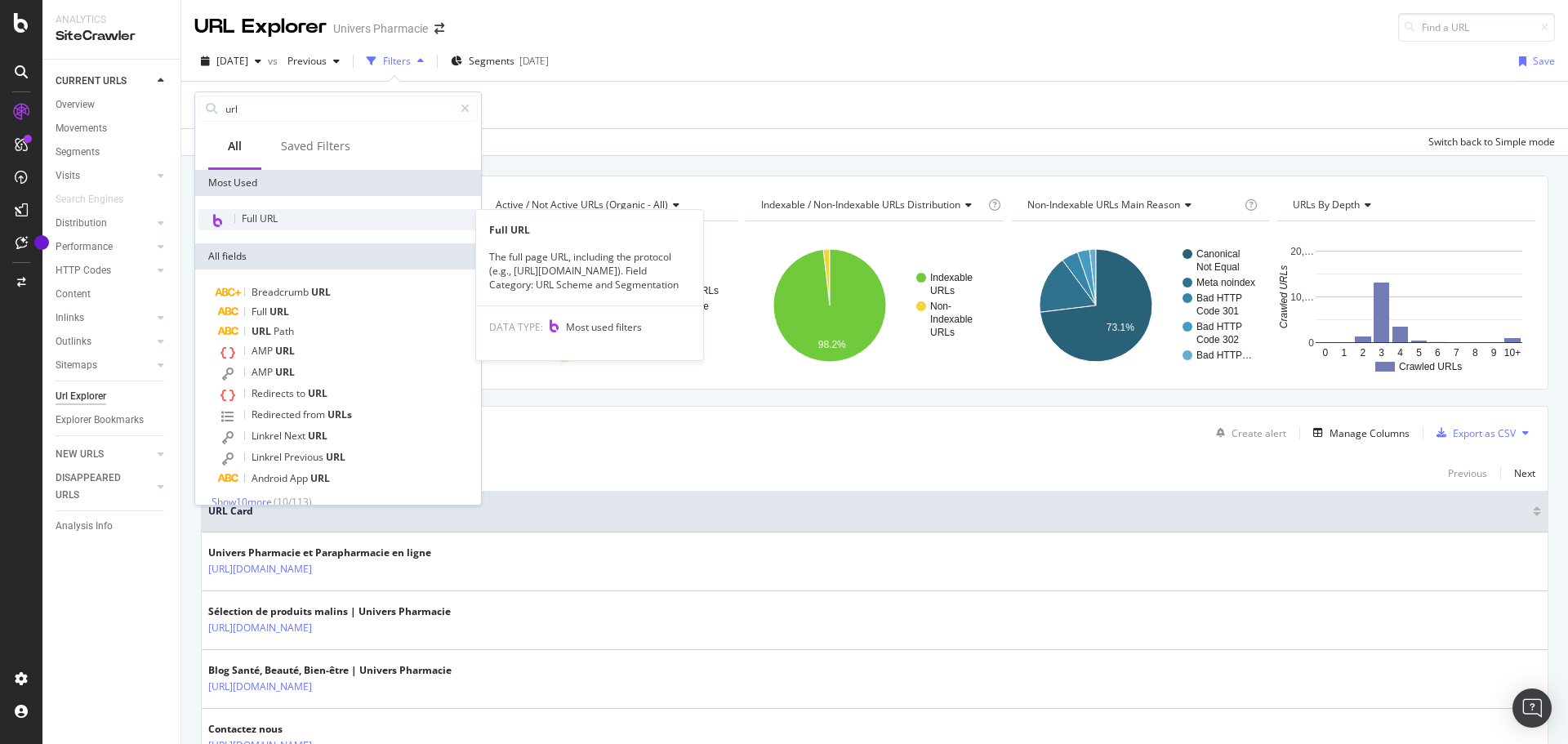
type input "url"
click at [257, 214] on span "Full URL" at bounding box center [259, 218] width 36 height 14
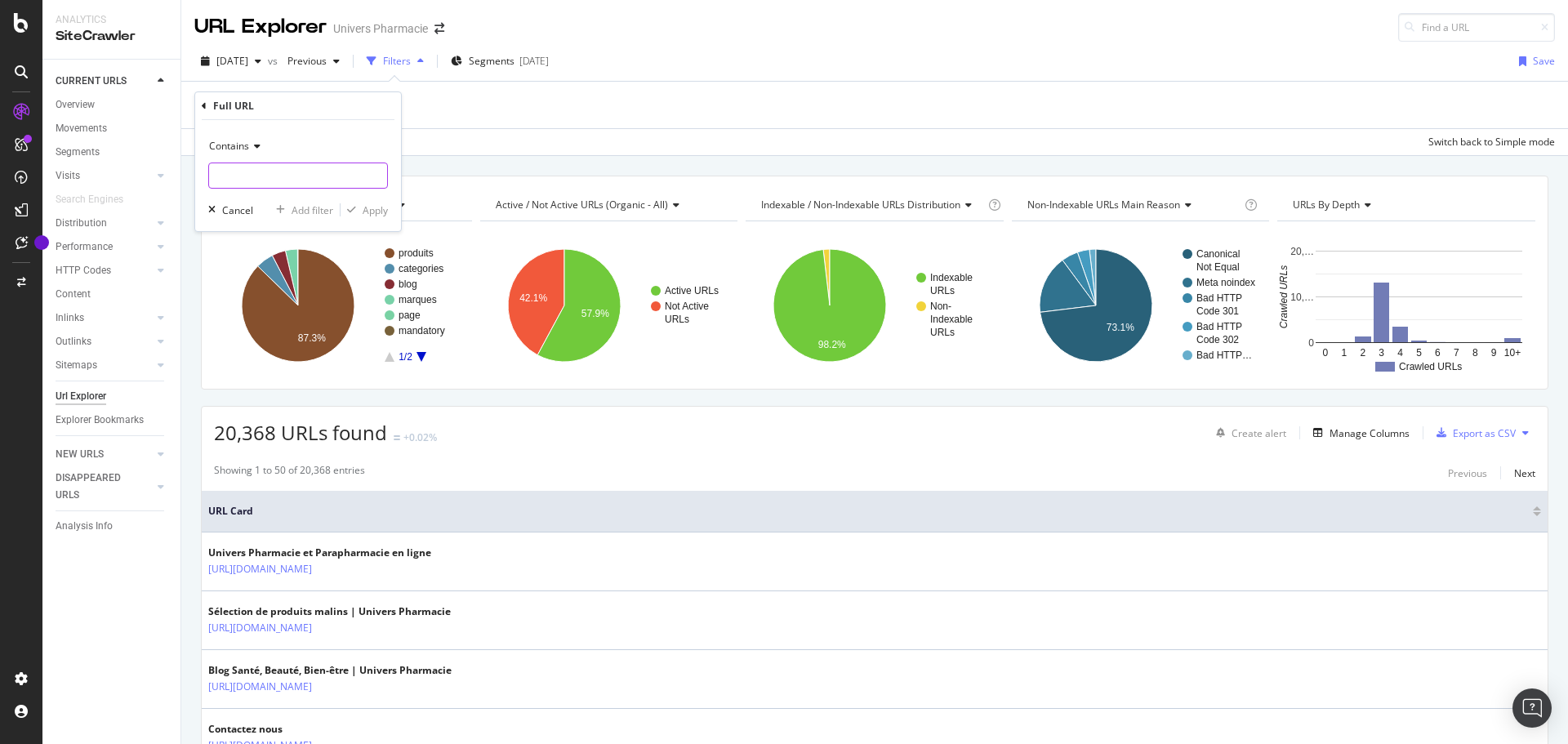
click at [255, 178] on input "text" at bounding box center [297, 175] width 178 height 26
paste input "https://universpharmacie.fr/blog/articles-recents"
drag, startPoint x: 259, startPoint y: 176, endPoint x: 0, endPoint y: 197, distance: 259.8
click at [0, 197] on body "Analytics SiteCrawler CURRENT URLS Overview Movements Segments Visits Analysis …" at bounding box center [784, 372] width 1568 height 744
type input "/blog/articles-recents"
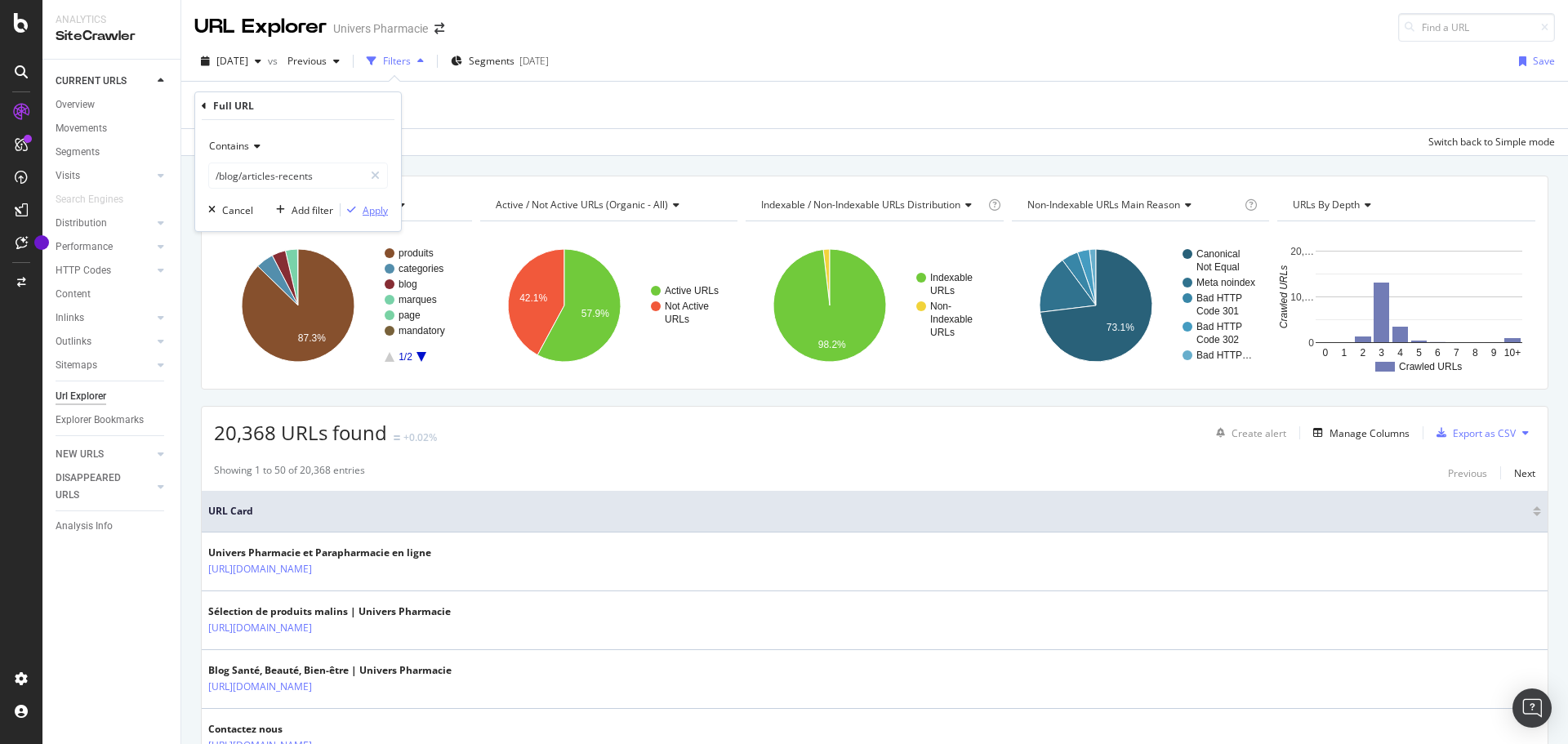
click at [375, 207] on div "Apply" at bounding box center [375, 210] width 25 height 14
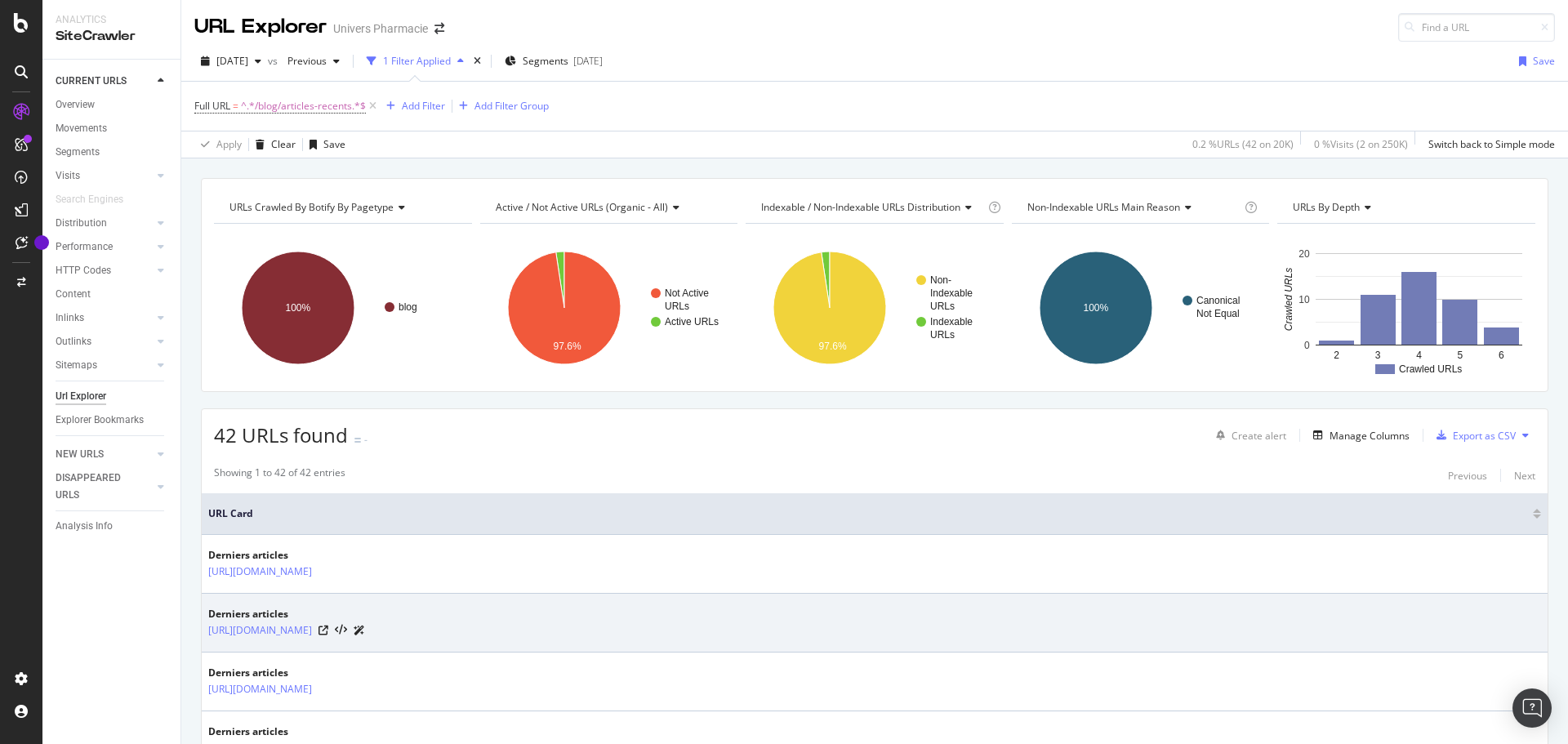
drag, startPoint x: 206, startPoint y: 631, endPoint x: 442, endPoint y: 638, distance: 236.1
click at [442, 638] on td "Derniers articles https://universpharmacie.fr/blog/articles-recents/2" at bounding box center [874, 623] width 1346 height 59
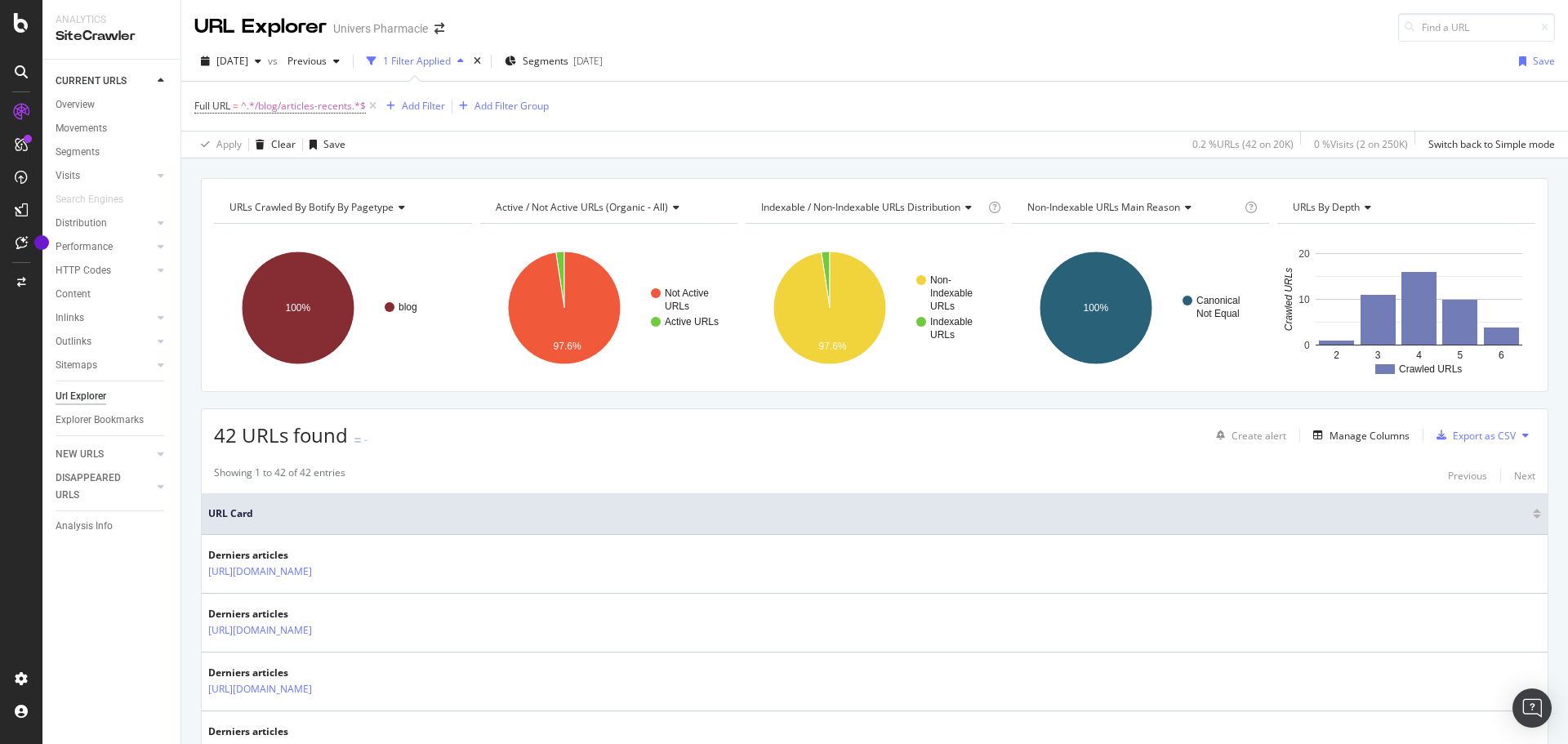
copy link "https://universpharmacie.fr/blog/articles-recents/2"
click at [1355, 436] on div "Manage Columns" at bounding box center [1369, 436] width 80 height 14
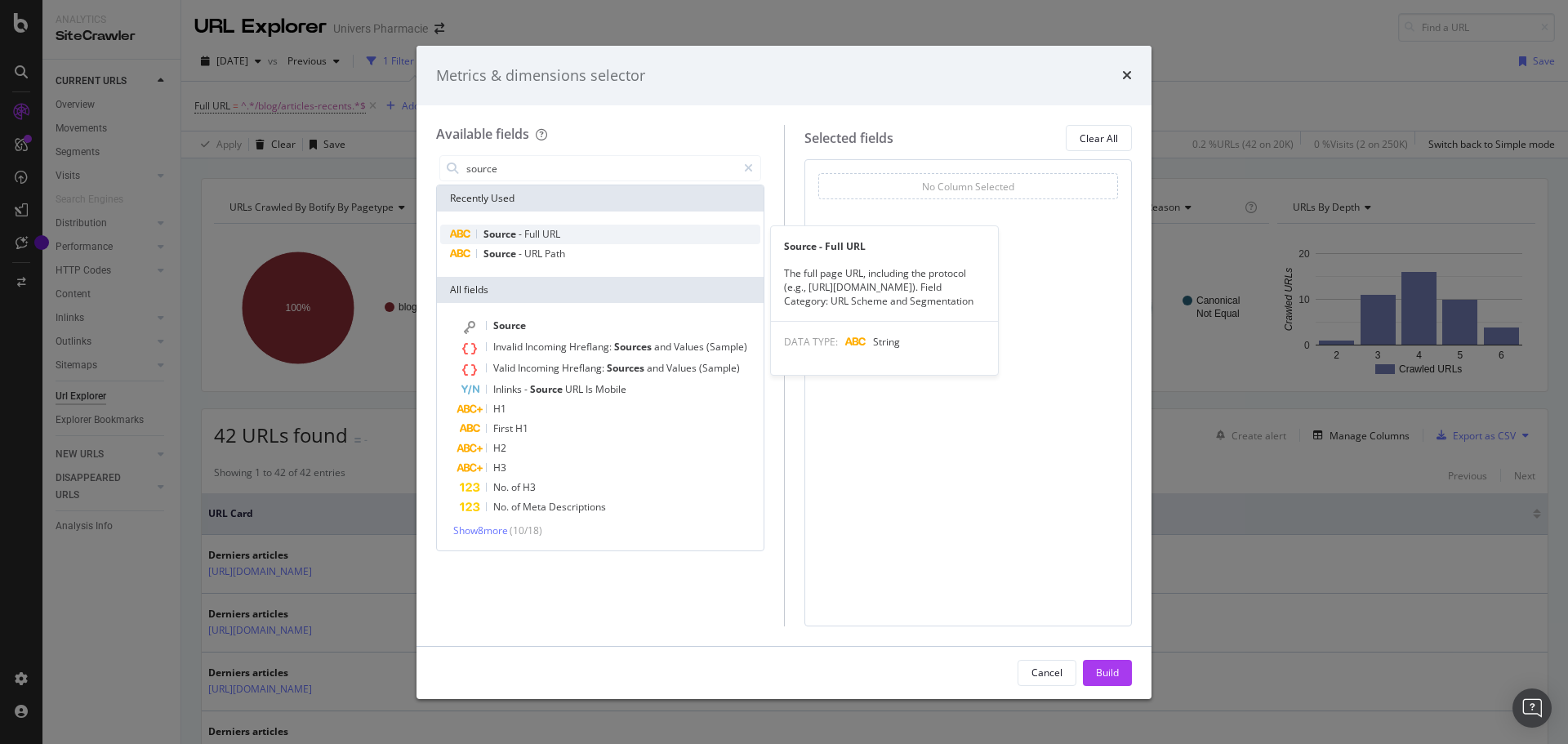
type input "source"
click at [527, 230] on span "Full" at bounding box center [533, 233] width 18 height 14
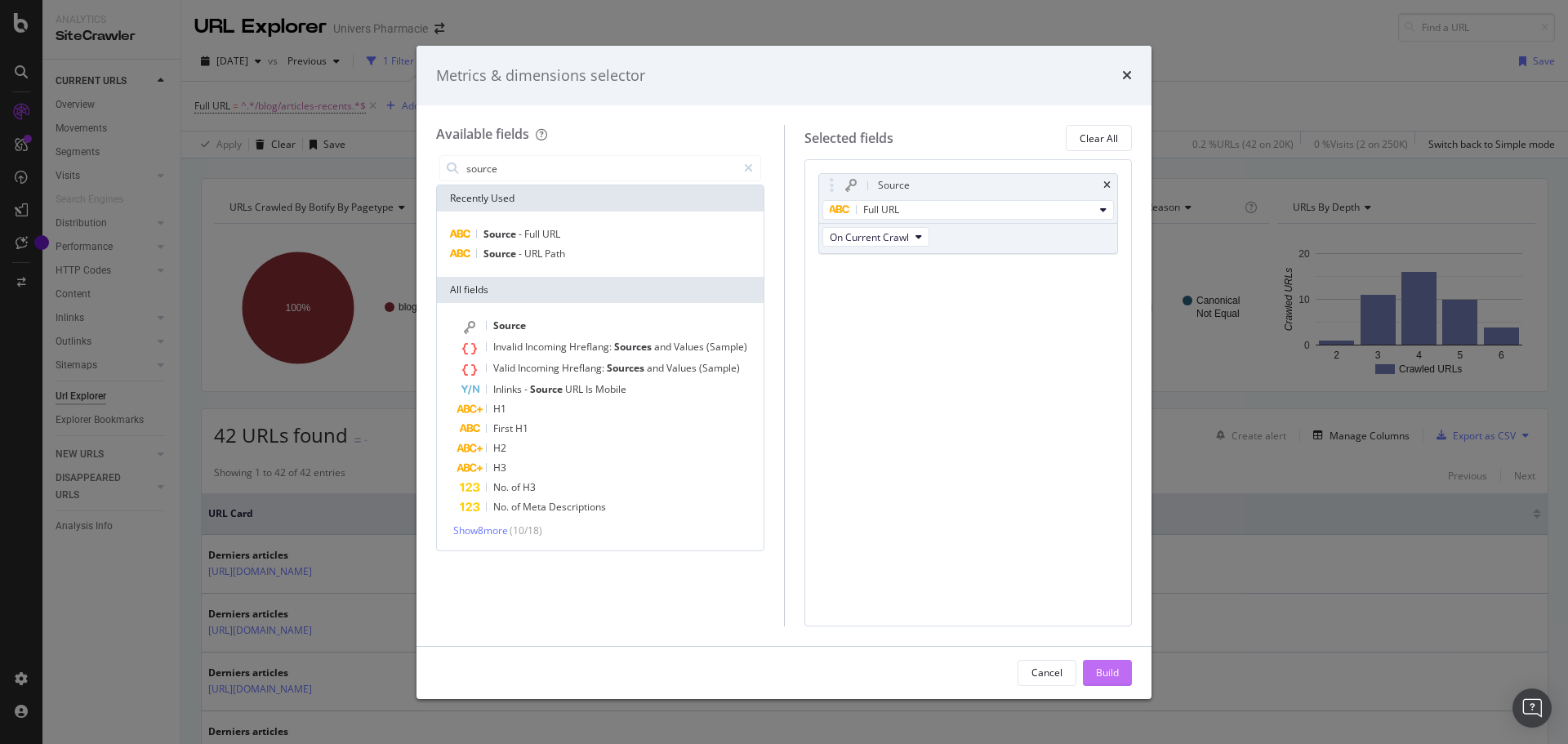
click at [1102, 674] on div "Build" at bounding box center [1106, 672] width 23 height 14
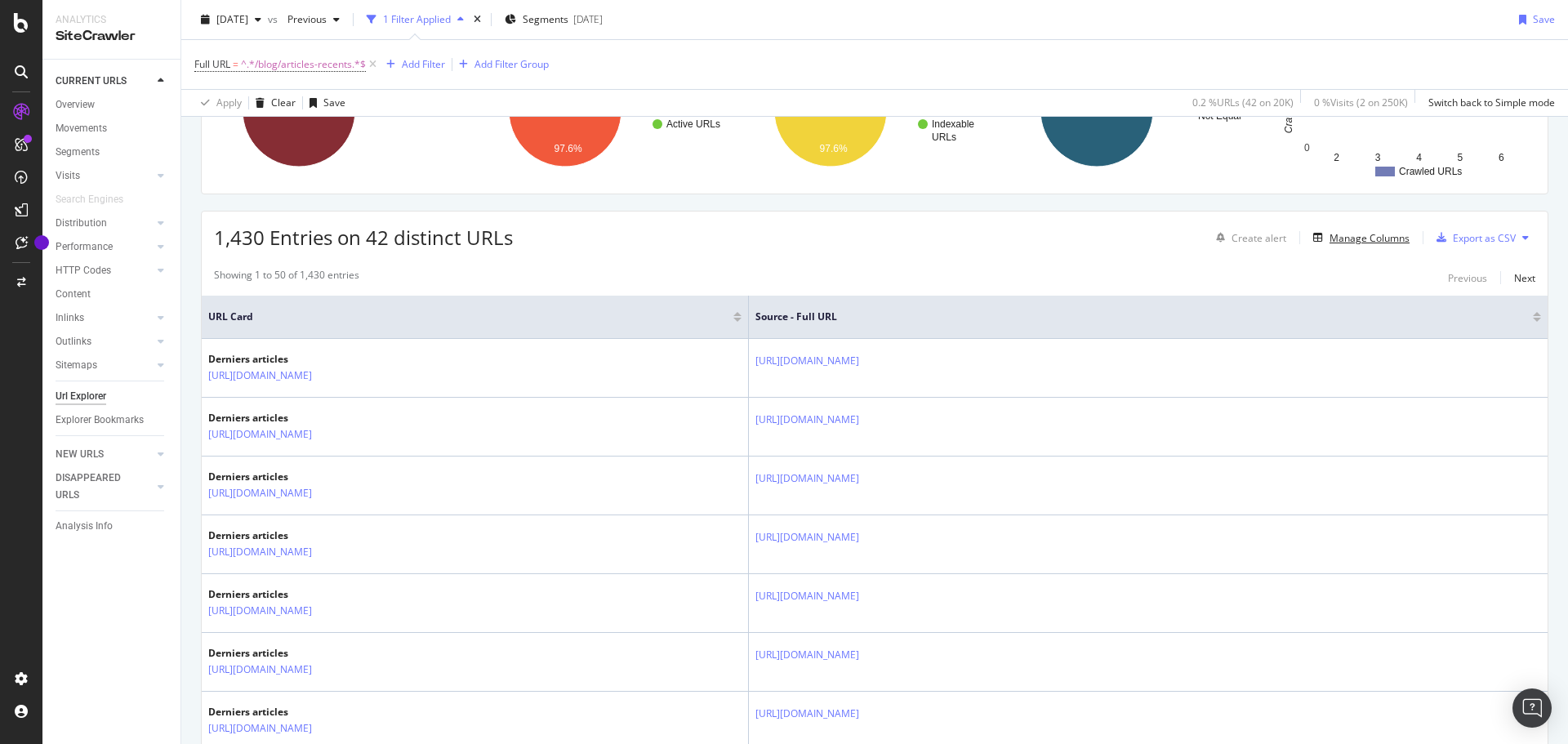
scroll to position [245, 0]
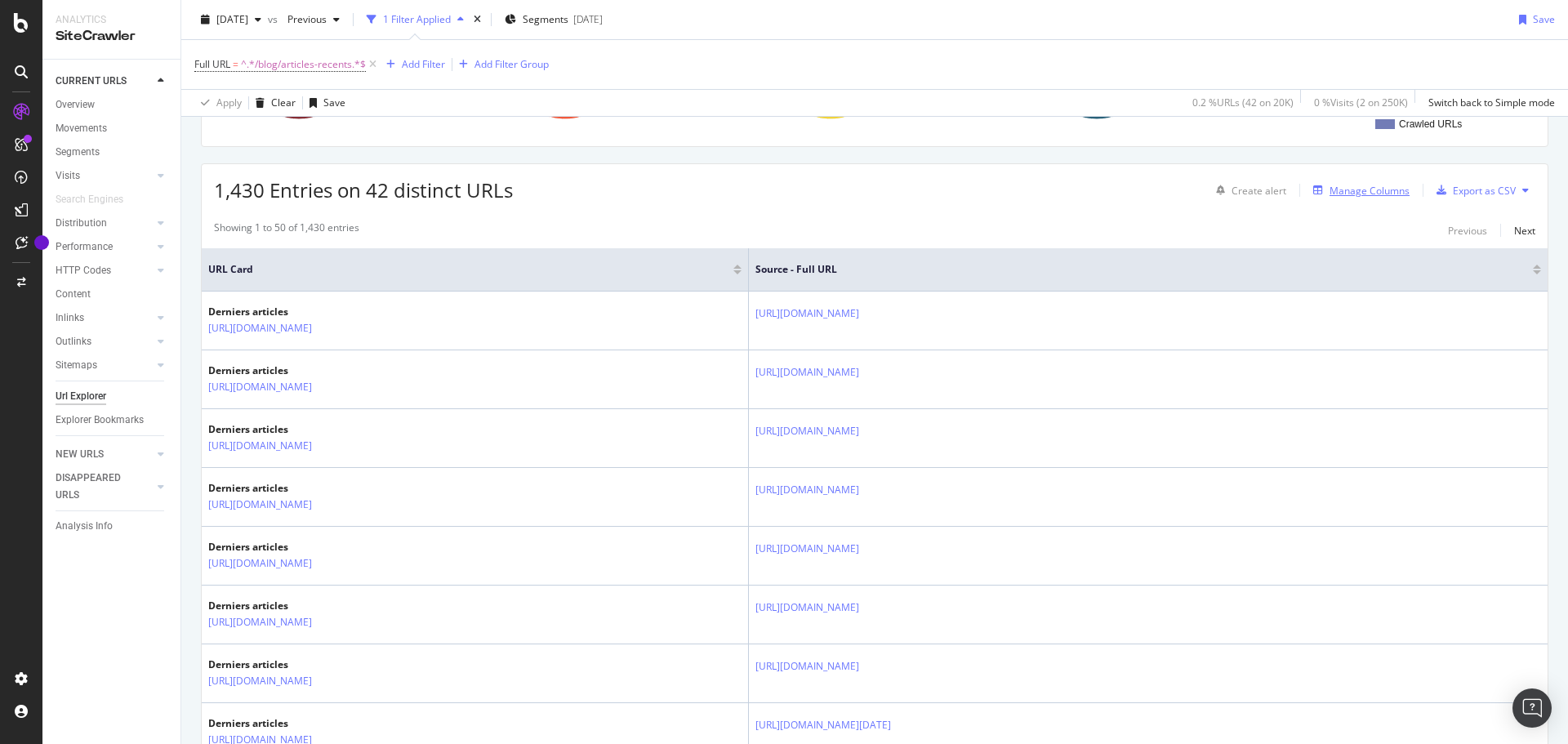
click at [1355, 190] on div "Manage Columns" at bounding box center [1369, 191] width 80 height 14
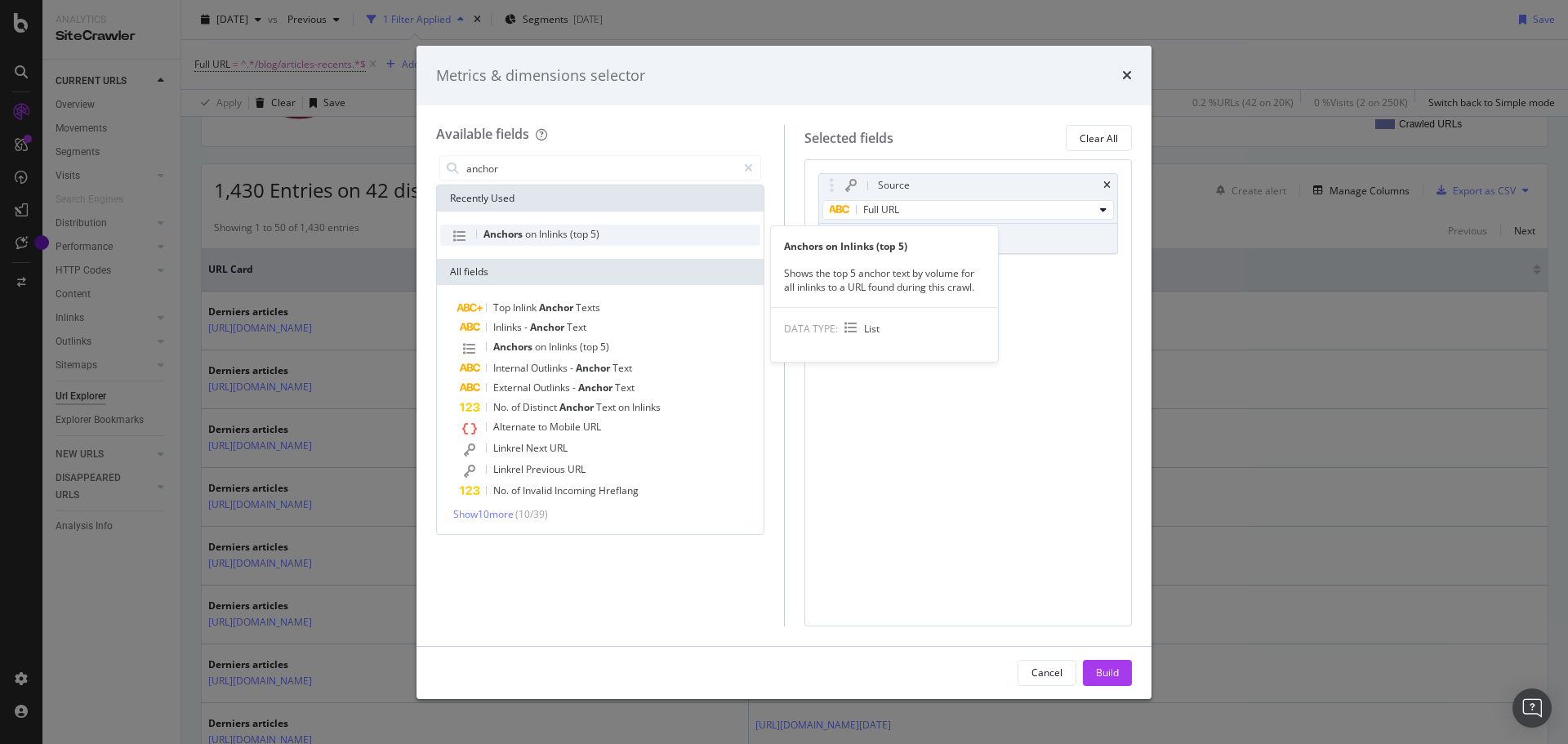
type input "anchor"
click at [530, 233] on span "on" at bounding box center [531, 233] width 14 height 14
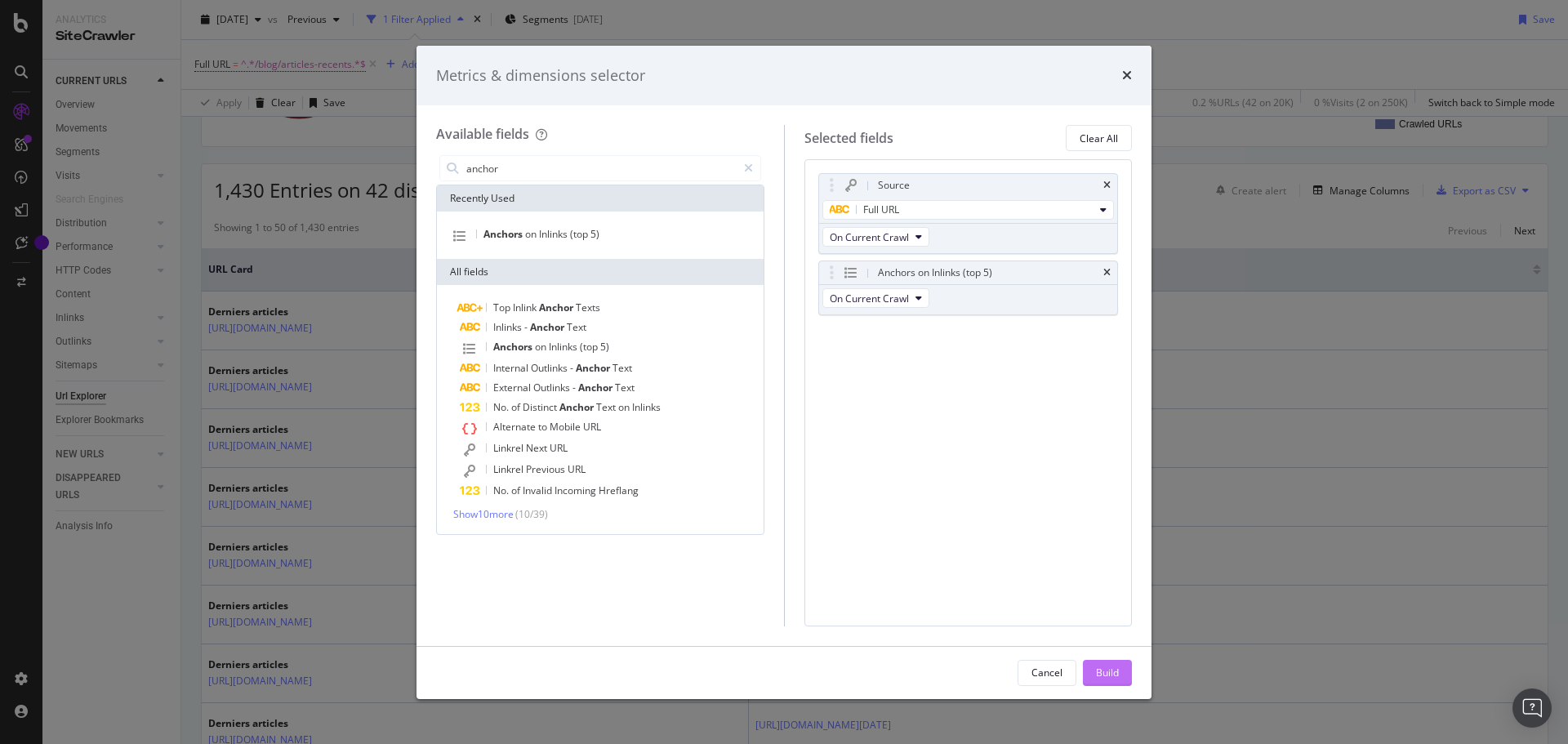
click at [1103, 671] on div "Build" at bounding box center [1106, 672] width 23 height 14
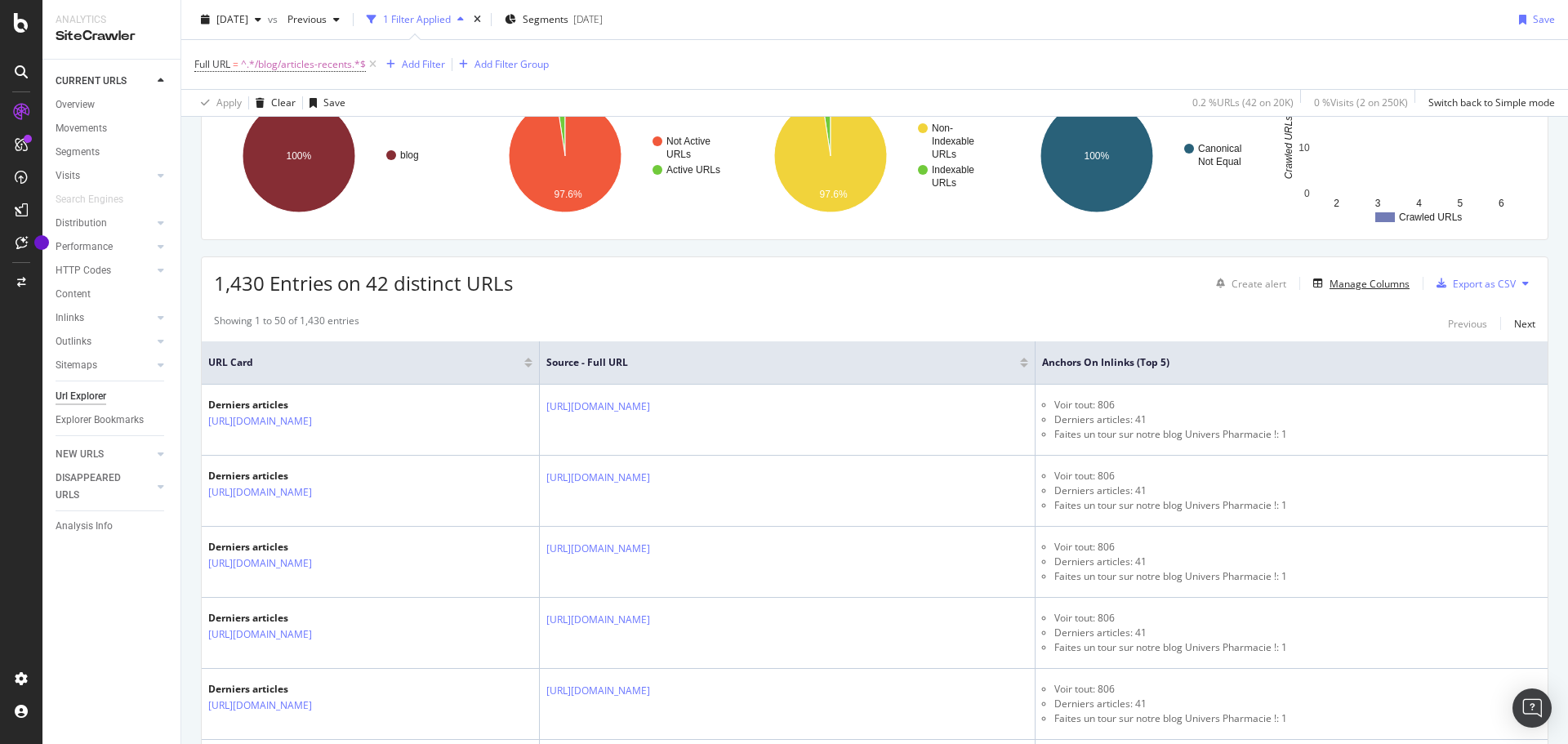
scroll to position [163, 0]
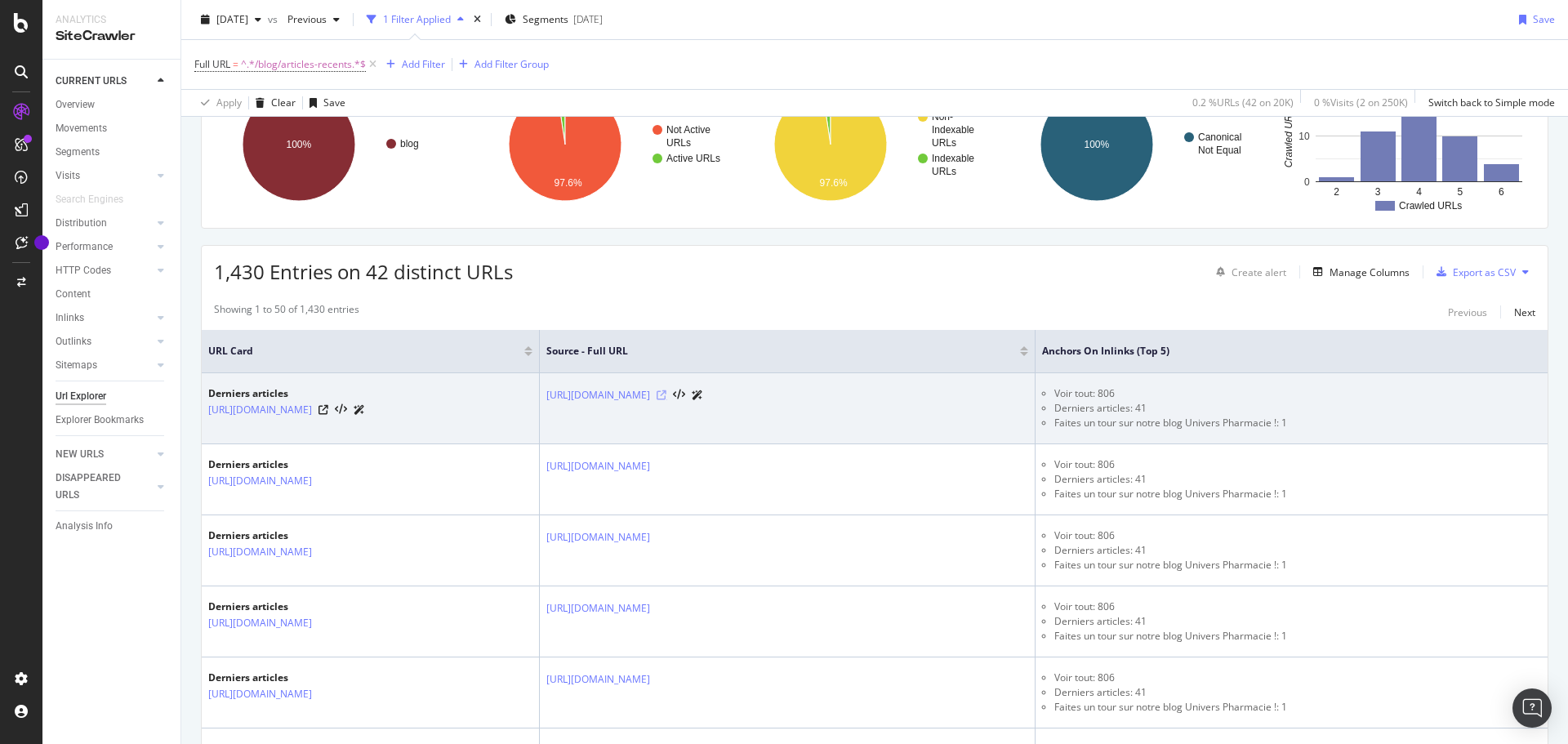
click at [667, 395] on icon at bounding box center [661, 395] width 10 height 10
drag, startPoint x: 1265, startPoint y: 409, endPoint x: 1193, endPoint y: 409, distance: 72.0
click at [1193, 409] on li "Derniers articles: 41" at bounding box center [1297, 408] width 487 height 15
copy li "Derniers articles"
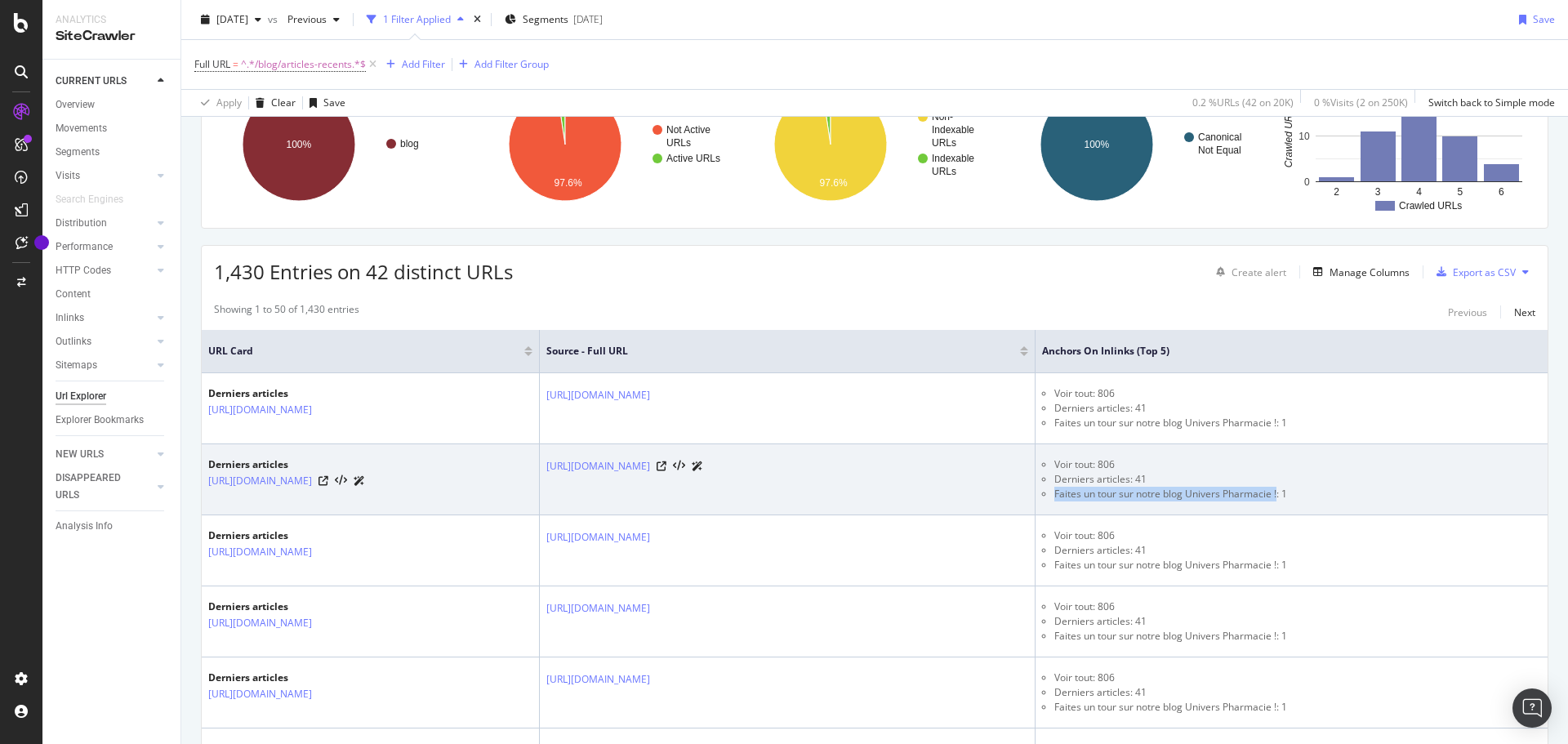
drag, startPoint x: 1415, startPoint y: 494, endPoint x: 1191, endPoint y: 501, distance: 224.1
click at [1191, 501] on ul "Voir tout: 806 Derniers articles: 41 Faites un tour sur notre blog Univers Phar…" at bounding box center [1291, 479] width 499 height 44
copy li "Faites un tour sur notre blog Univers Pharmacie !"
click at [667, 467] on icon at bounding box center [661, 466] width 10 height 10
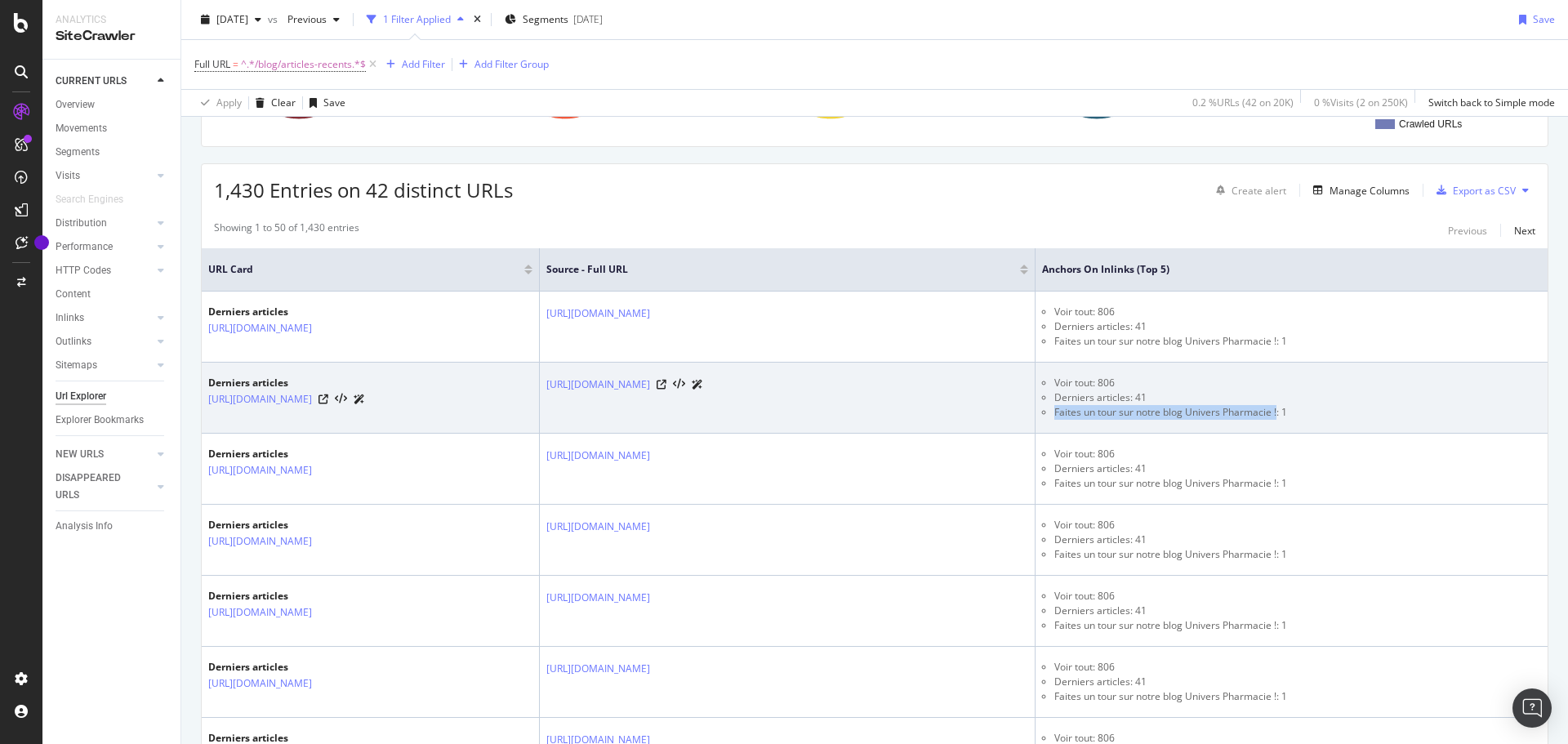
scroll to position [327, 0]
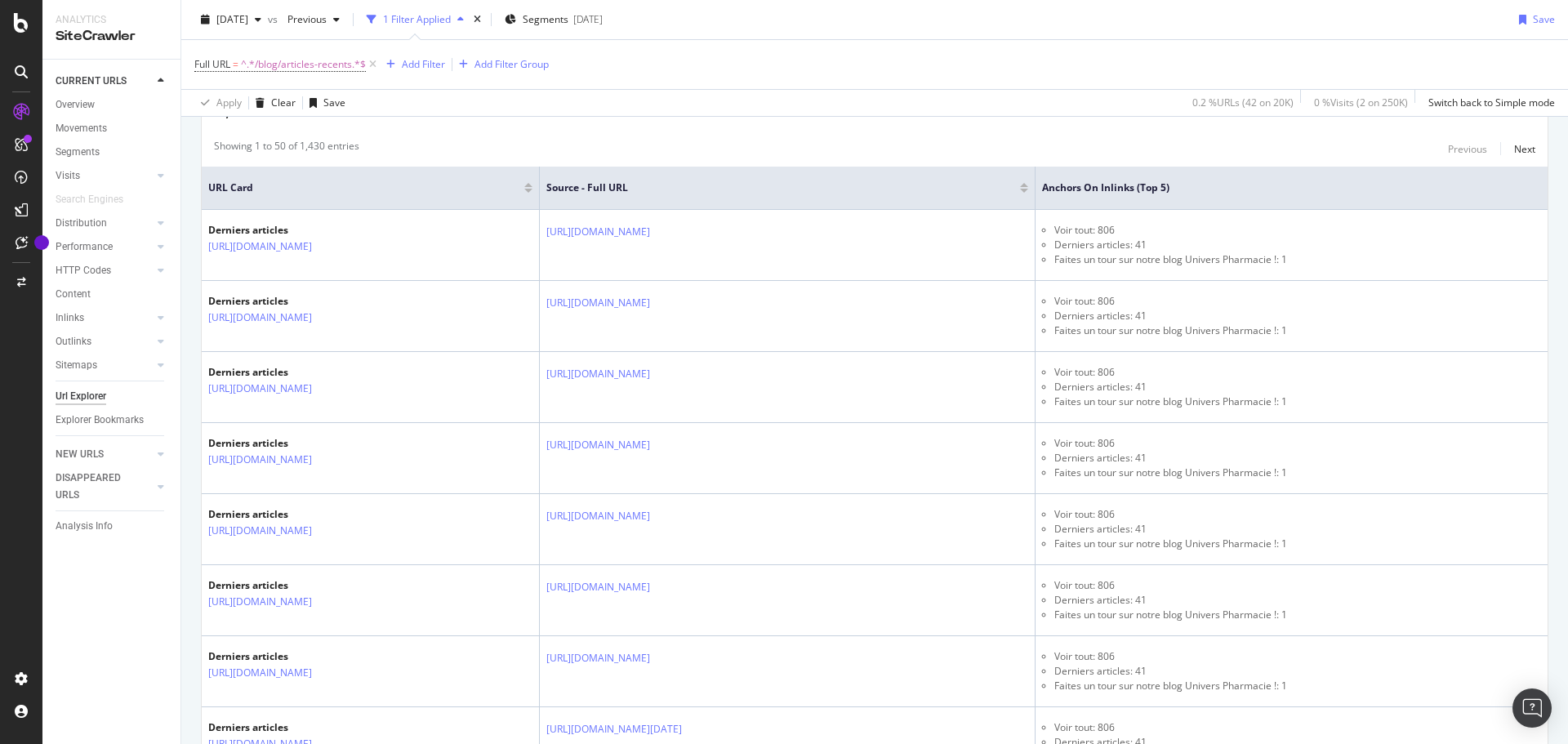
click at [102, 586] on div "CURRENT URLS Overview Movements Segments Visits Analysis Orphan URLs Search Eng…" at bounding box center [112, 402] width 138 height 684
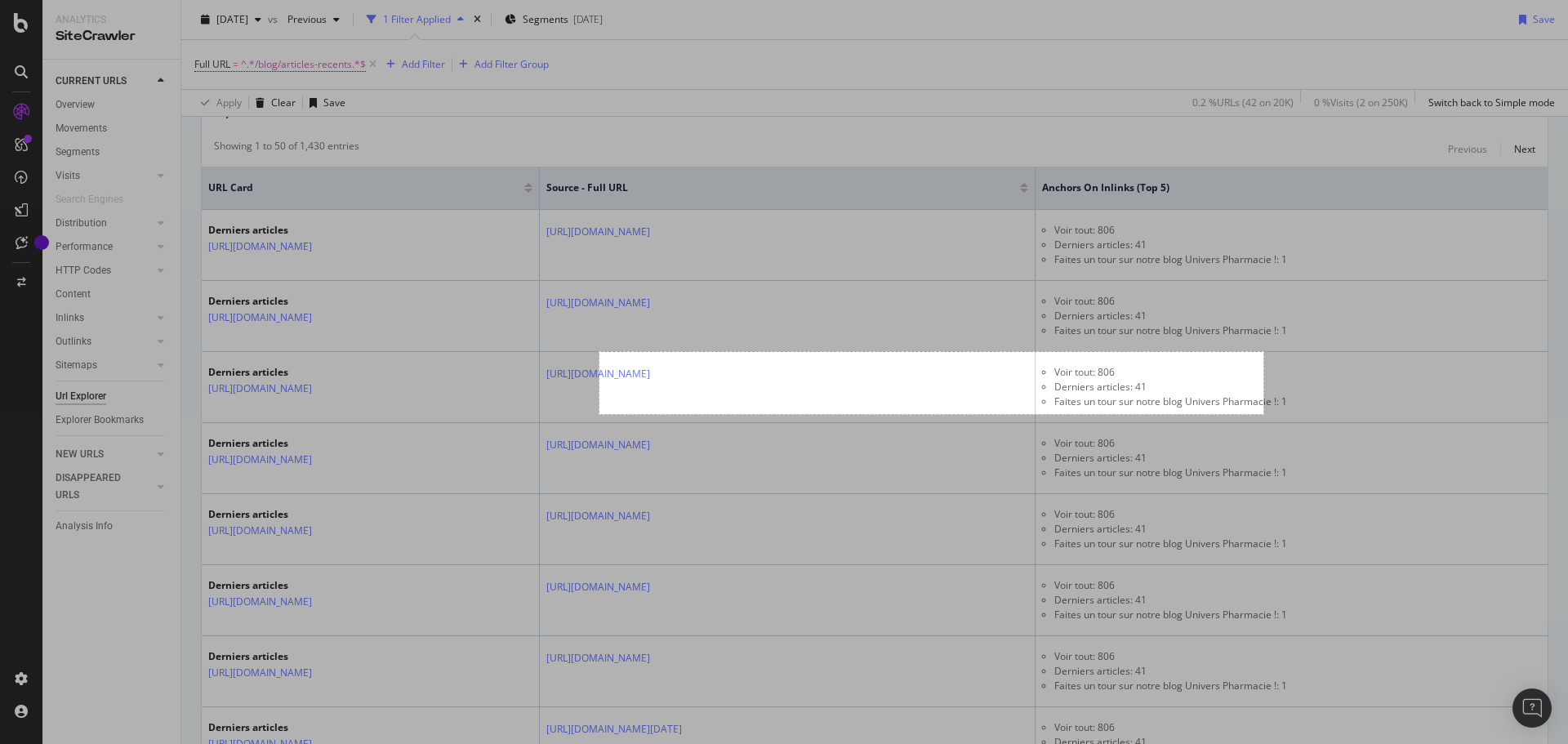
drag, startPoint x: 599, startPoint y: 352, endPoint x: 1263, endPoint y: 414, distance: 666.9
click at [1263, 414] on div "813 X 76" at bounding box center [784, 372] width 1568 height 744
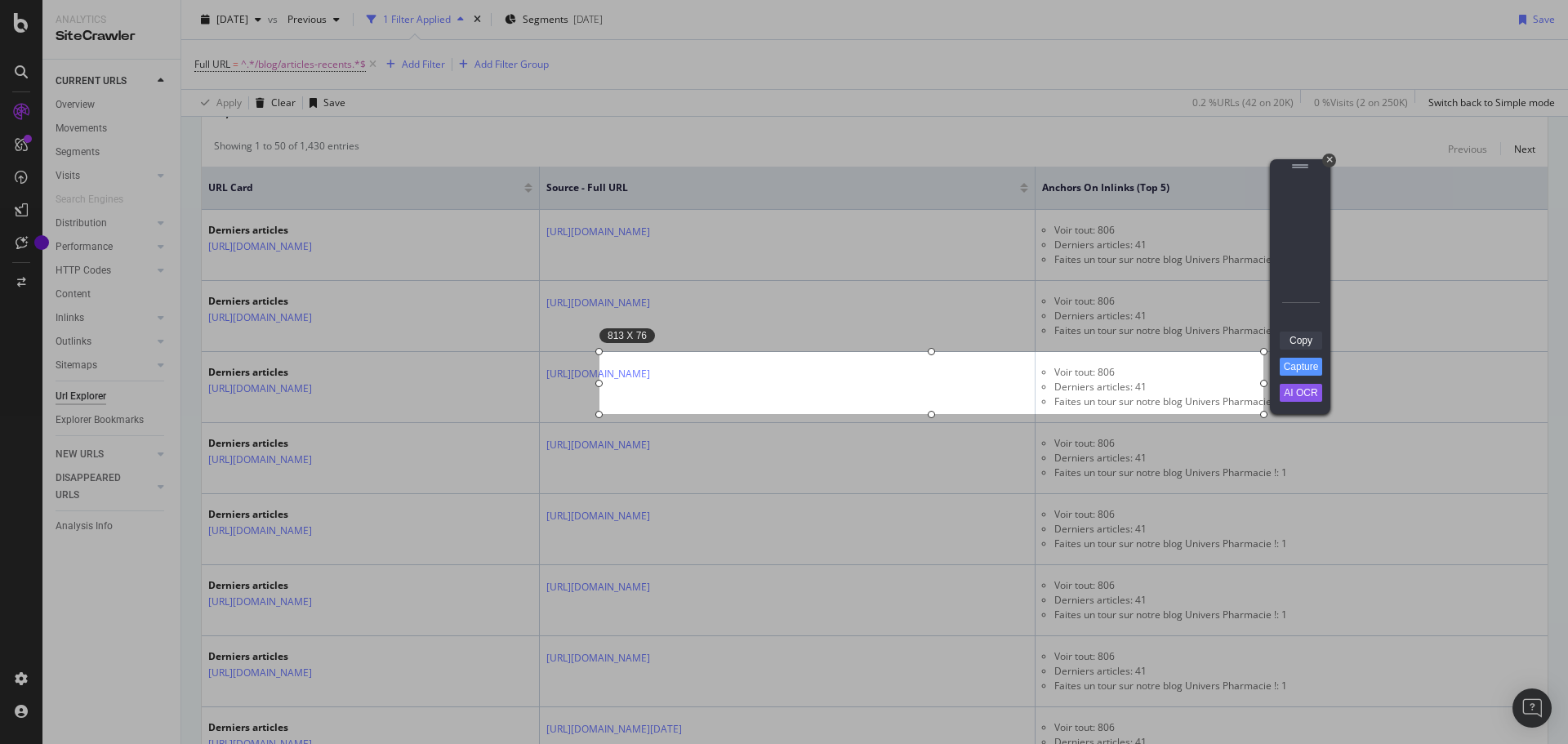
click at [1297, 338] on link "Copy" at bounding box center [1300, 341] width 43 height 18
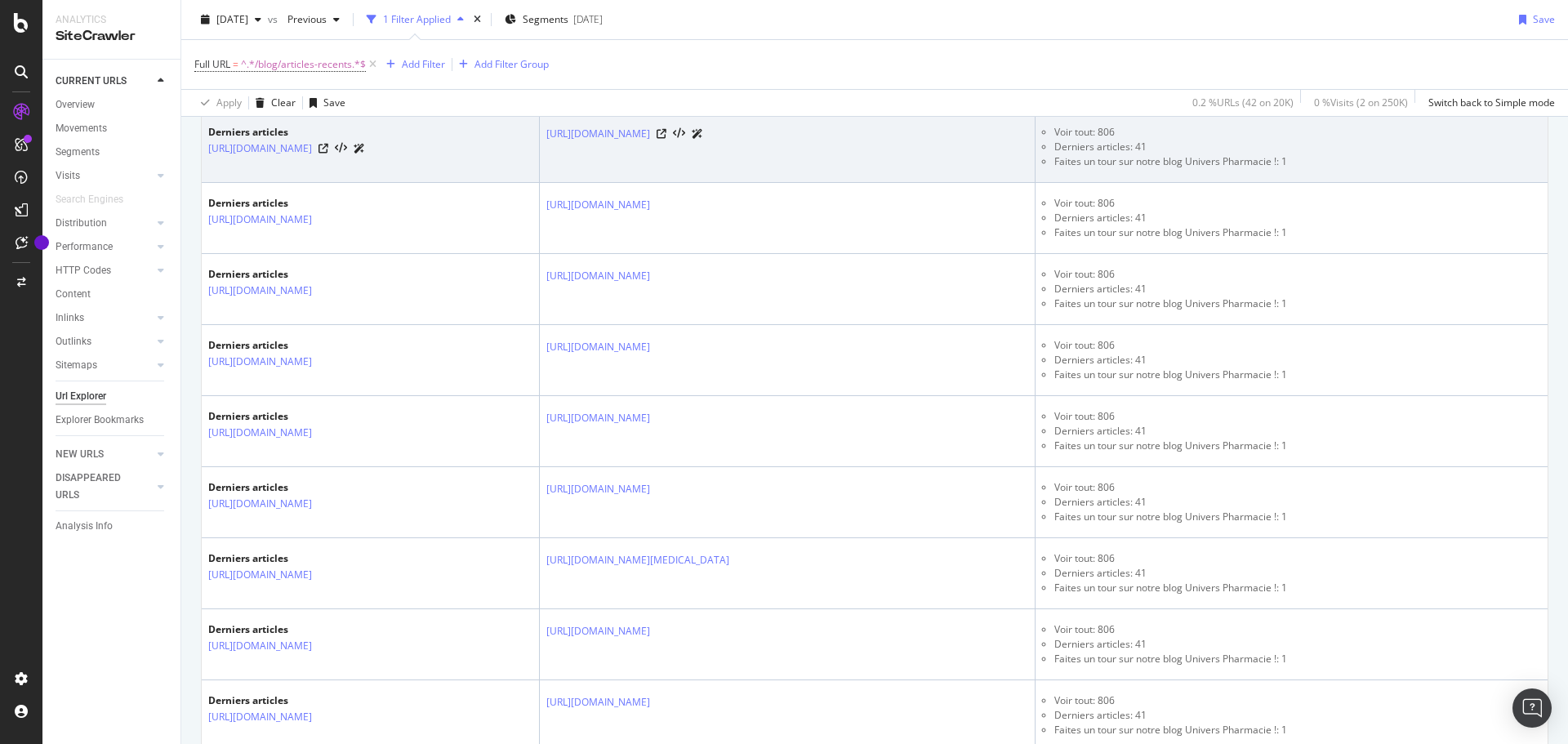
scroll to position [1307, 0]
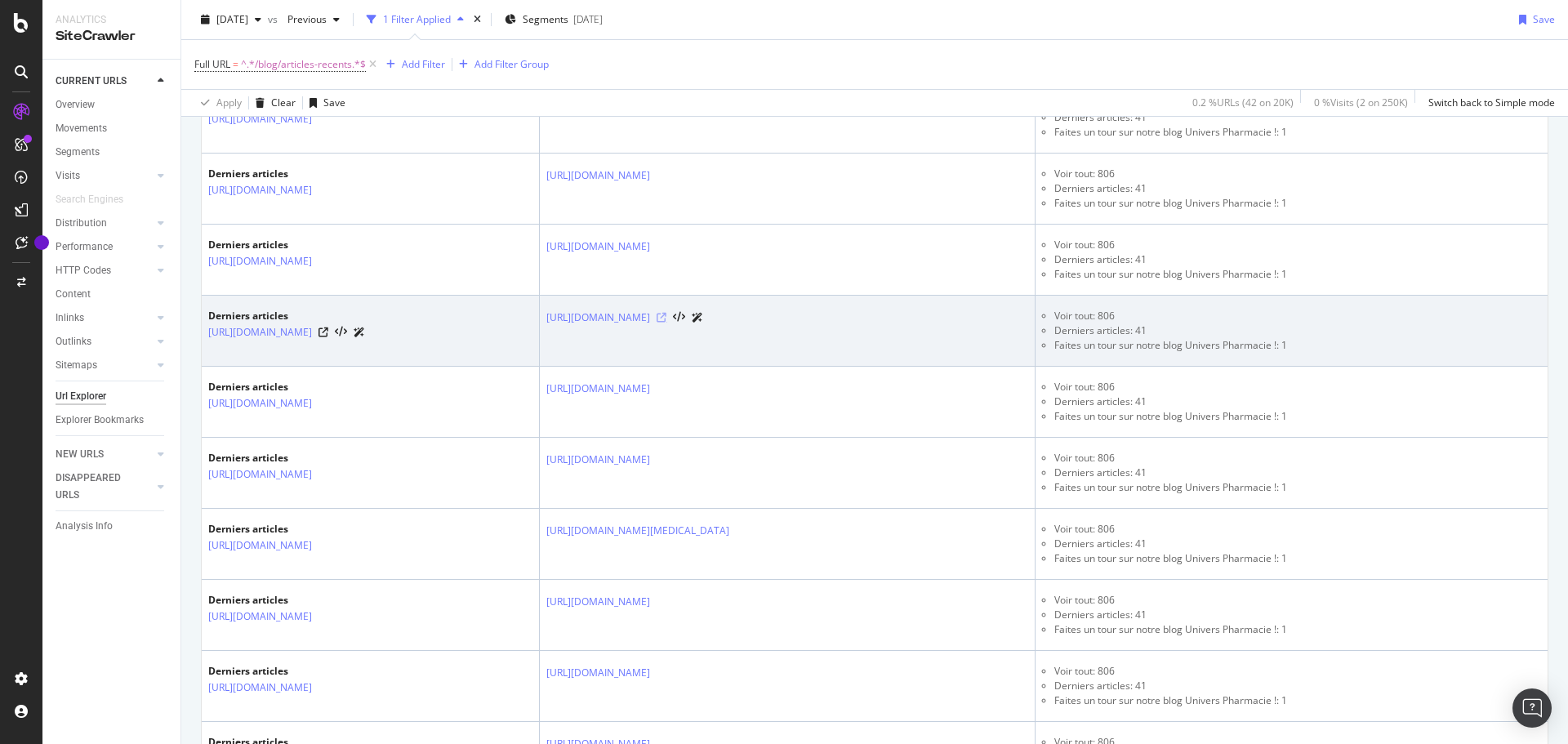
click at [667, 317] on icon at bounding box center [661, 318] width 10 height 10
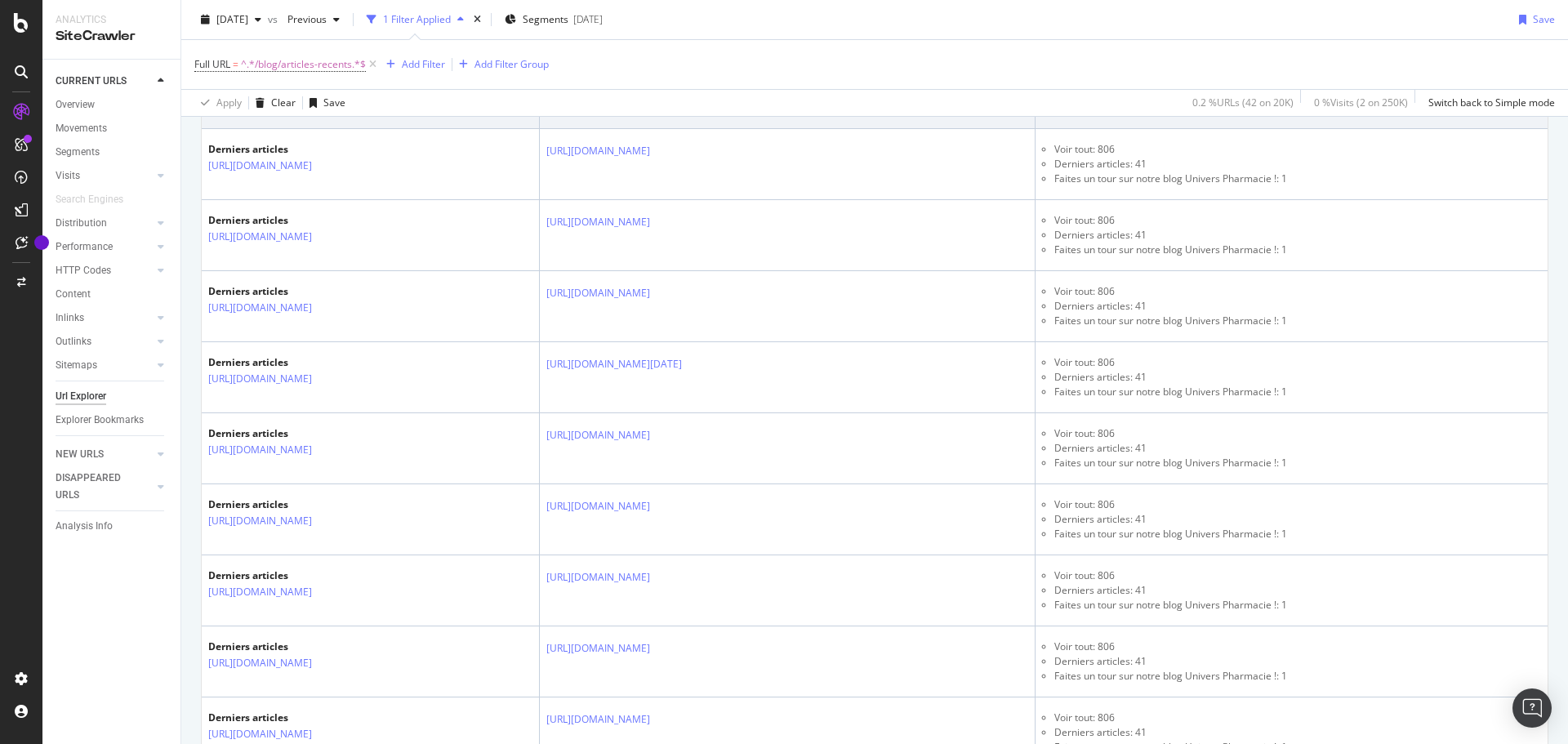
scroll to position [2451, 0]
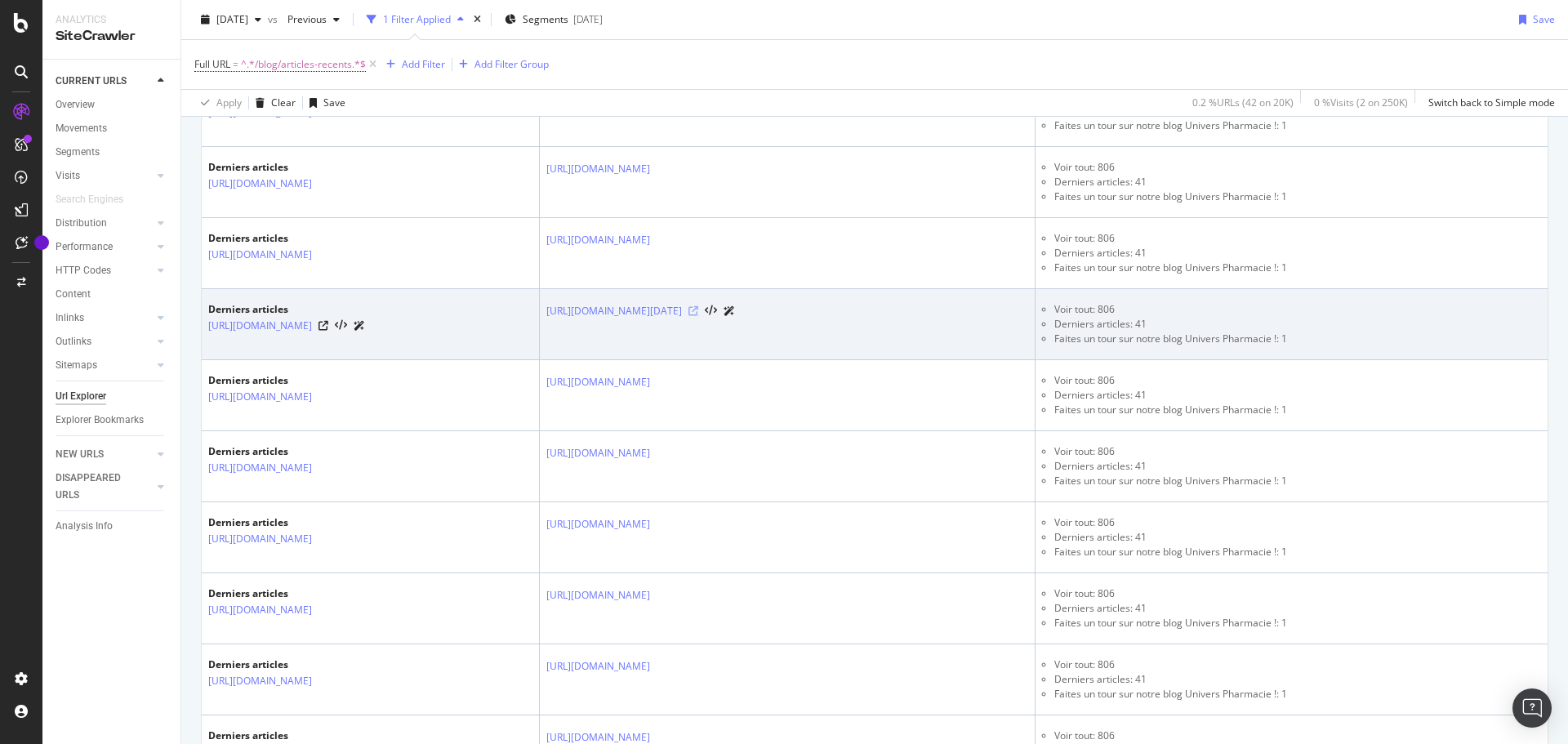
click at [698, 314] on icon at bounding box center [693, 311] width 10 height 10
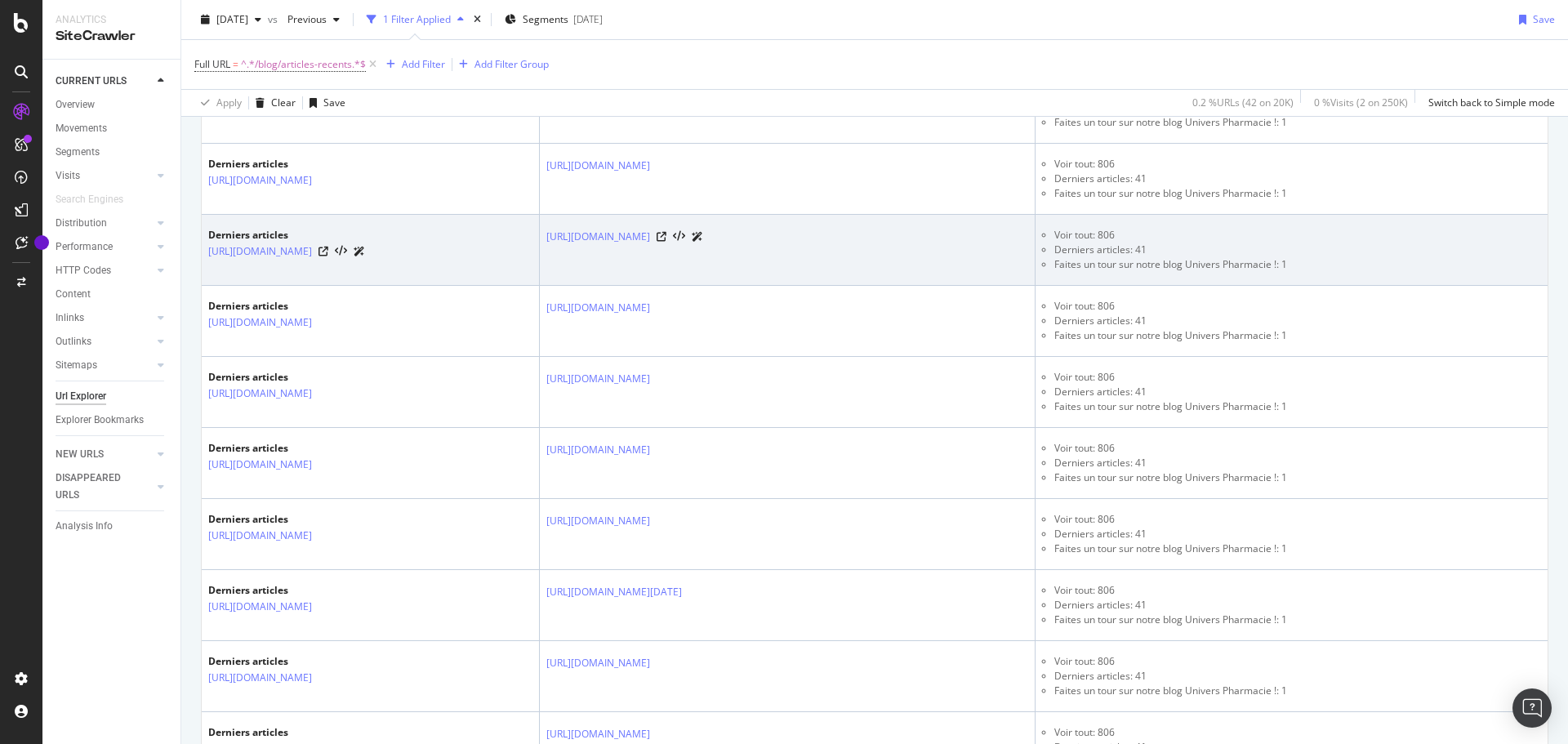
scroll to position [490, 0]
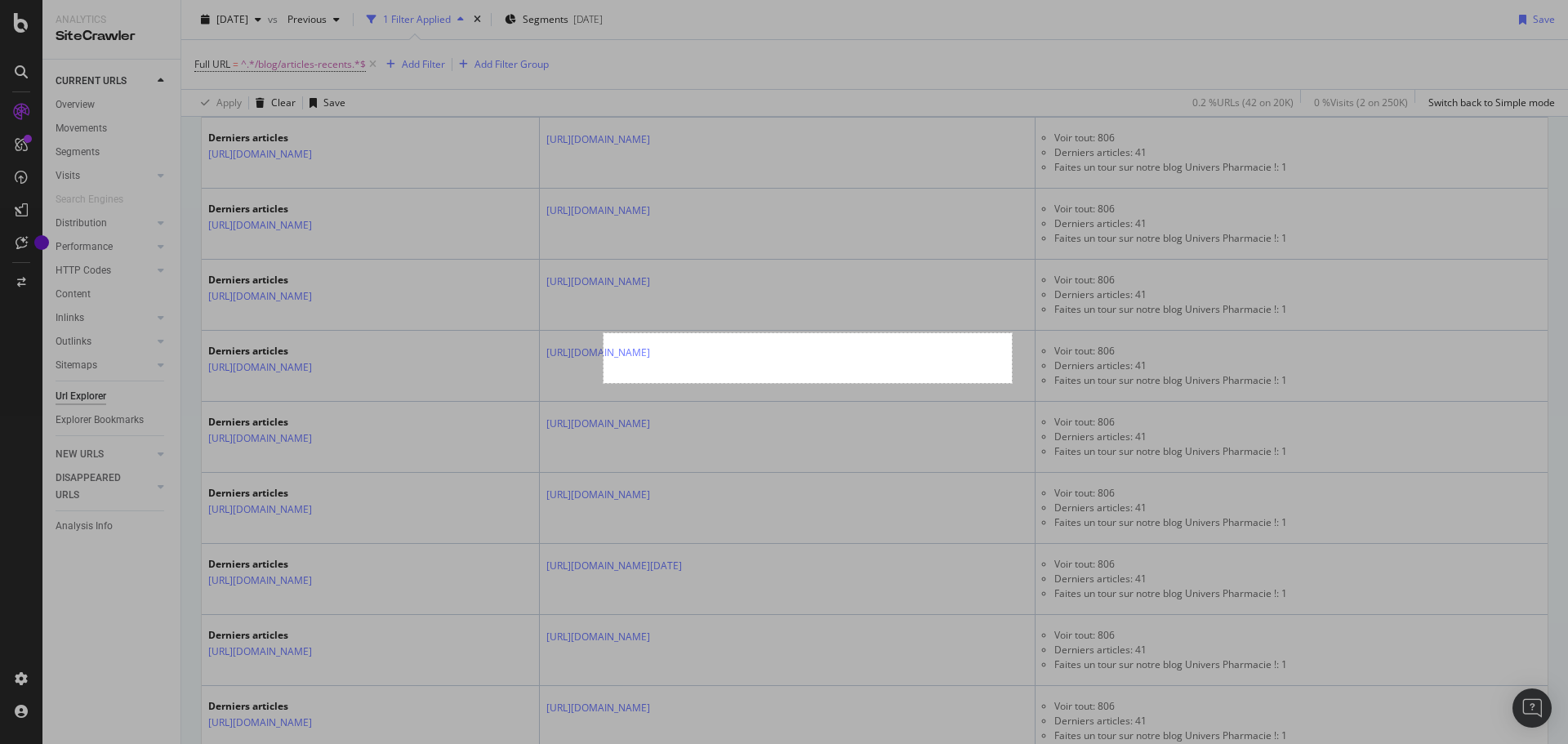
drag, startPoint x: 603, startPoint y: 333, endPoint x: 1011, endPoint y: 383, distance: 411.1
click at [1011, 383] on div "500 X 61" at bounding box center [784, 372] width 1568 height 744
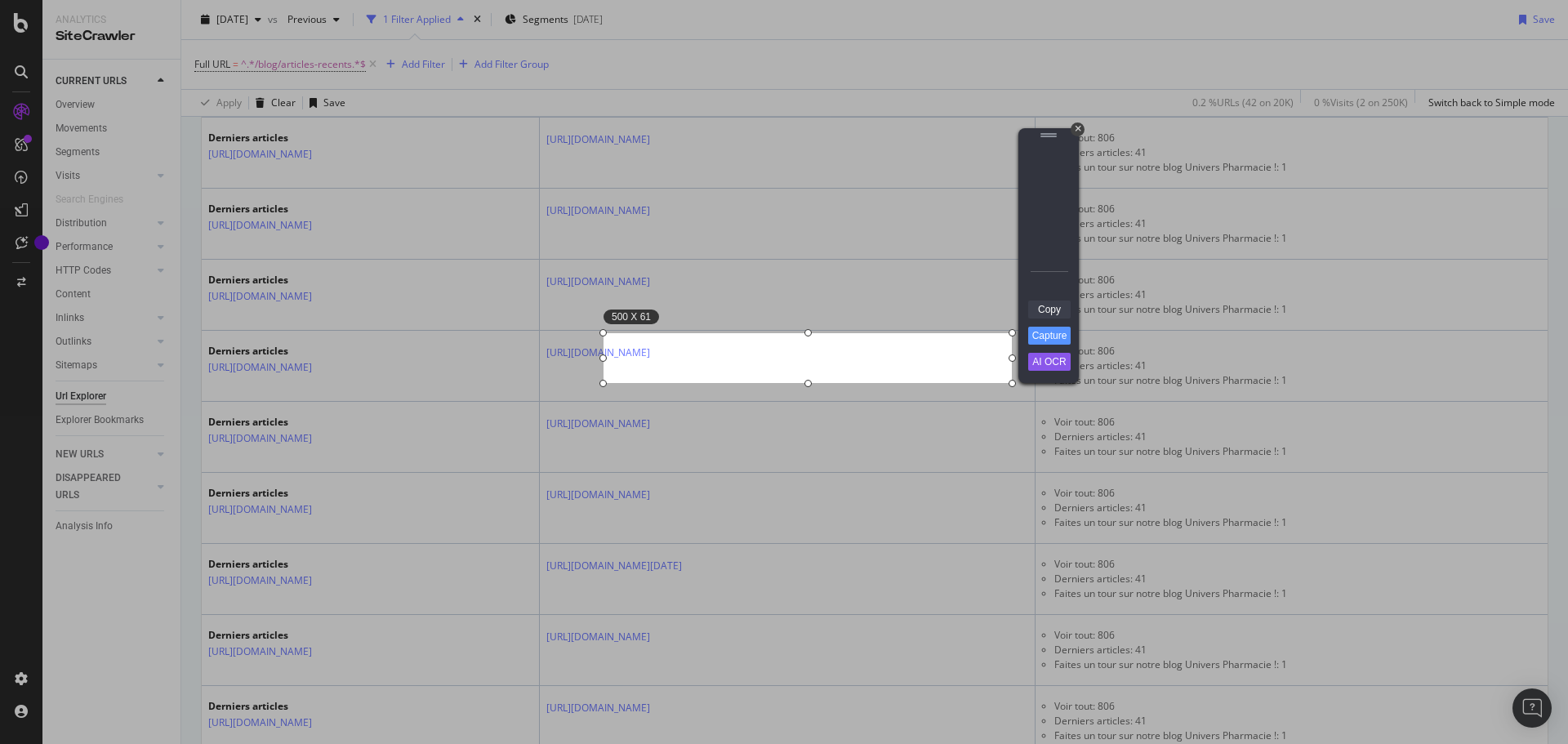
click at [1051, 308] on link "Copy" at bounding box center [1048, 309] width 43 height 18
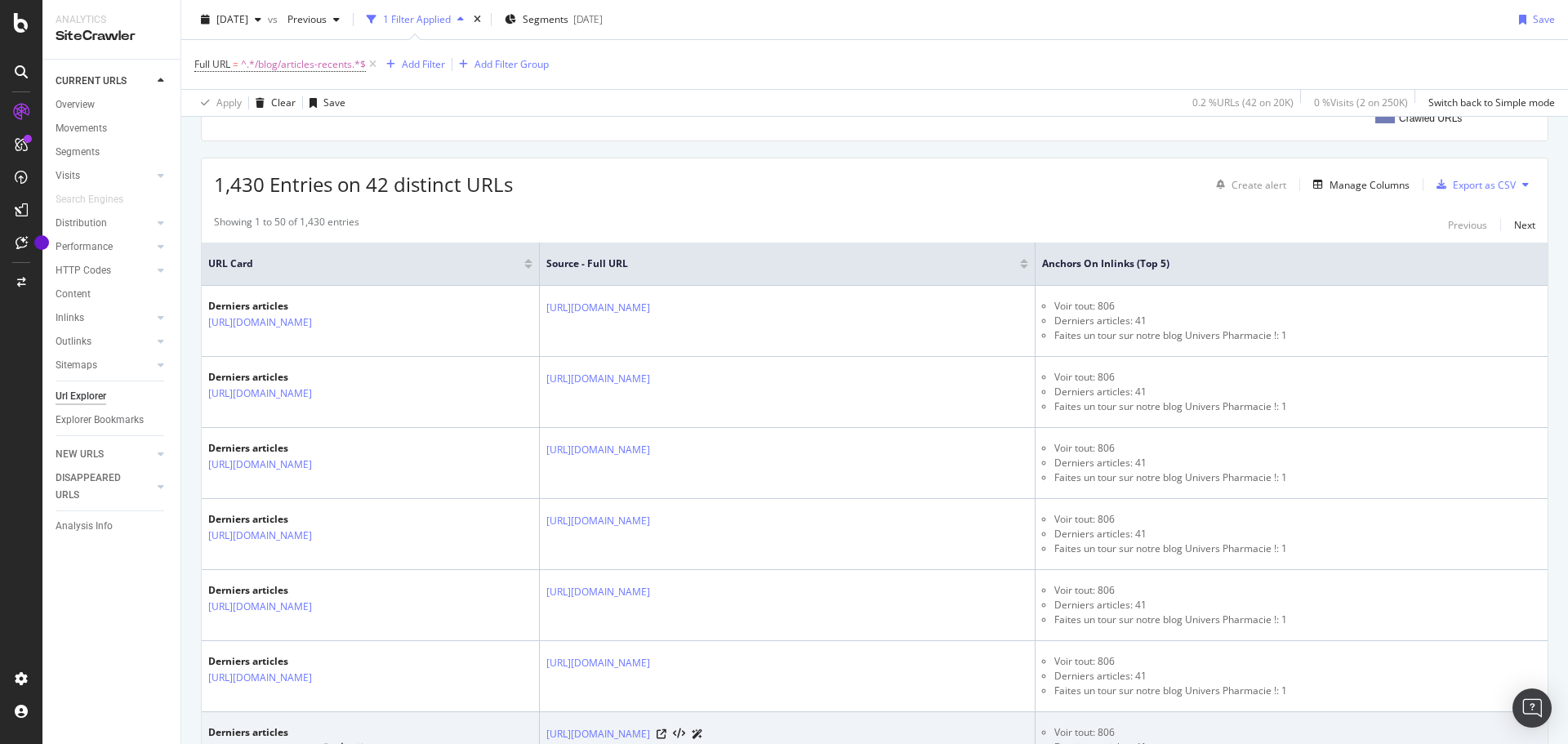
scroll to position [245, 0]
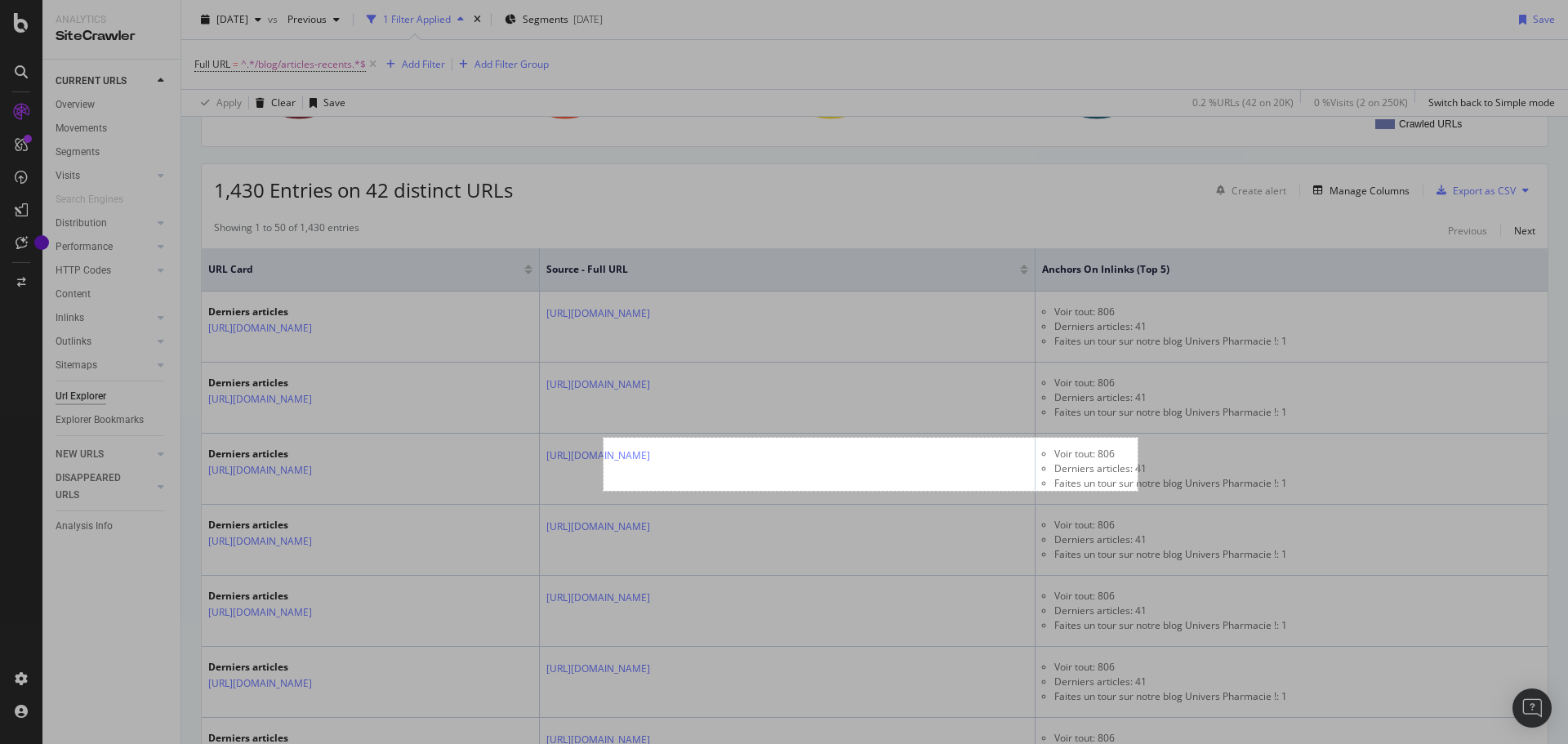
drag, startPoint x: 603, startPoint y: 438, endPoint x: 1137, endPoint y: 491, distance: 536.6
click at [1137, 491] on div "654 X 65" at bounding box center [784, 372] width 1568 height 744
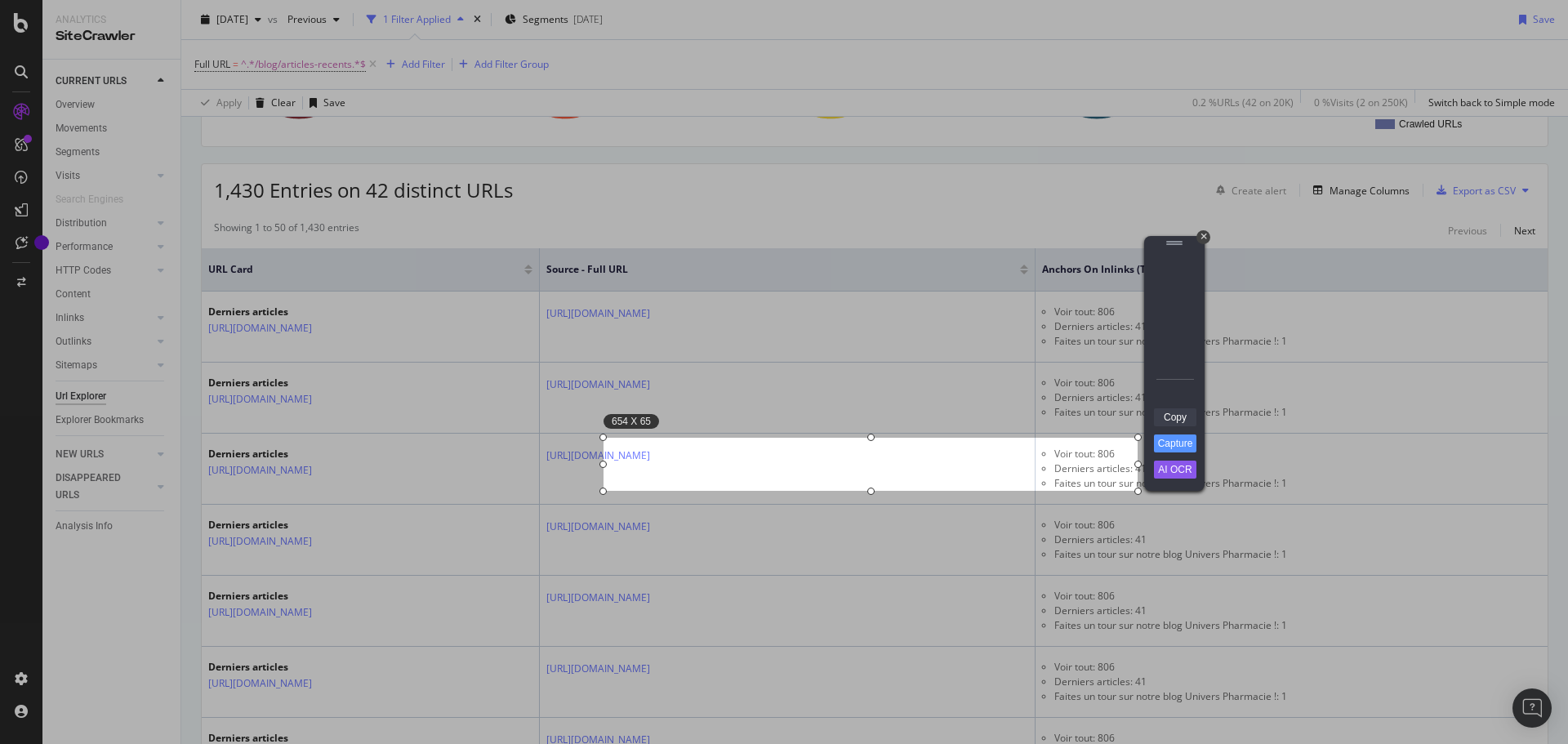
click at [1179, 415] on link "Copy" at bounding box center [1174, 417] width 43 height 18
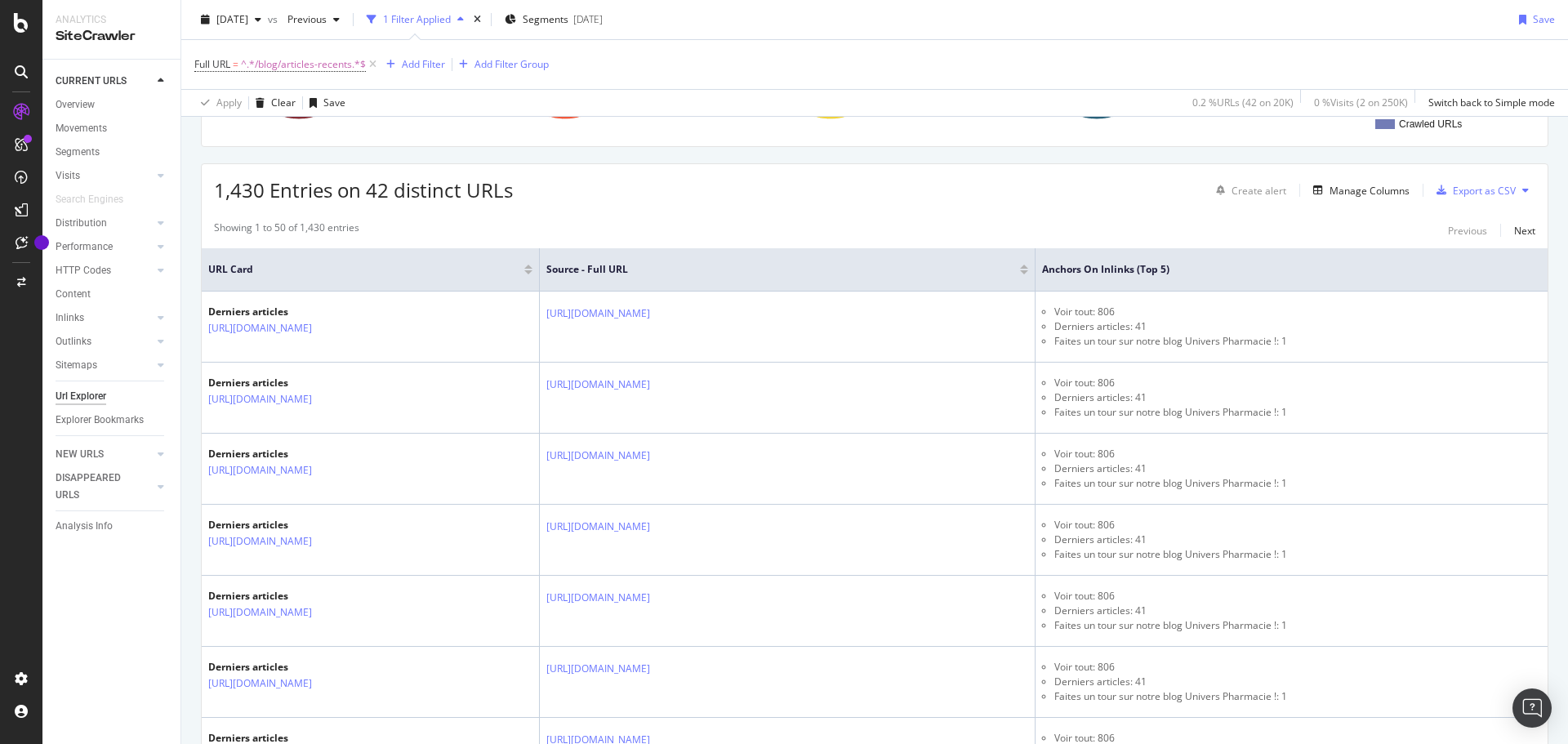
click at [151, 602] on div "CURRENT URLS Overview Movements Segments Visits Analysis Orphan URLs Search Eng…" at bounding box center [112, 402] width 138 height 684
